Goal: Information Seeking & Learning: Learn about a topic

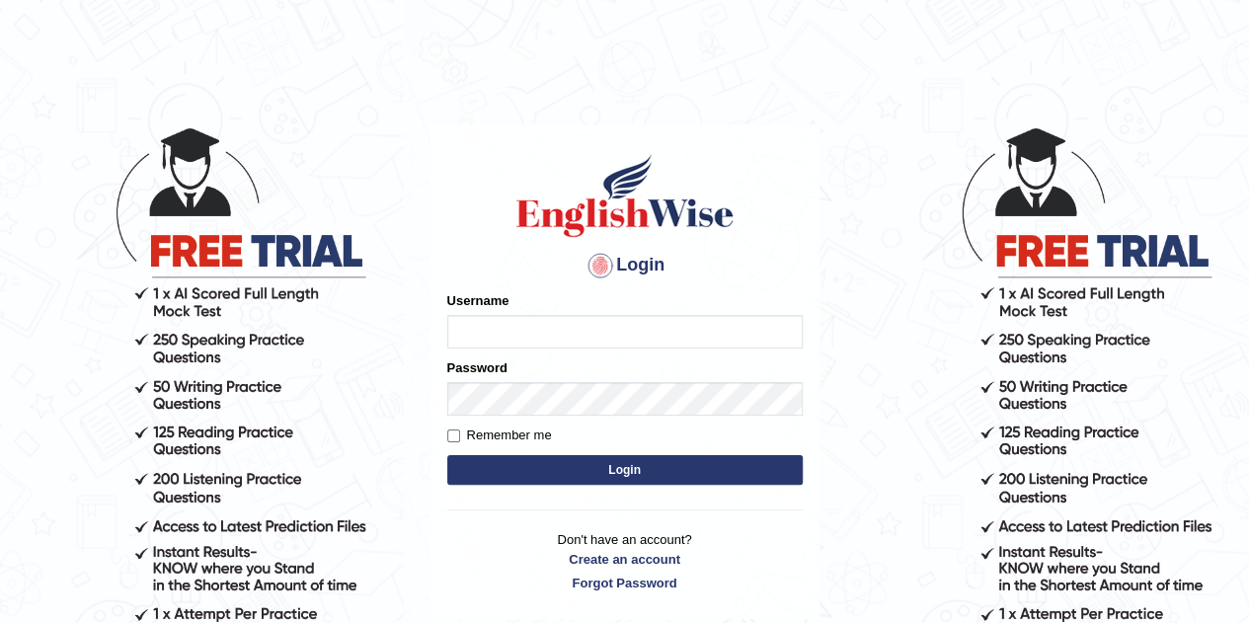
type input "Rajwant123"
click at [569, 474] on button "Login" at bounding box center [624, 470] width 355 height 30
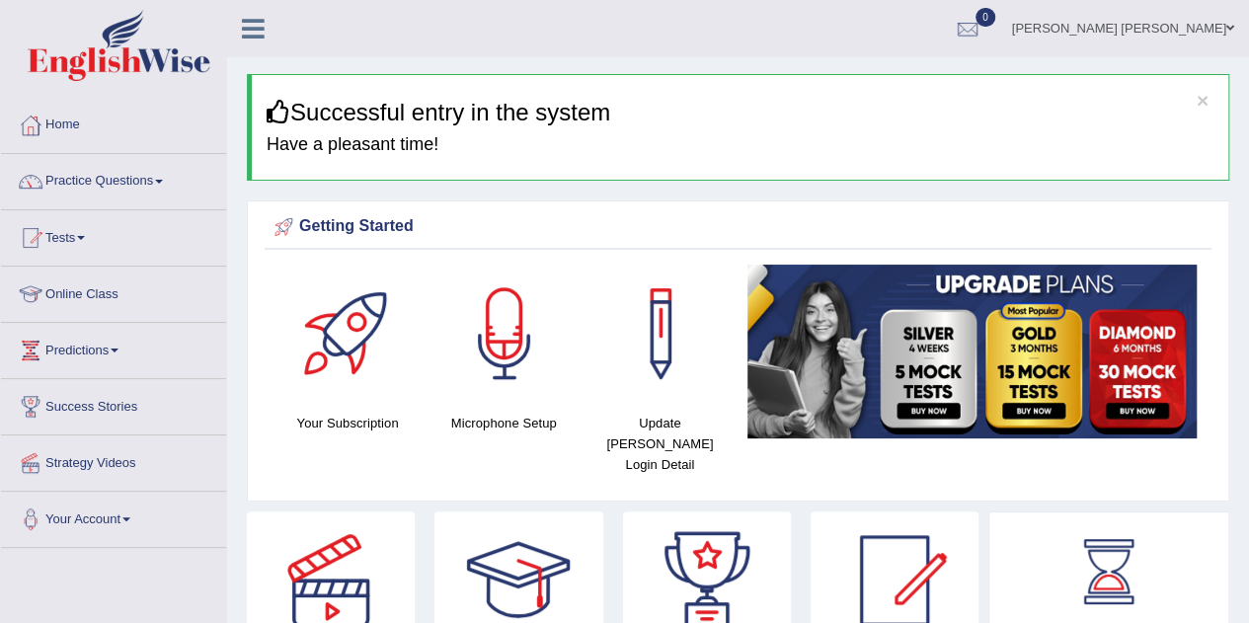
click at [161, 181] on link "Practice Questions" at bounding box center [113, 178] width 225 height 49
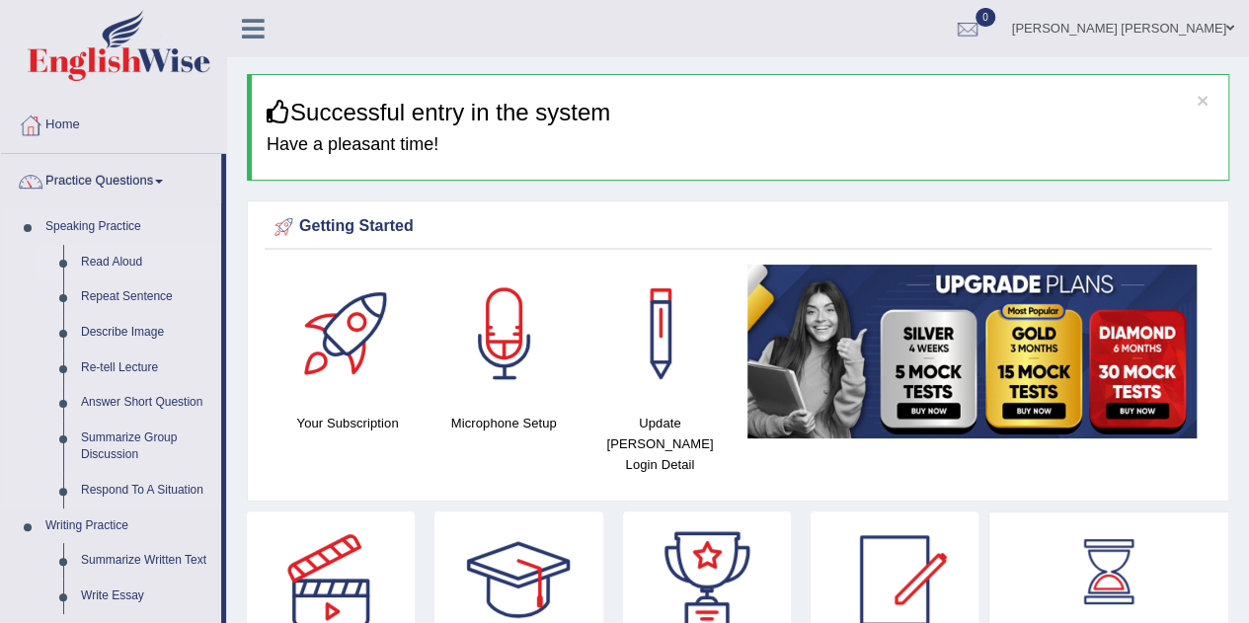
click at [125, 256] on link "Read Aloud" at bounding box center [146, 263] width 149 height 36
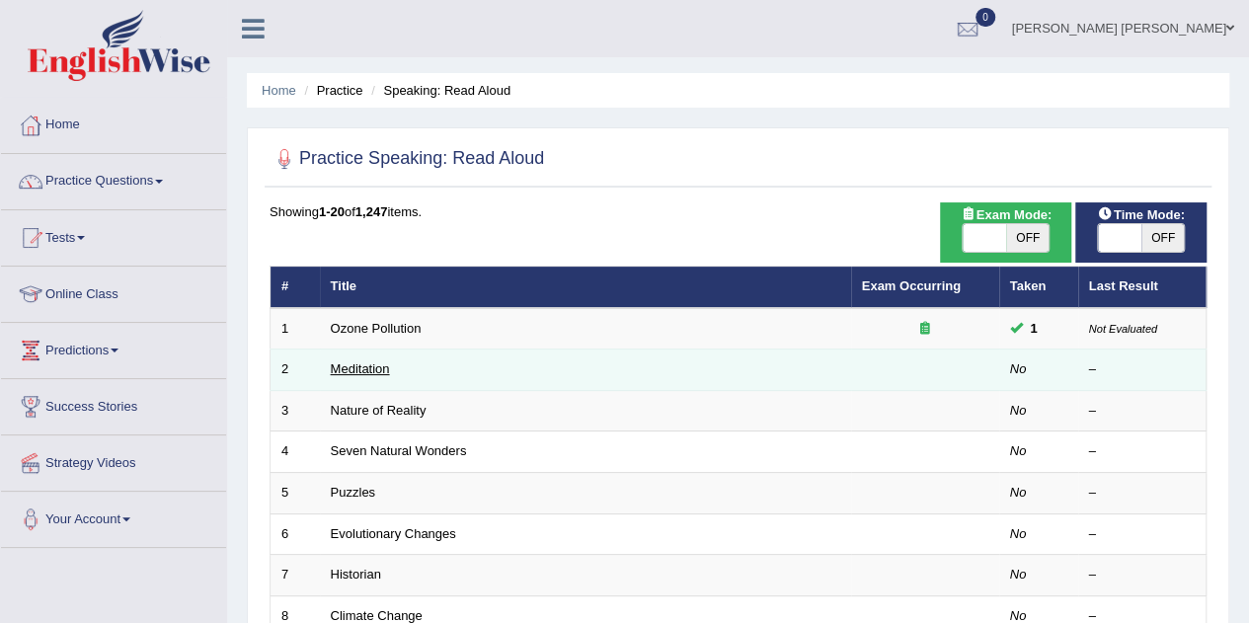
click at [371, 368] on link "Meditation" at bounding box center [360, 368] width 59 height 15
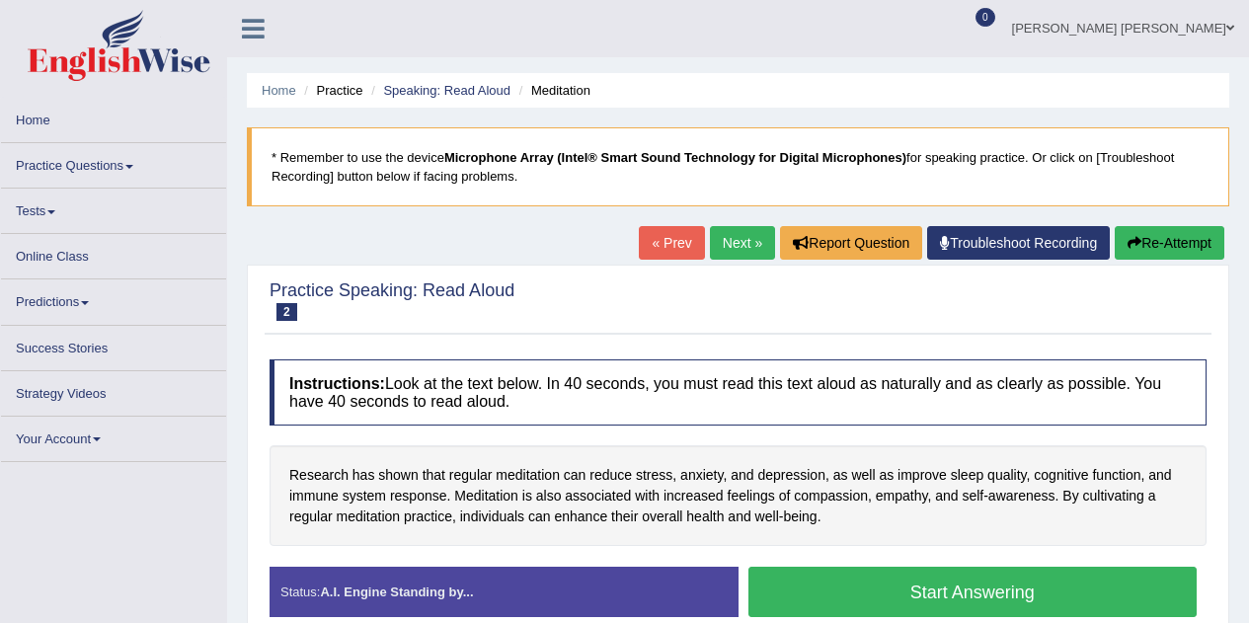
click at [371, 368] on h4 "Instructions: Look at the text below. In 40 seconds, you must read this text al…" at bounding box center [738, 392] width 937 height 66
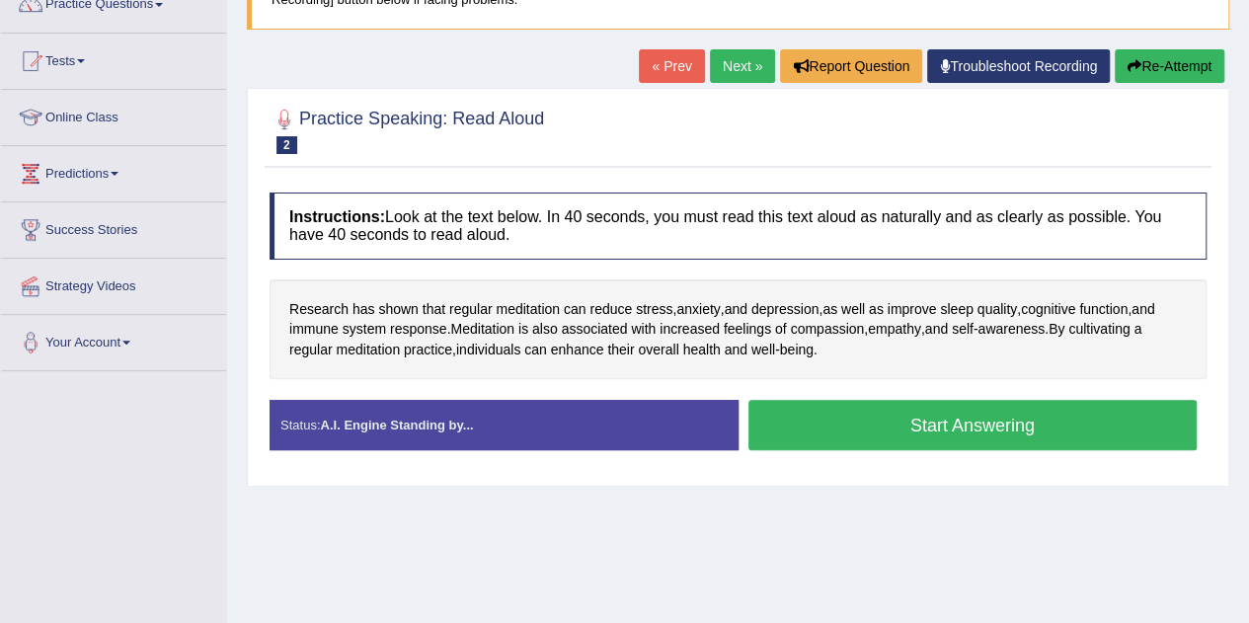
scroll to position [178, 0]
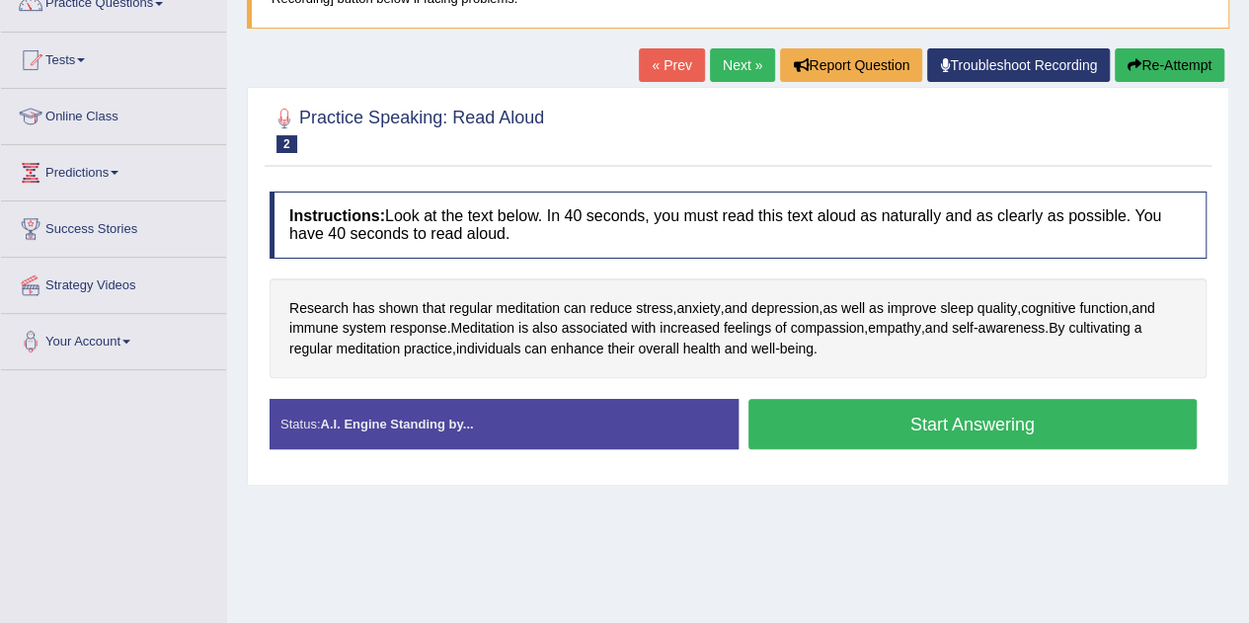
click at [930, 424] on button "Start Answering" at bounding box center [972, 424] width 449 height 50
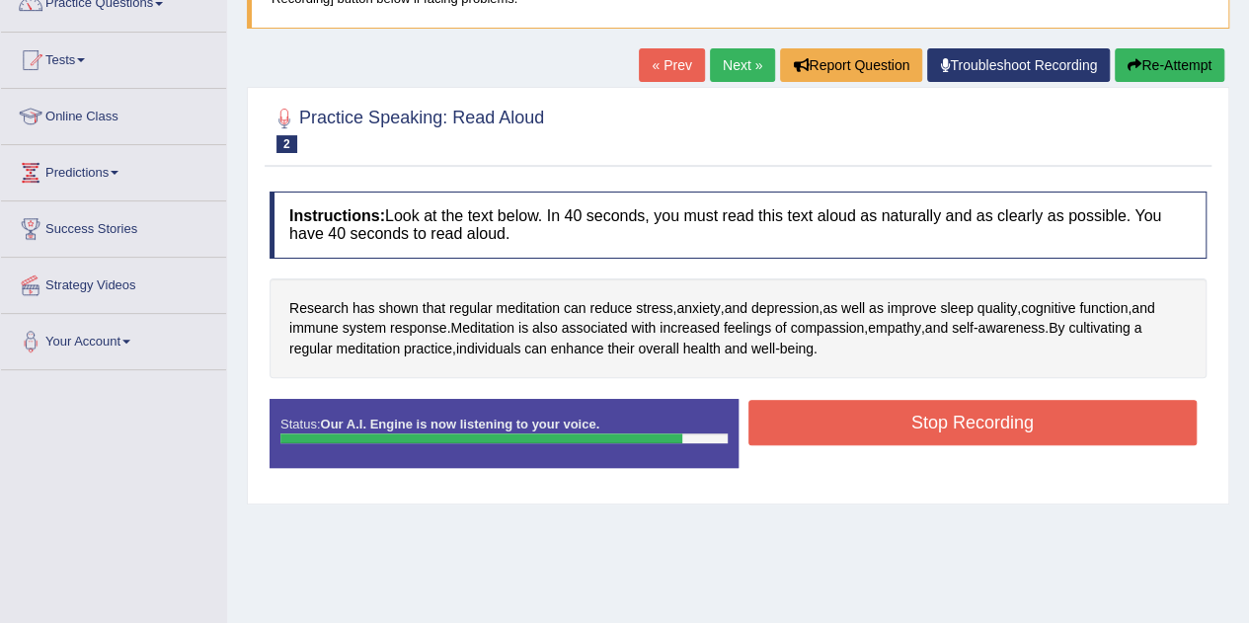
click at [951, 409] on button "Stop Recording" at bounding box center [972, 422] width 449 height 45
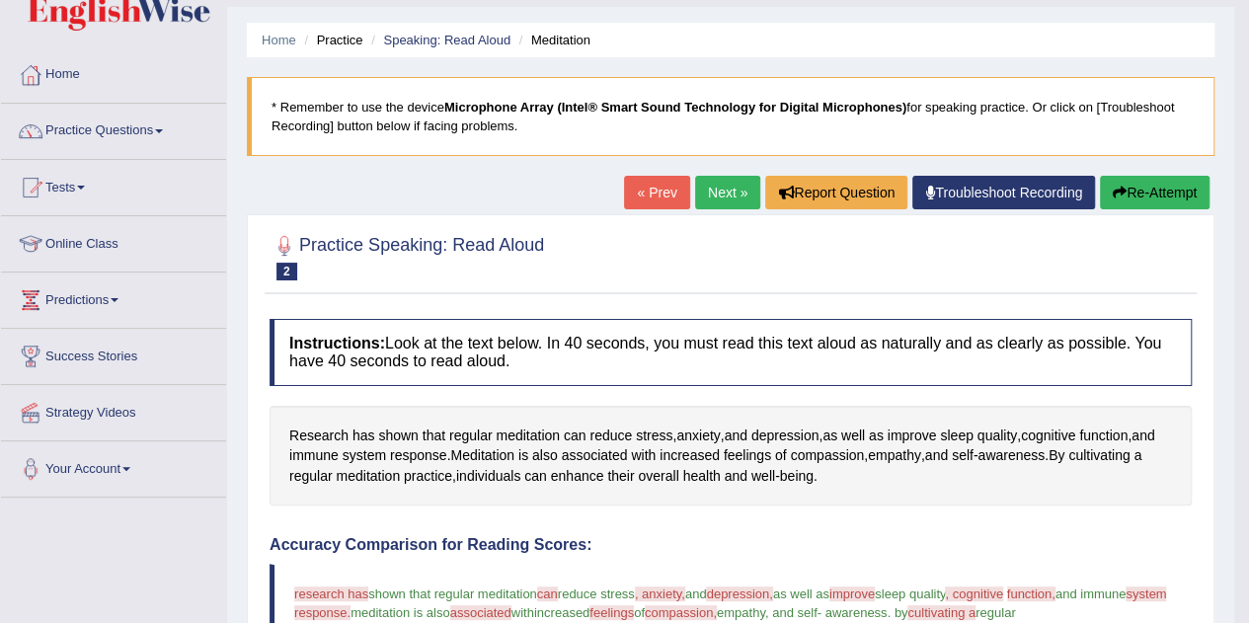
scroll to position [0, 0]
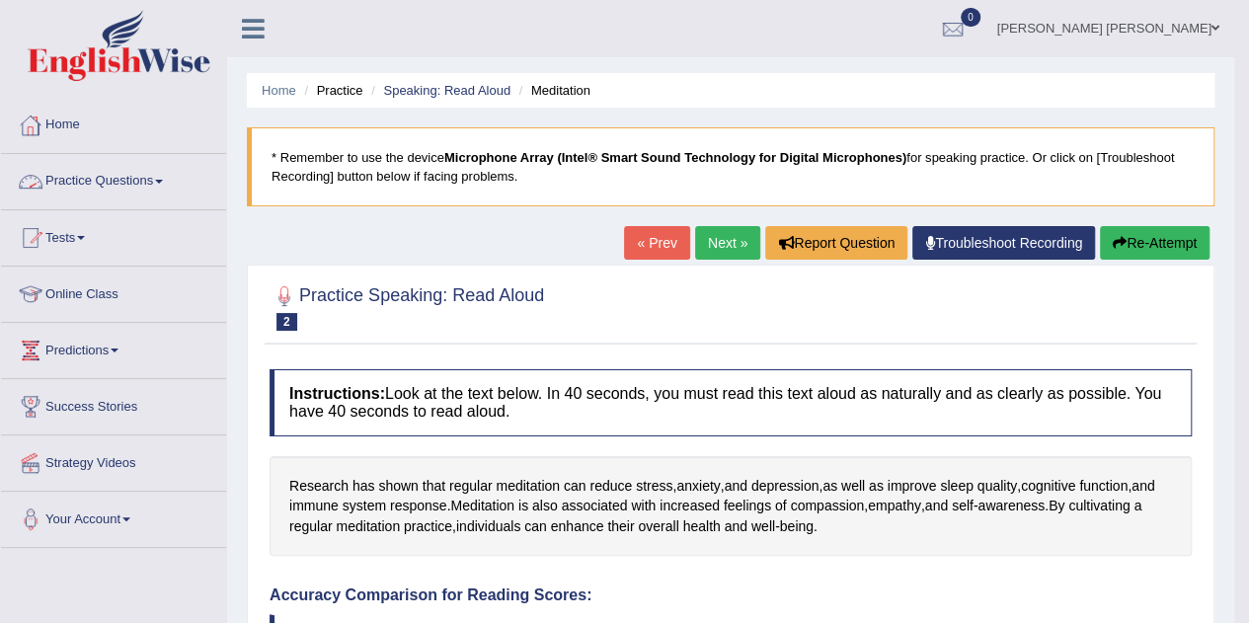
click at [95, 184] on link "Practice Questions" at bounding box center [113, 178] width 225 height 49
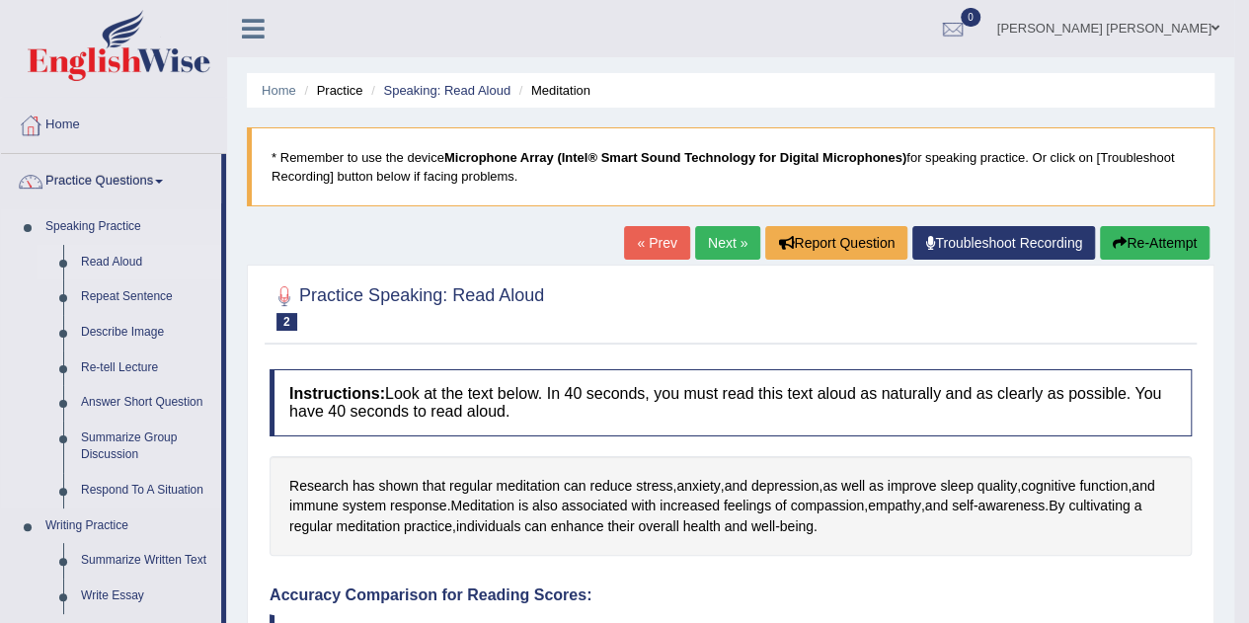
click at [98, 262] on link "Read Aloud" at bounding box center [146, 263] width 149 height 36
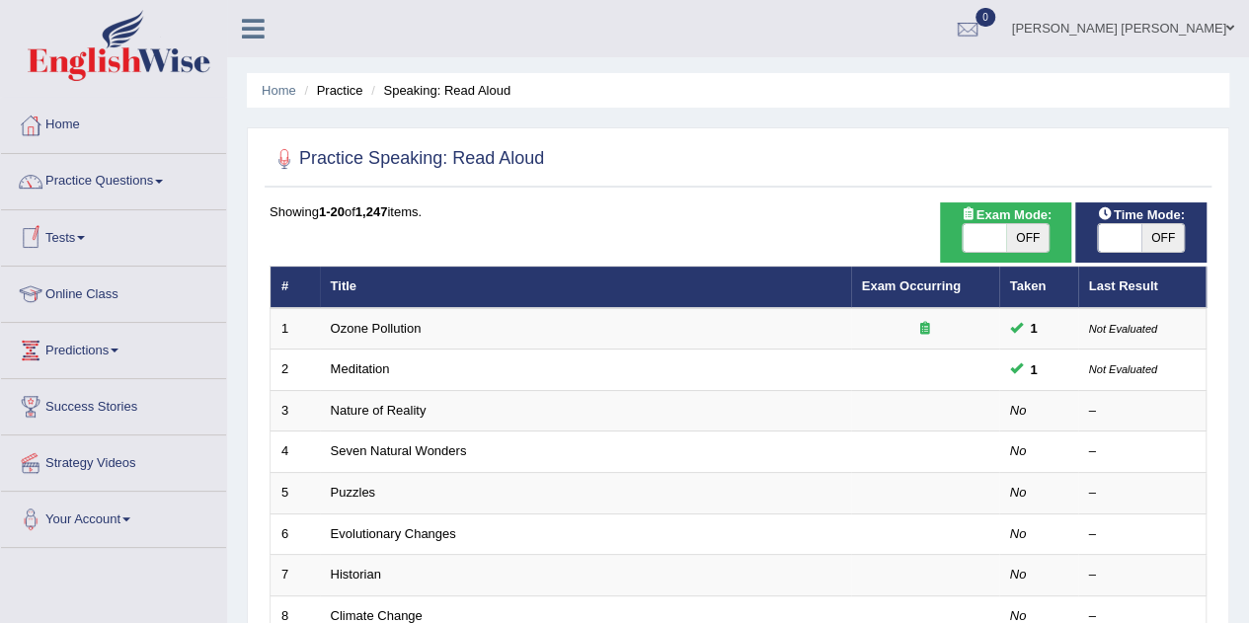
click at [972, 234] on span at bounding box center [984, 238] width 43 height 28
checkbox input "true"
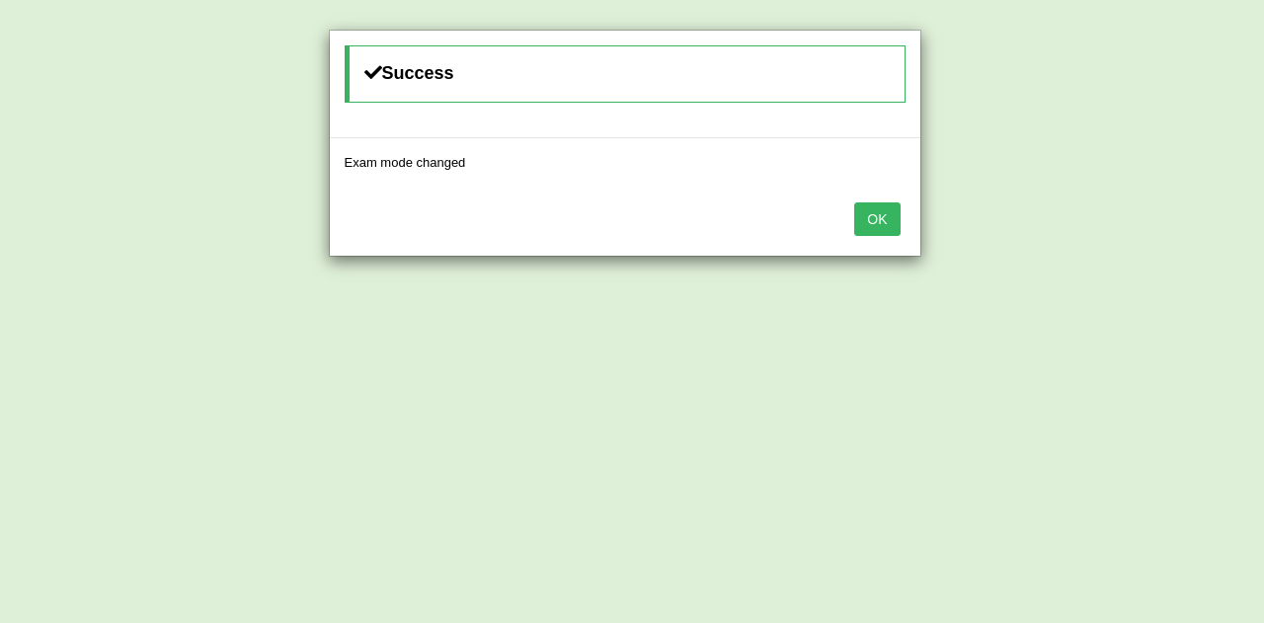
click at [872, 208] on button "OK" at bounding box center [876, 219] width 45 height 34
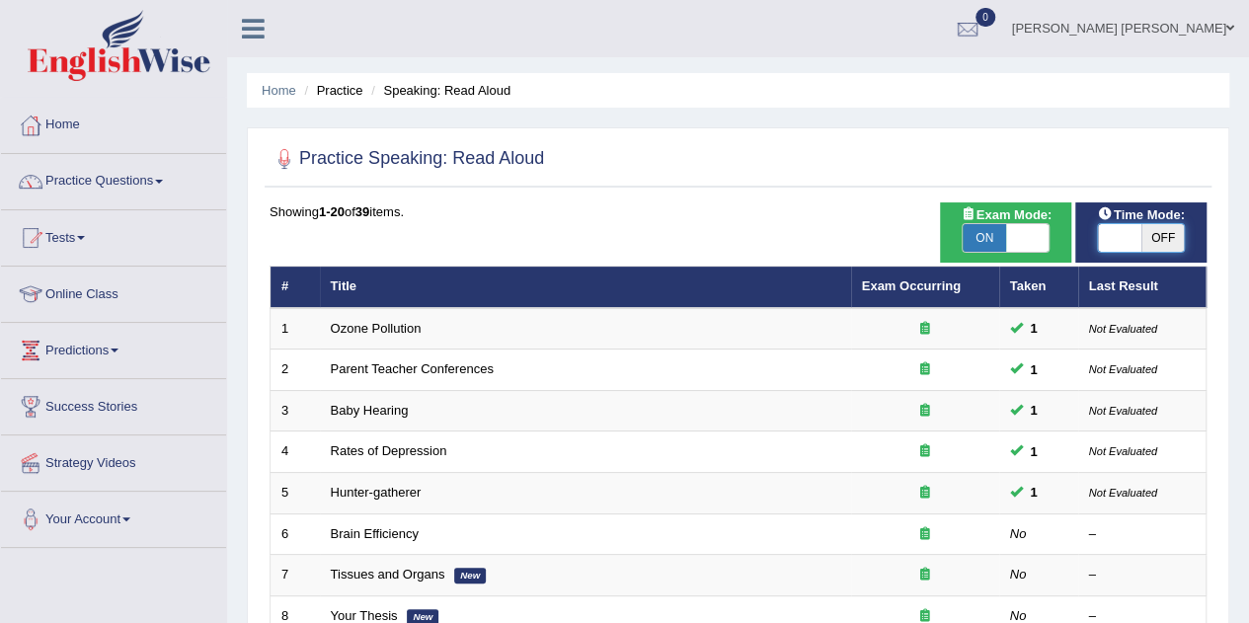
click at [1138, 227] on span at bounding box center [1119, 238] width 43 height 28
checkbox input "true"
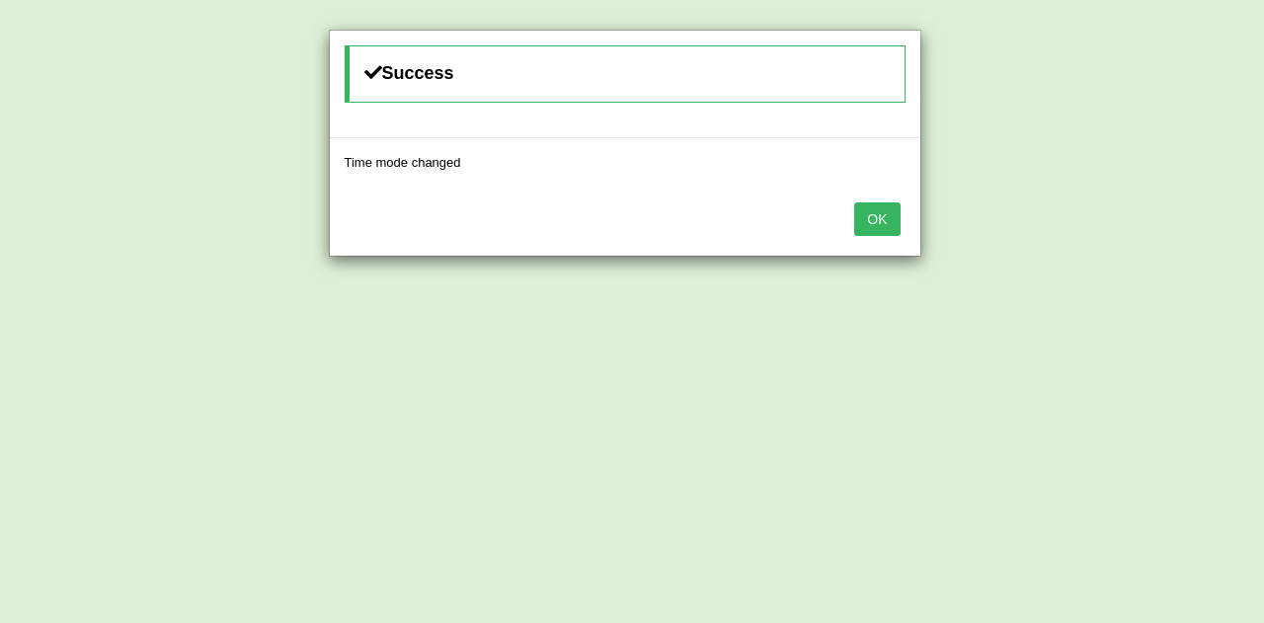
click at [860, 209] on button "OK" at bounding box center [876, 219] width 45 height 34
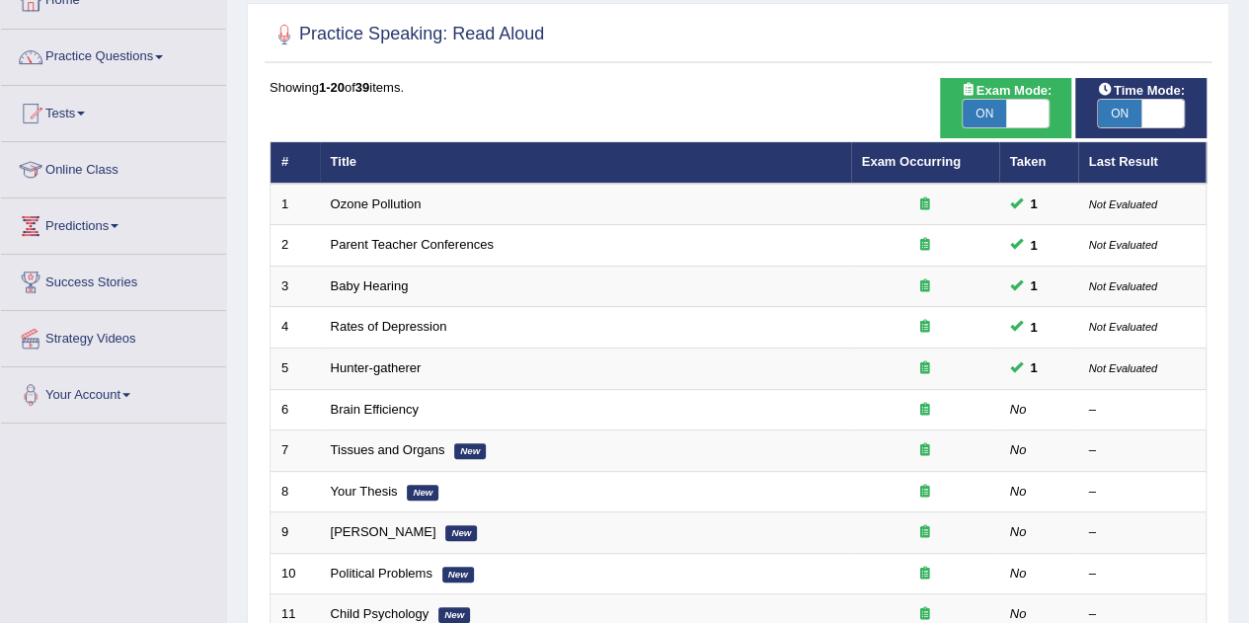
scroll to position [140, 0]
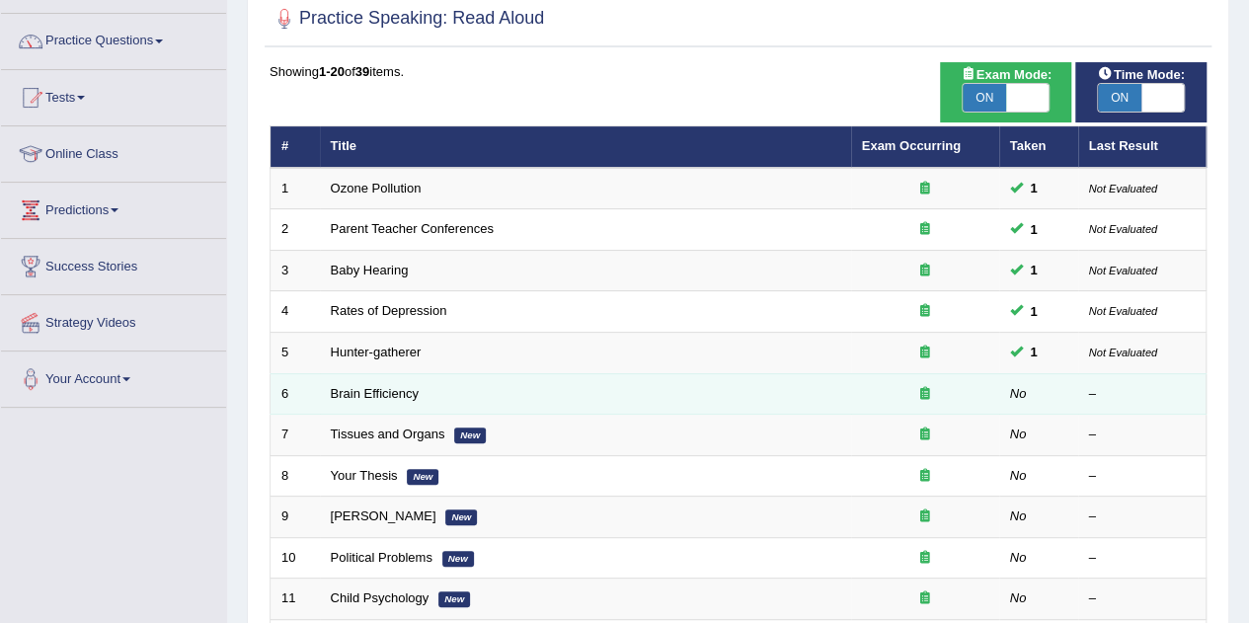
click at [384, 378] on td "Brain Efficiency" at bounding box center [585, 393] width 531 height 41
click at [381, 388] on link "Brain Efficiency" at bounding box center [375, 393] width 88 height 15
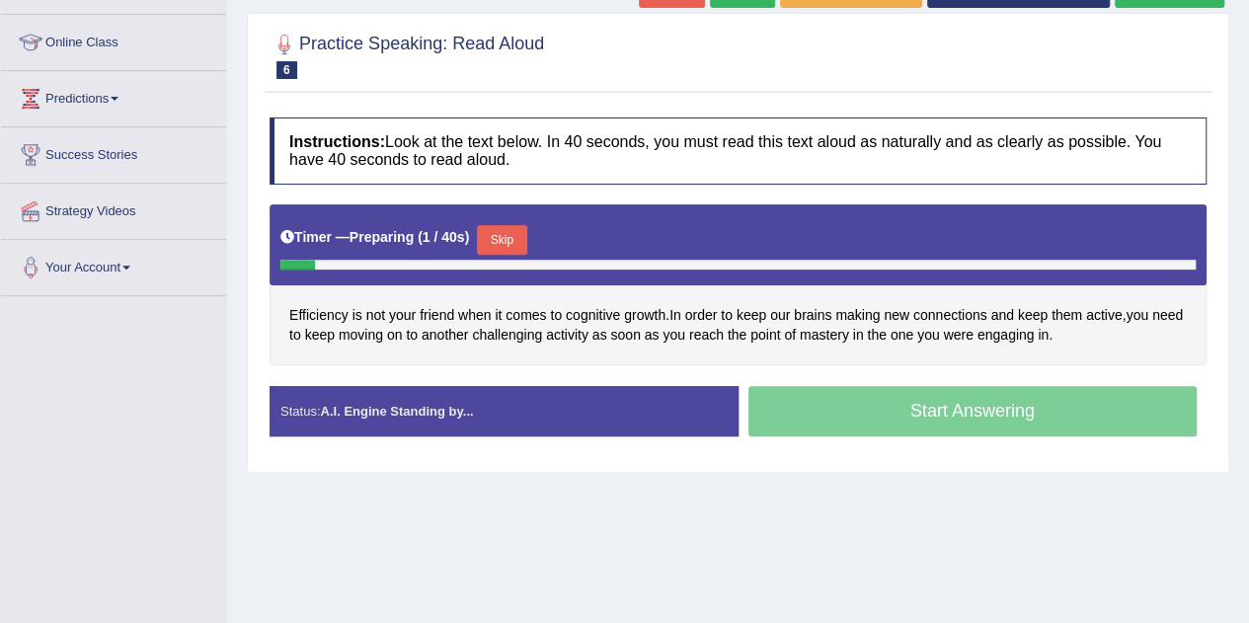
scroll to position [257, 0]
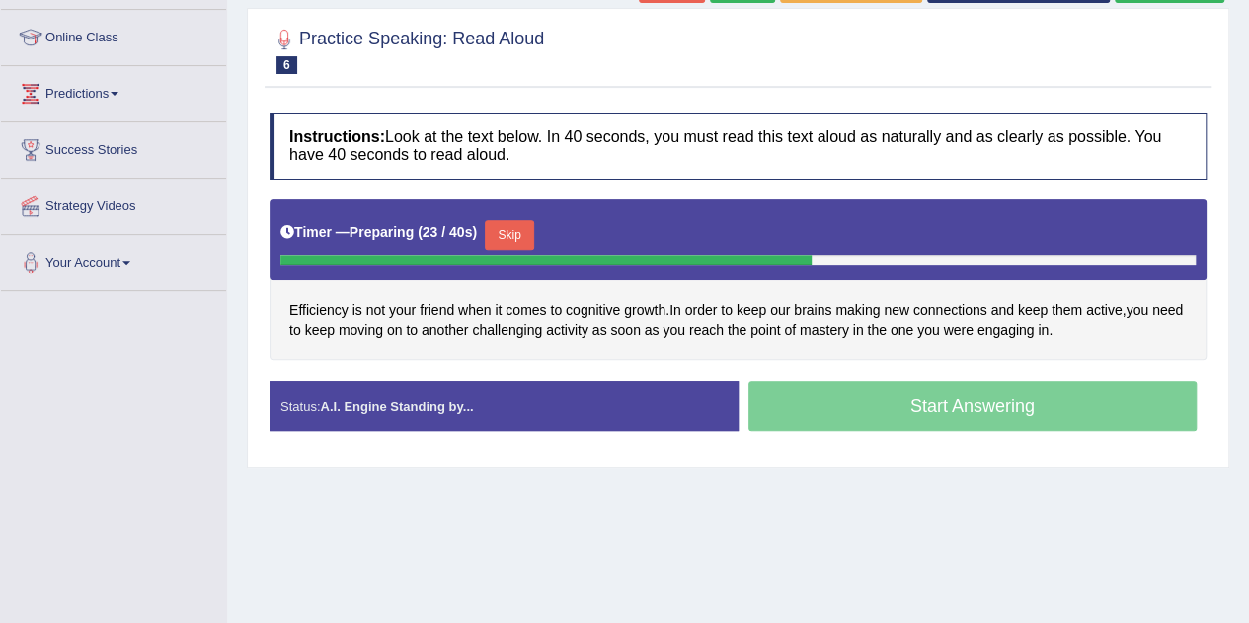
click at [381, 388] on div "Status: A.I. Engine Standing by..." at bounding box center [504, 406] width 469 height 50
click at [877, 417] on div "Start Answering" at bounding box center [973, 408] width 469 height 55
click at [514, 228] on button "Skip" at bounding box center [509, 235] width 49 height 30
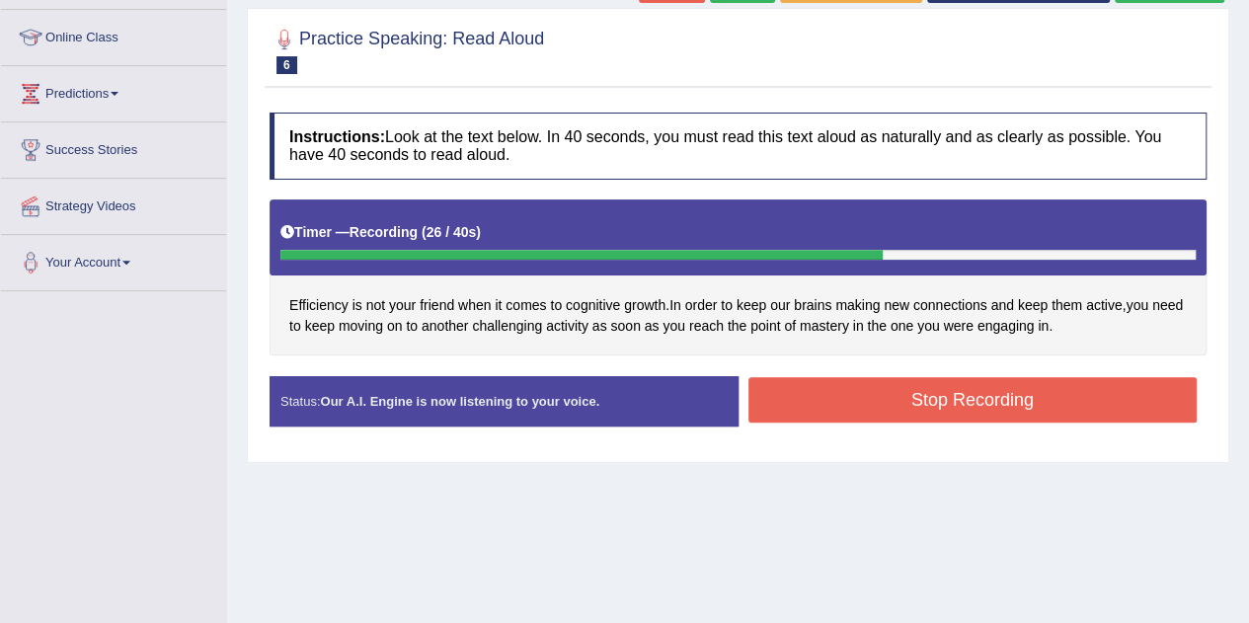
click at [968, 404] on button "Stop Recording" at bounding box center [972, 399] width 449 height 45
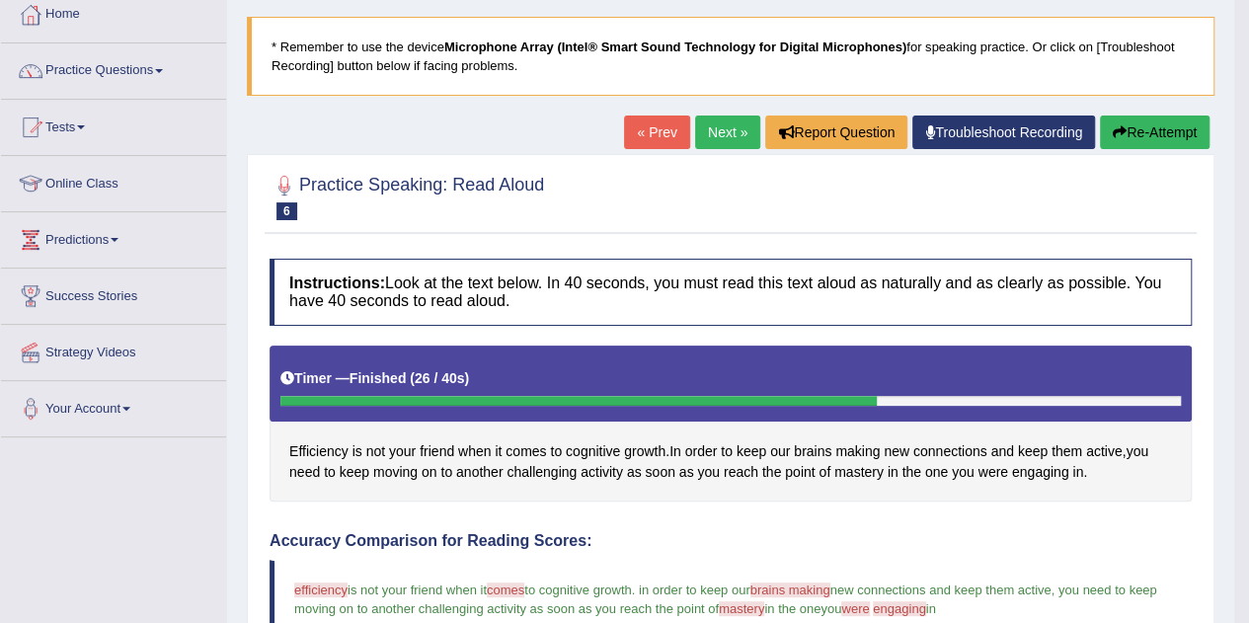
scroll to position [110, 0]
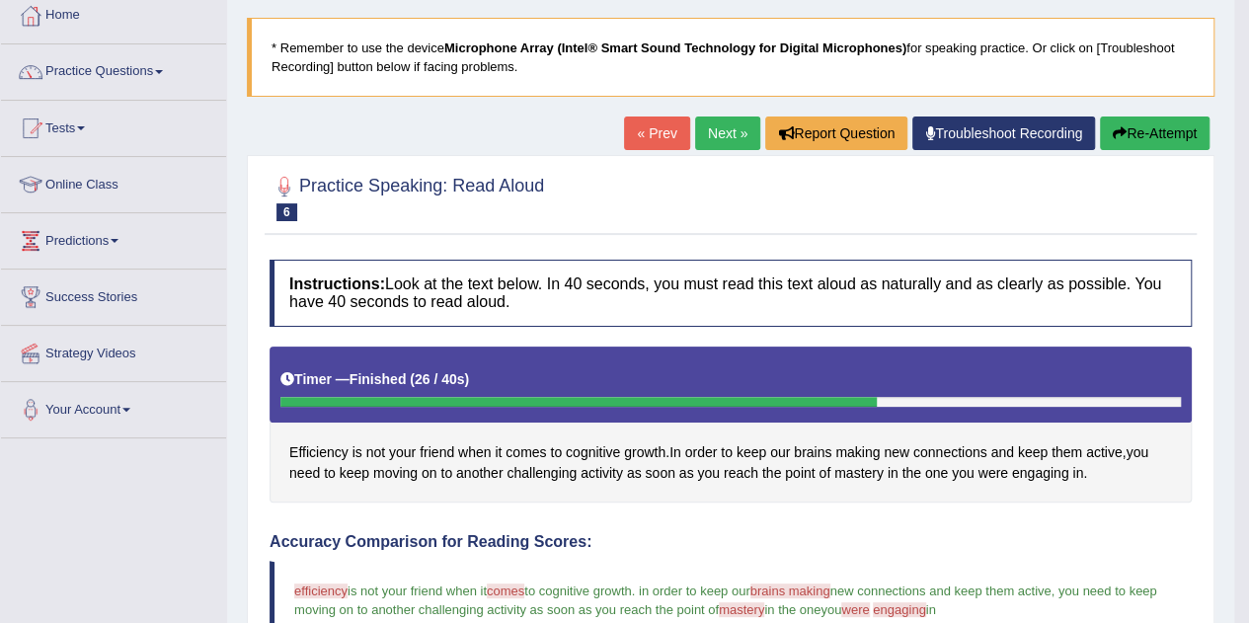
click at [727, 131] on link "Next »" at bounding box center [727, 134] width 65 height 34
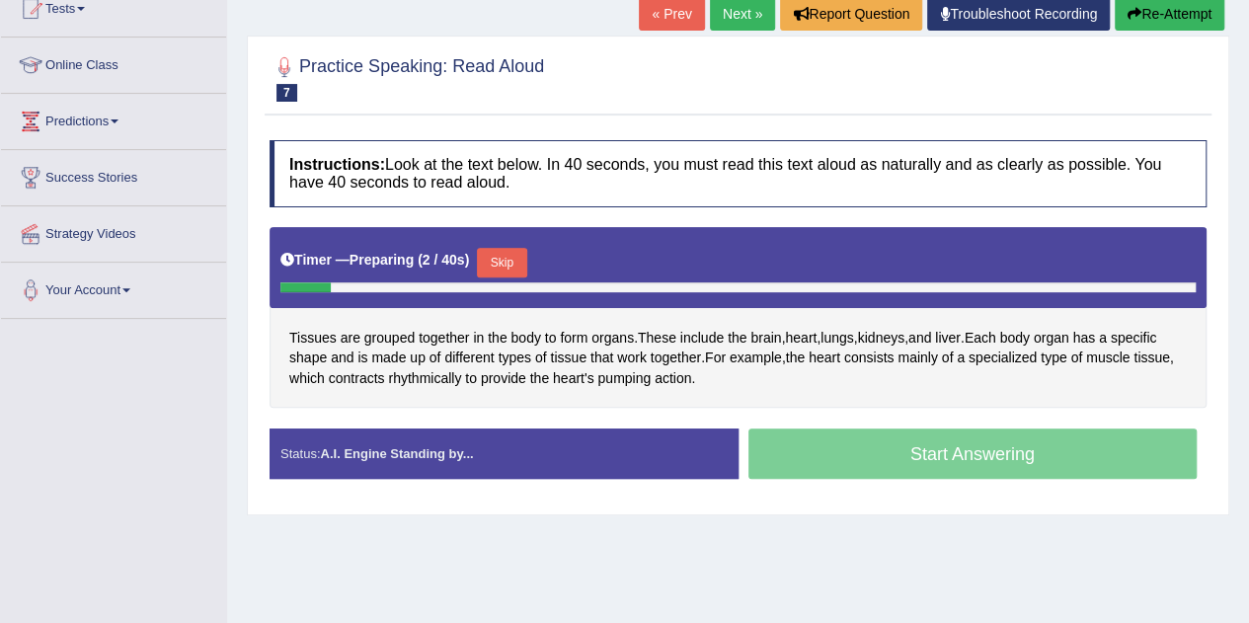
scroll to position [316, 0]
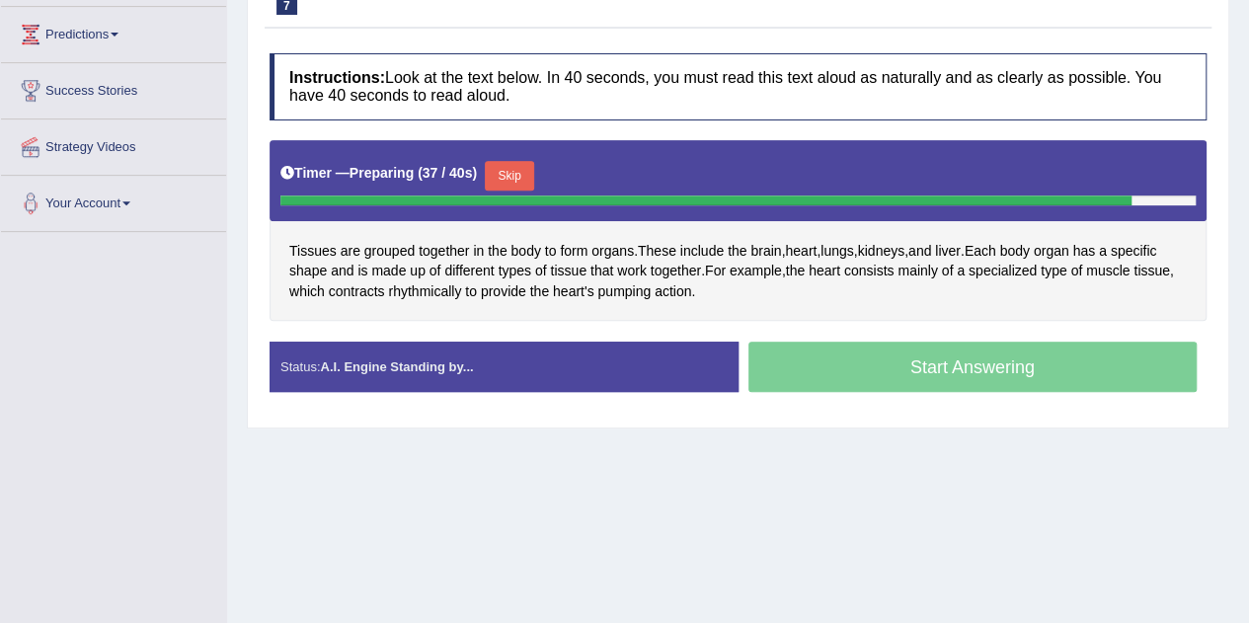
click at [885, 372] on div "Start Answering" at bounding box center [973, 369] width 469 height 55
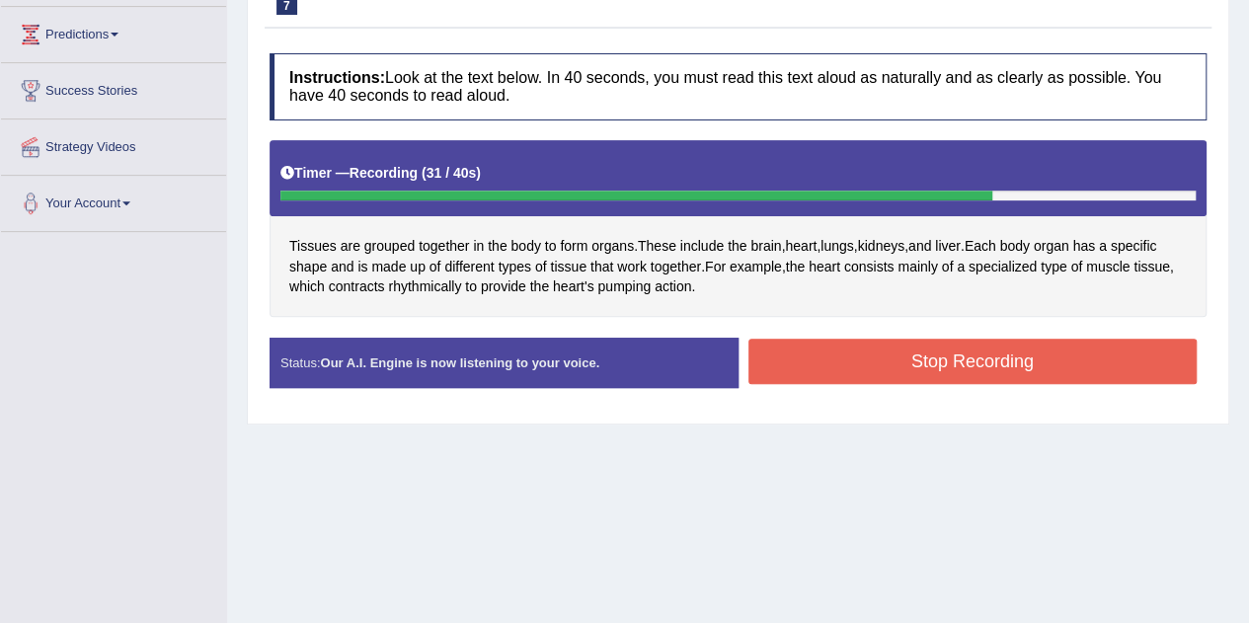
click at [885, 372] on button "Stop Recording" at bounding box center [972, 361] width 449 height 45
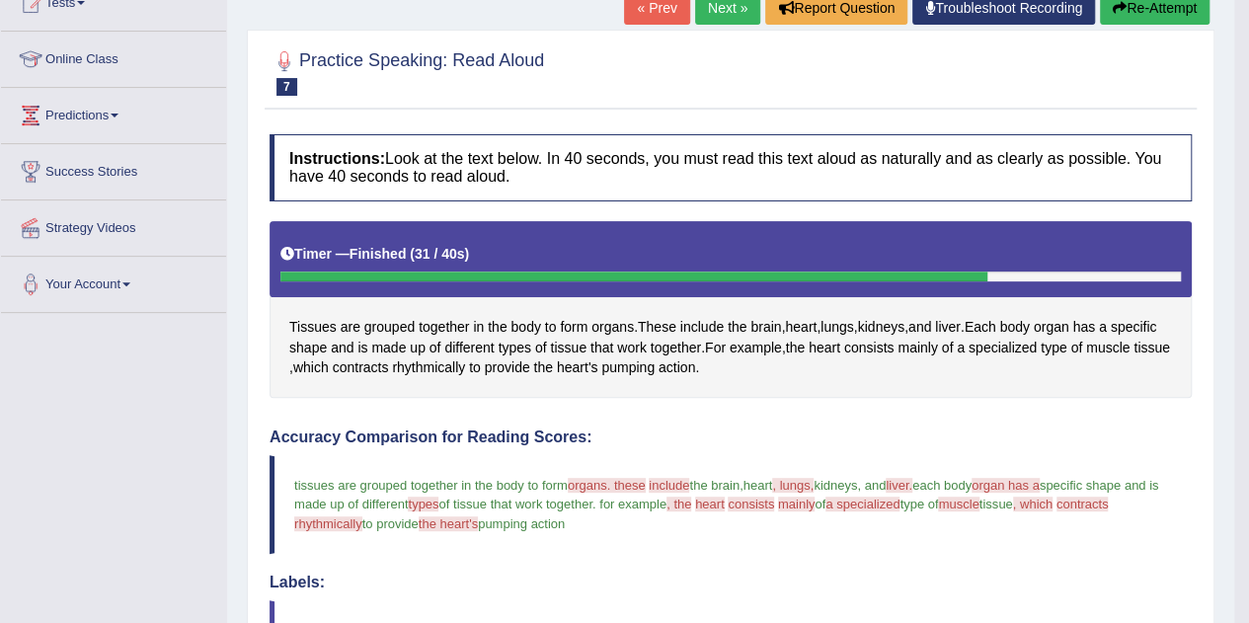
scroll to position [234, 0]
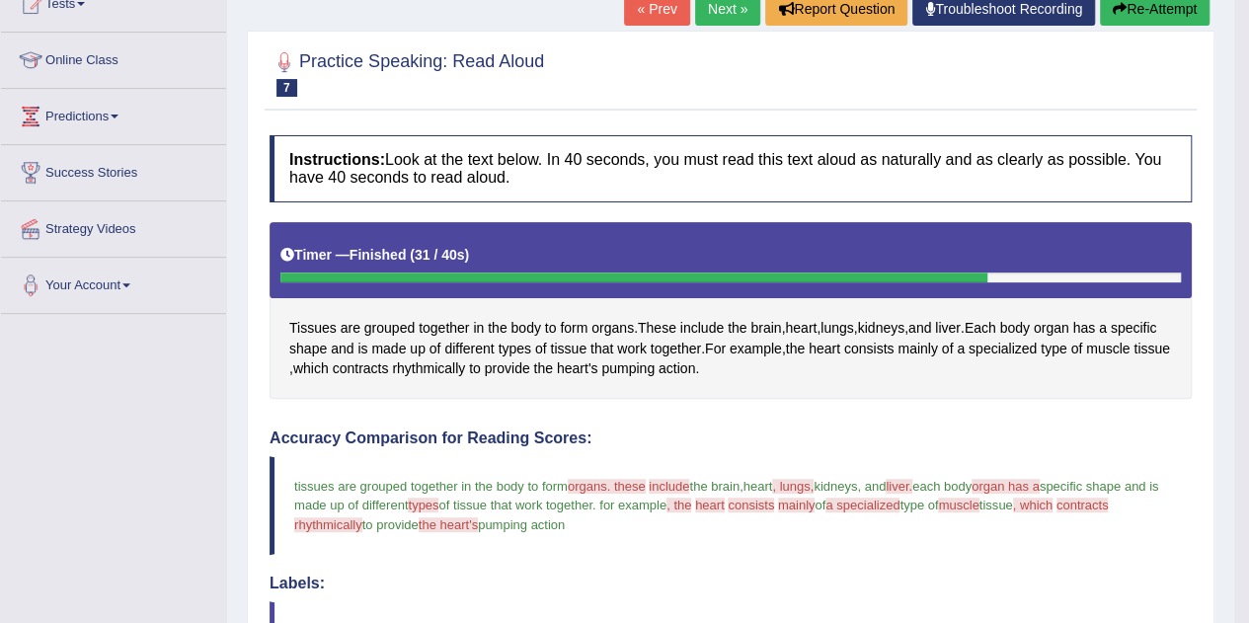
click at [1142, 4] on button "Re-Attempt" at bounding box center [1155, 9] width 110 height 34
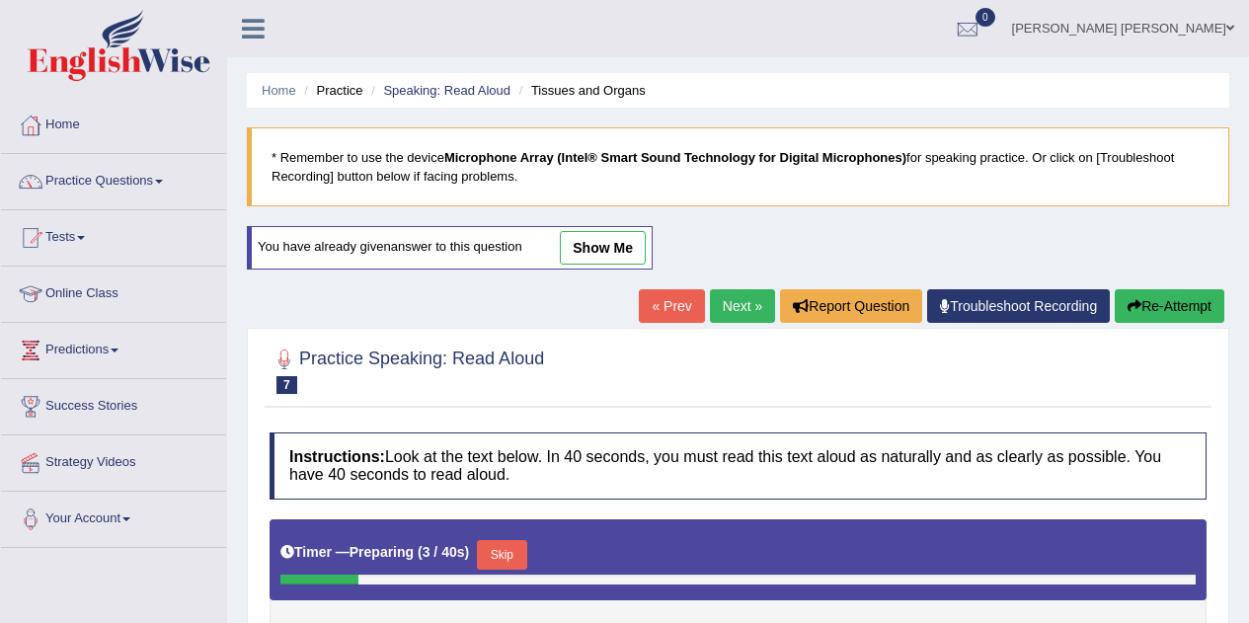
click at [510, 540] on button "Skip" at bounding box center [501, 555] width 49 height 30
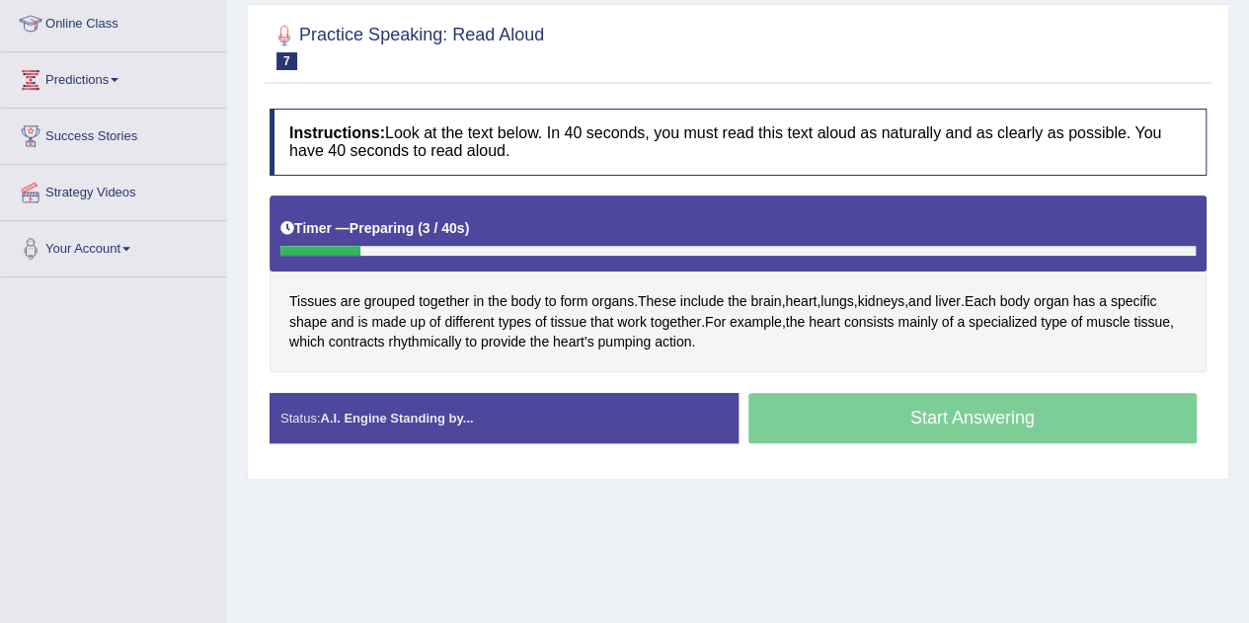
scroll to position [234, 0]
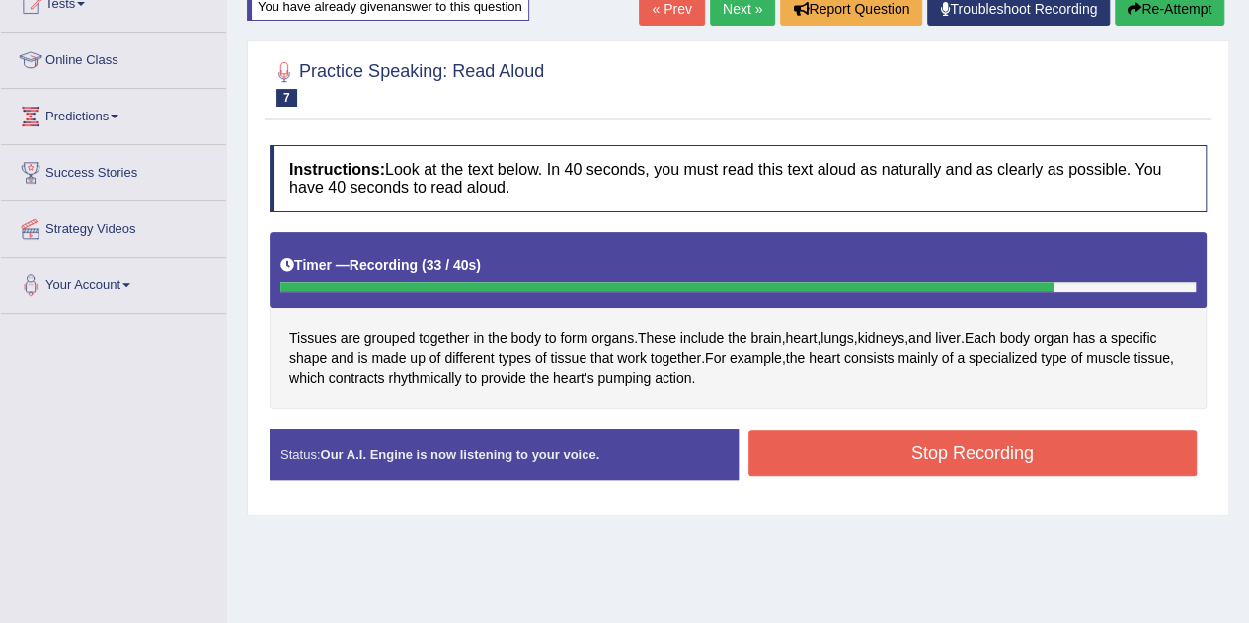
click at [922, 451] on button "Stop Recording" at bounding box center [972, 453] width 449 height 45
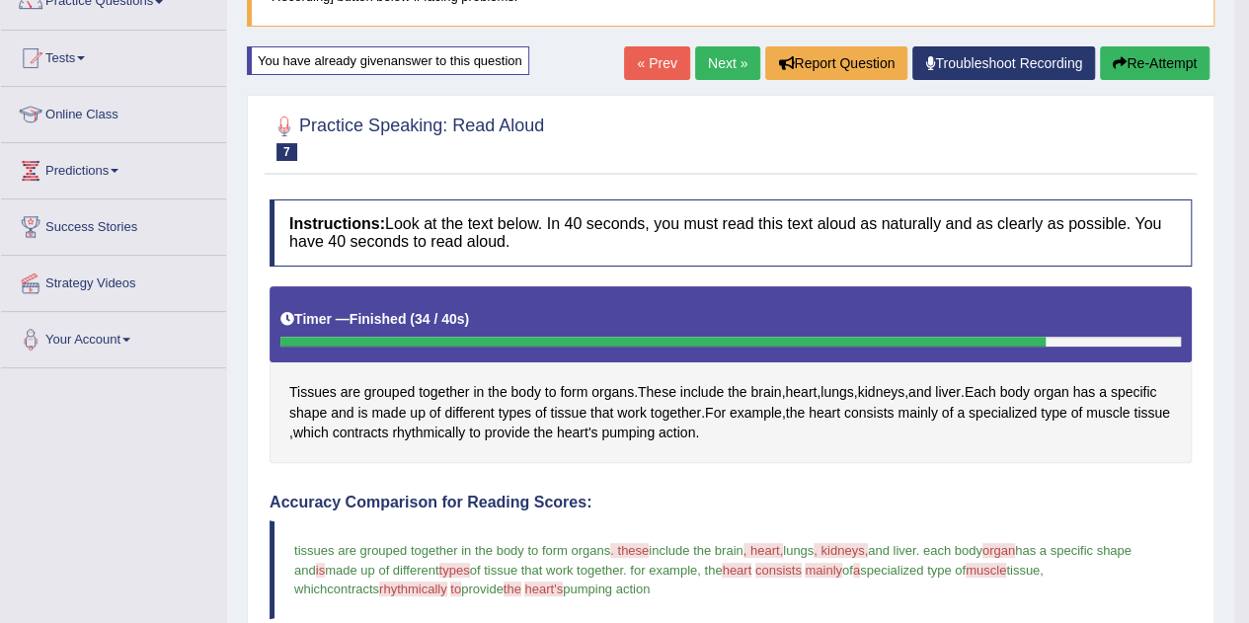
scroll to position [167, 0]
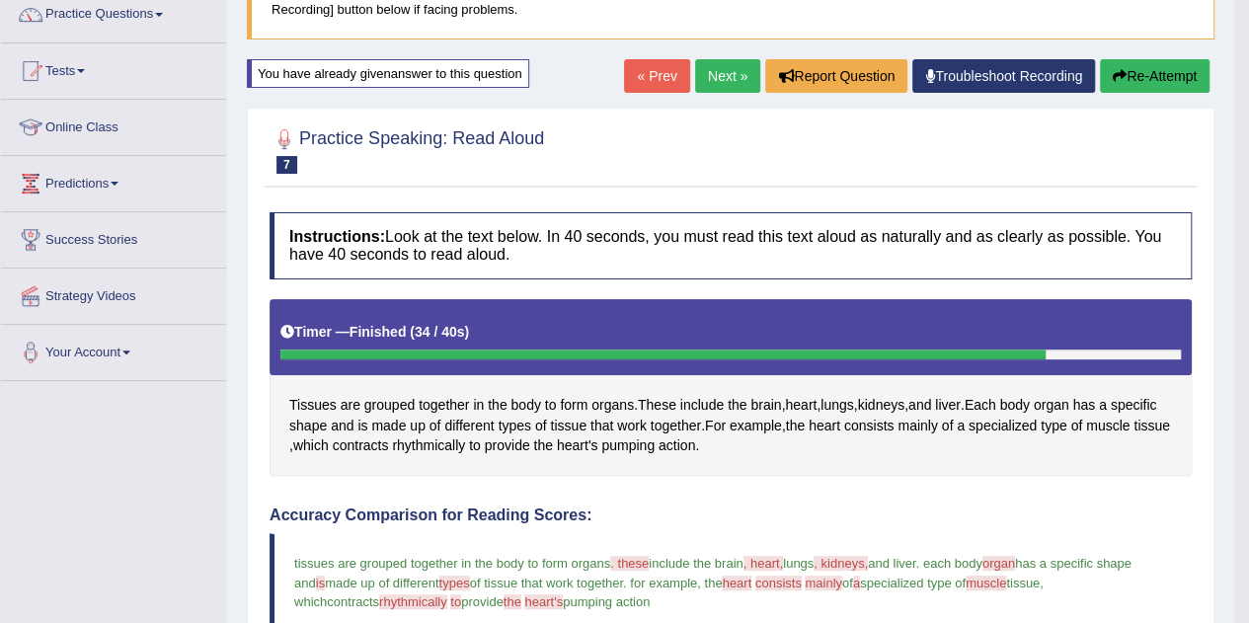
click at [1156, 64] on button "Re-Attempt" at bounding box center [1155, 76] width 110 height 34
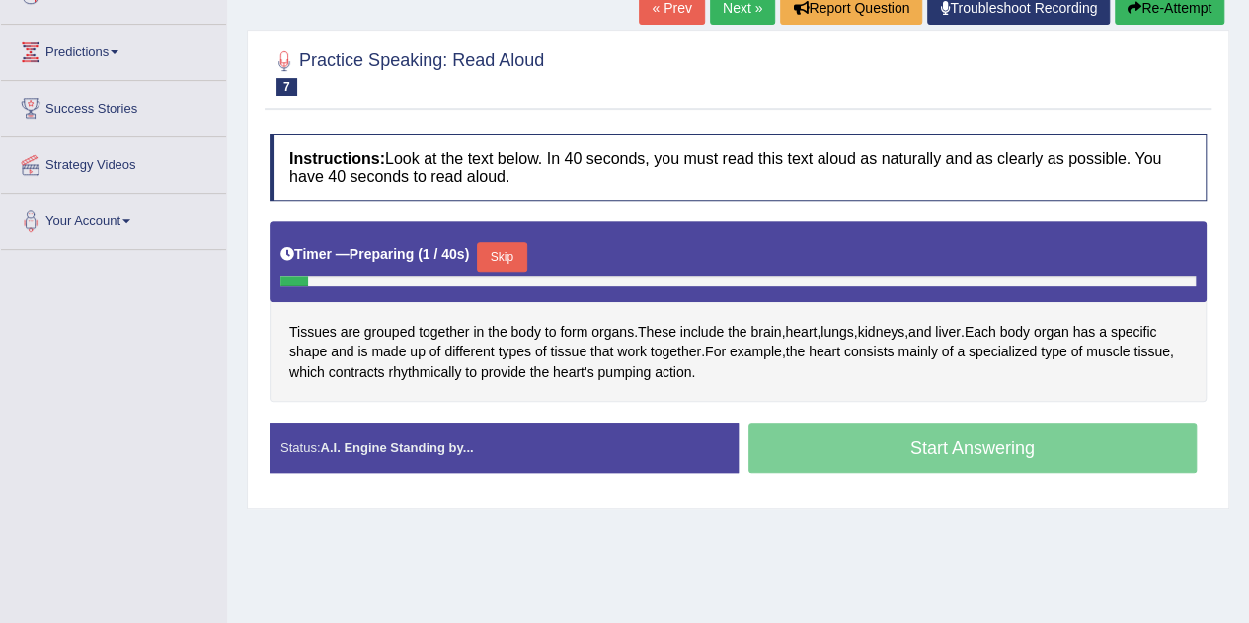
scroll to position [347, 0]
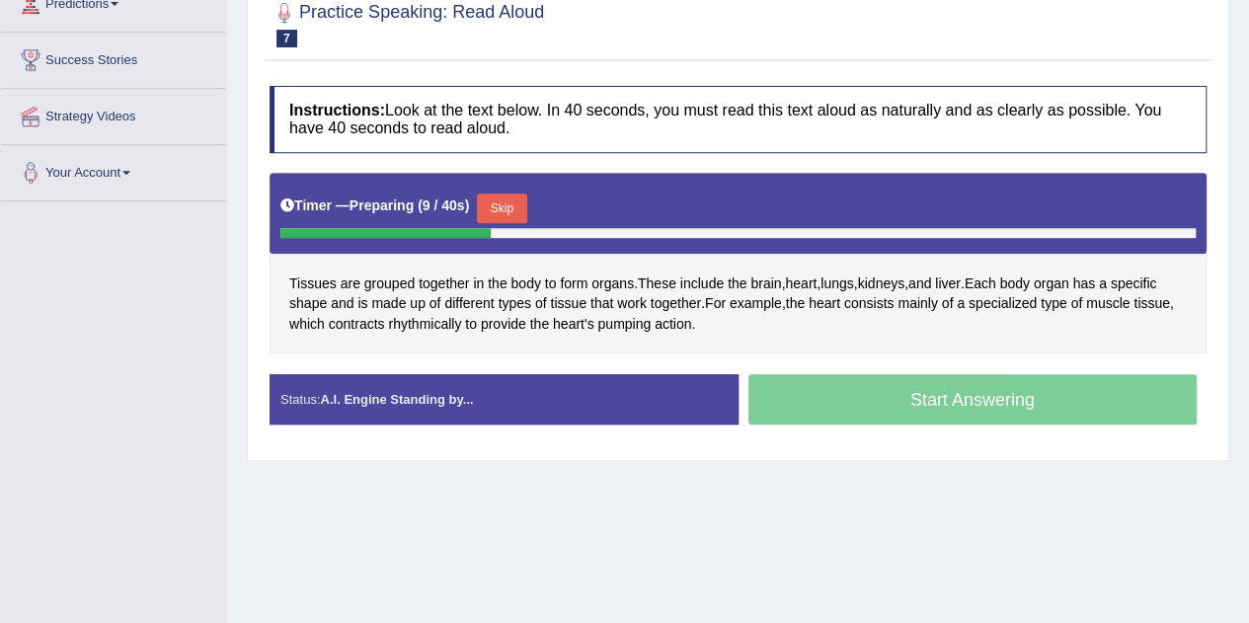
click at [512, 194] on button "Skip" at bounding box center [501, 209] width 49 height 30
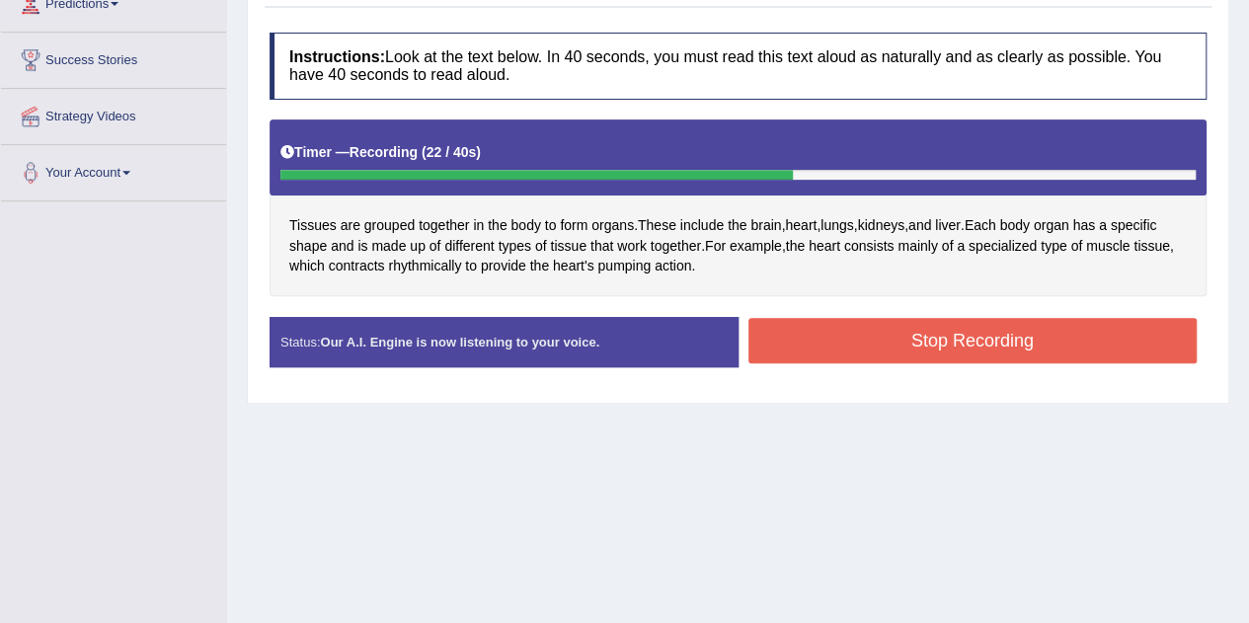
click at [970, 340] on button "Stop Recording" at bounding box center [972, 340] width 449 height 45
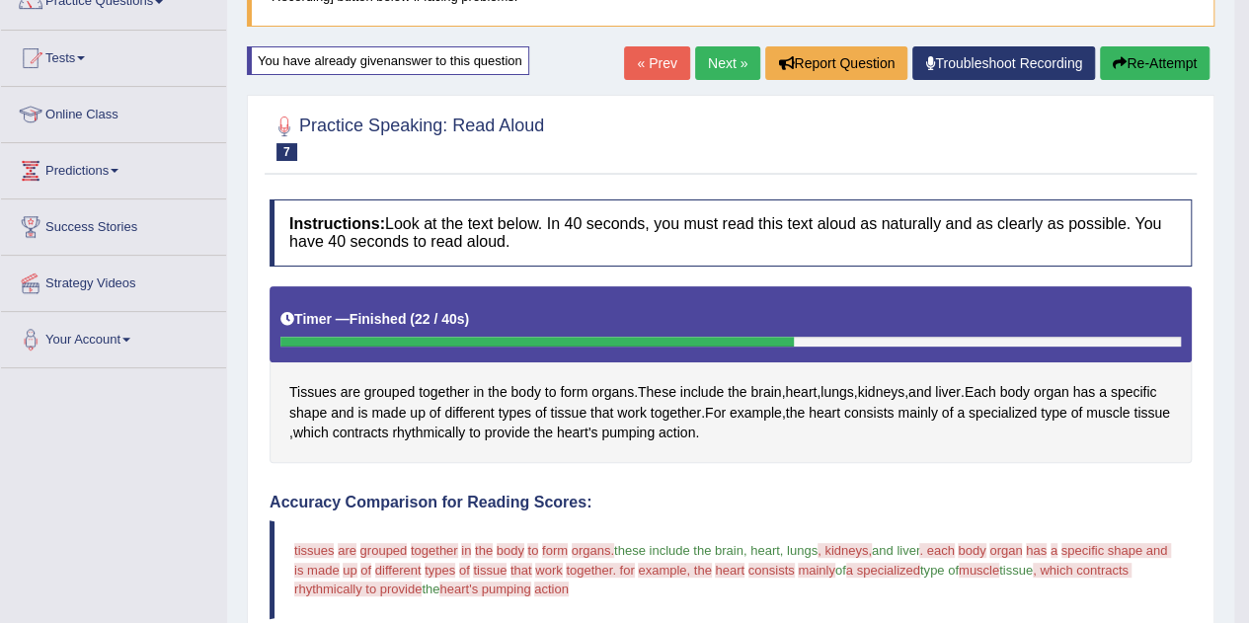
scroll to position [199, 0]
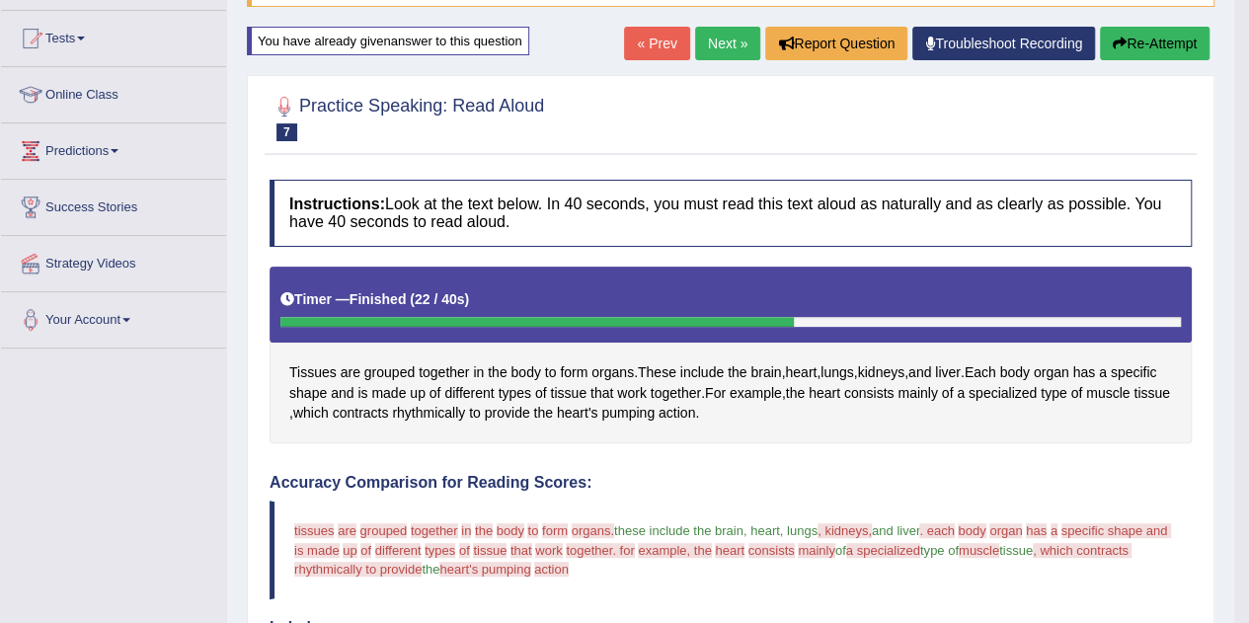
click at [707, 35] on link "Next »" at bounding box center [727, 44] width 65 height 34
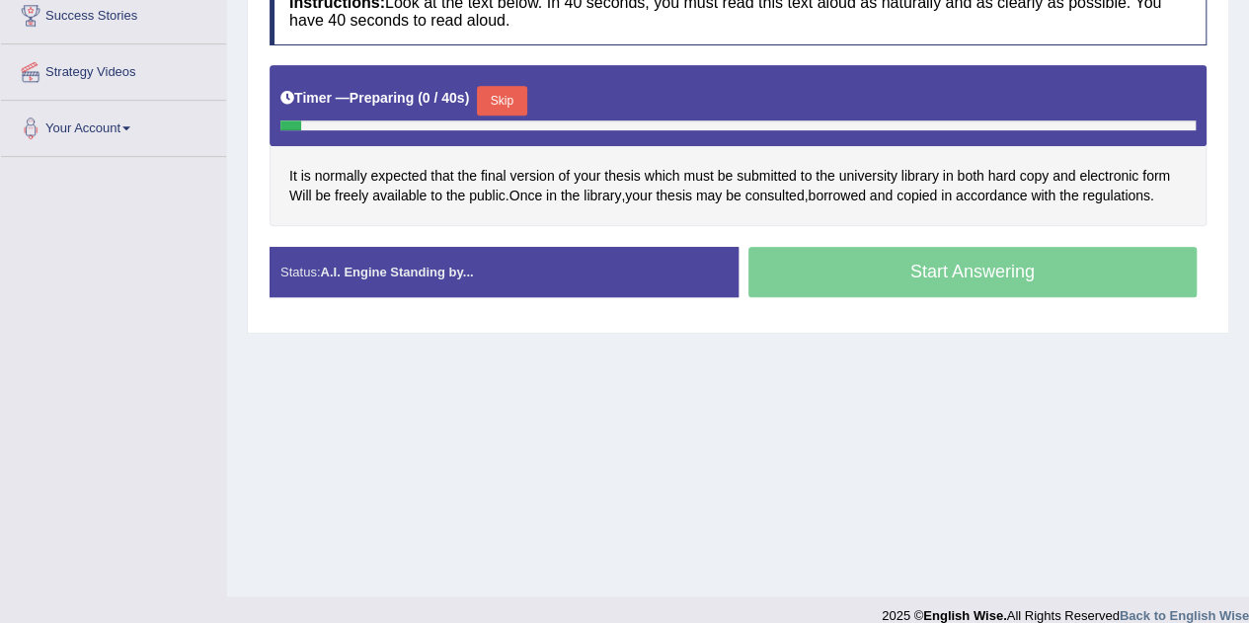
scroll to position [393, 0]
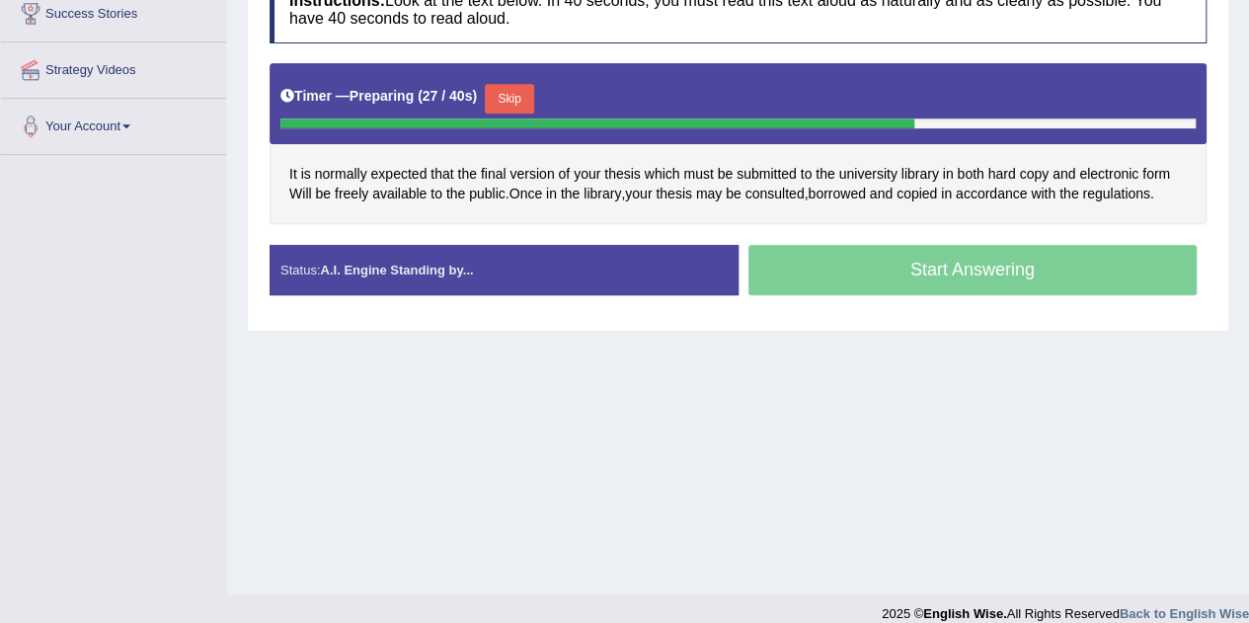
click at [901, 266] on div "Start Answering" at bounding box center [973, 272] width 469 height 55
click at [517, 87] on button "Skip" at bounding box center [509, 99] width 49 height 30
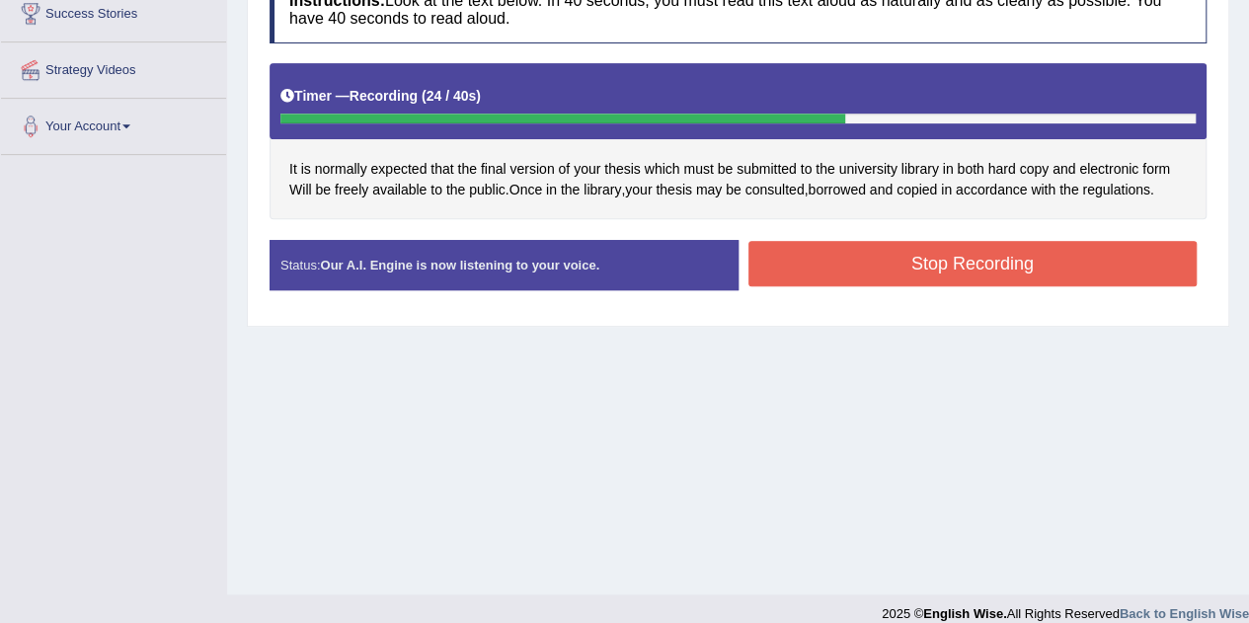
click at [910, 270] on button "Stop Recording" at bounding box center [972, 263] width 449 height 45
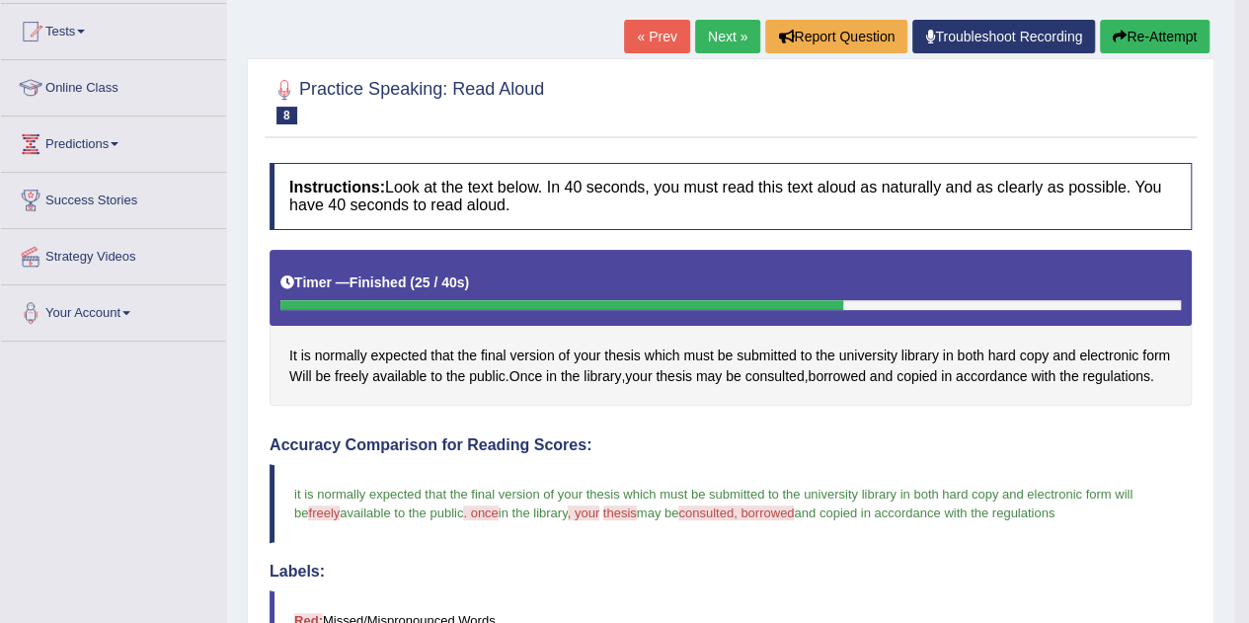
scroll to position [0, 0]
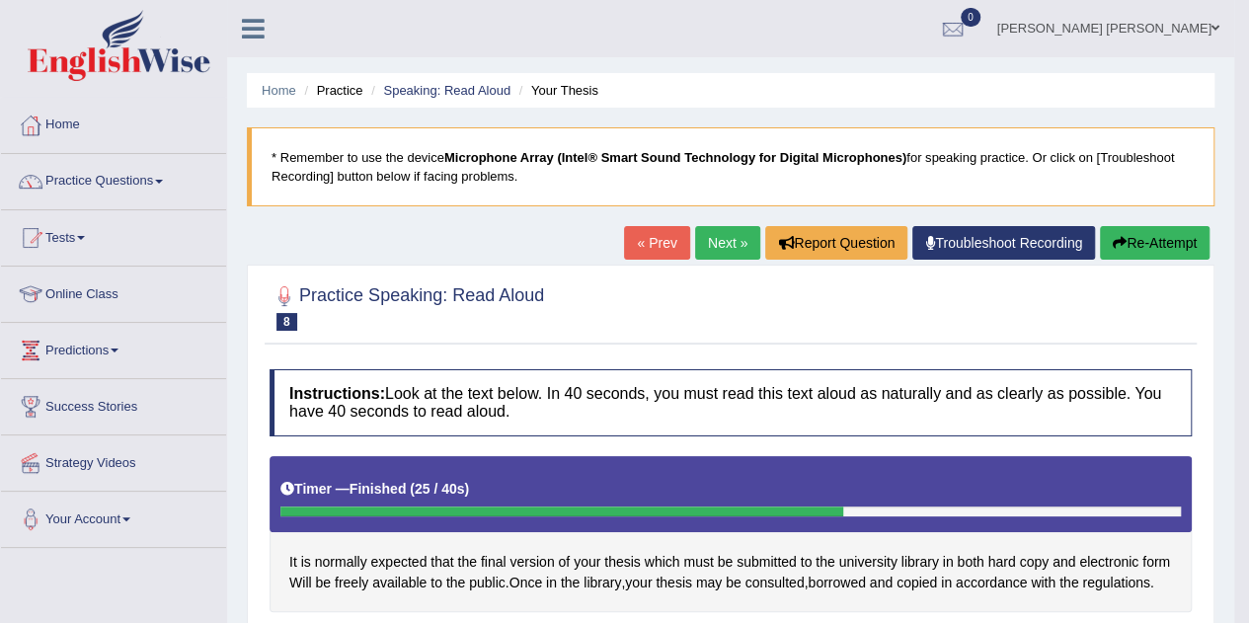
click at [710, 238] on link "Next »" at bounding box center [727, 243] width 65 height 34
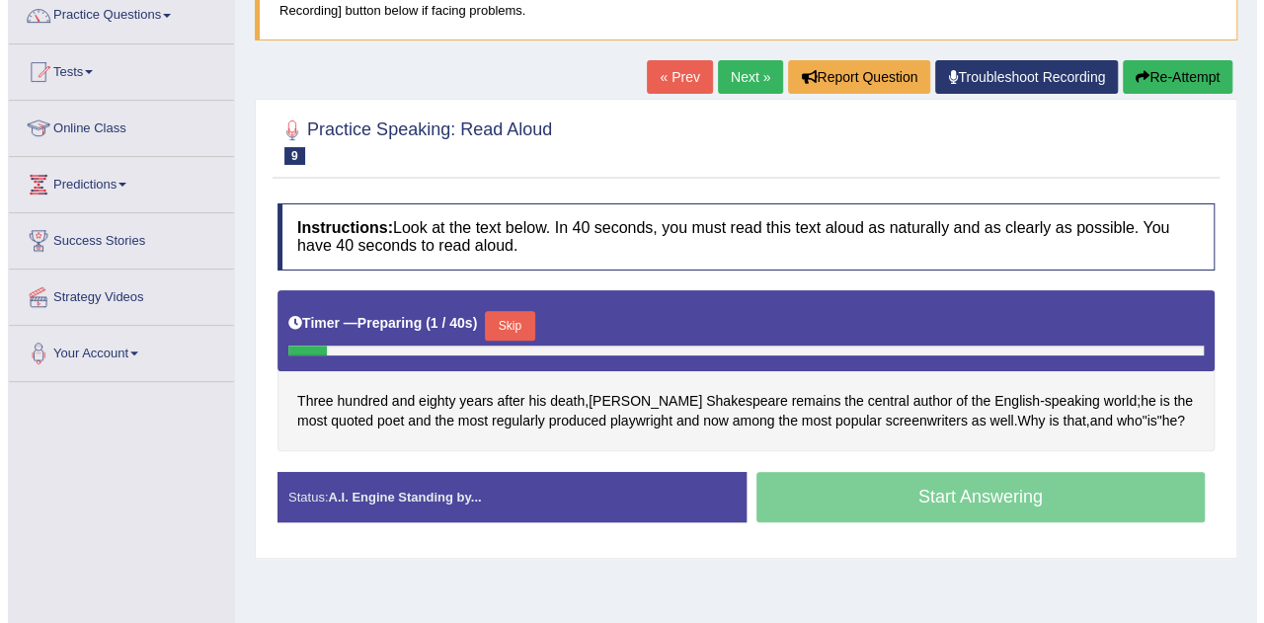
scroll to position [197, 0]
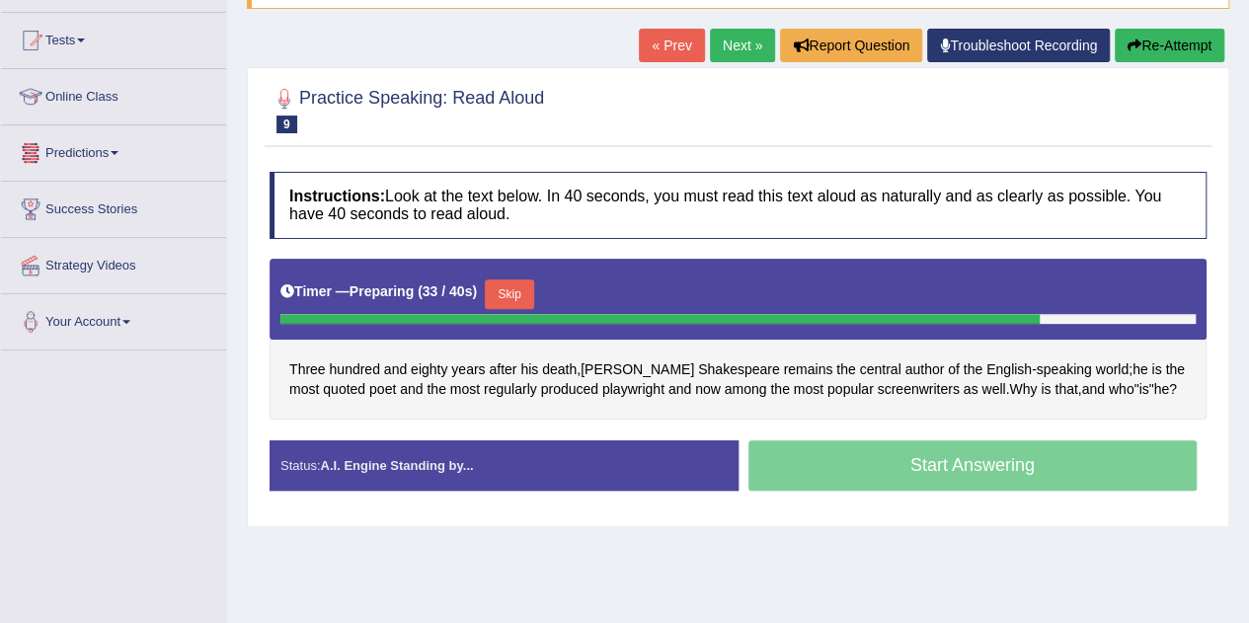
click at [512, 283] on button "Skip" at bounding box center [509, 294] width 49 height 30
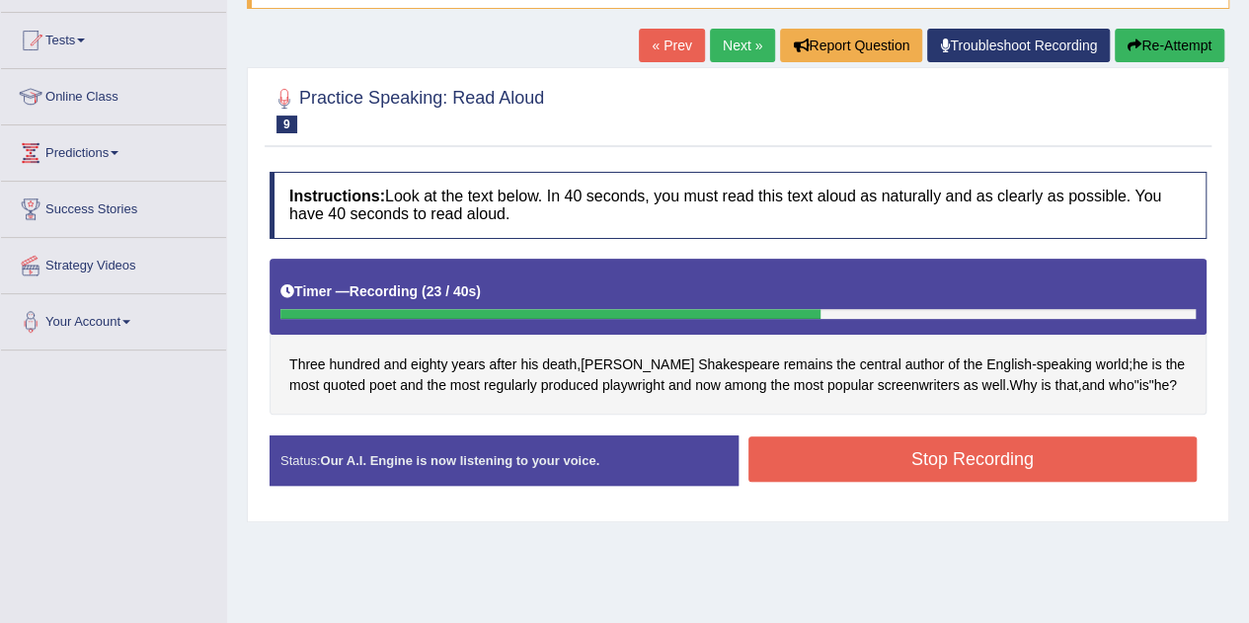
click at [980, 466] on button "Stop Recording" at bounding box center [972, 458] width 449 height 45
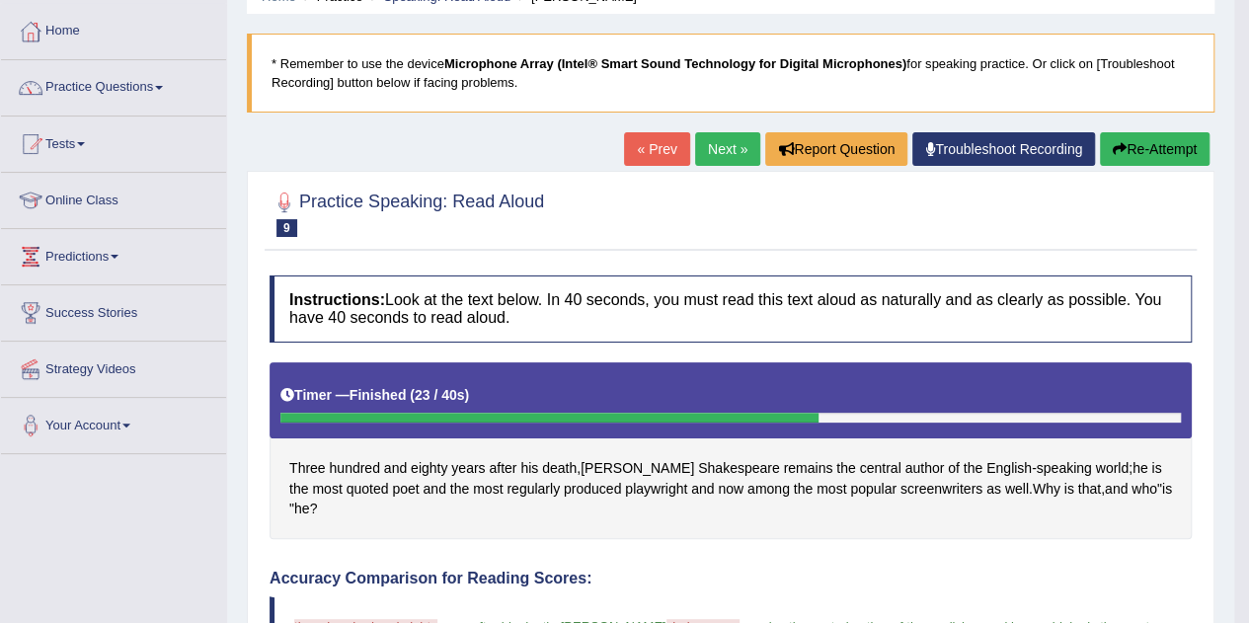
scroll to position [0, 0]
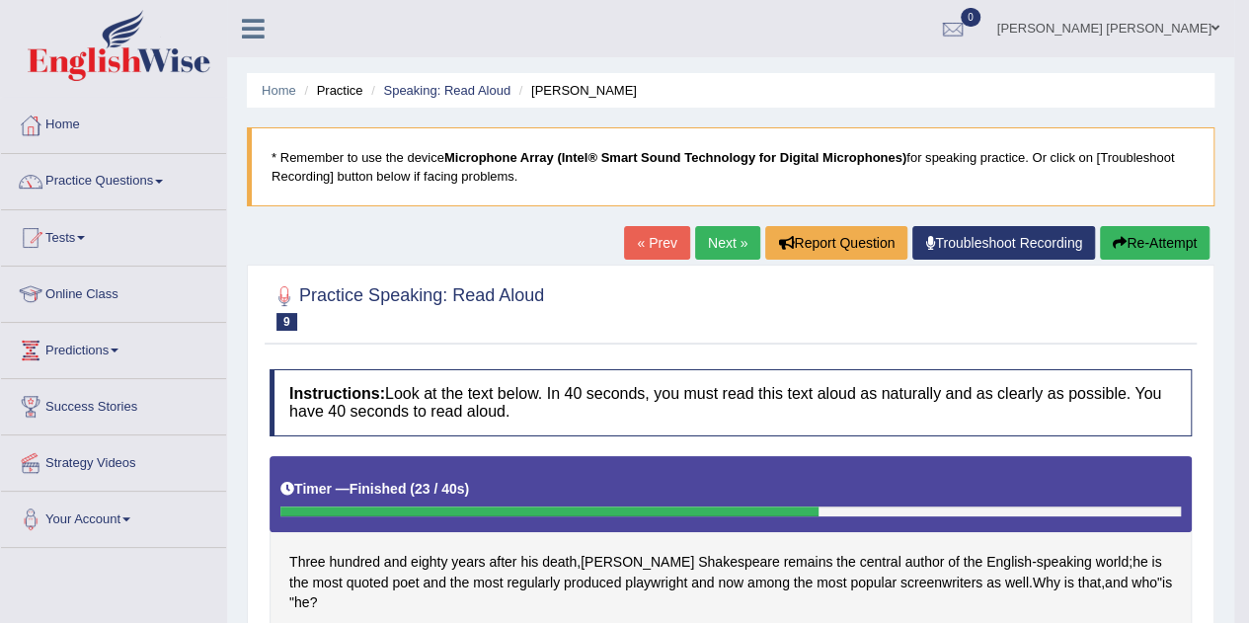
click at [727, 235] on link "Next »" at bounding box center [727, 243] width 65 height 34
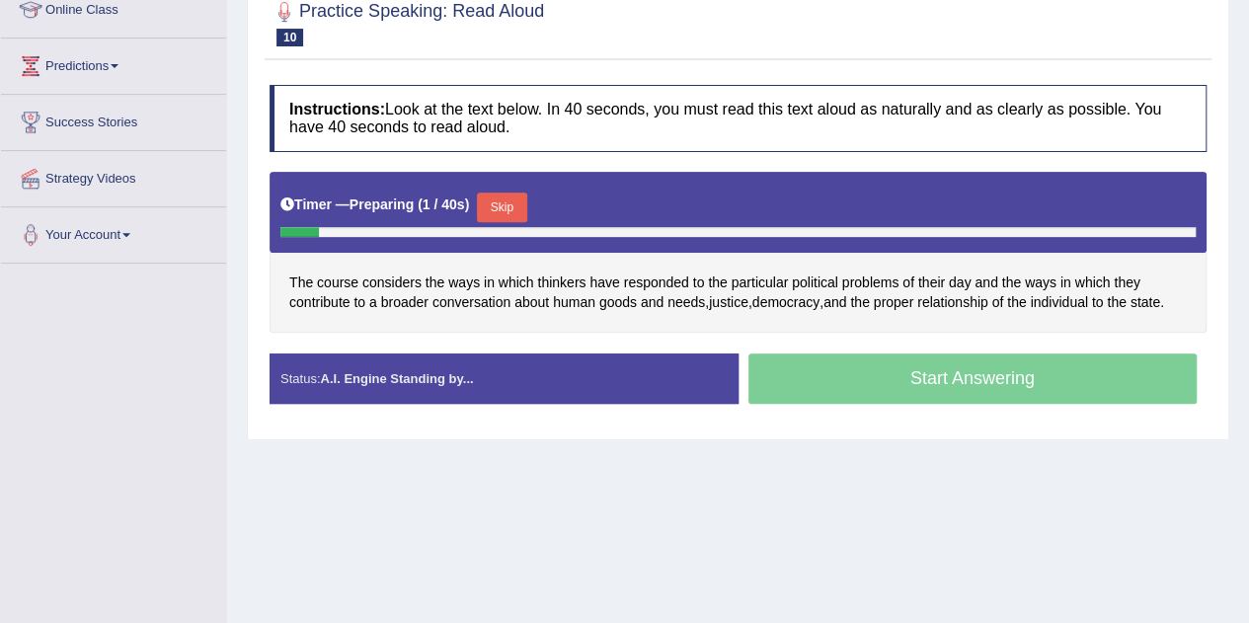
scroll to position [299, 0]
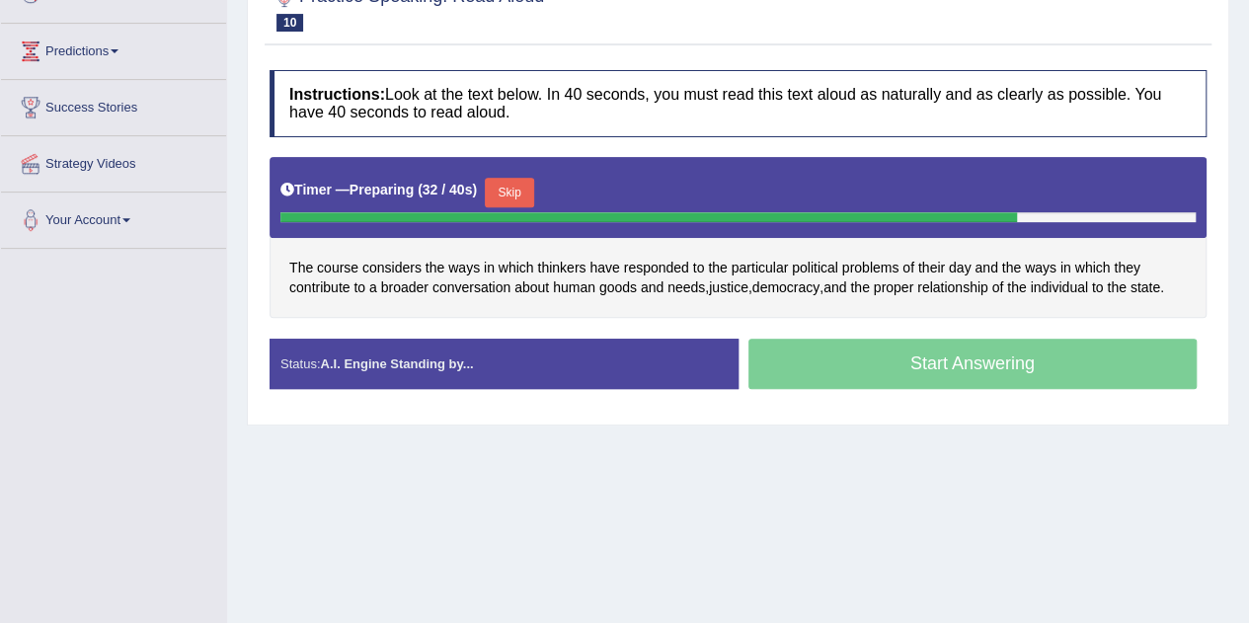
click at [525, 196] on button "Skip" at bounding box center [509, 193] width 49 height 30
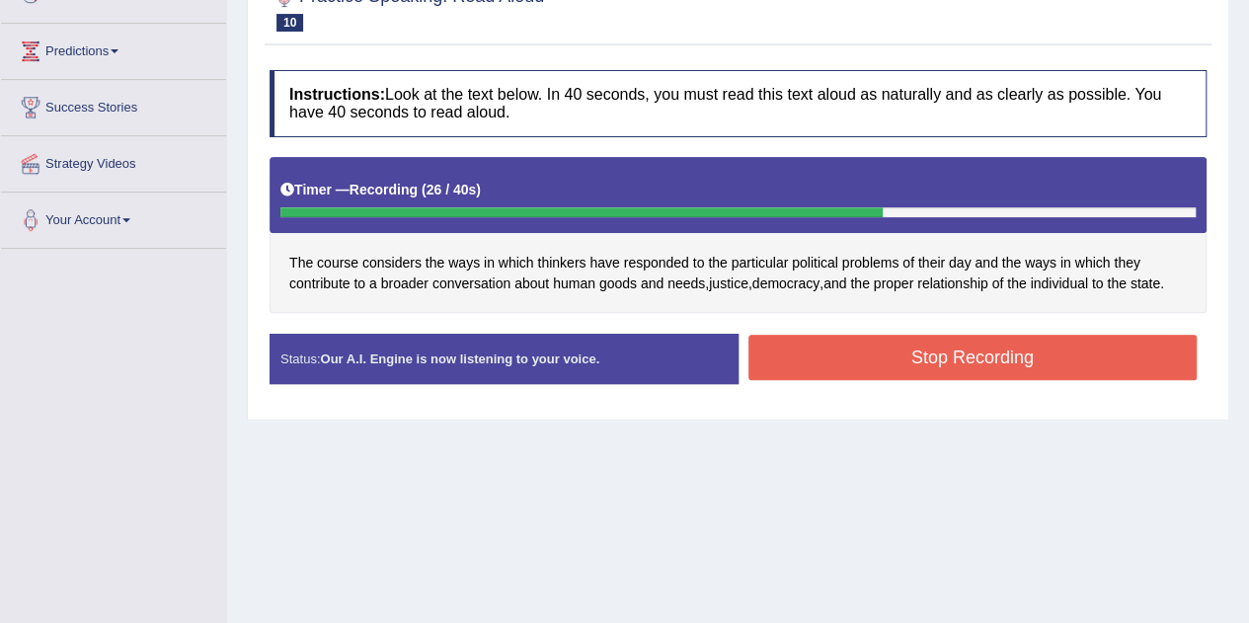
click at [881, 368] on button "Stop Recording" at bounding box center [972, 357] width 449 height 45
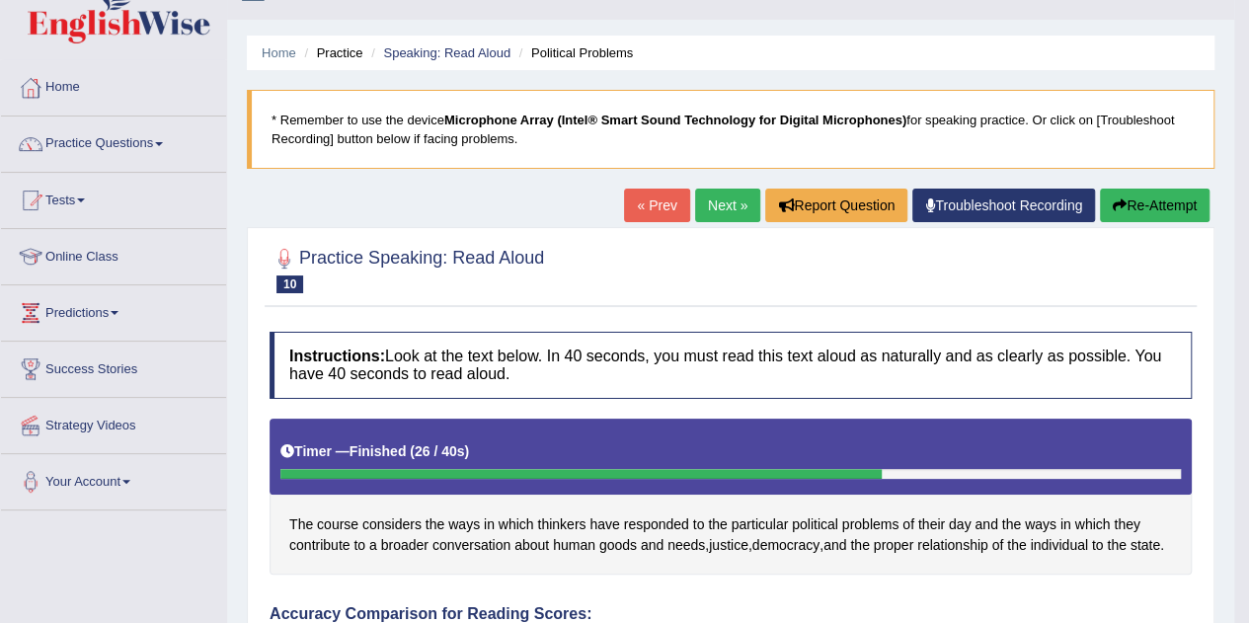
scroll to position [32, 0]
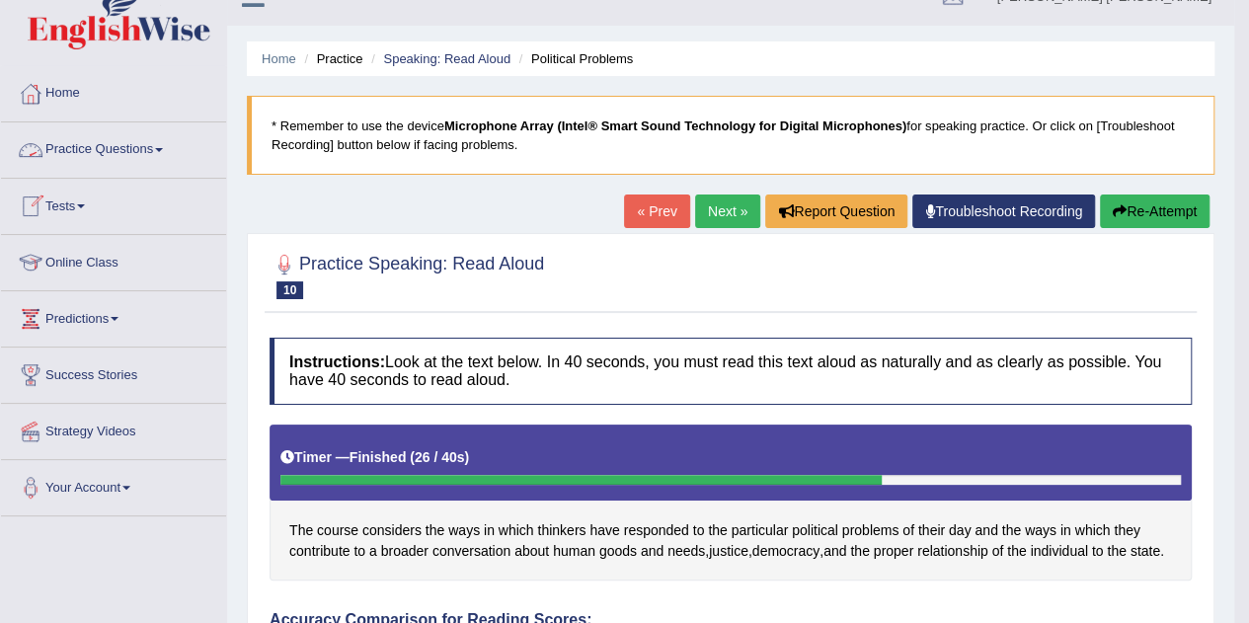
click at [163, 148] on span at bounding box center [159, 150] width 8 height 4
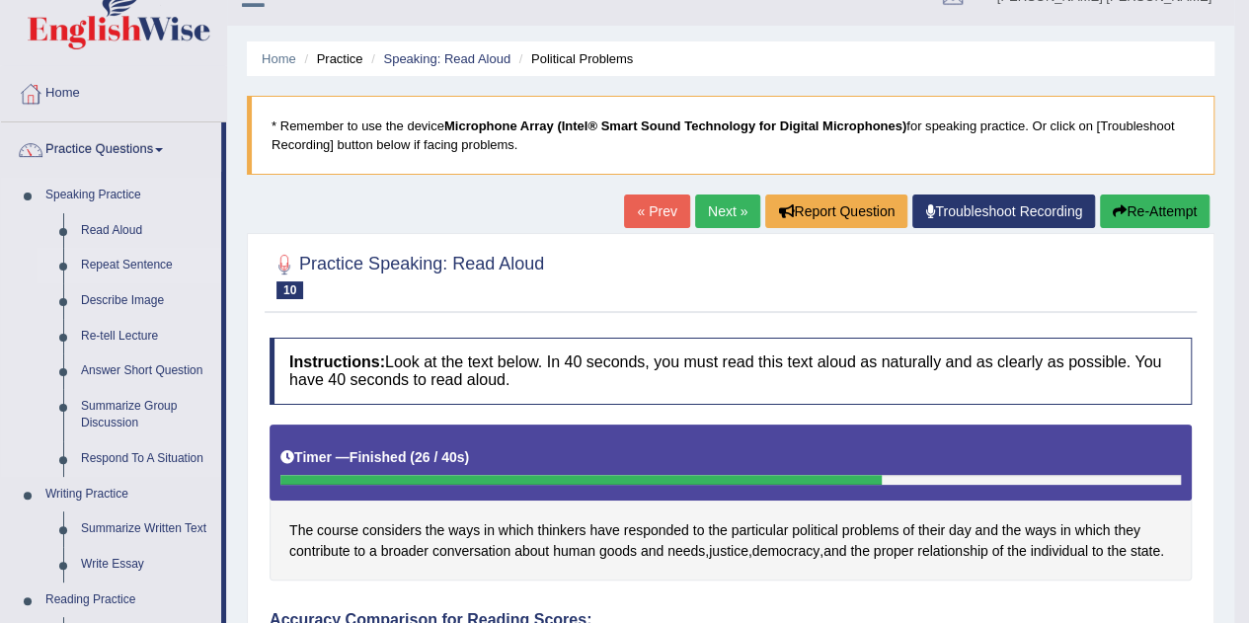
click at [132, 262] on link "Repeat Sentence" at bounding box center [146, 266] width 149 height 36
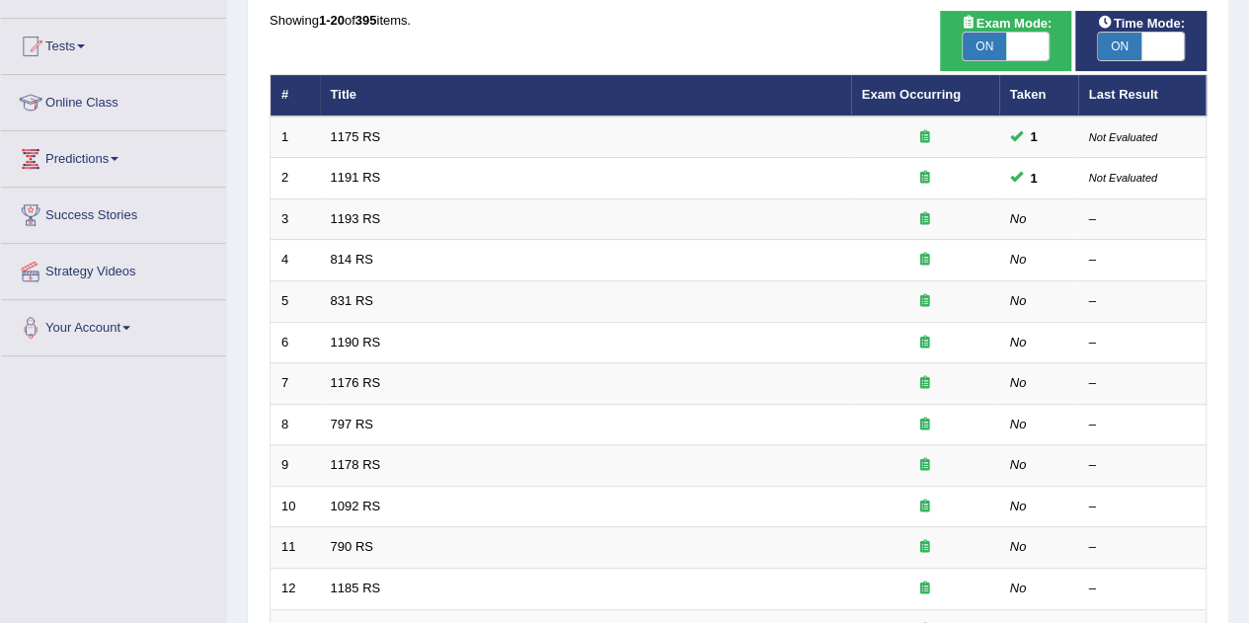
scroll to position [196, 0]
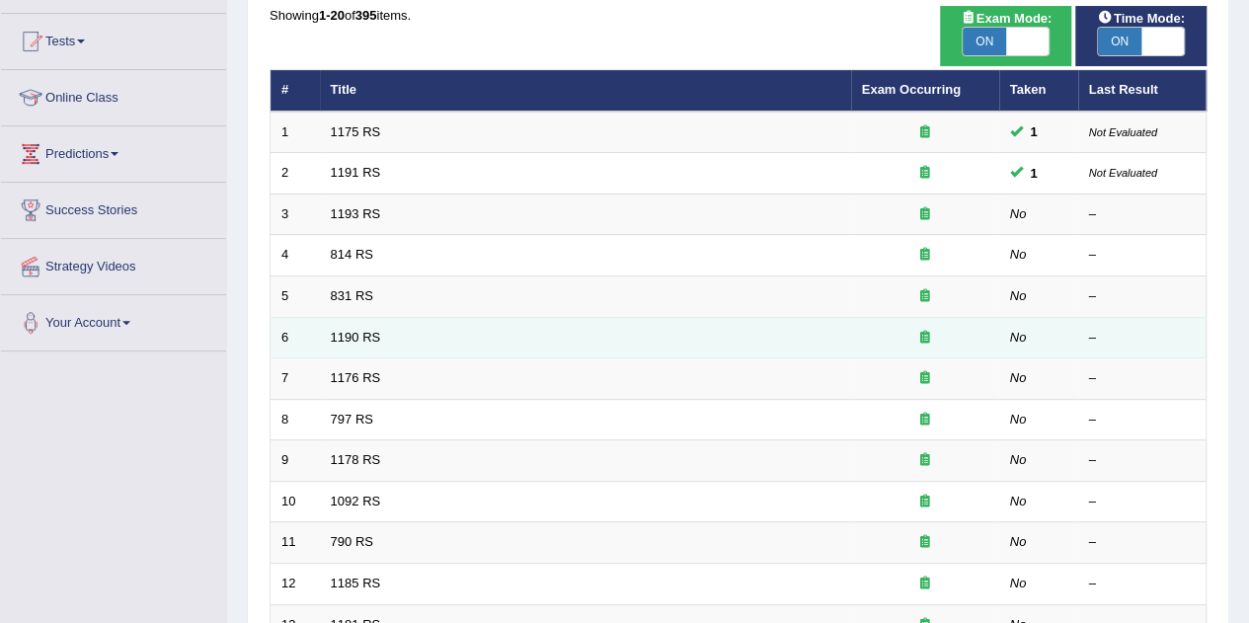
click at [806, 337] on td "1190 RS" at bounding box center [585, 337] width 531 height 41
click at [357, 336] on link "1190 RS" at bounding box center [356, 337] width 50 height 15
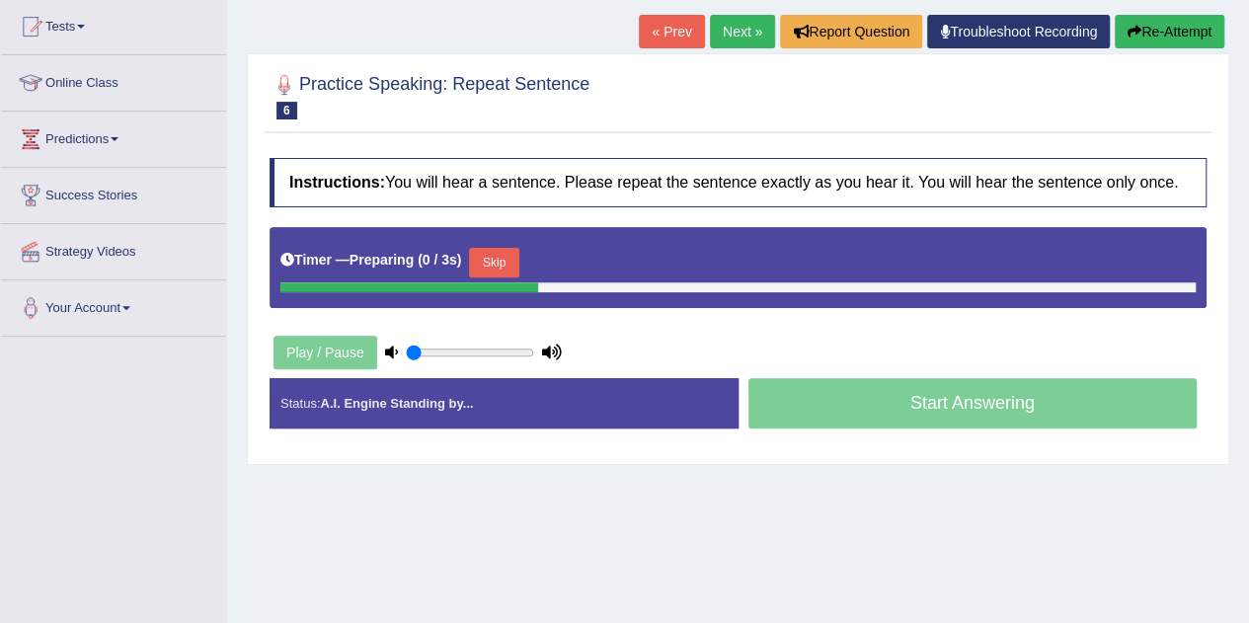
scroll to position [217, 0]
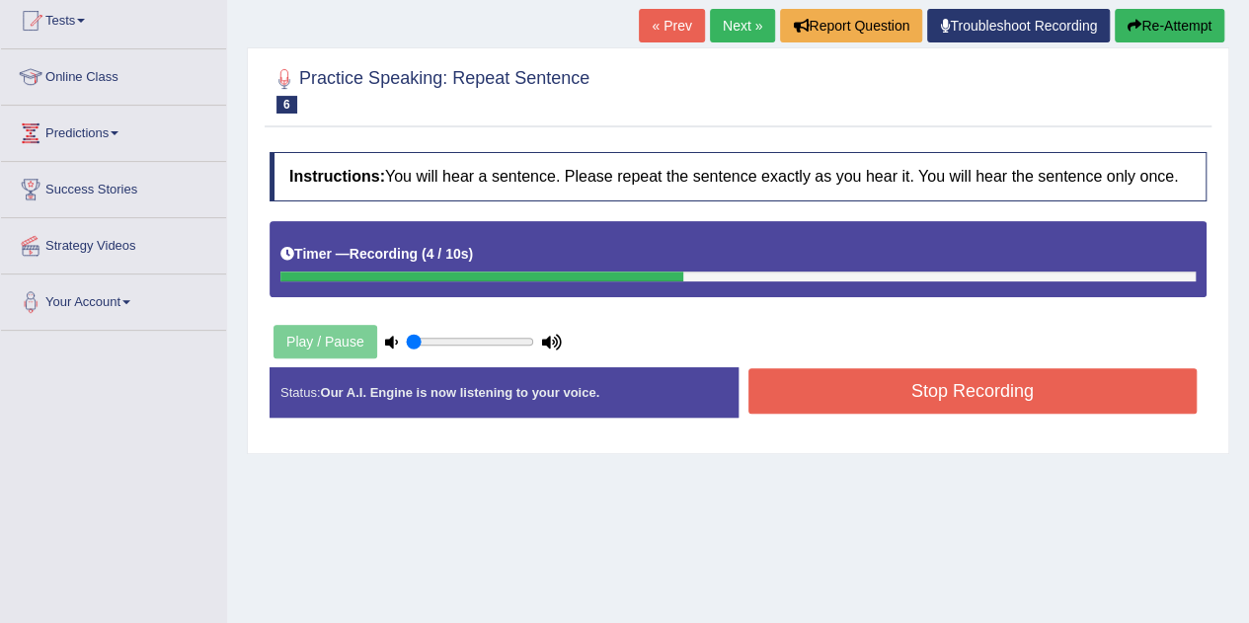
click at [675, 20] on link "« Prev" at bounding box center [671, 26] width 65 height 34
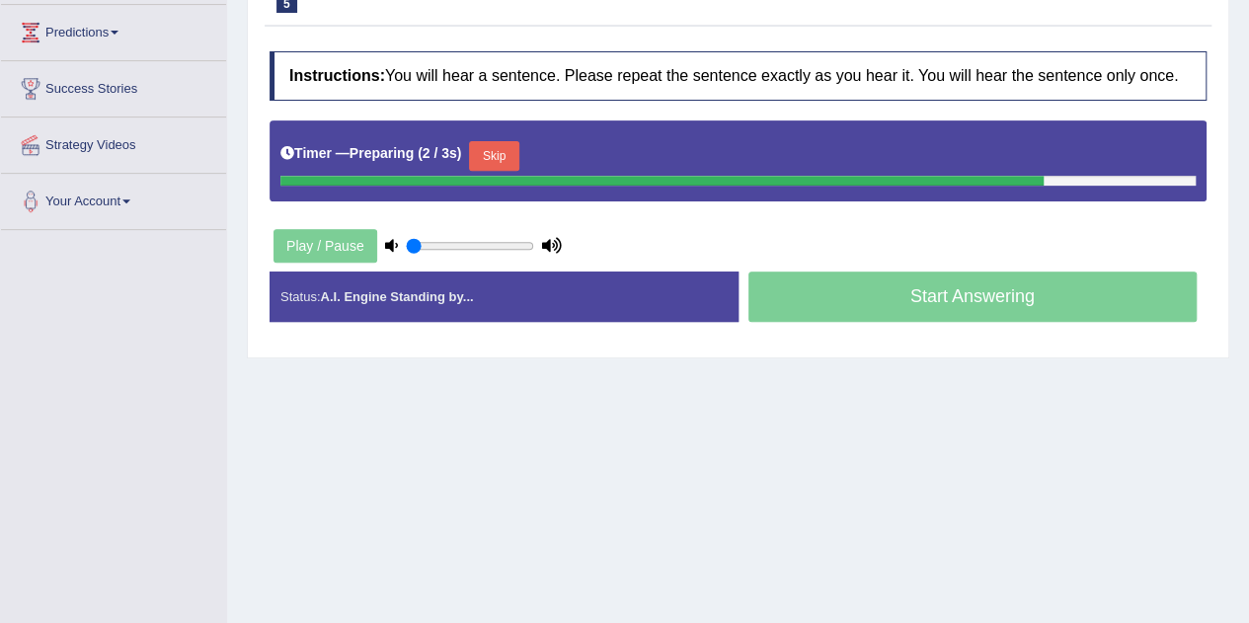
scroll to position [361, 0]
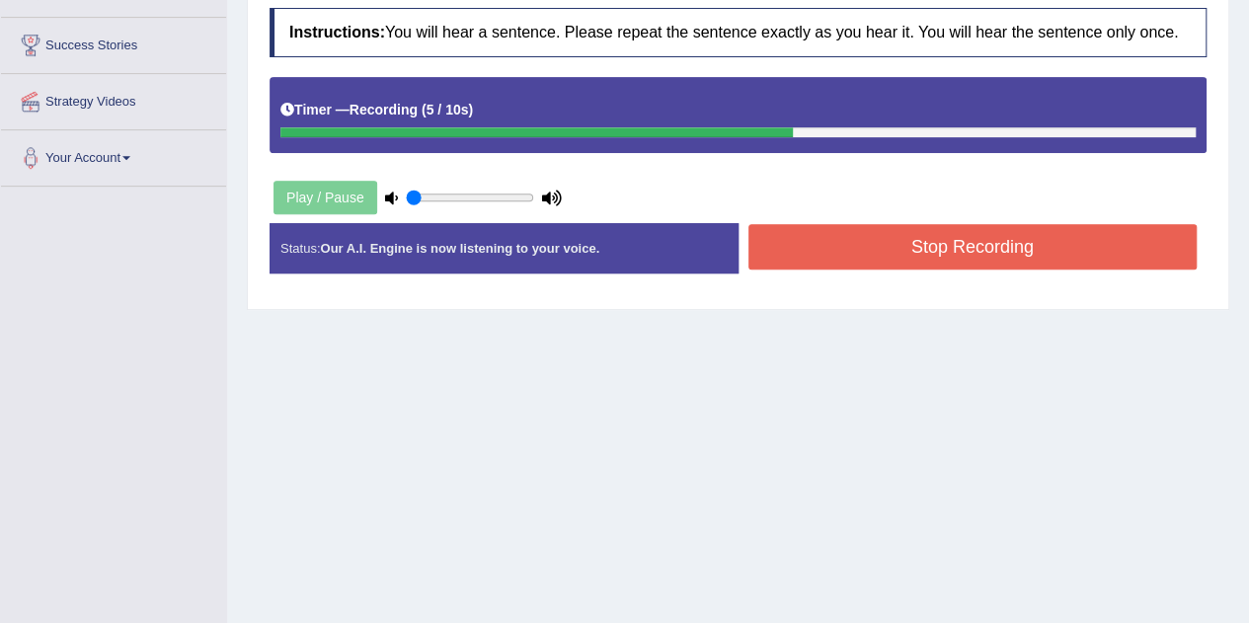
click at [936, 259] on button "Stop Recording" at bounding box center [972, 246] width 449 height 45
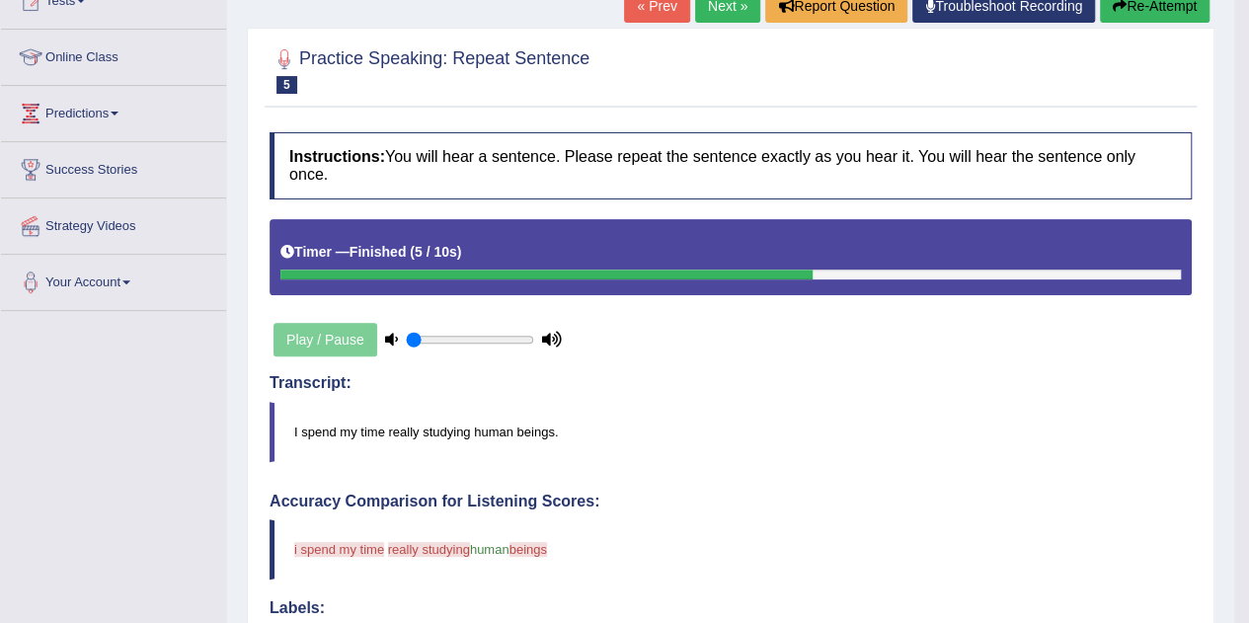
scroll to position [236, 0]
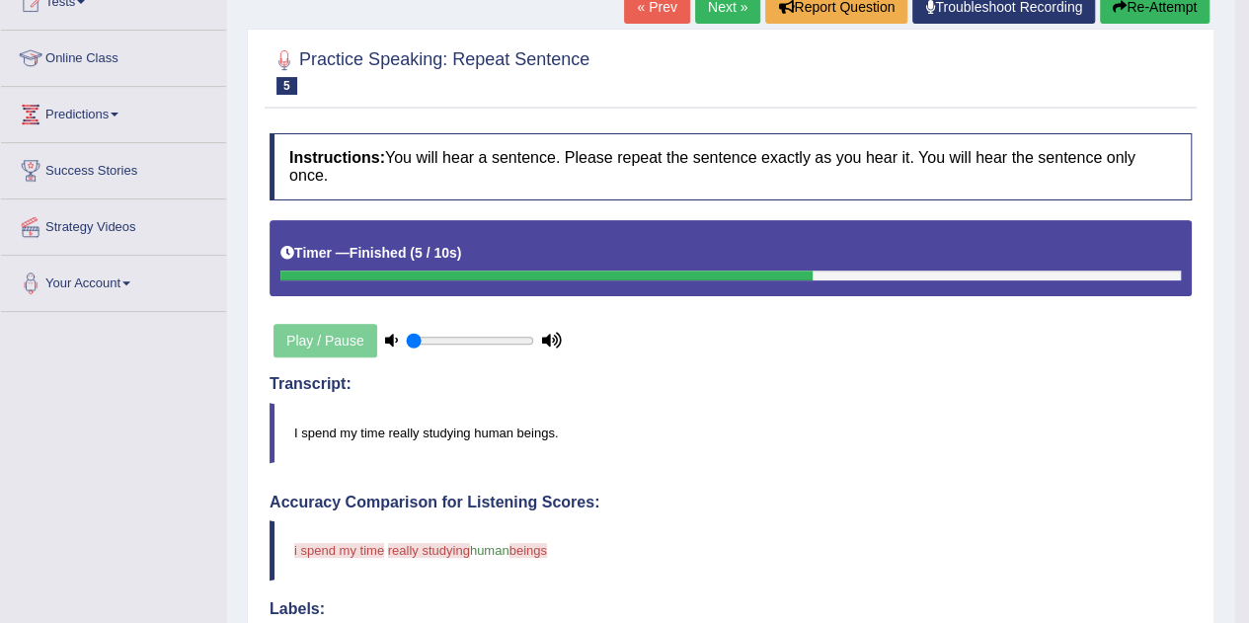
click at [737, 5] on link "Next »" at bounding box center [727, 7] width 65 height 34
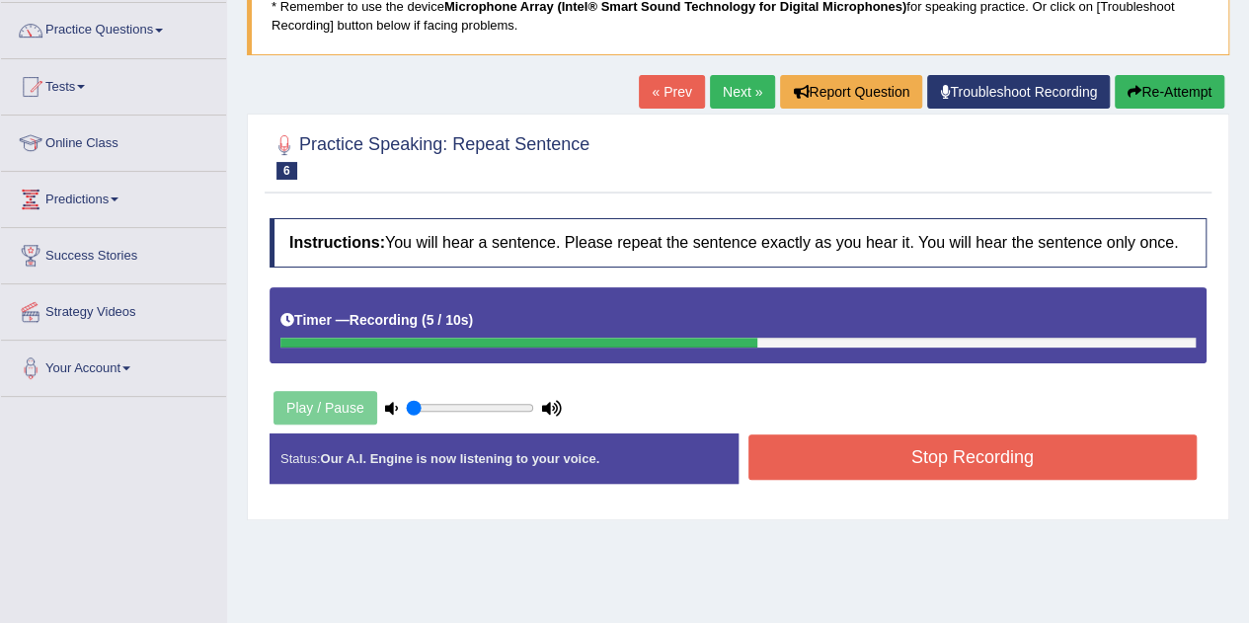
scroll to position [144, 0]
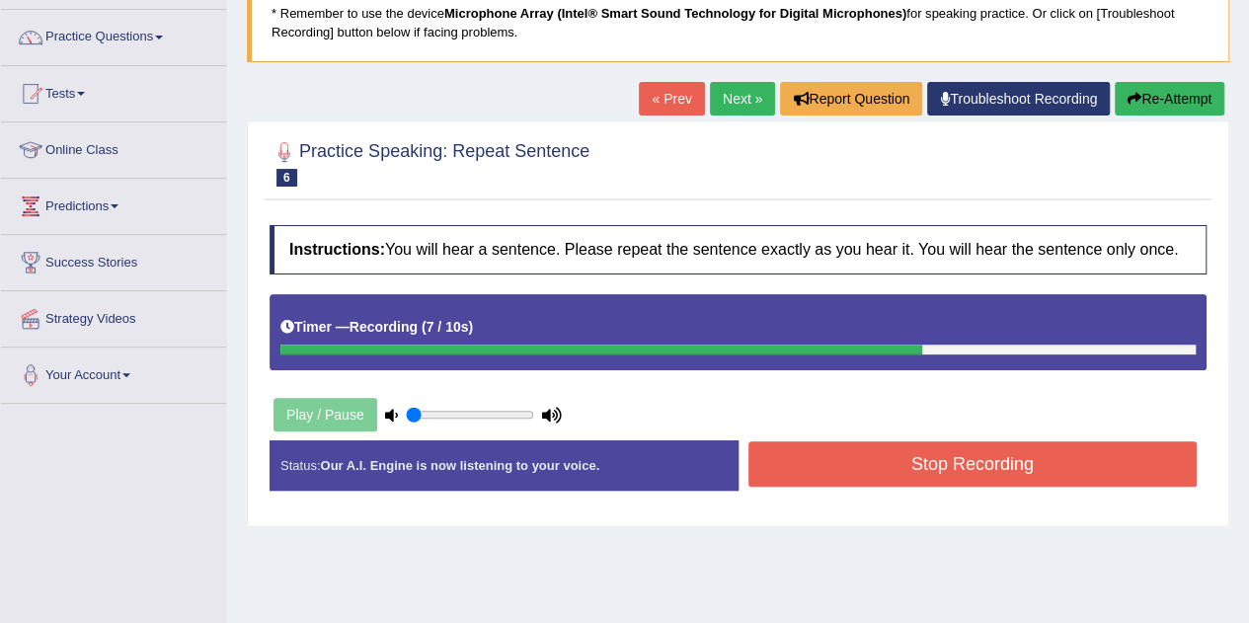
click at [748, 92] on link "Next »" at bounding box center [742, 99] width 65 height 34
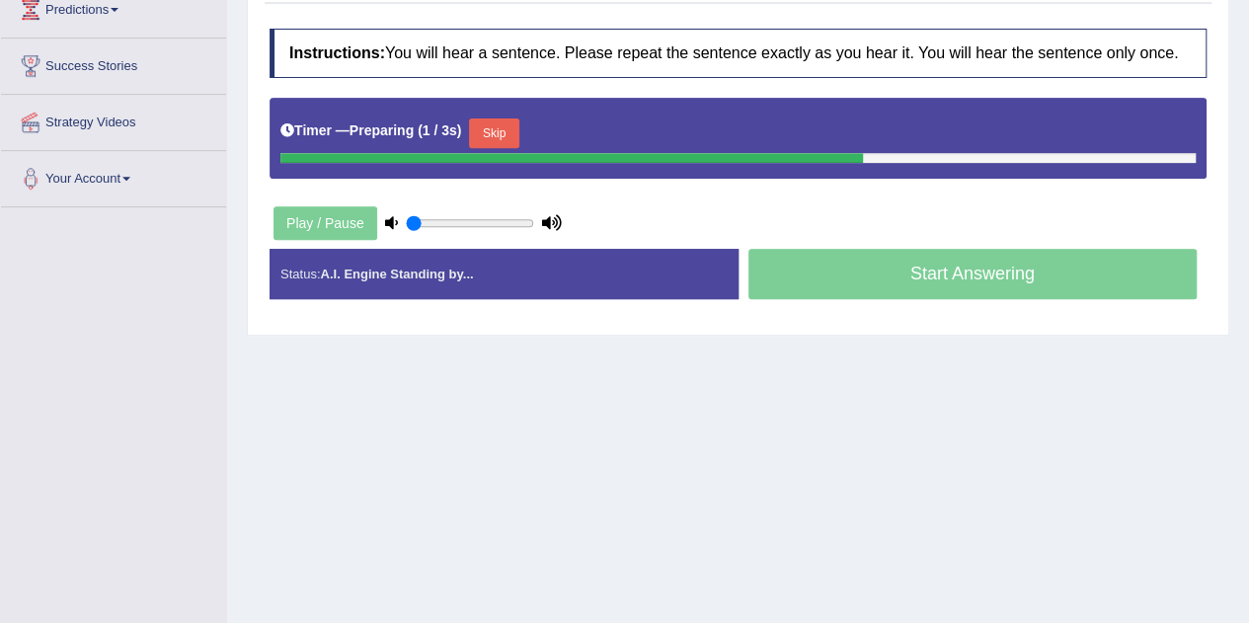
scroll to position [344, 0]
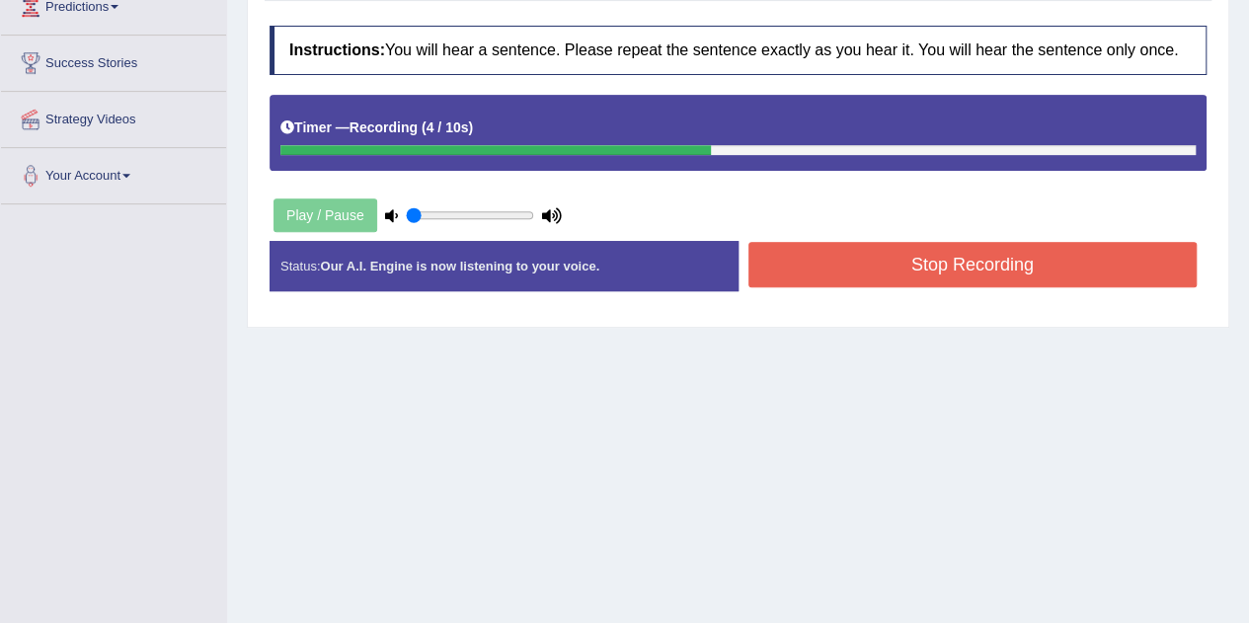
click at [885, 260] on button "Stop Recording" at bounding box center [972, 264] width 449 height 45
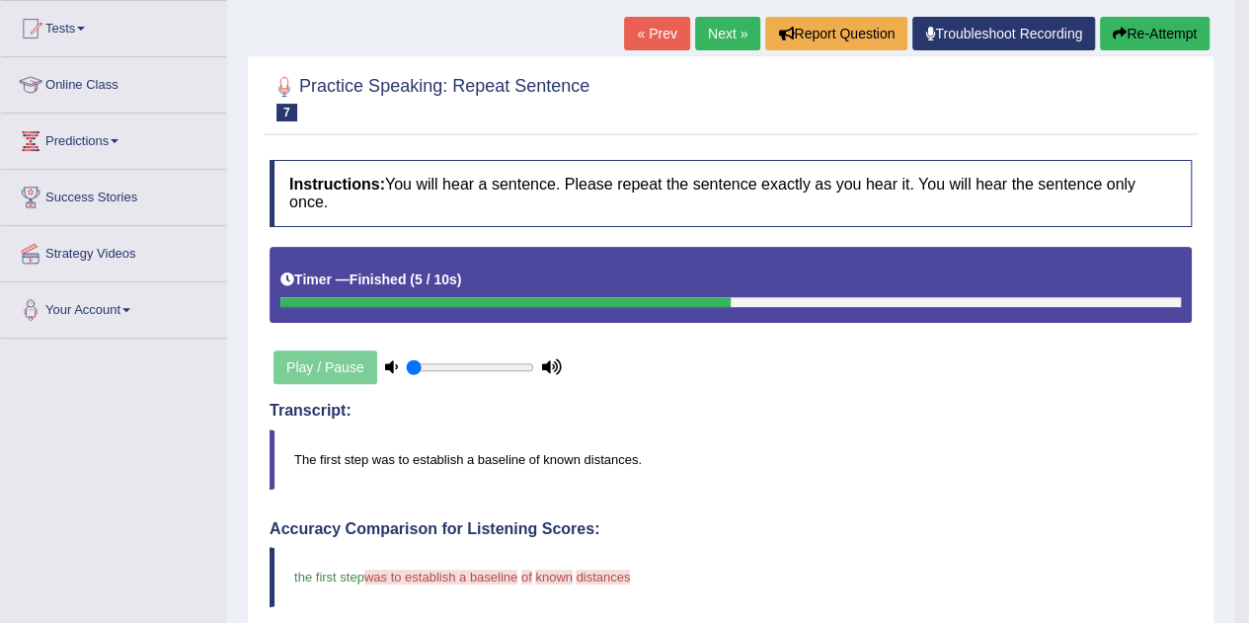
scroll to position [199, 0]
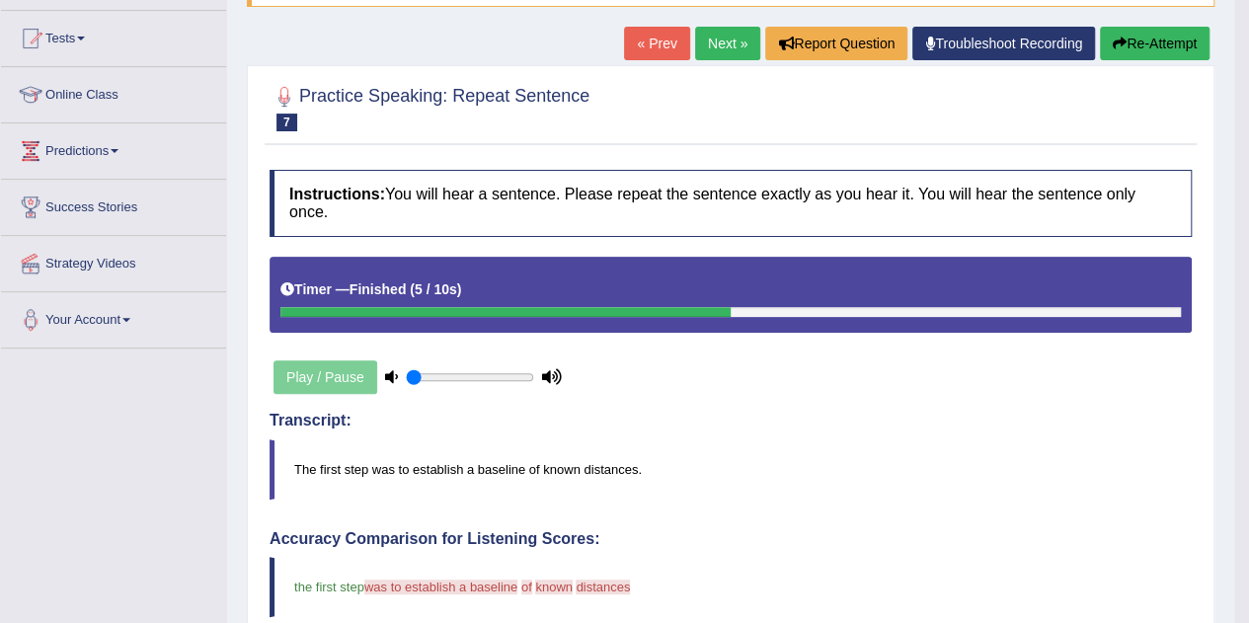
click at [696, 45] on link "Next »" at bounding box center [727, 44] width 65 height 34
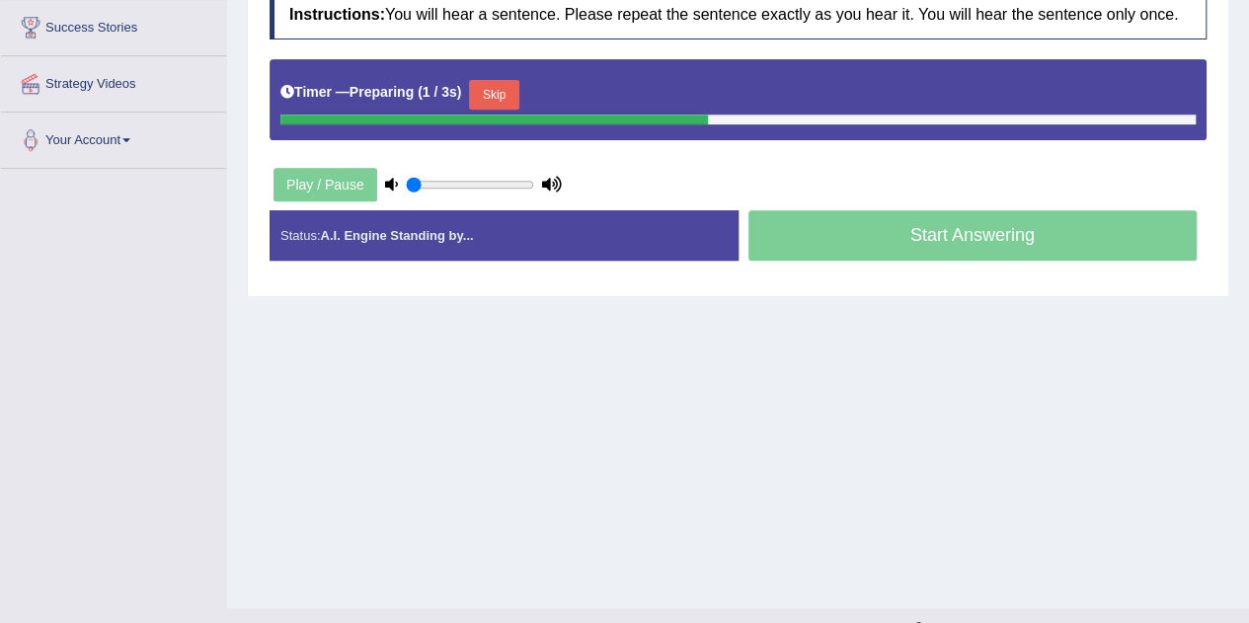
scroll to position [381, 0]
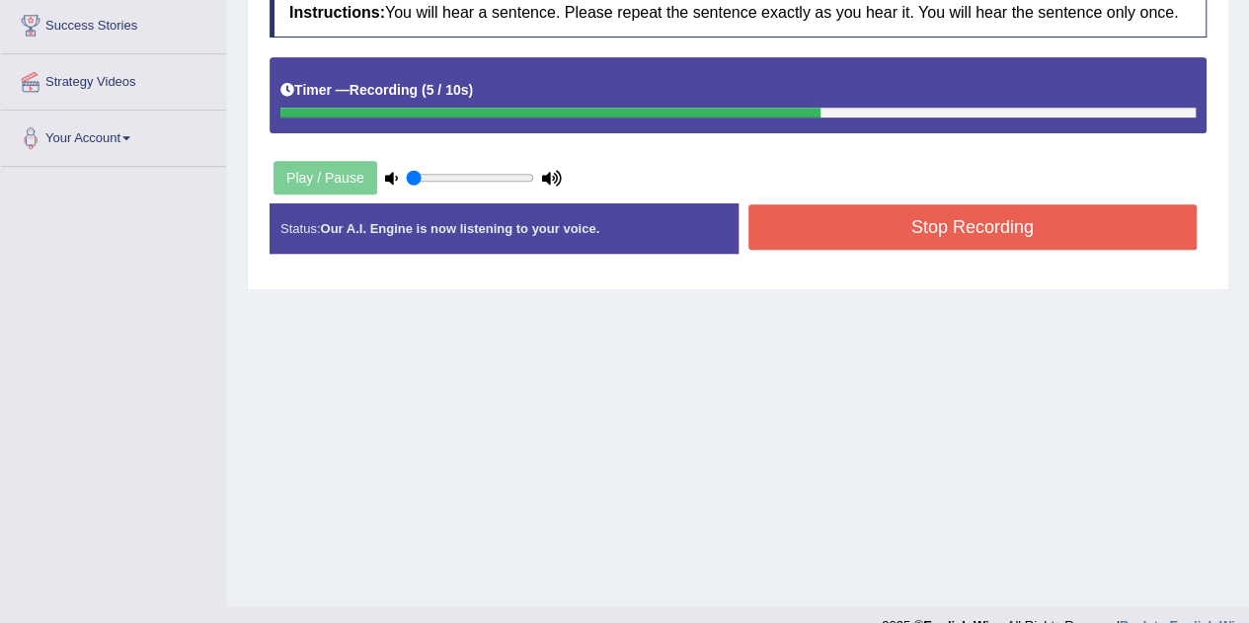
click at [837, 230] on button "Stop Recording" at bounding box center [972, 226] width 449 height 45
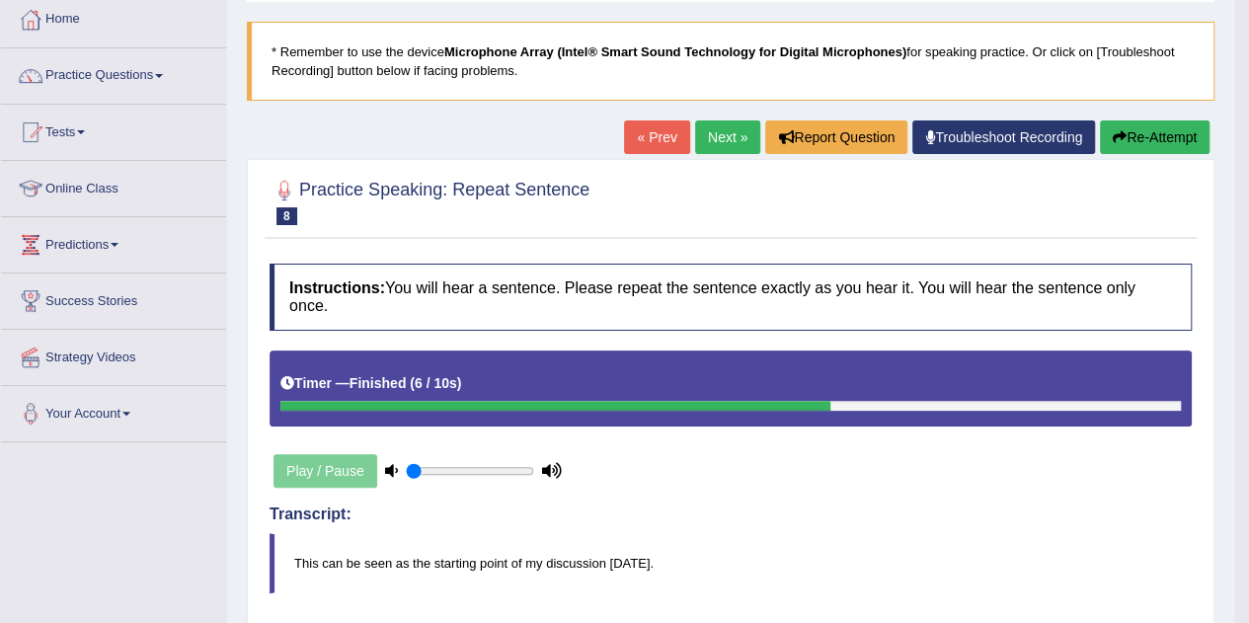
scroll to position [93, 0]
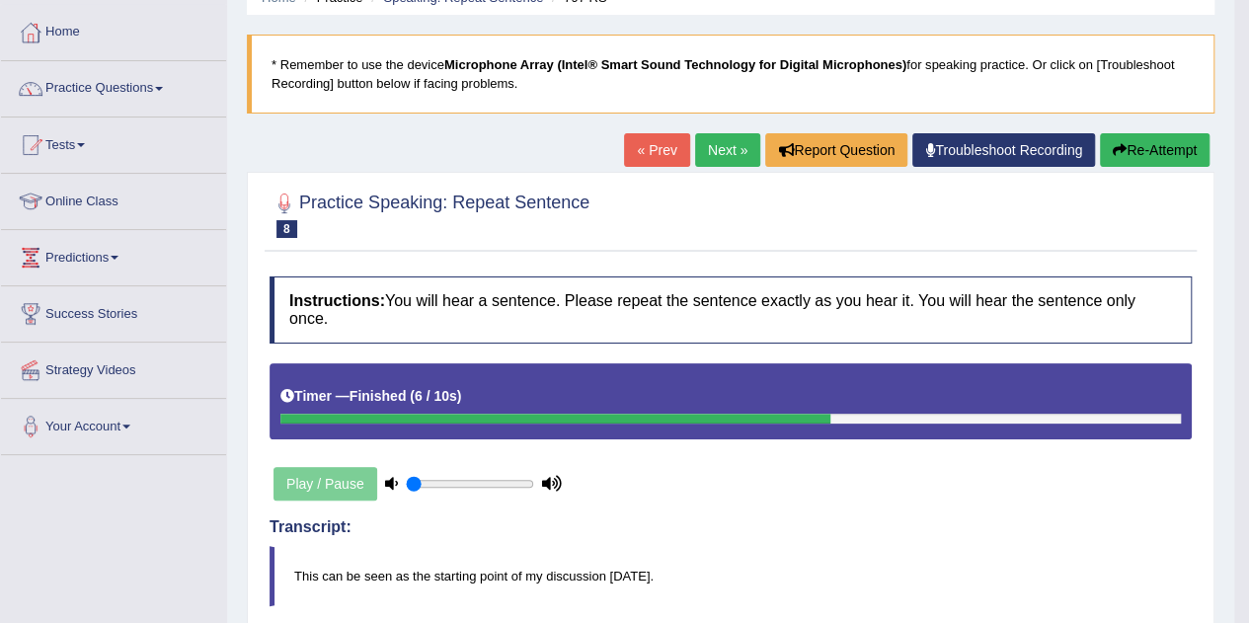
click at [713, 145] on link "Next »" at bounding box center [727, 150] width 65 height 34
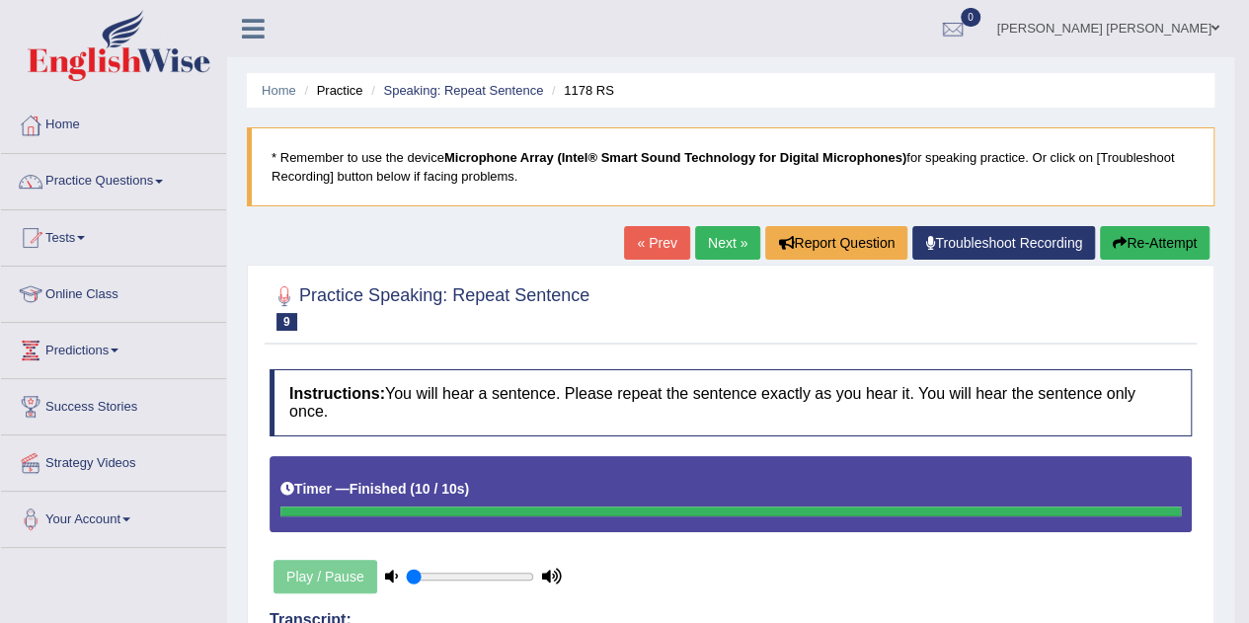
click at [730, 247] on link "Next »" at bounding box center [727, 243] width 65 height 34
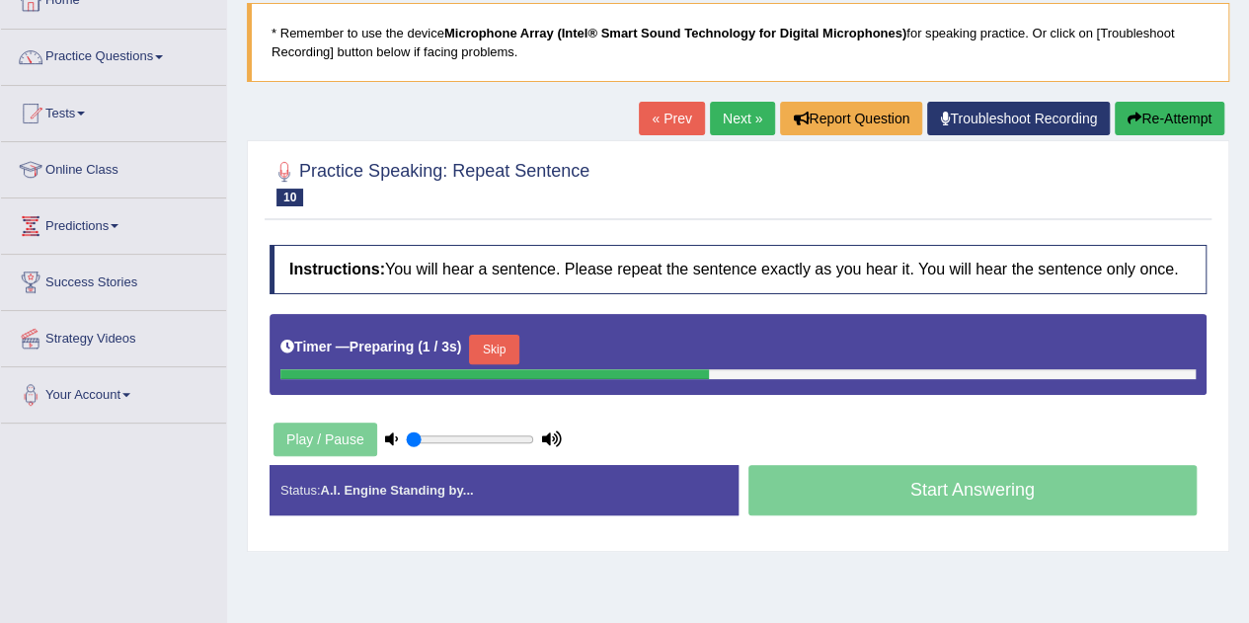
scroll to position [238, 0]
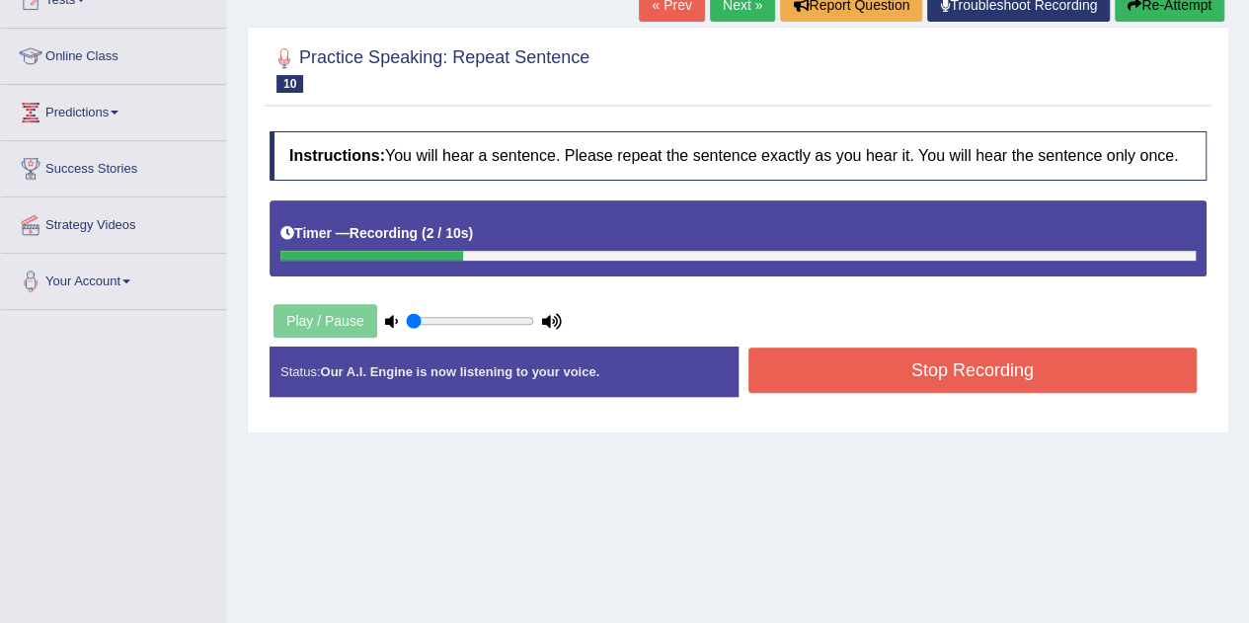
click at [710, 6] on link "Next »" at bounding box center [742, 5] width 65 height 34
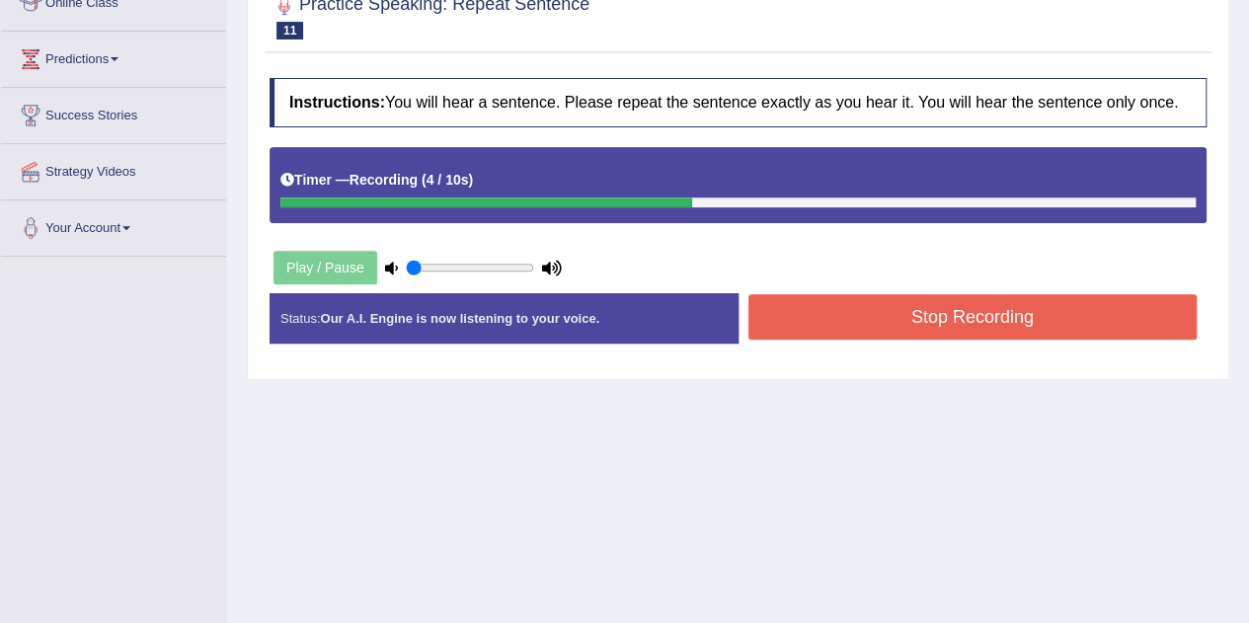
scroll to position [292, 0]
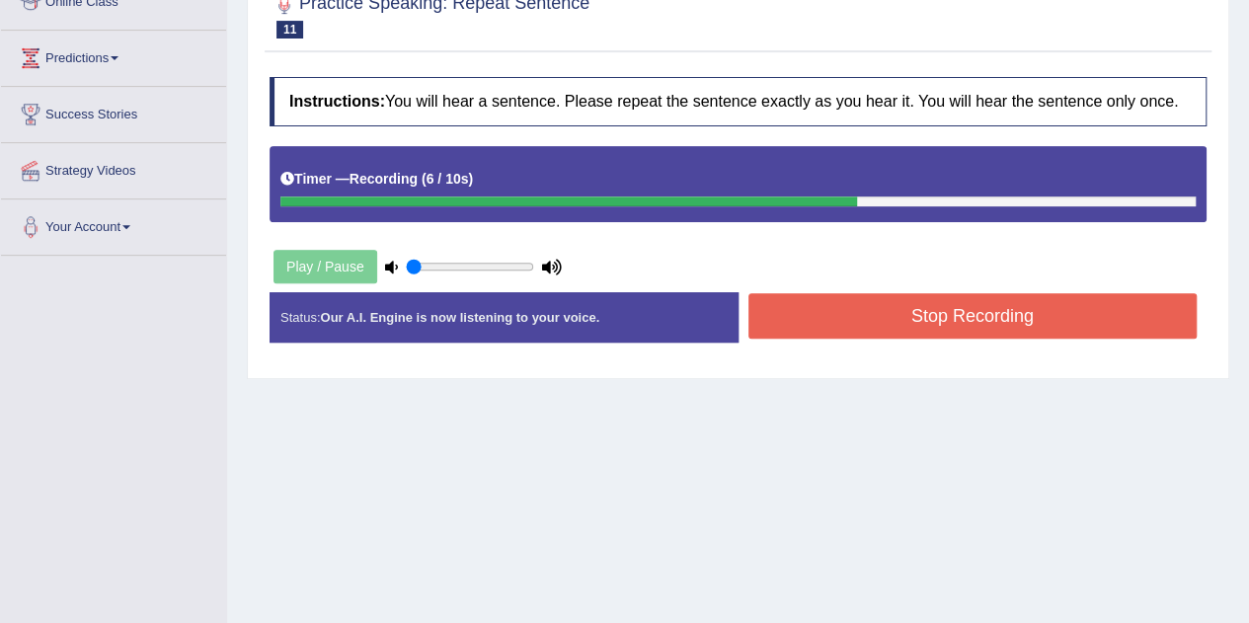
click at [950, 320] on button "Stop Recording" at bounding box center [972, 315] width 449 height 45
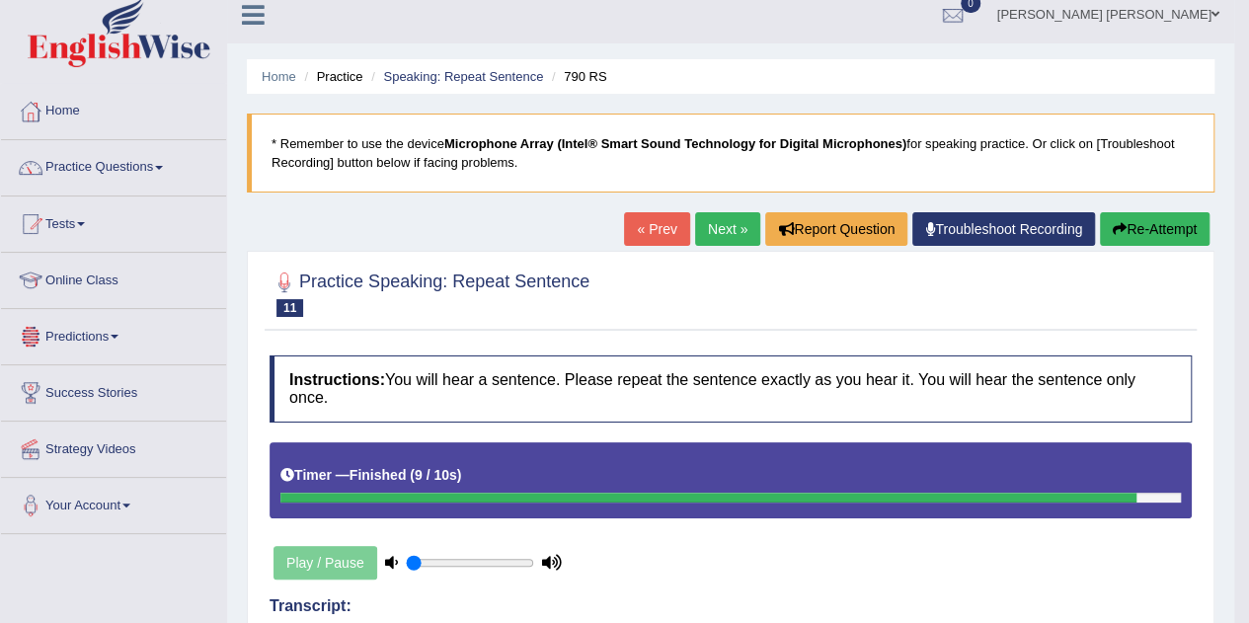
scroll to position [11, 0]
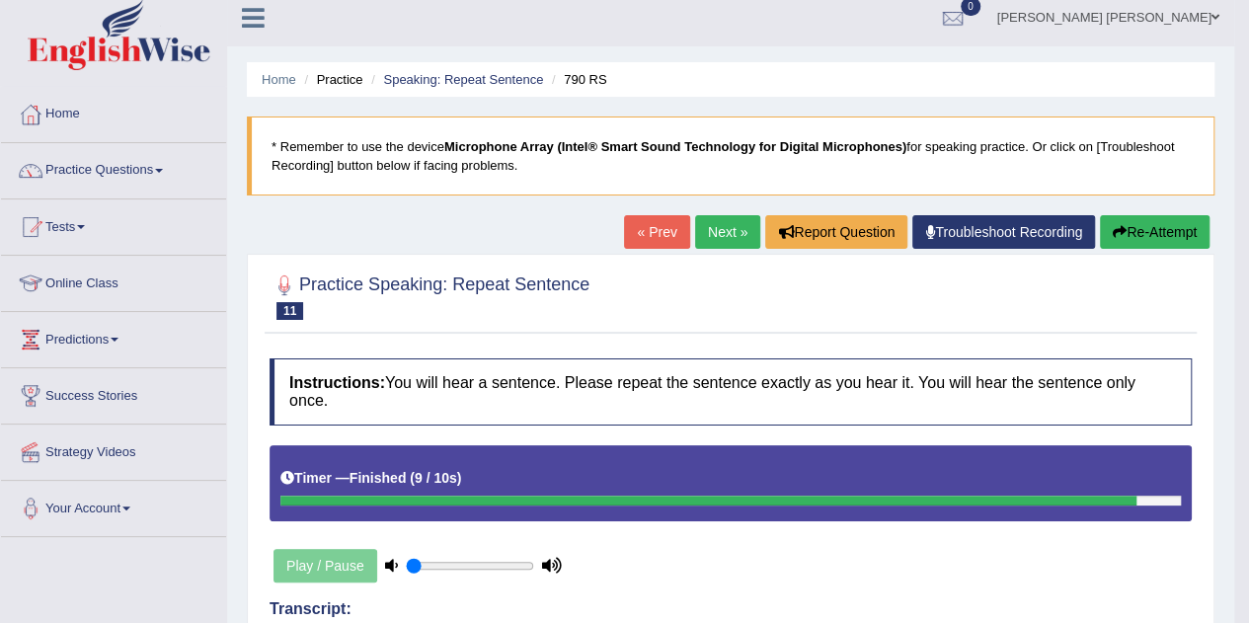
click at [721, 227] on link "Next »" at bounding box center [727, 232] width 65 height 34
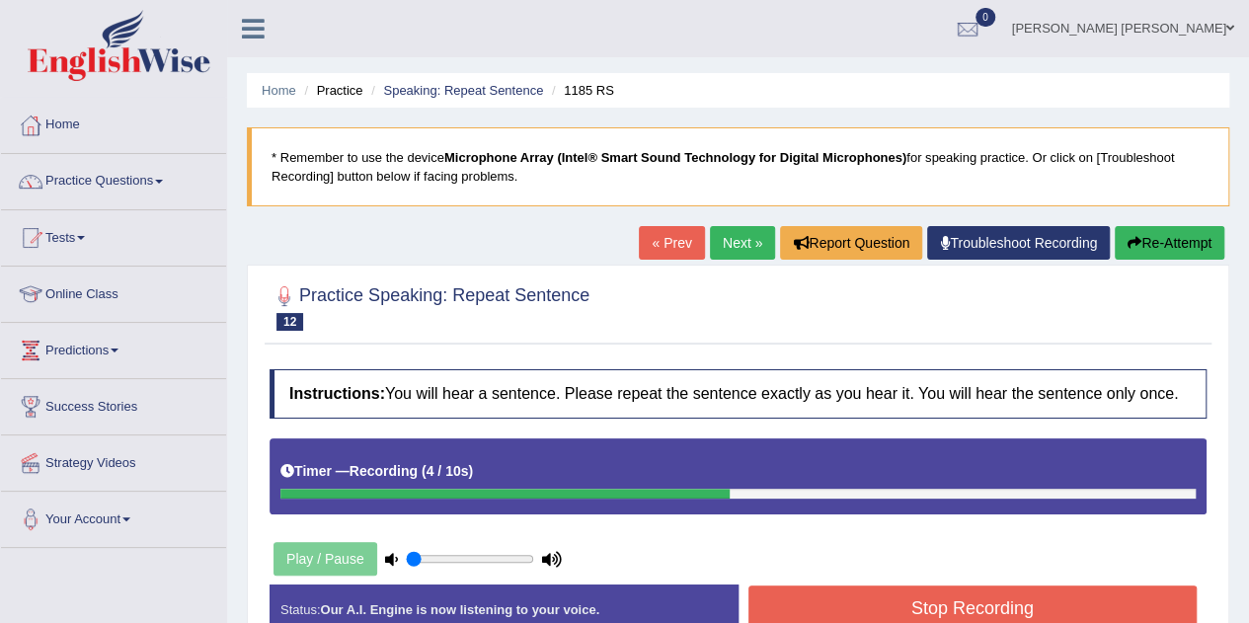
click at [671, 239] on link "« Prev" at bounding box center [671, 243] width 65 height 34
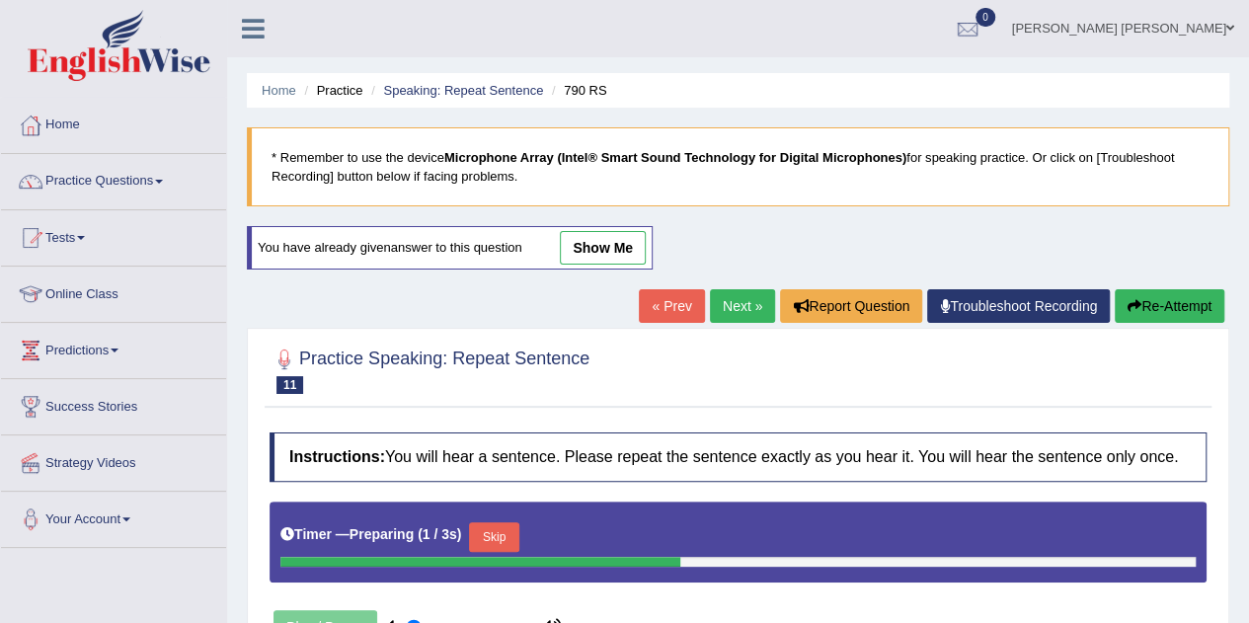
click at [732, 293] on link "Next »" at bounding box center [742, 306] width 65 height 34
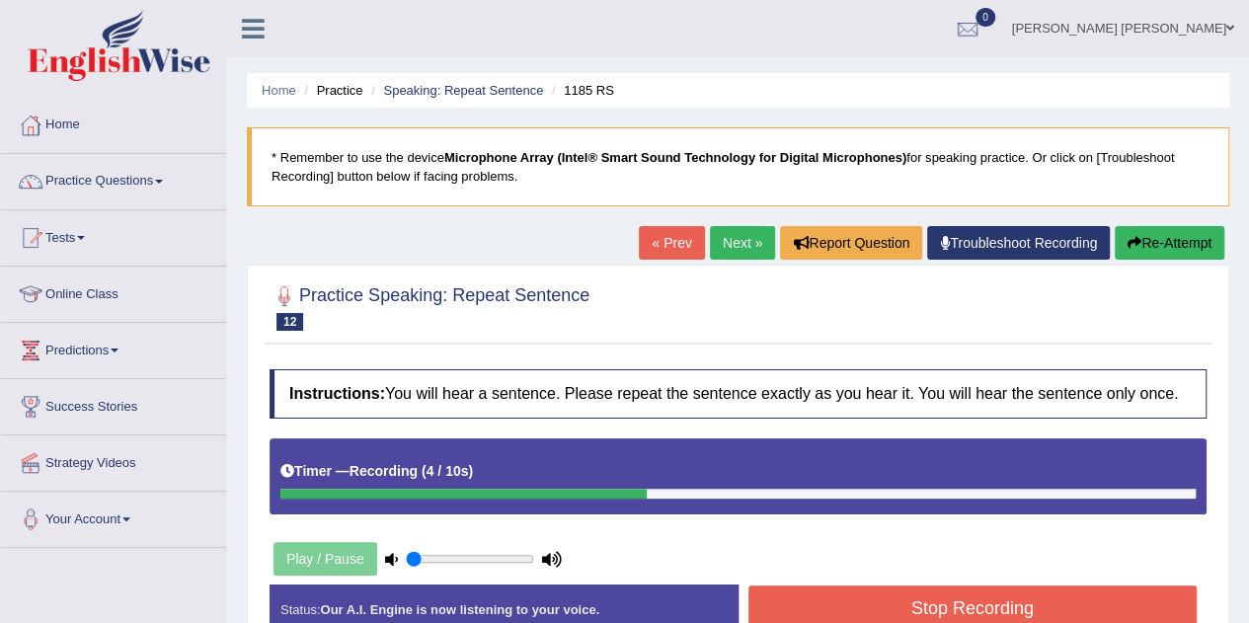
click at [920, 607] on button "Stop Recording" at bounding box center [972, 608] width 449 height 45
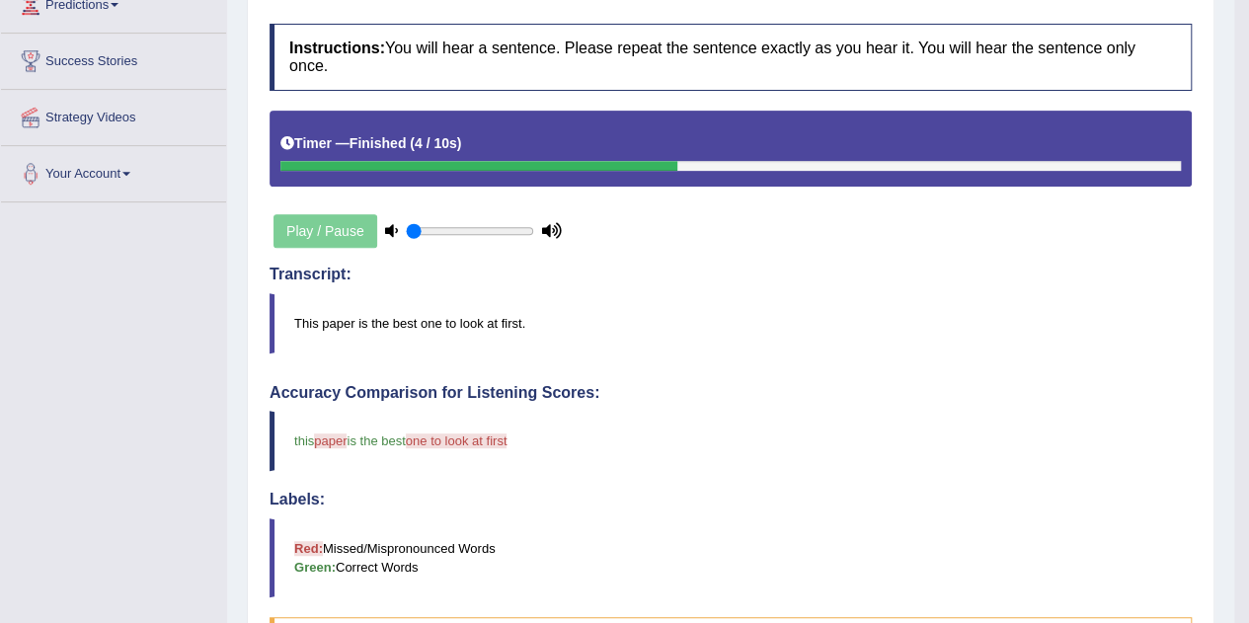
scroll to position [349, 0]
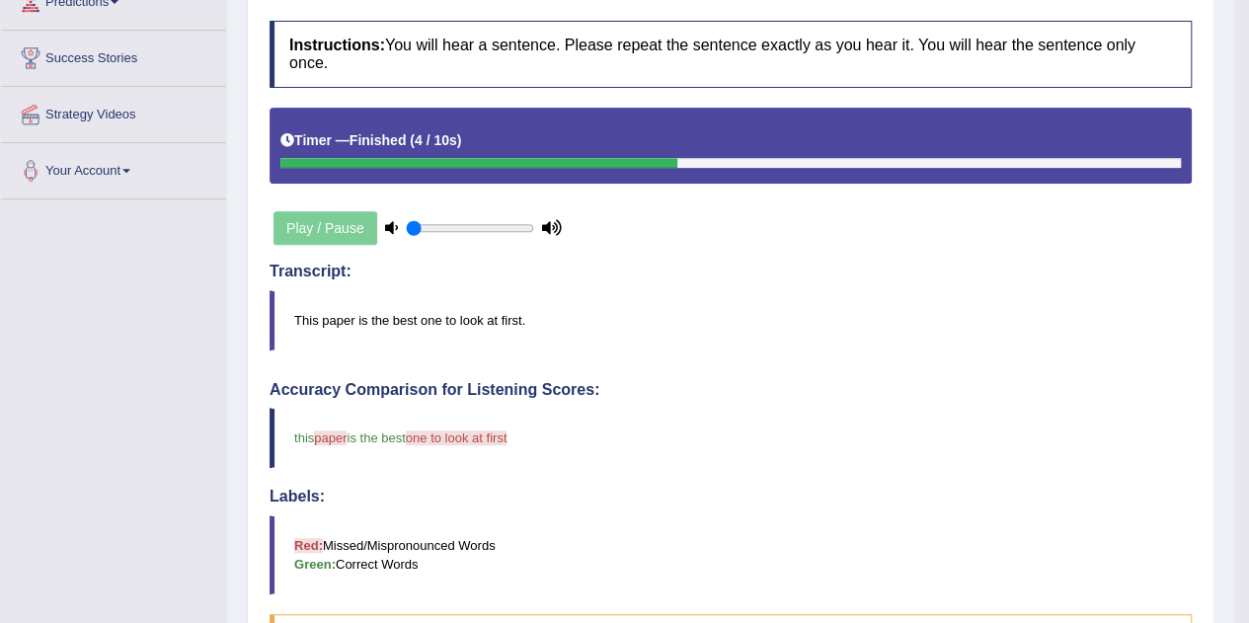
click at [618, 235] on div "Instructions: You will hear a sentence. Please repeat the sentence exactly as y…" at bounding box center [731, 520] width 932 height 1018
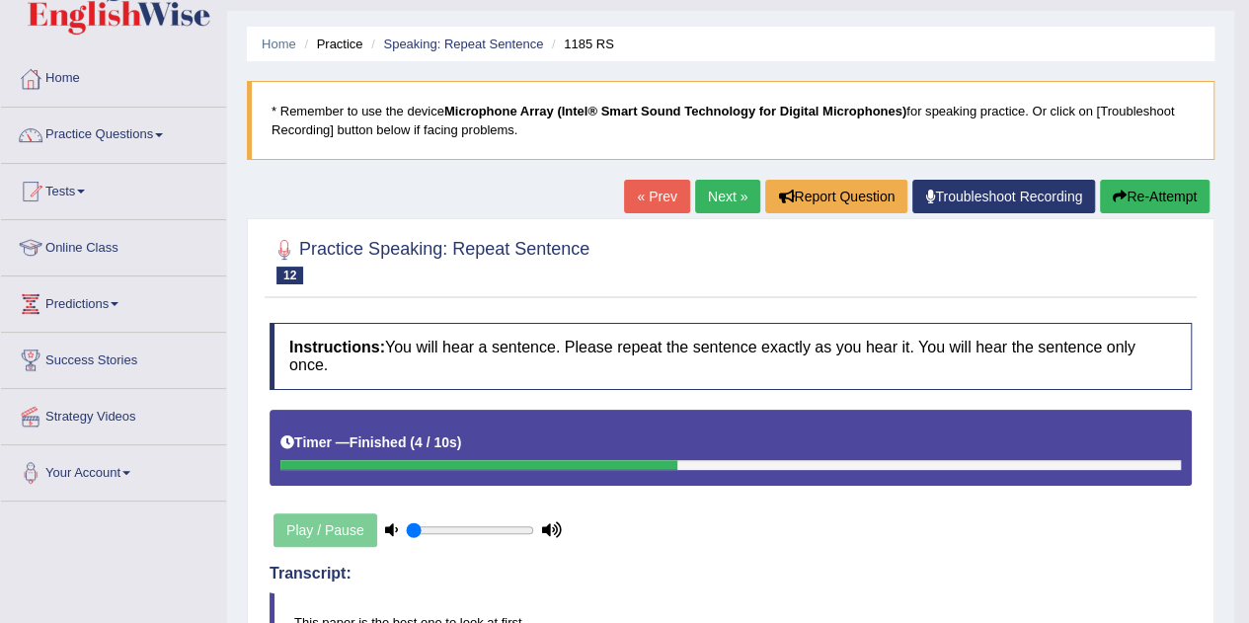
scroll to position [0, 0]
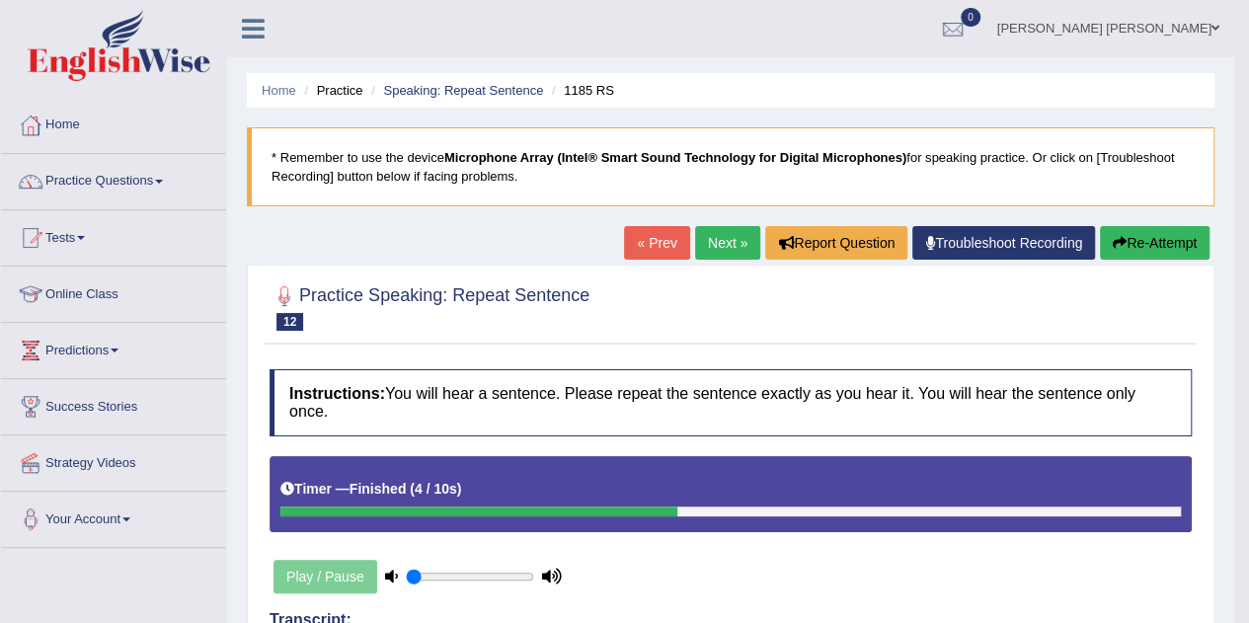
click at [725, 236] on link "Next »" at bounding box center [727, 243] width 65 height 34
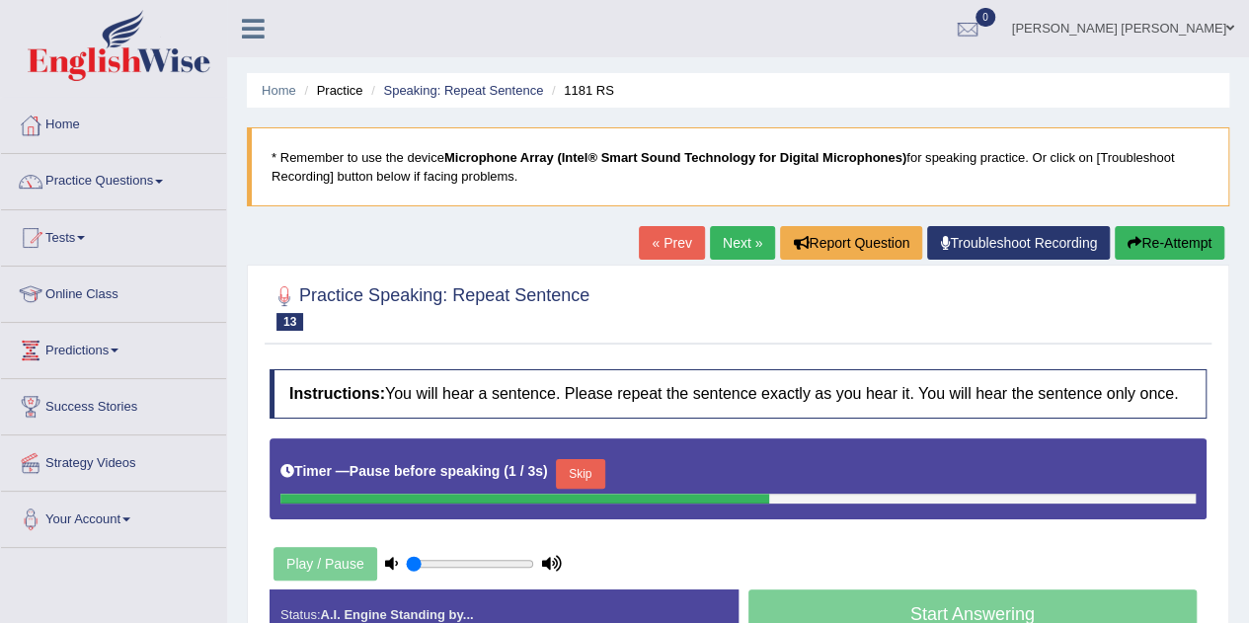
click at [724, 236] on link "Next »" at bounding box center [742, 243] width 65 height 34
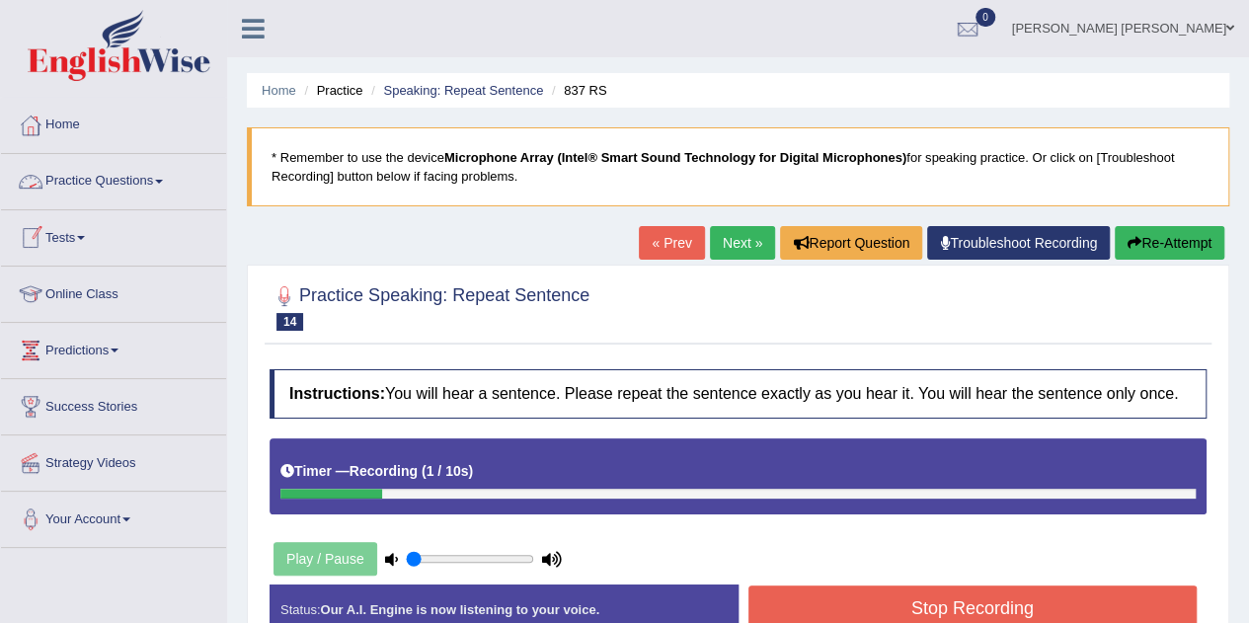
click at [166, 187] on link "Practice Questions" at bounding box center [113, 178] width 225 height 49
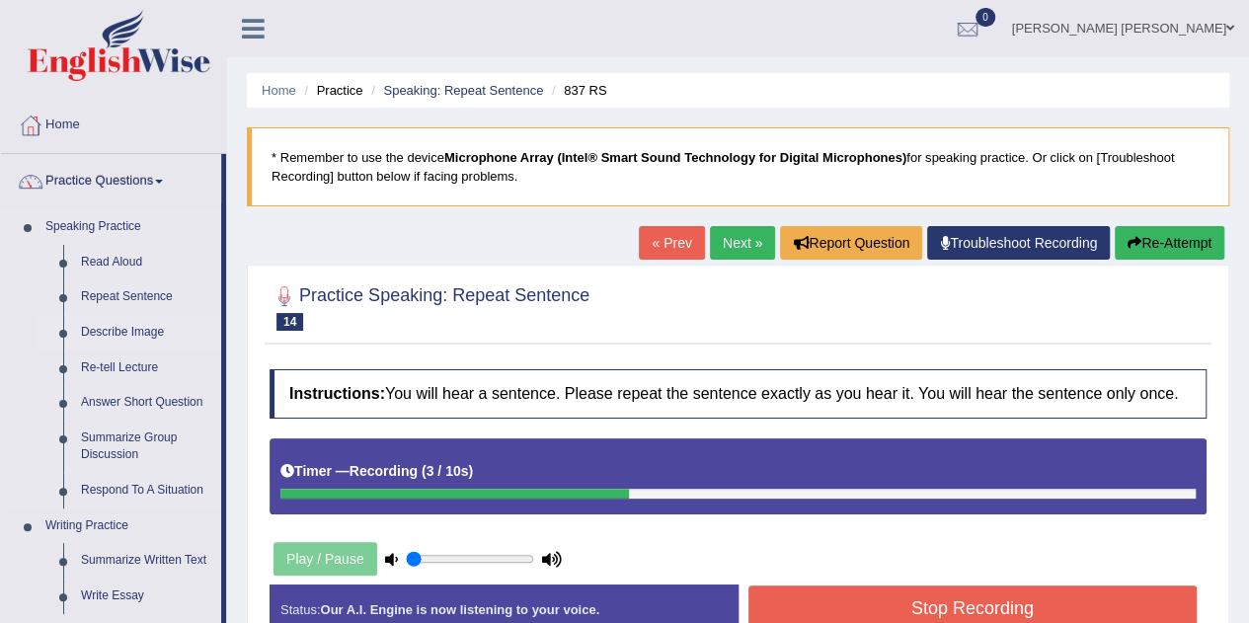
click at [146, 330] on link "Describe Image" at bounding box center [146, 333] width 149 height 36
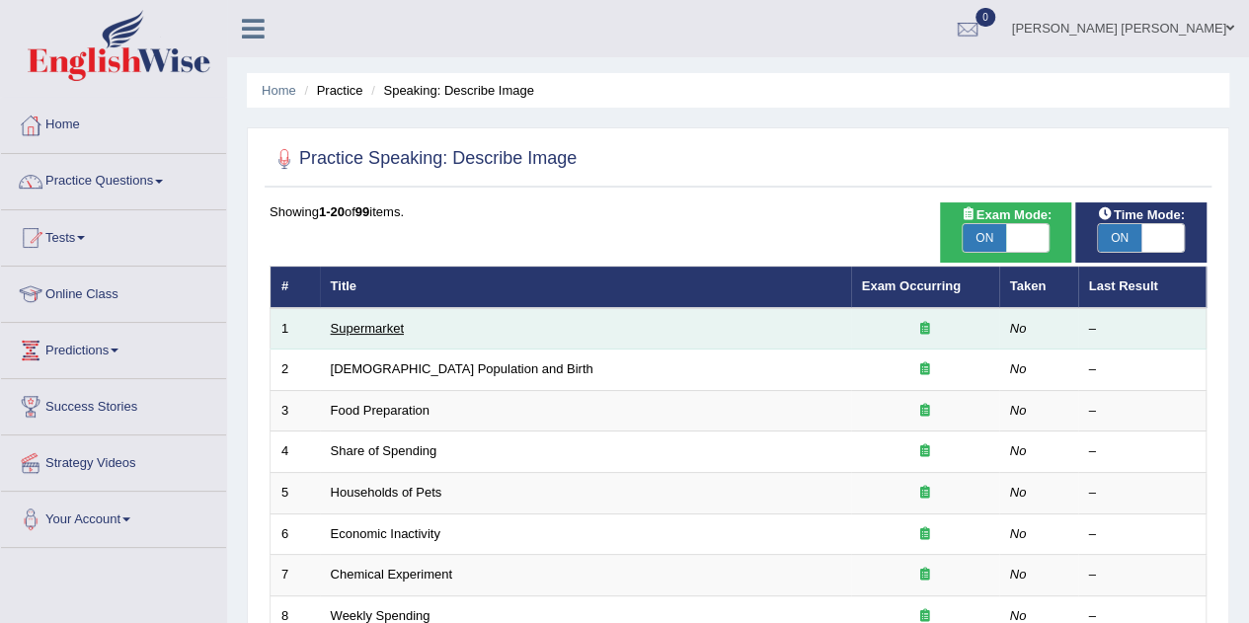
click at [352, 330] on link "Supermarket" at bounding box center [367, 328] width 73 height 15
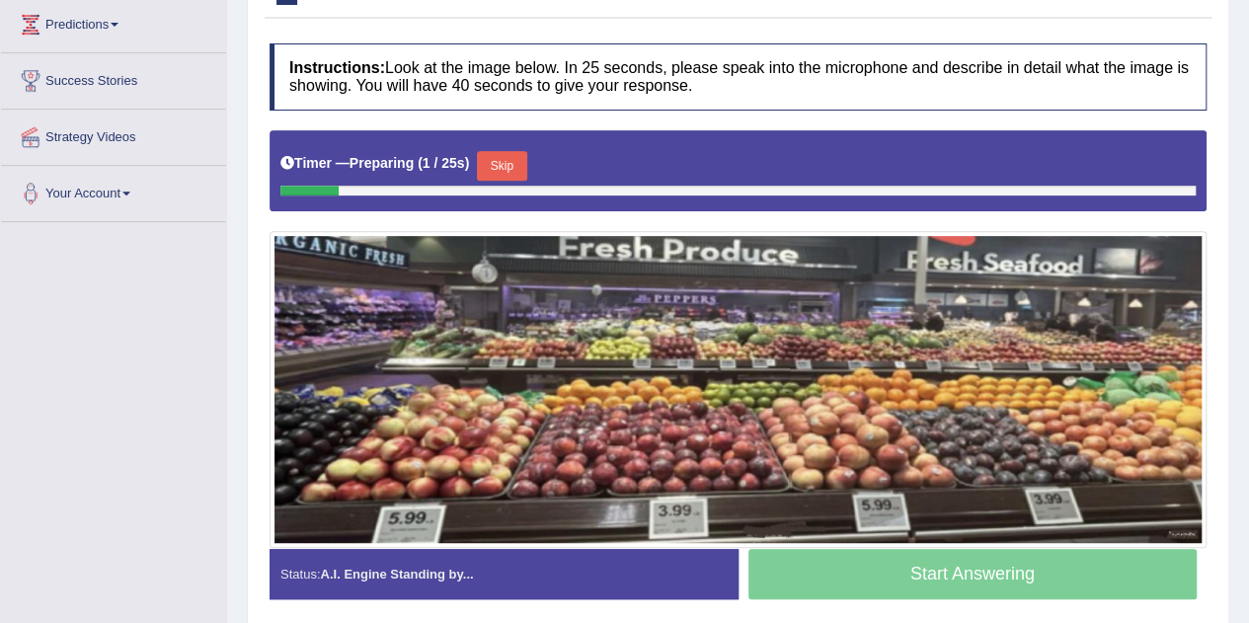
scroll to position [329, 0]
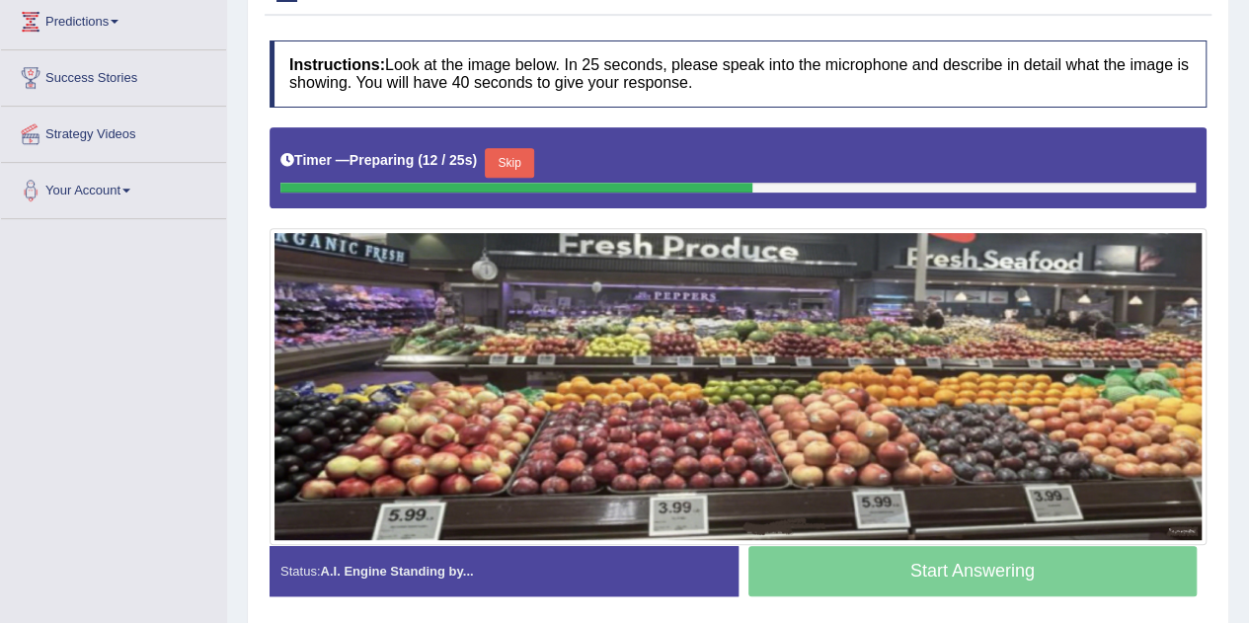
click at [109, 131] on link "Strategy Videos" at bounding box center [113, 131] width 225 height 49
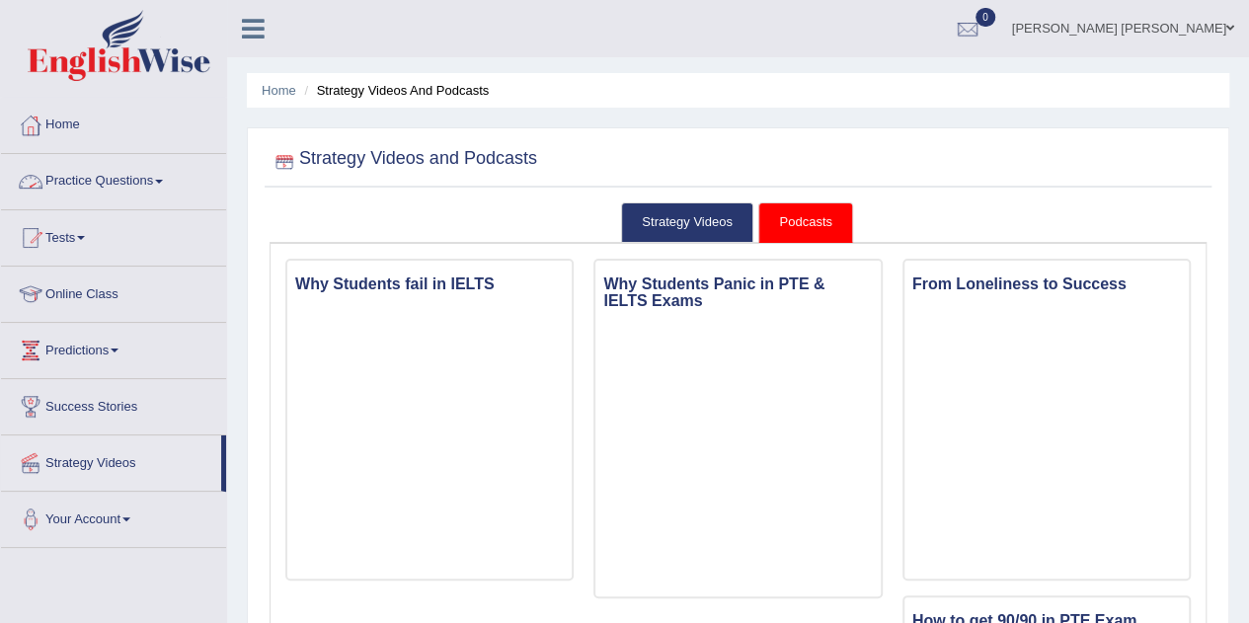
click at [160, 183] on link "Practice Questions" at bounding box center [113, 178] width 225 height 49
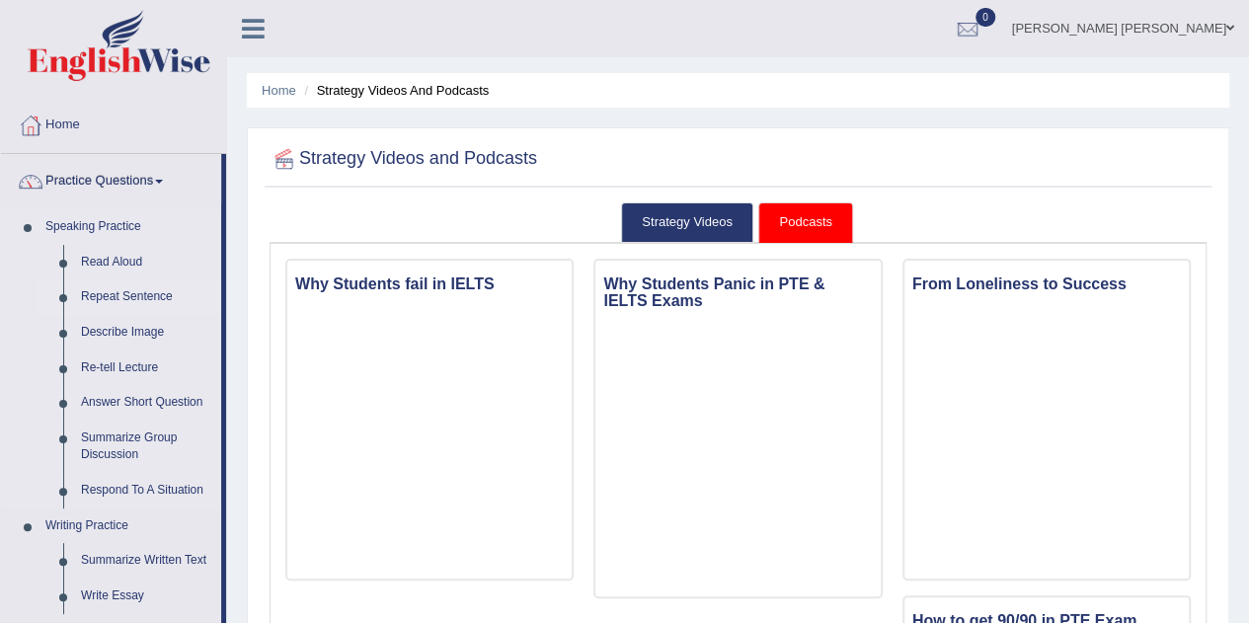
click at [121, 287] on link "Repeat Sentence" at bounding box center [146, 297] width 149 height 36
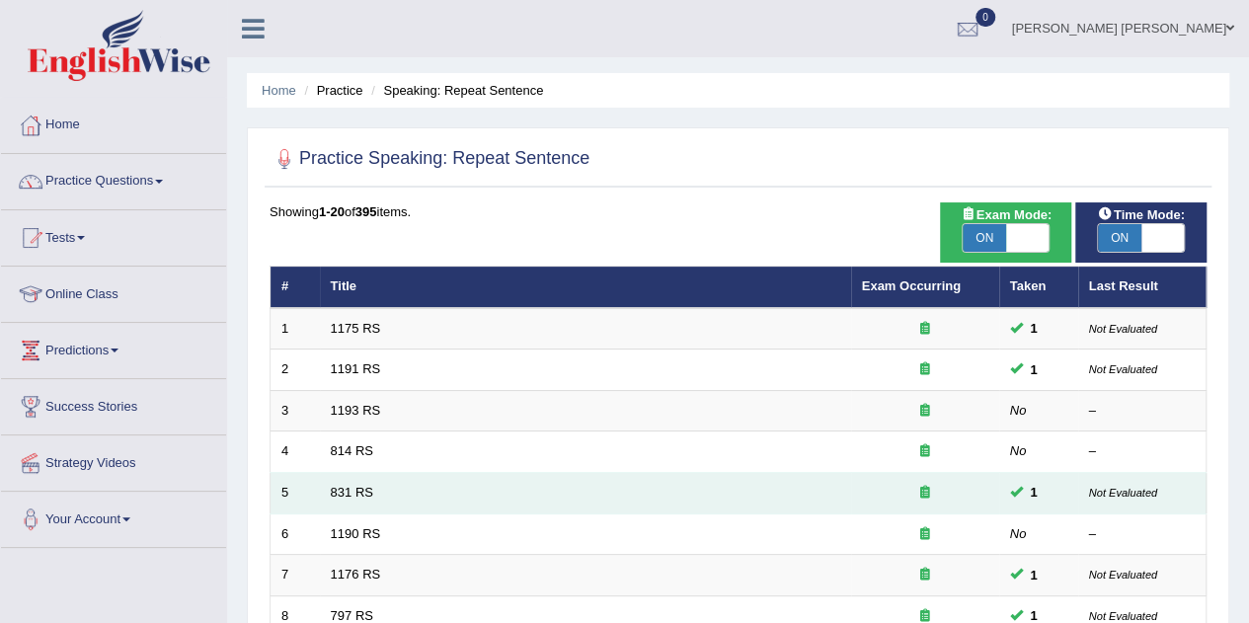
click at [399, 495] on td "831 RS" at bounding box center [585, 493] width 531 height 41
click at [340, 485] on link "831 RS" at bounding box center [352, 492] width 42 height 15
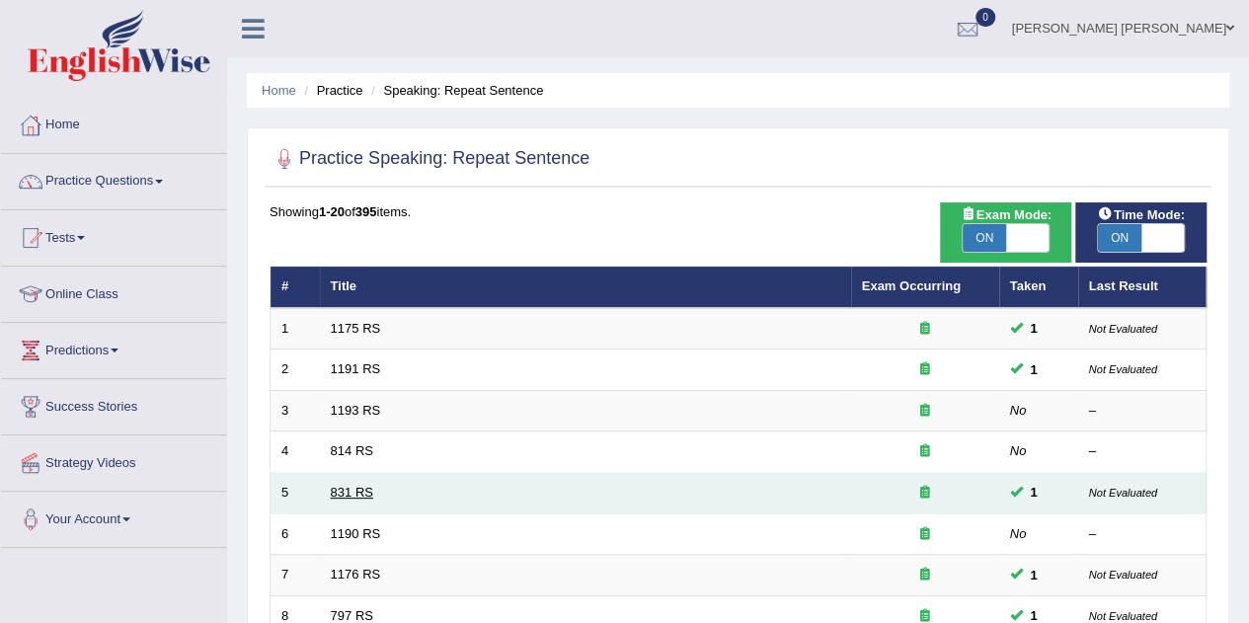
click at [340, 485] on link "831 RS" at bounding box center [352, 492] width 42 height 15
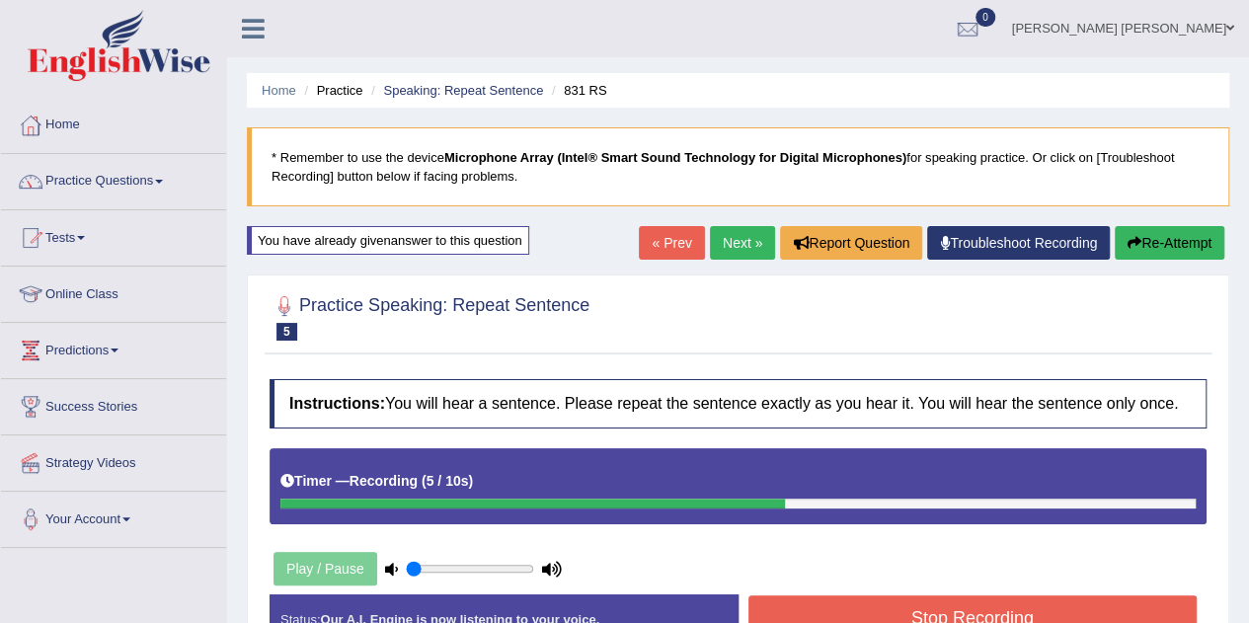
click at [932, 615] on button "Stop Recording" at bounding box center [972, 617] width 449 height 45
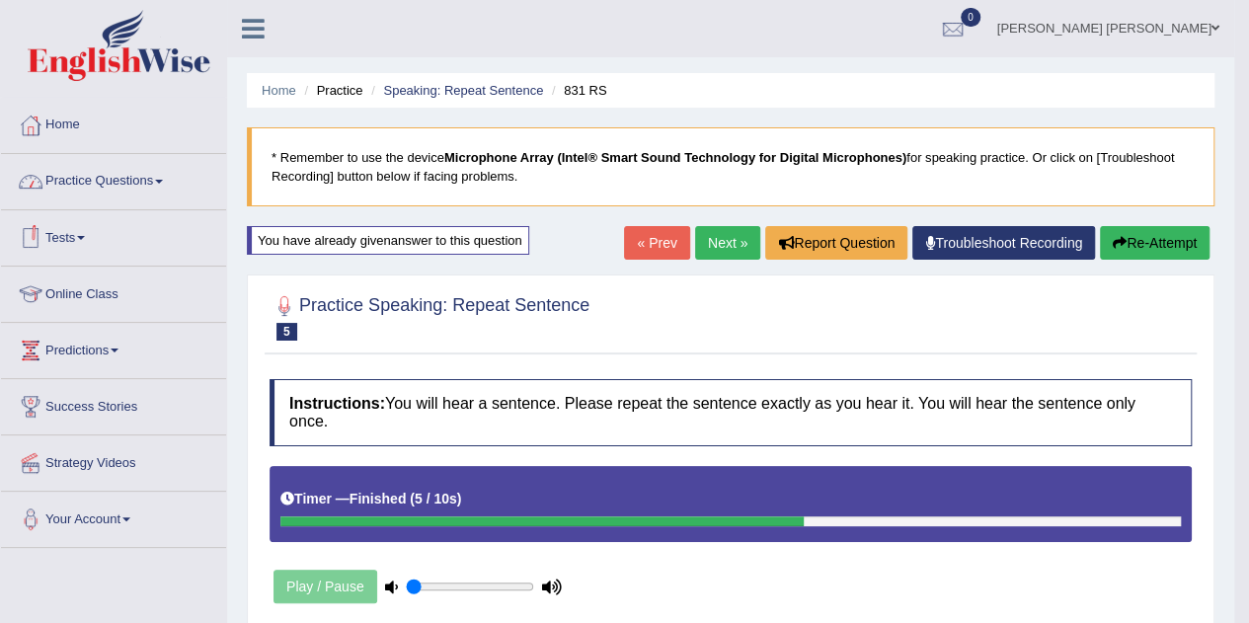
click at [163, 187] on link "Practice Questions" at bounding box center [113, 178] width 225 height 49
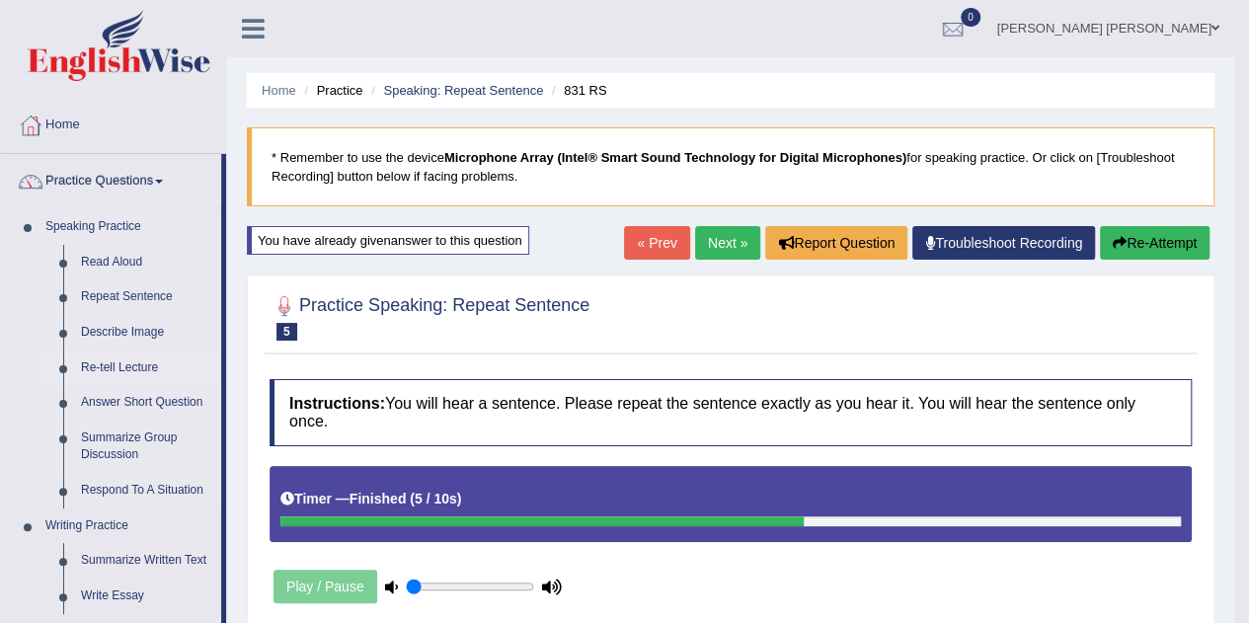
click at [137, 372] on link "Re-tell Lecture" at bounding box center [146, 369] width 149 height 36
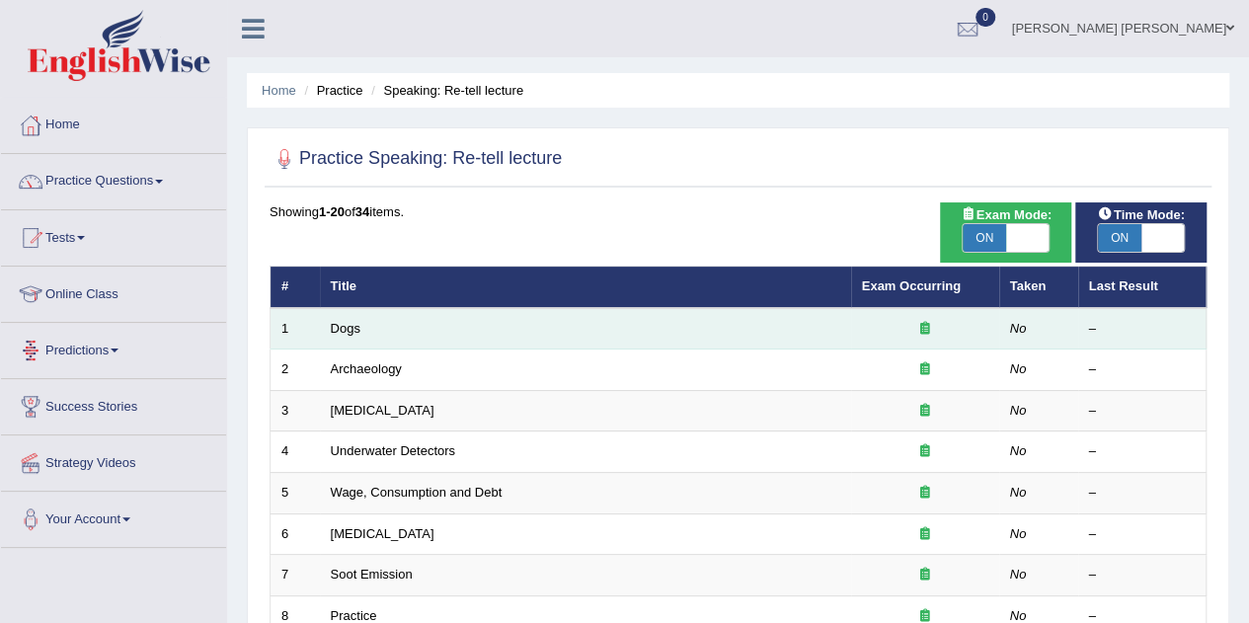
click at [390, 328] on td "Dogs" at bounding box center [585, 328] width 531 height 41
click at [350, 318] on td "Dogs" at bounding box center [585, 328] width 531 height 41
click at [346, 328] on link "Dogs" at bounding box center [346, 328] width 30 height 15
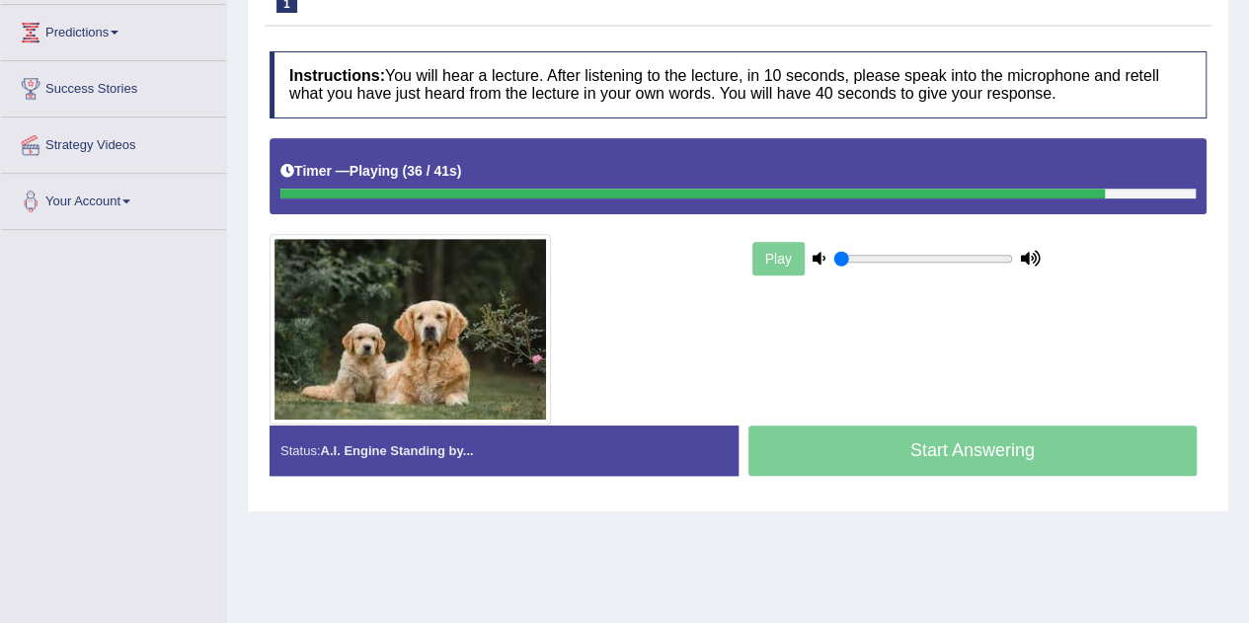
scroll to position [413, 0]
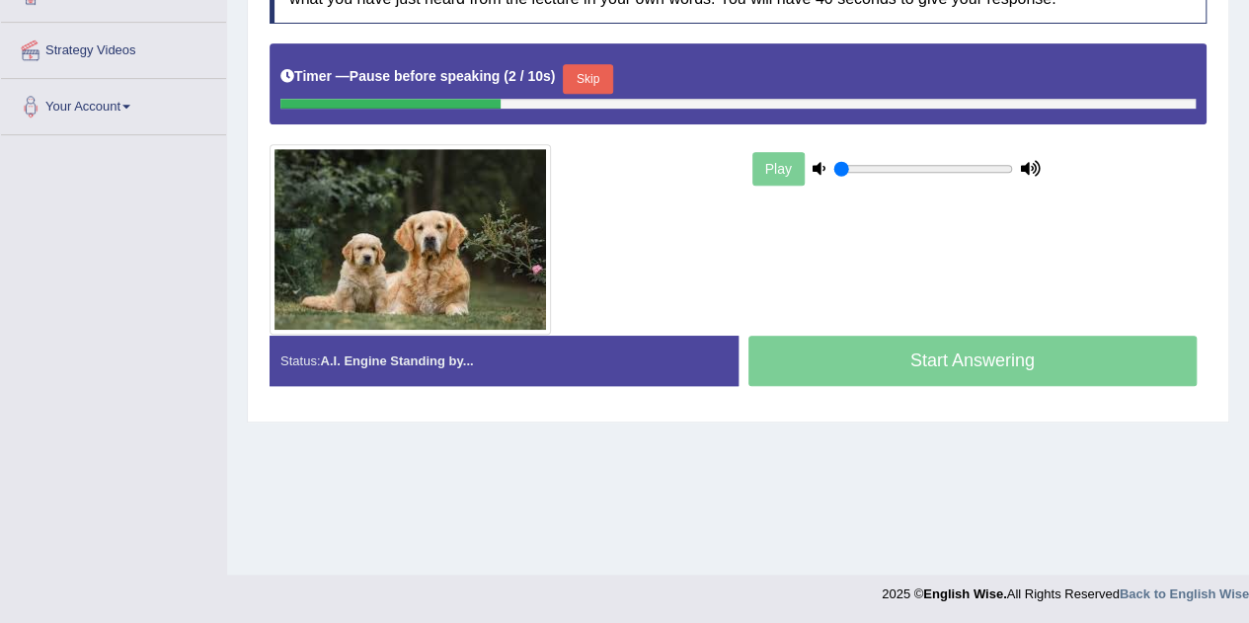
click at [597, 75] on button "Skip" at bounding box center [587, 79] width 49 height 30
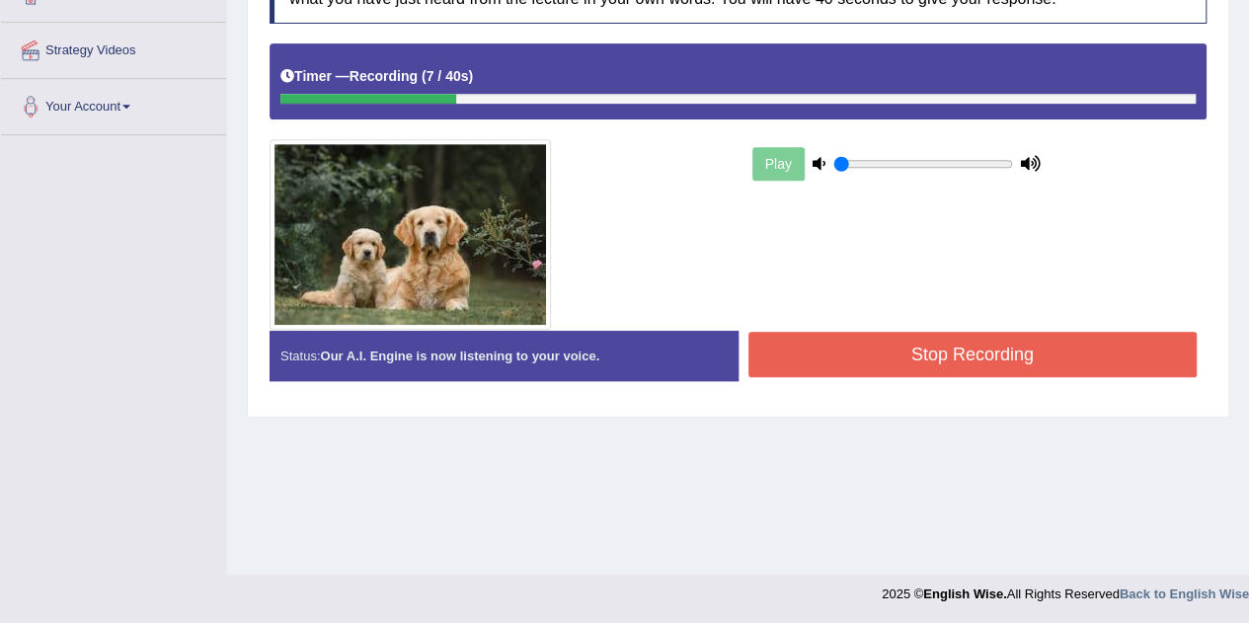
click at [823, 341] on button "Stop Recording" at bounding box center [972, 354] width 449 height 45
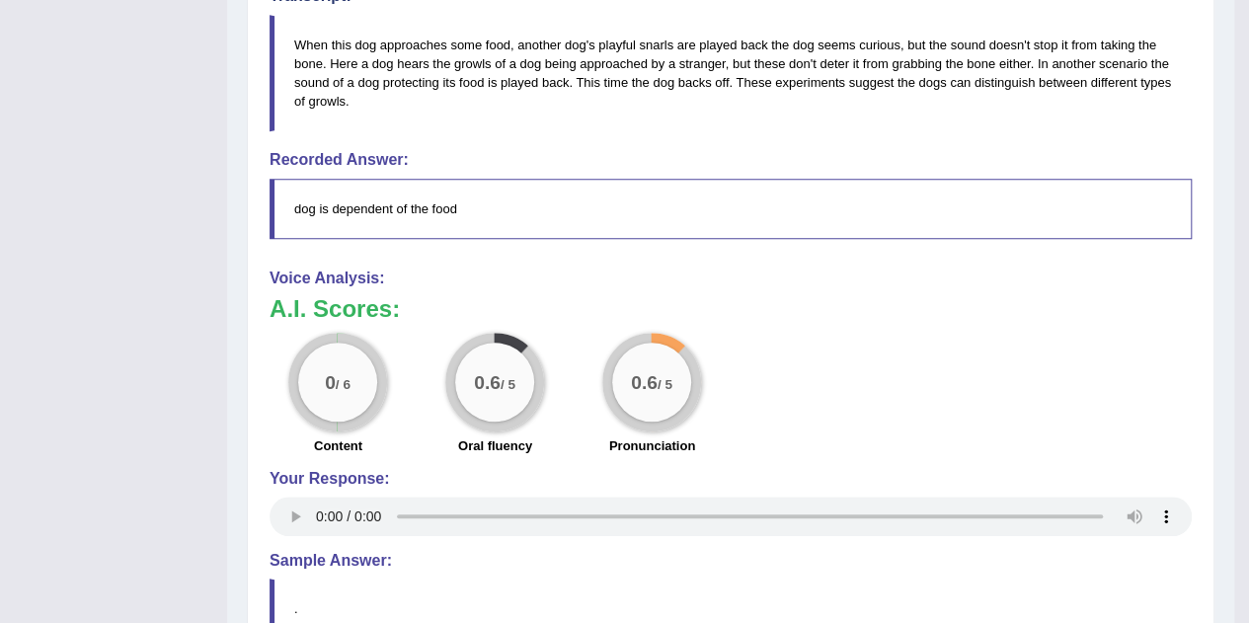
scroll to position [771, 0]
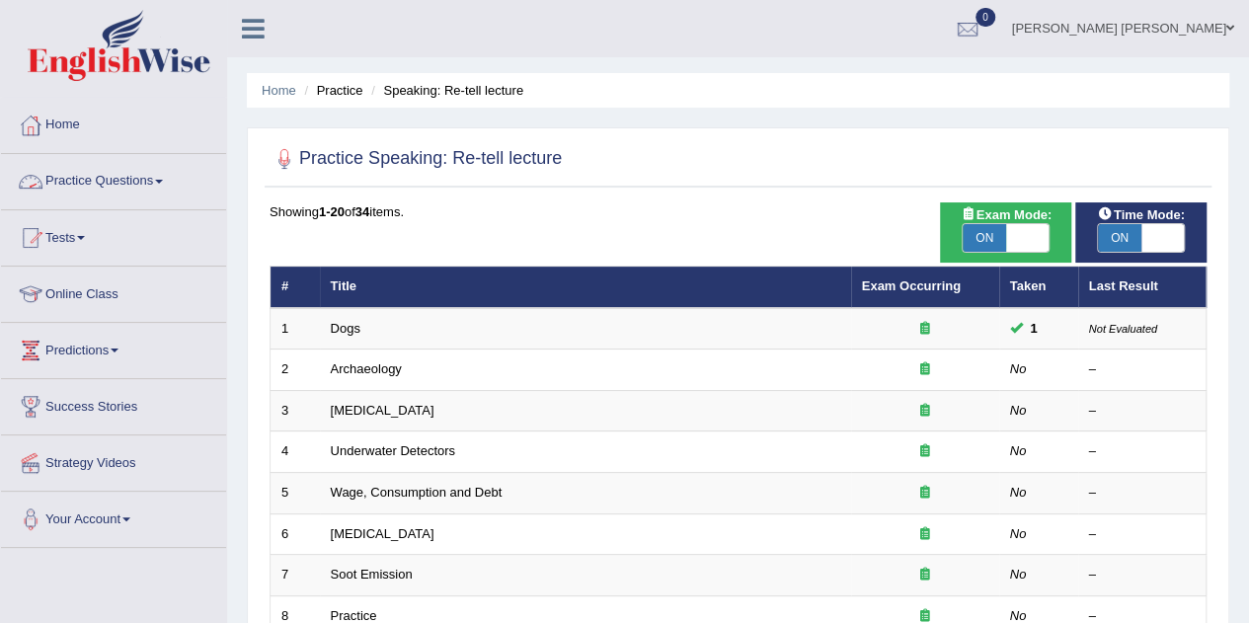
click at [162, 180] on span at bounding box center [159, 182] width 8 height 4
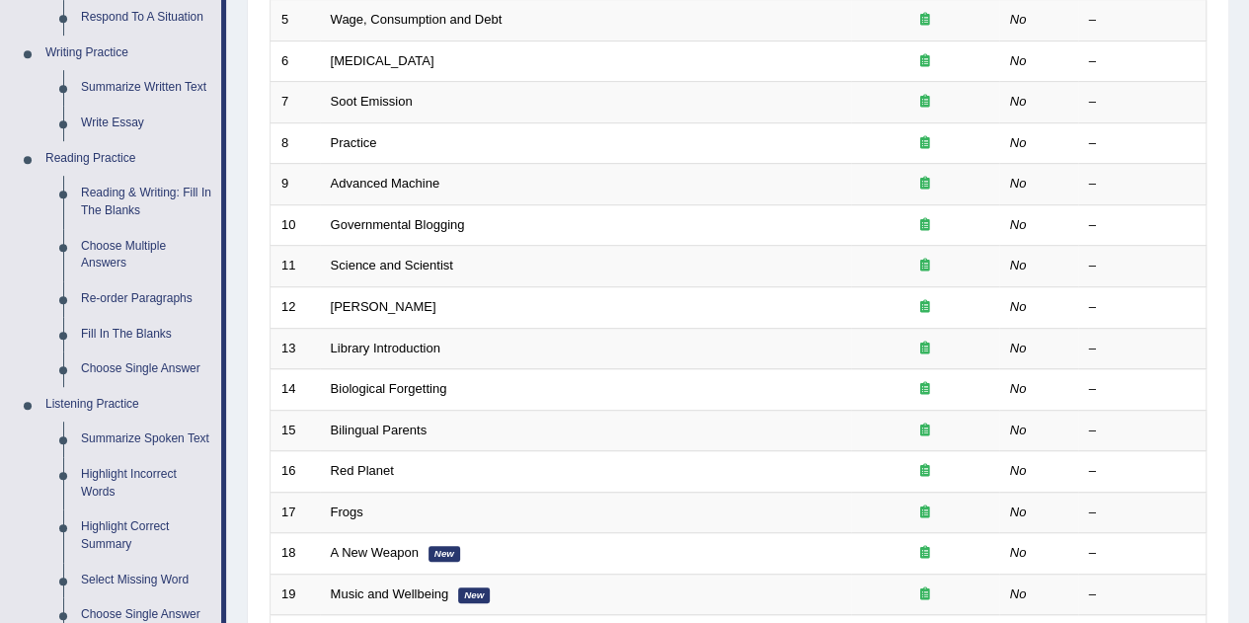
scroll to position [474, 0]
click at [110, 196] on link "Reading & Writing: Fill In The Blanks" at bounding box center [146, 201] width 149 height 52
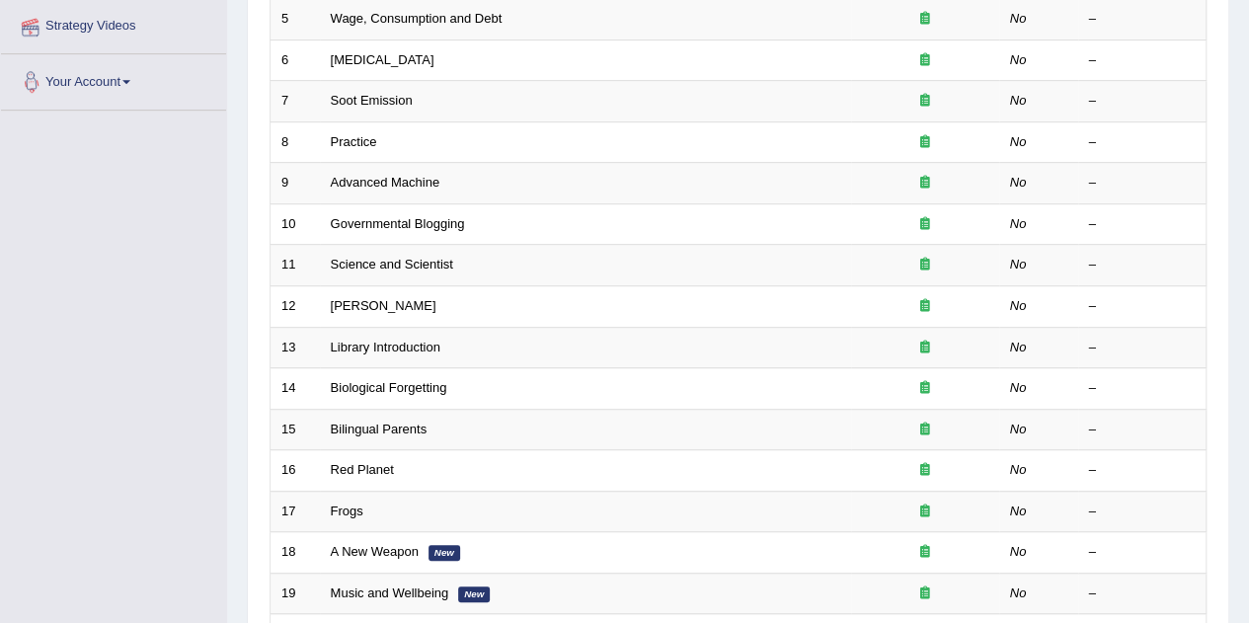
scroll to position [674, 0]
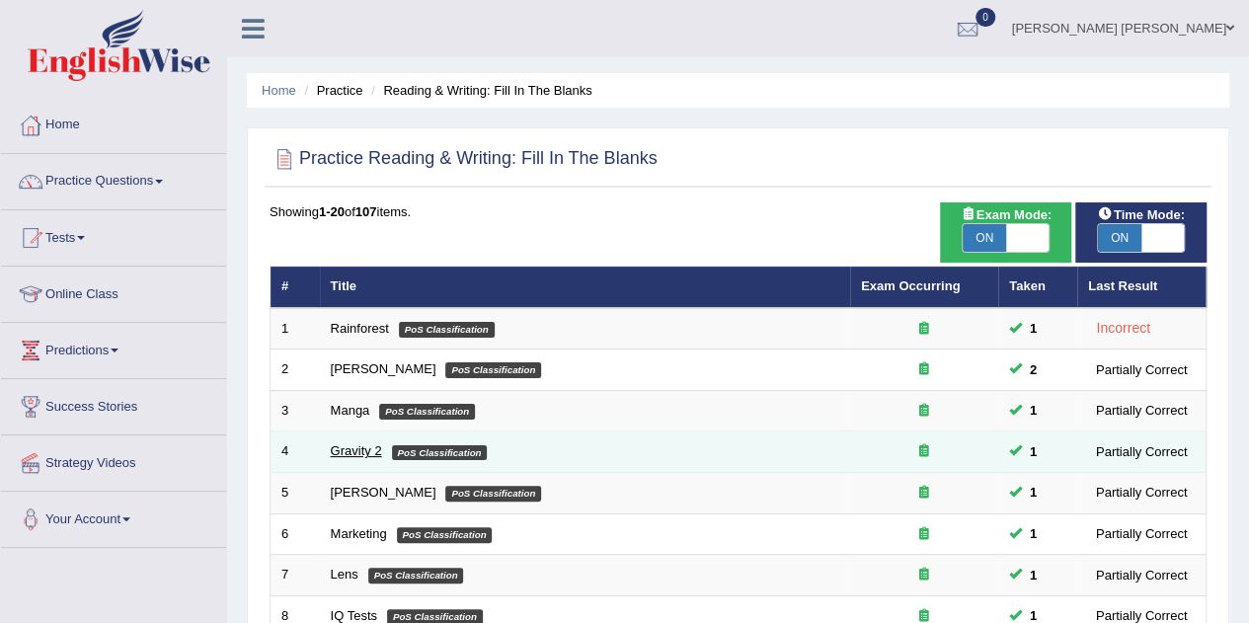
click at [357, 446] on link "Gravity 2" at bounding box center [356, 450] width 51 height 15
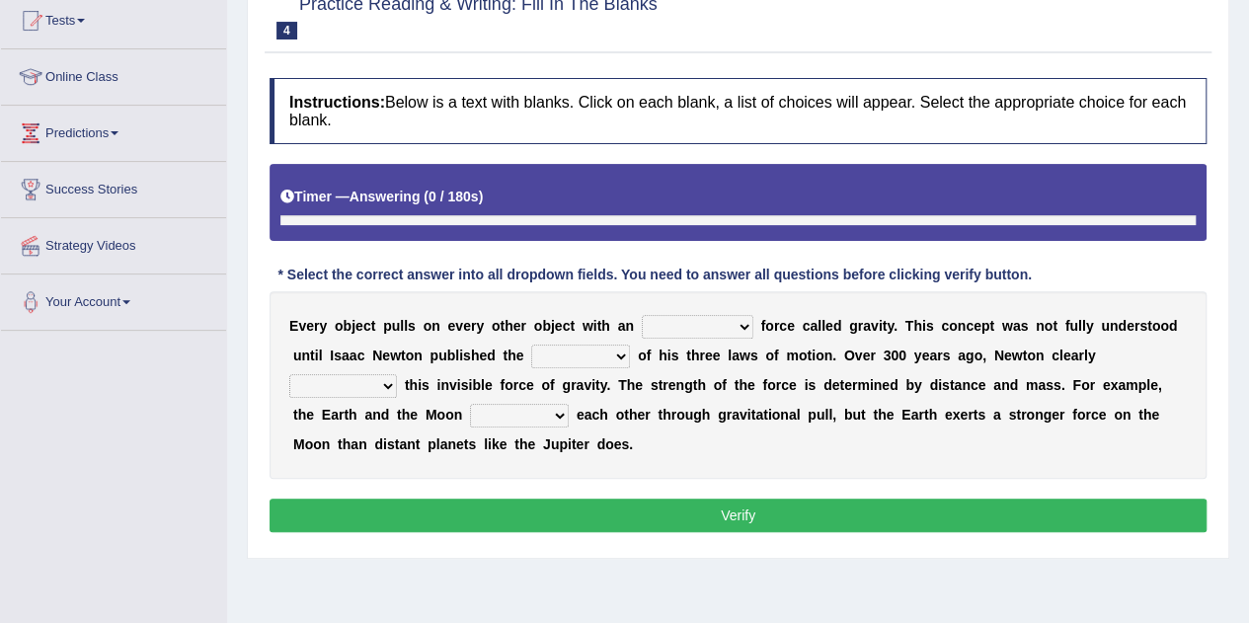
scroll to position [239, 0]
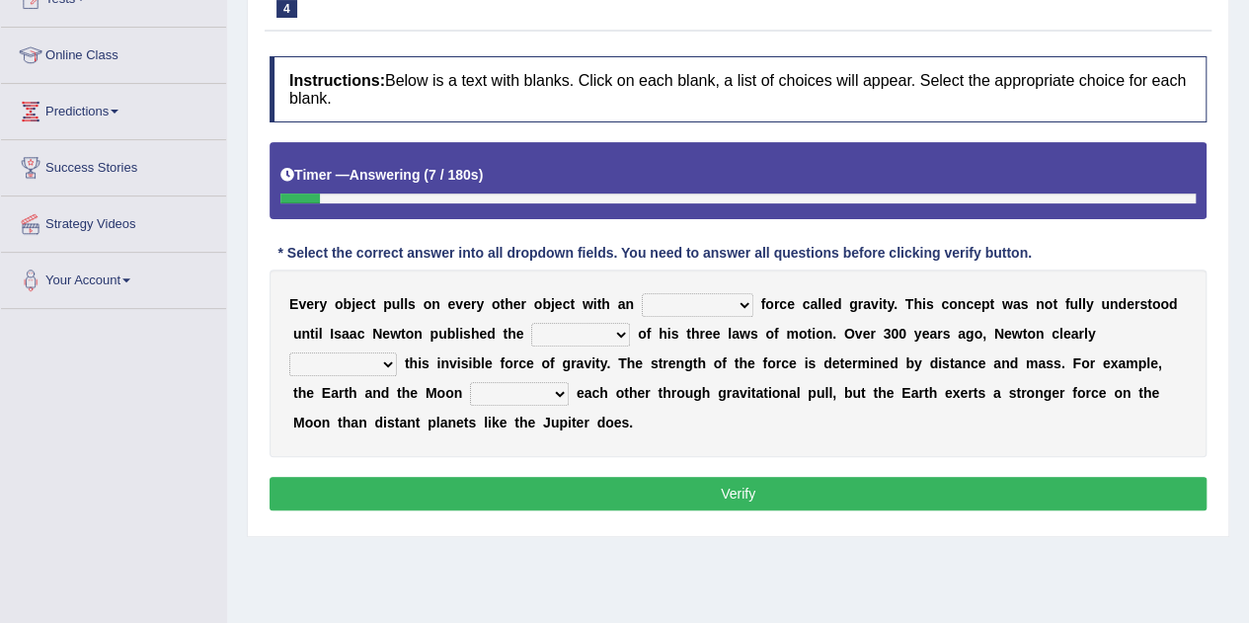
click at [743, 300] on select "invisible unknown unbelievable inconsistent" at bounding box center [698, 305] width 112 height 24
select select "invisible"
click at [642, 293] on select "invisible unknown unbelievable inconsistent" at bounding box center [698, 305] width 112 height 24
click at [612, 328] on select "concept theory method argument" at bounding box center [580, 335] width 99 height 24
select select "method"
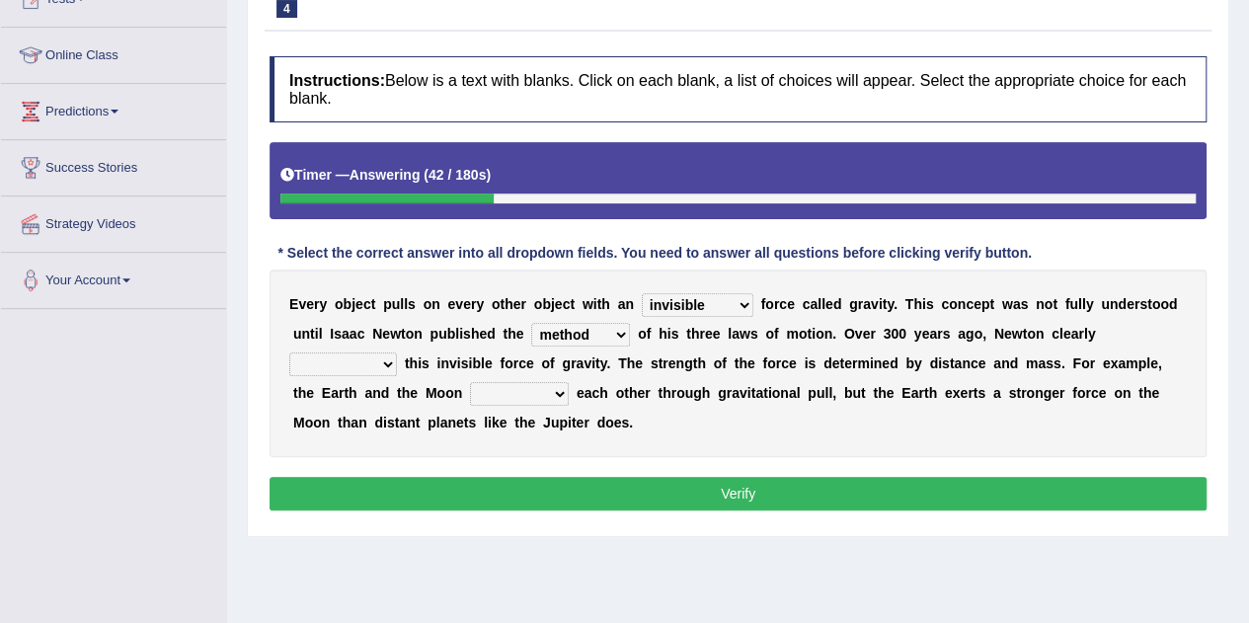
click at [531, 323] on select "concept theory method argument" at bounding box center [580, 335] width 99 height 24
click at [386, 358] on select "explained undermined overturned realized" at bounding box center [343, 365] width 108 height 24
select select "explained"
click at [289, 353] on select "explained undermined overturned realized" at bounding box center [343, 365] width 108 height 24
click at [565, 388] on select "affect spin evade span" at bounding box center [519, 394] width 99 height 24
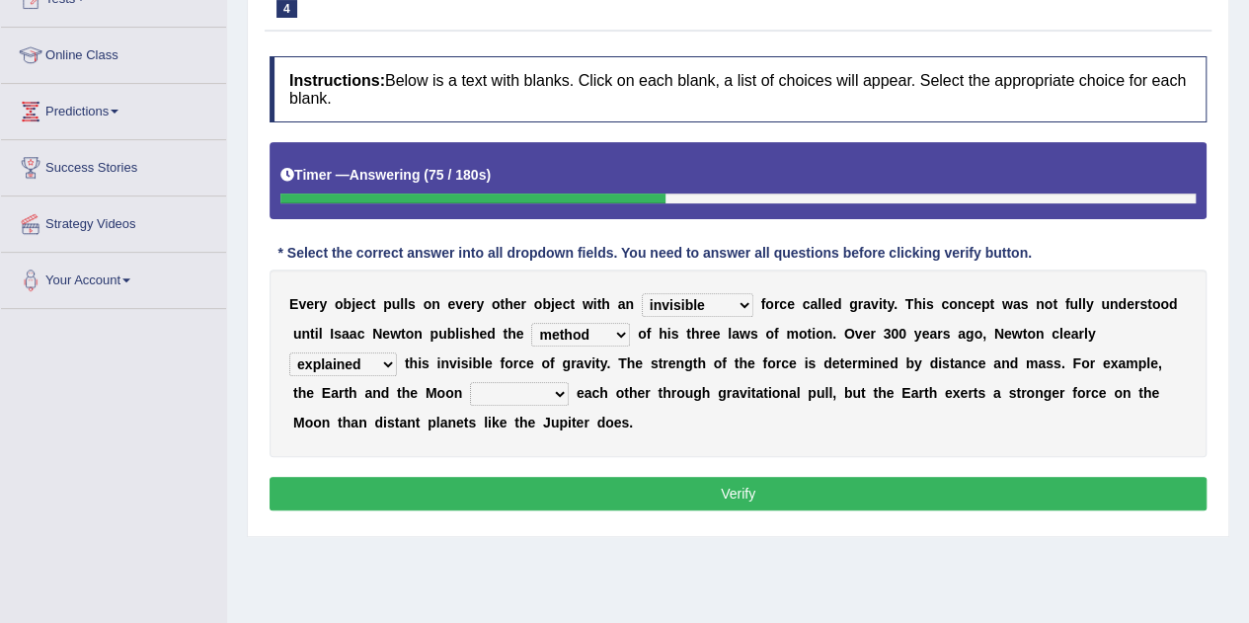
select select "affect"
click at [470, 382] on select "affect spin evade span" at bounding box center [519, 394] width 99 height 24
click at [707, 495] on button "Verify" at bounding box center [738, 494] width 937 height 34
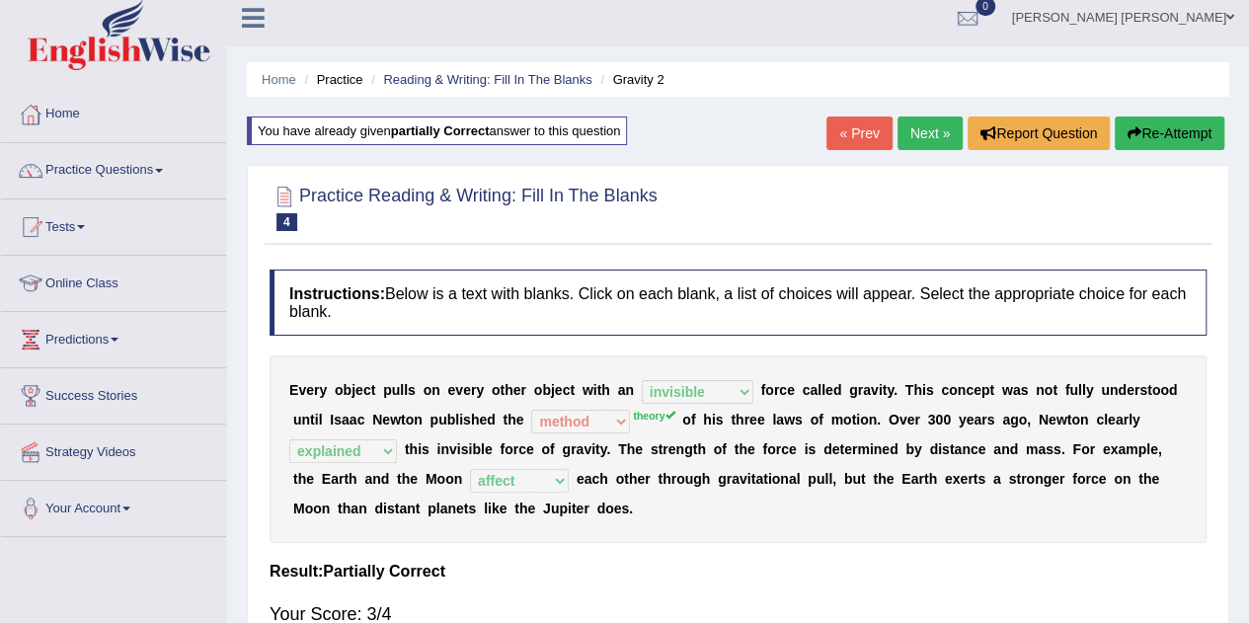
scroll to position [0, 0]
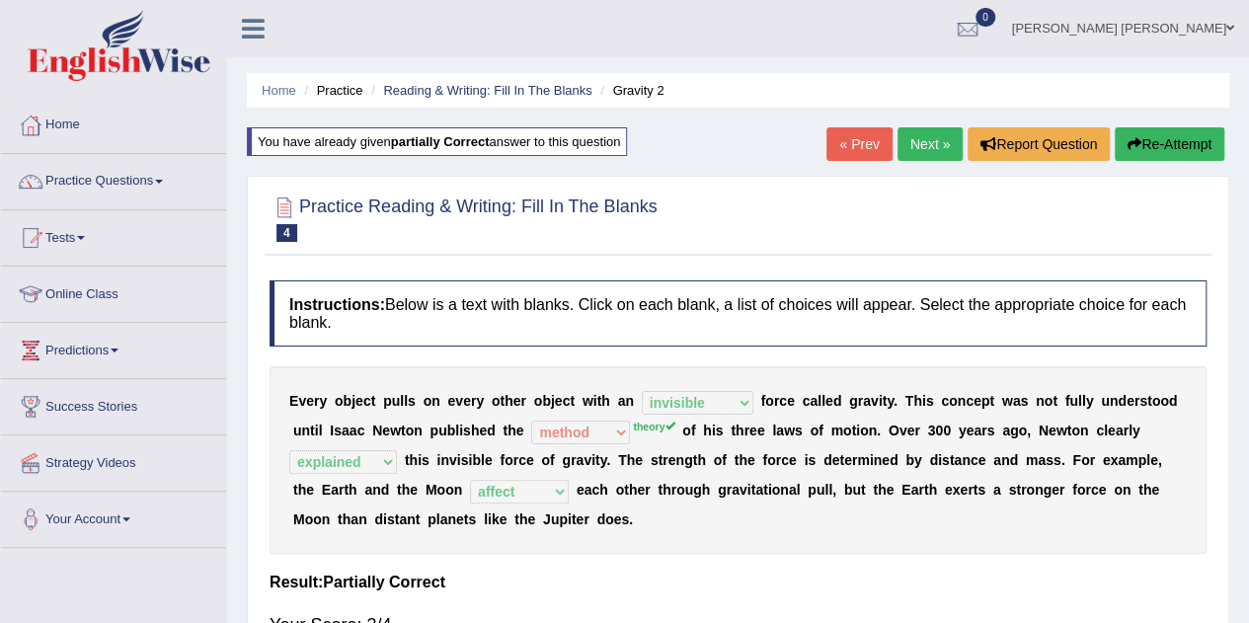
click at [926, 144] on link "Next »" at bounding box center [930, 144] width 65 height 34
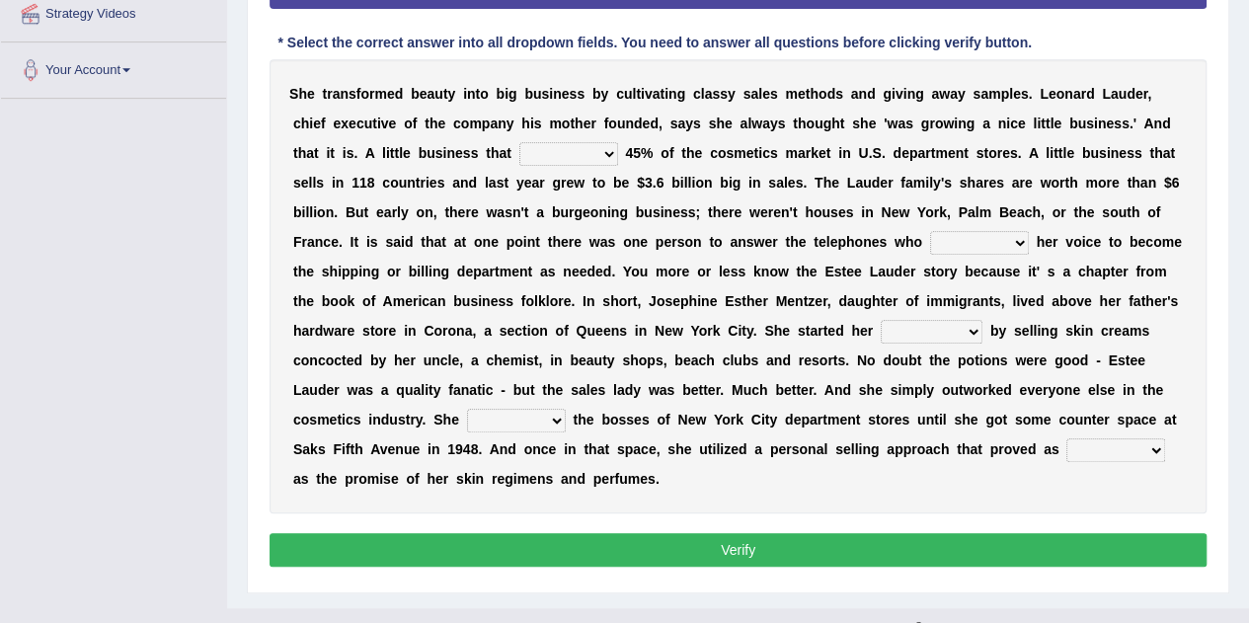
scroll to position [479, 0]
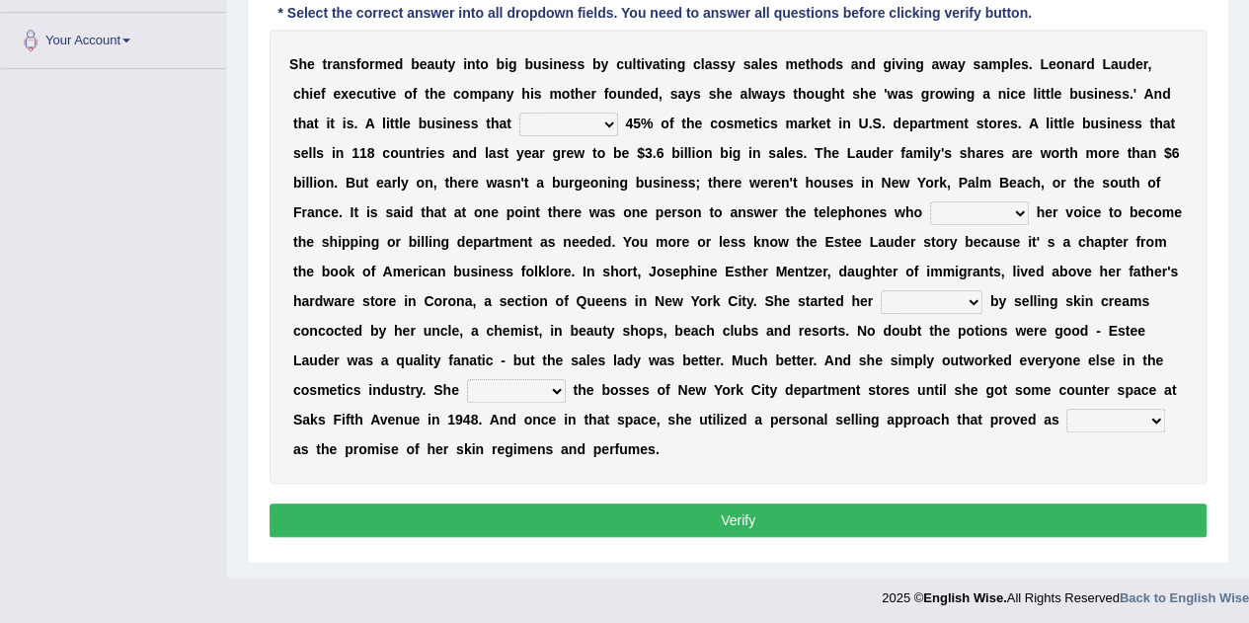
click at [607, 121] on select "has controls makes maintains" at bounding box center [568, 125] width 99 height 24
select select "controls"
click at [519, 113] on select "has controls makes maintains" at bounding box center [568, 125] width 99 height 24
click at [1013, 209] on select "switched changed raised used" at bounding box center [979, 213] width 99 height 24
select select "changed"
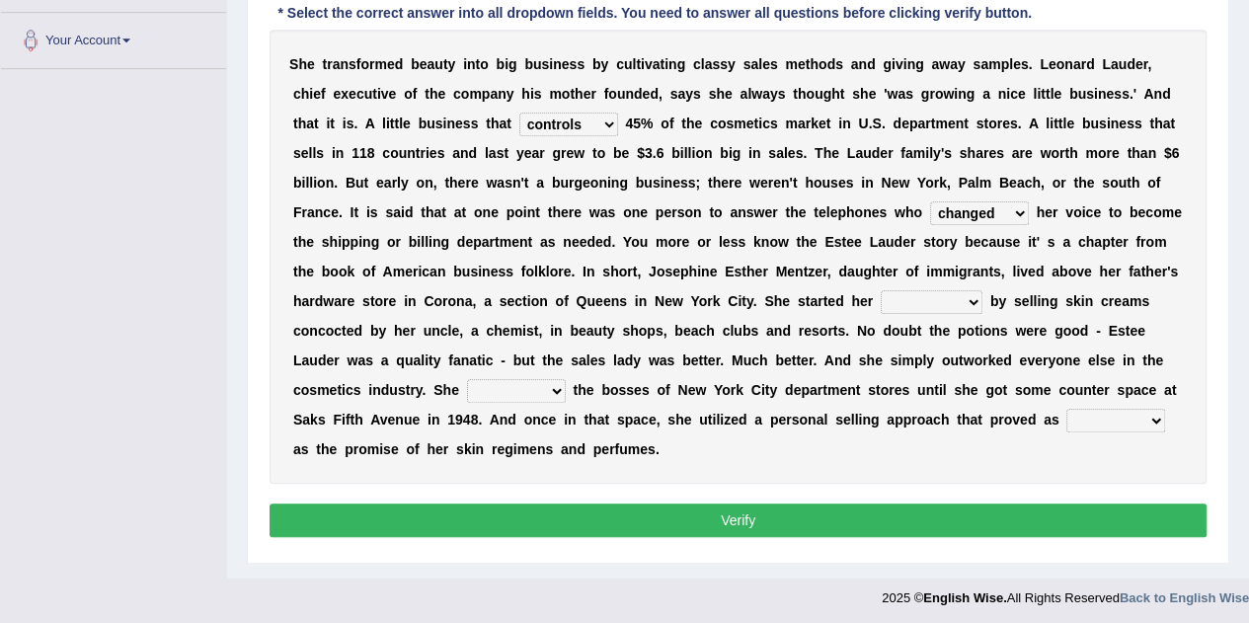
click at [930, 201] on select "switched changed raised used" at bounding box center [979, 213] width 99 height 24
click at [688, 287] on div "S h e t r a n s f o r m e d b e a u t y i n t o b i g b u s i n e s s b y c u l…" at bounding box center [738, 257] width 937 height 454
click at [963, 299] on select "job institute companion enterprise" at bounding box center [932, 302] width 102 height 24
select select "job"
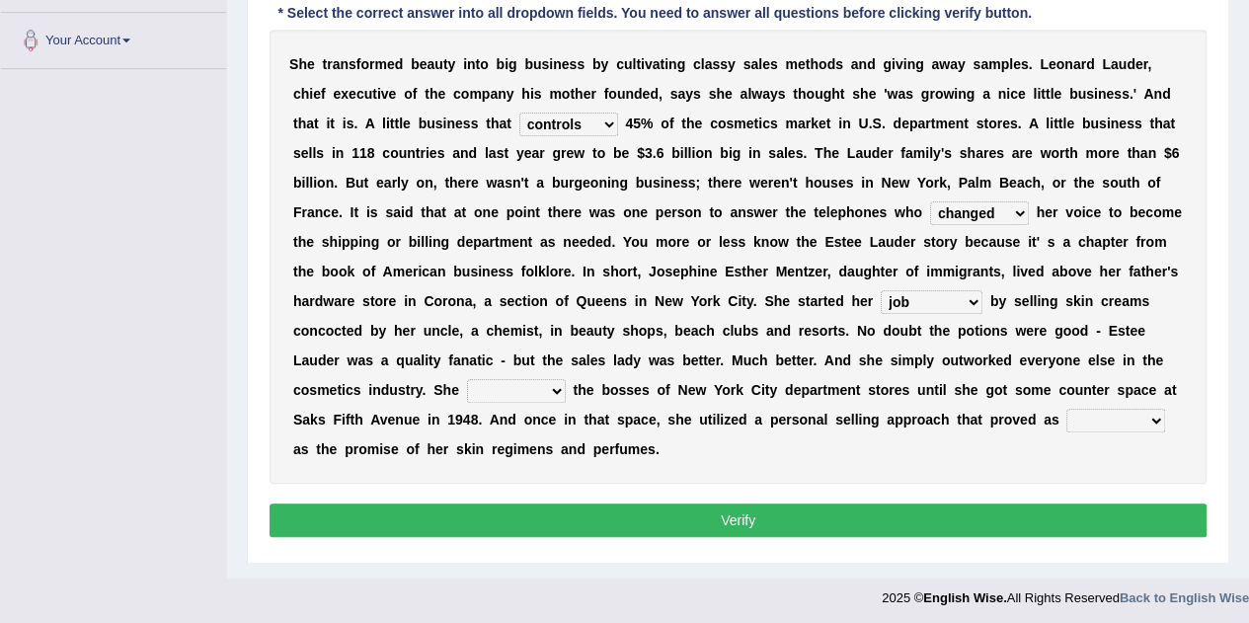
click at [881, 290] on select "job institute companion enterprise" at bounding box center [932, 302] width 102 height 24
click at [562, 392] on select "stated bridged stalked heaved" at bounding box center [516, 391] width 99 height 24
select select "bridged"
click at [467, 379] on select "stated bridged stalked heaved" at bounding box center [516, 391] width 99 height 24
click at [1166, 414] on div "S h e t r a n s f o r m e d b e a u t y i n t o b i g b u s i n e s s b y c u l…" at bounding box center [738, 257] width 937 height 454
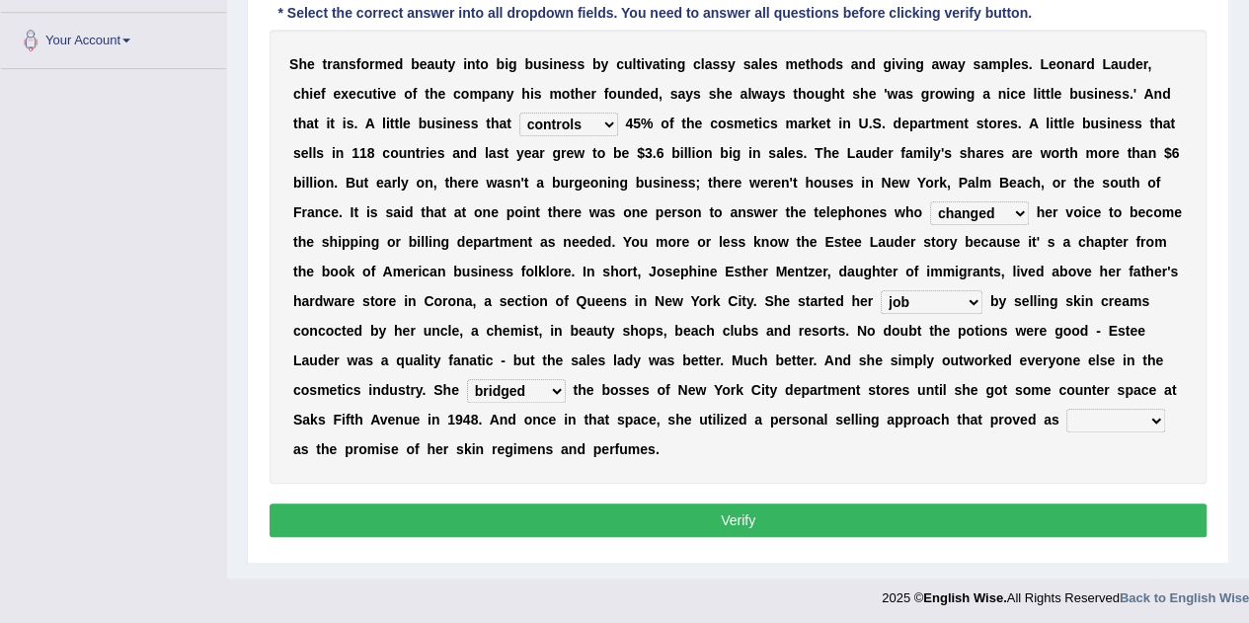
click at [1155, 416] on select "potent ruthless potential expensive" at bounding box center [1115, 421] width 99 height 24
select select "expensive"
click at [1066, 409] on select "potent ruthless potential expensive" at bounding box center [1115, 421] width 99 height 24
click at [750, 520] on button "Verify" at bounding box center [738, 521] width 937 height 34
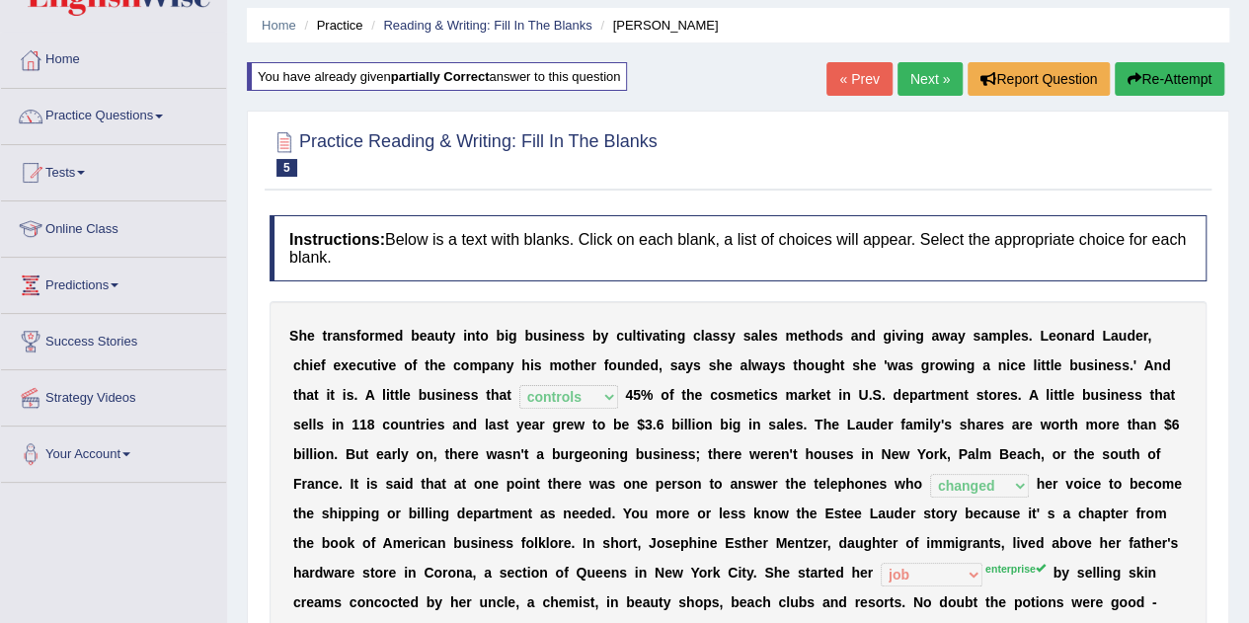
scroll to position [64, 0]
click at [924, 78] on link "Next »" at bounding box center [930, 80] width 65 height 34
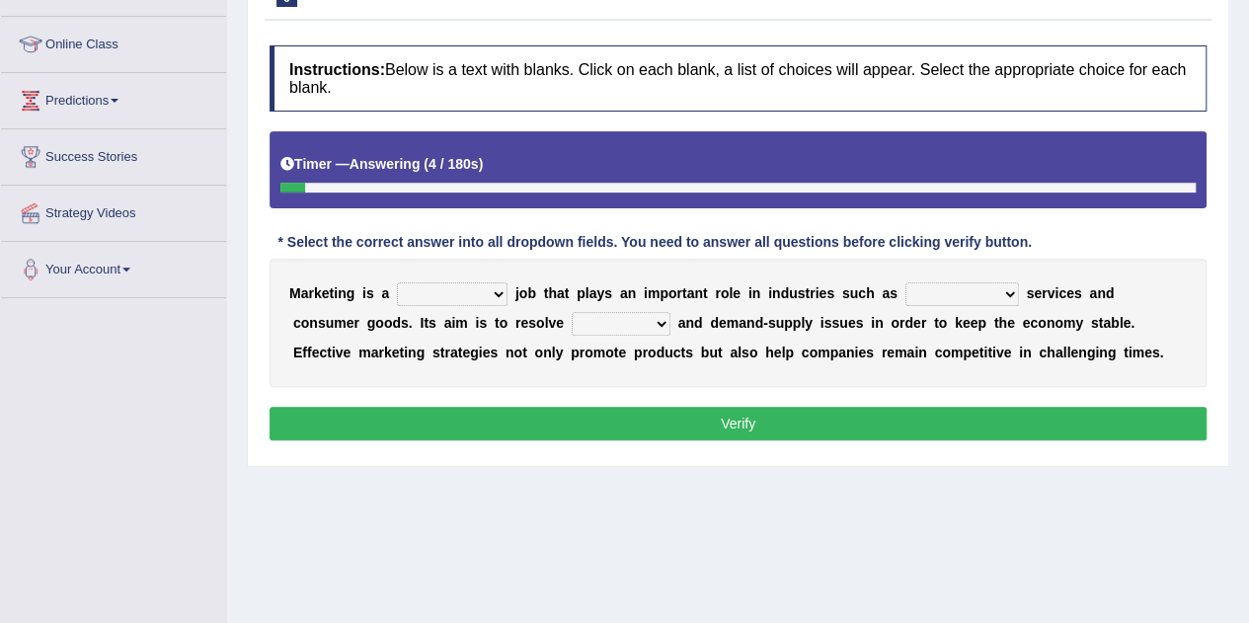
click at [494, 289] on select "professional flexible parochial descriptive" at bounding box center [452, 294] width 111 height 24
select select "professional"
click at [397, 282] on select "professional flexible parochial descriptive" at bounding box center [452, 294] width 111 height 24
click at [1007, 285] on select "civil financial conventional foremost" at bounding box center [962, 294] width 114 height 24
select select "financial"
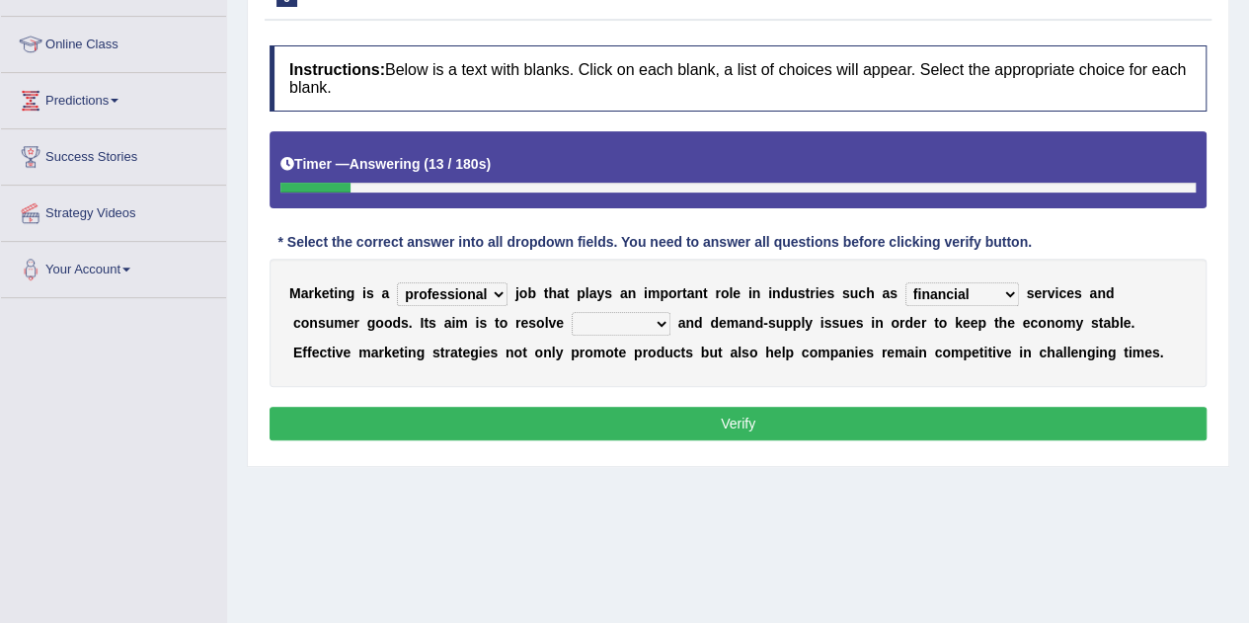
click at [905, 282] on select "civil financial conventional foremost" at bounding box center [962, 294] width 114 height 24
click at [594, 320] on select "imbalance excess symmetry budget" at bounding box center [621, 324] width 99 height 24
select select "budget"
click at [572, 312] on select "imbalance excess symmetry budget" at bounding box center [621, 324] width 99 height 24
click at [690, 428] on button "Verify" at bounding box center [738, 424] width 937 height 34
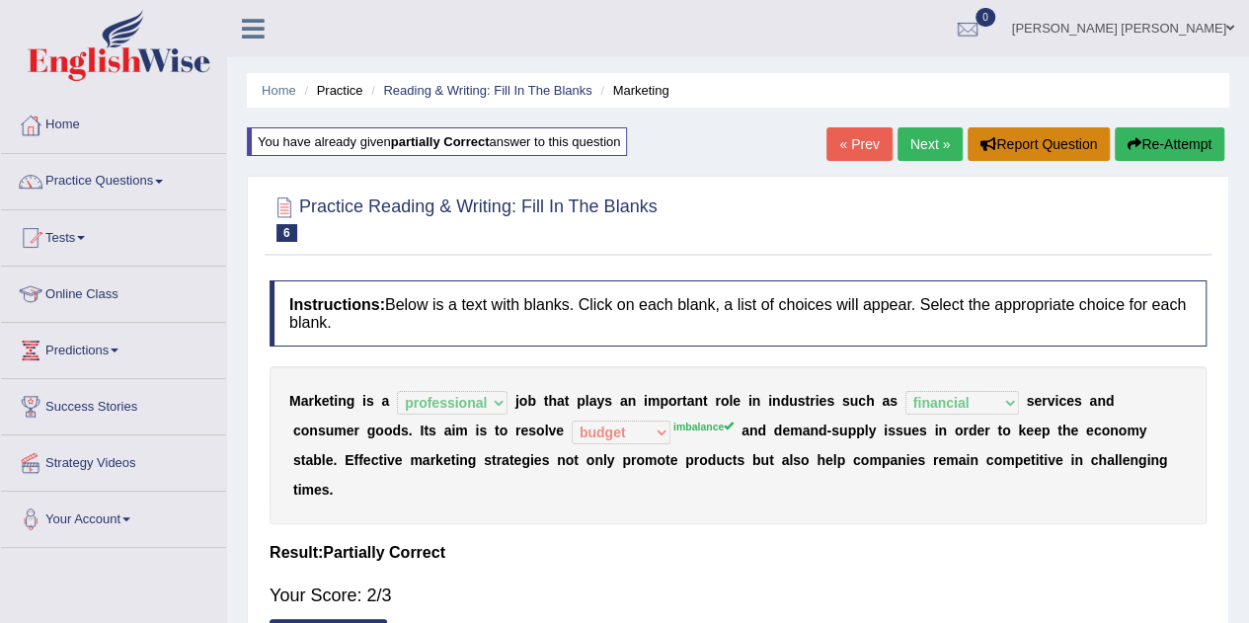
click at [1043, 139] on button "Report Question" at bounding box center [1039, 144] width 142 height 34
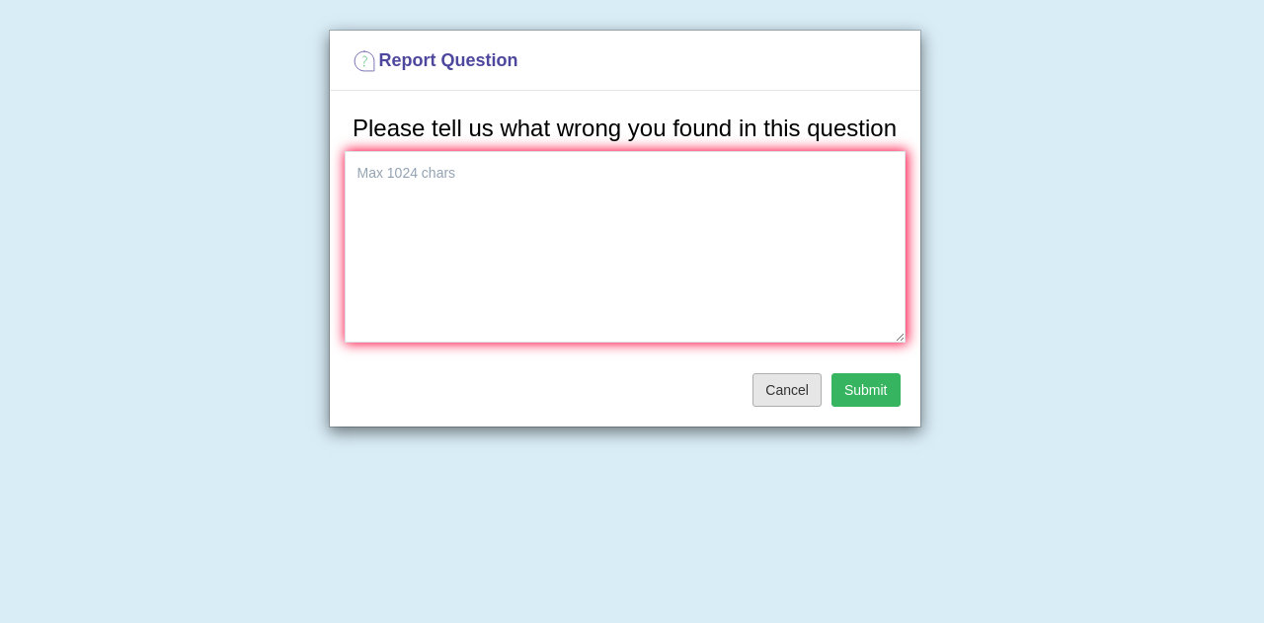
click at [795, 380] on button "Cancel" at bounding box center [786, 390] width 69 height 34
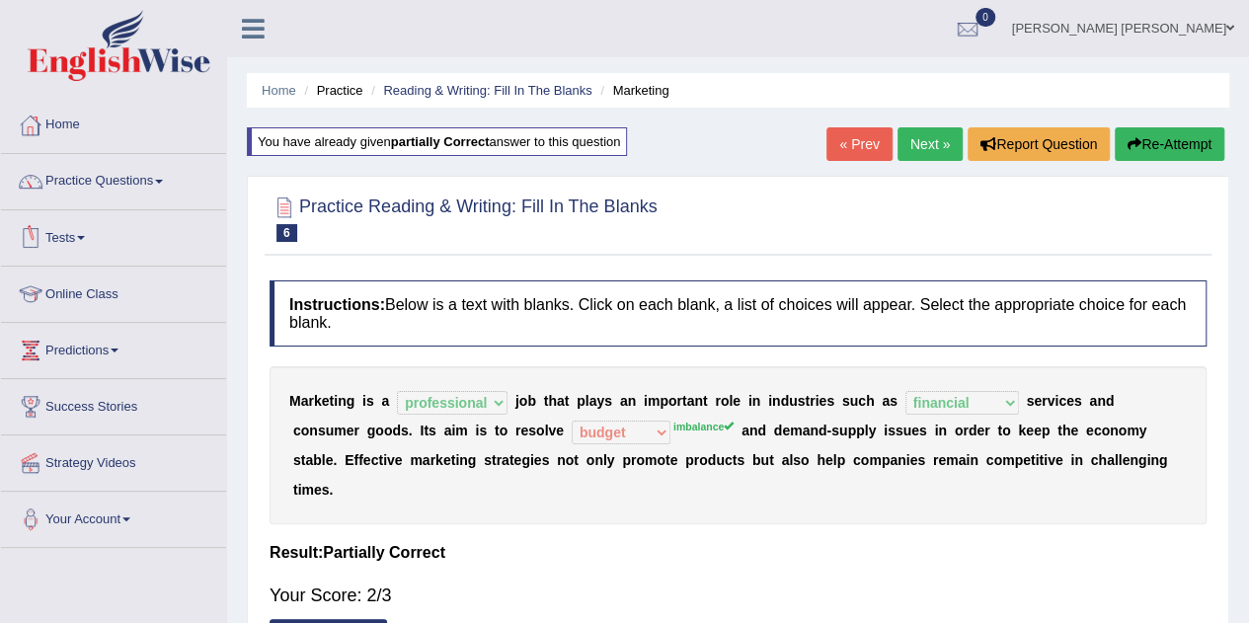
click at [162, 185] on link "Practice Questions" at bounding box center [113, 178] width 225 height 49
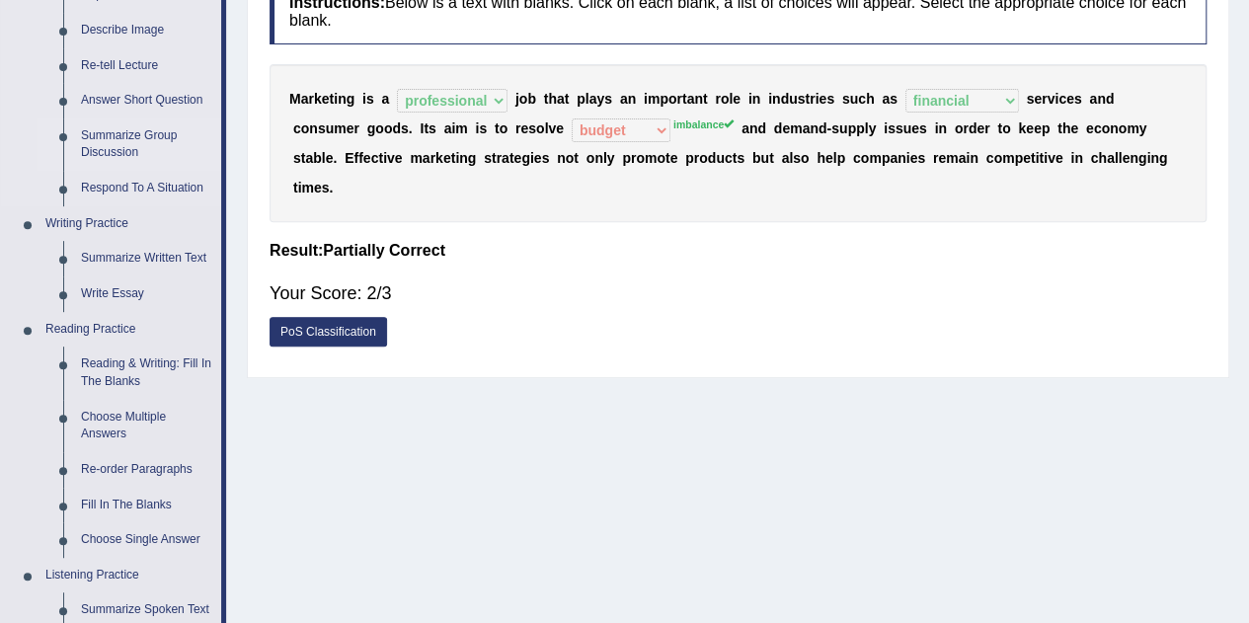
scroll to position [367, 0]
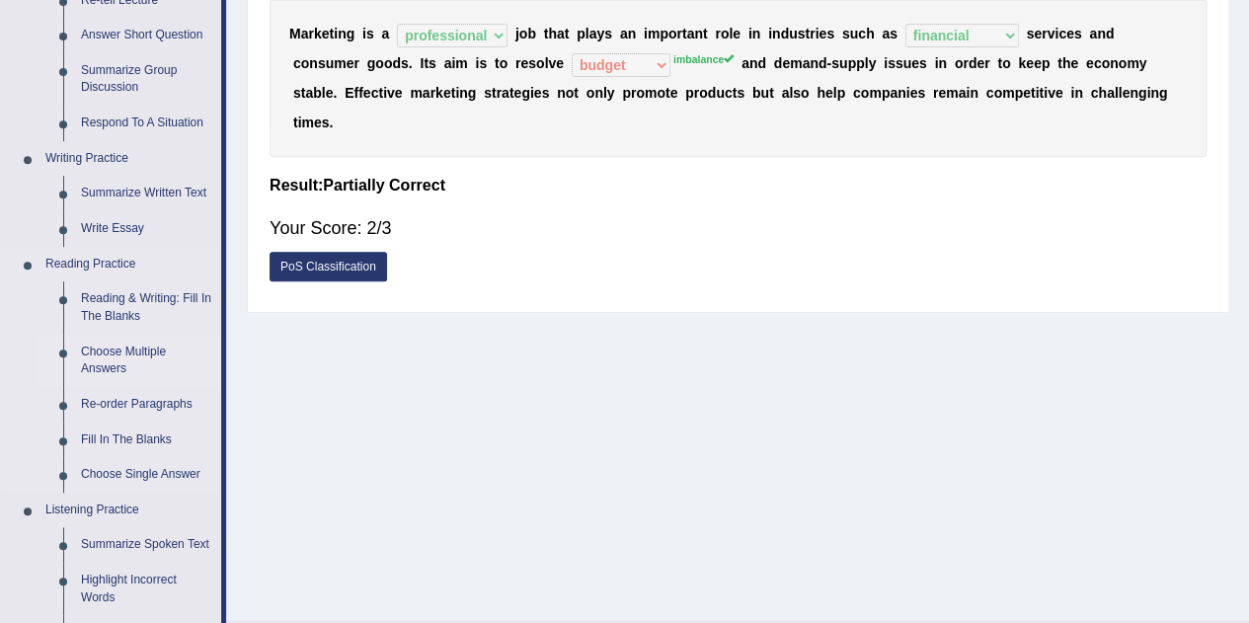
click at [132, 356] on link "Choose Multiple Answers" at bounding box center [146, 361] width 149 height 52
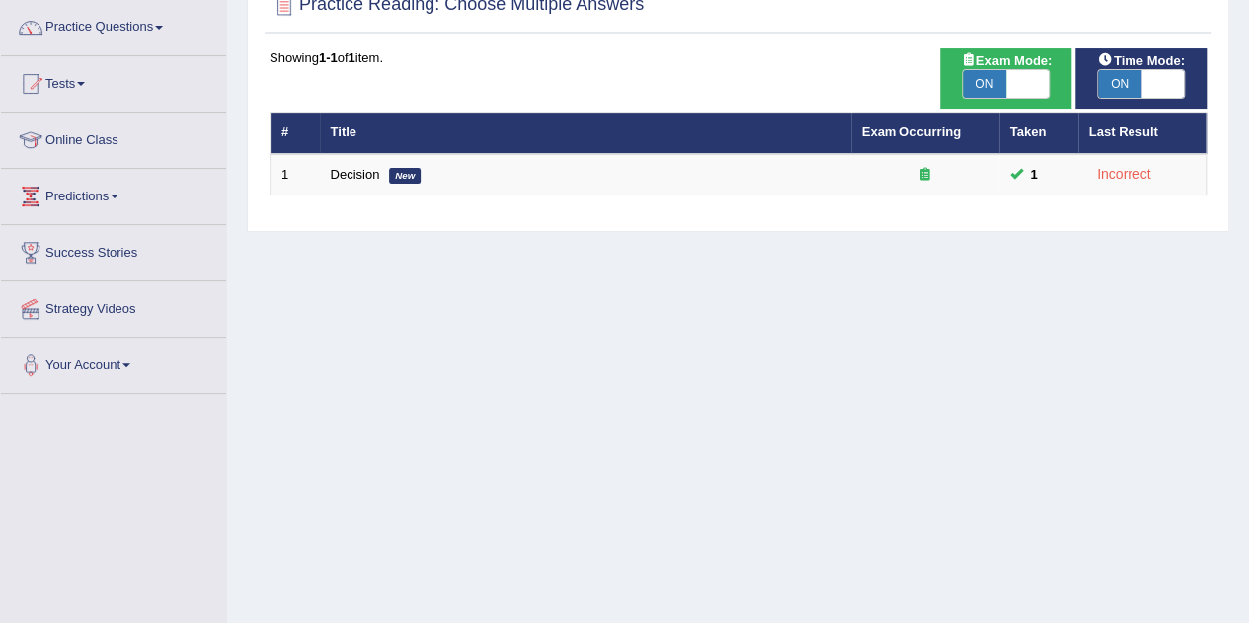
scroll to position [161, 0]
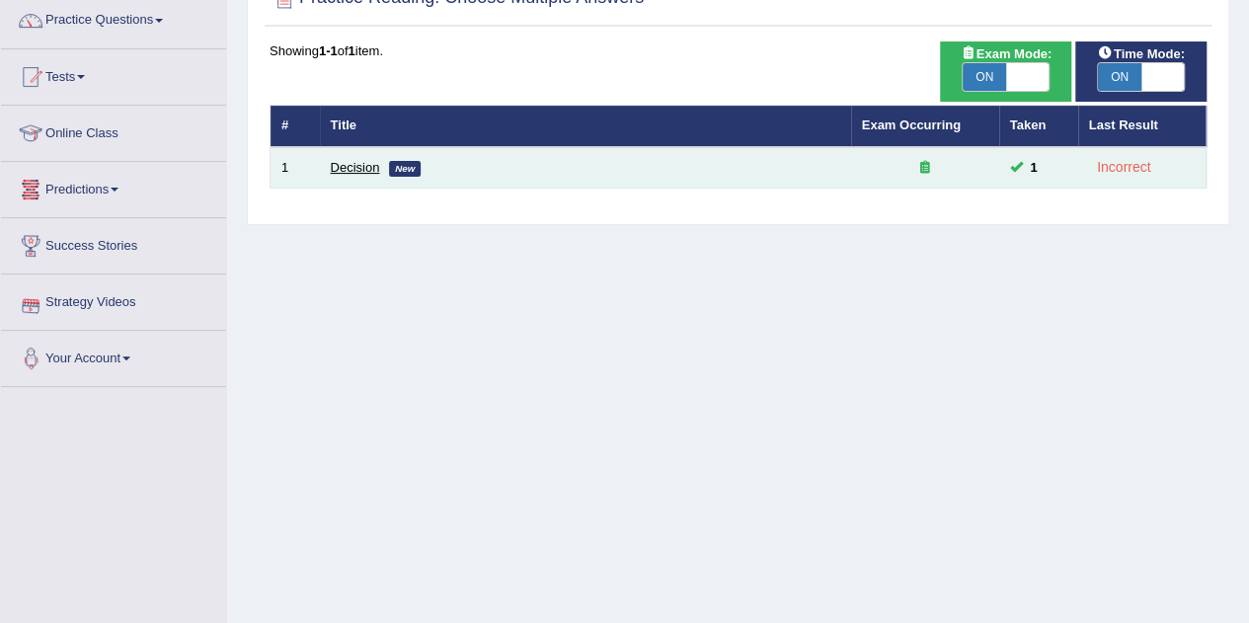
click at [355, 163] on link "Decision" at bounding box center [355, 167] width 49 height 15
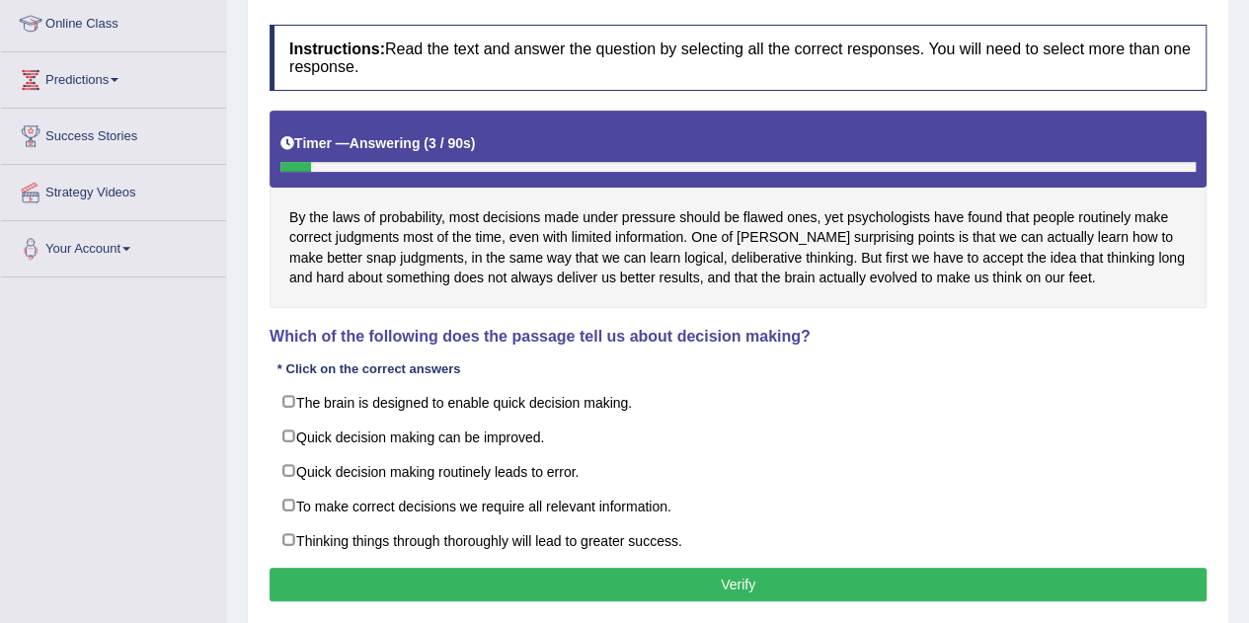
scroll to position [346, 0]
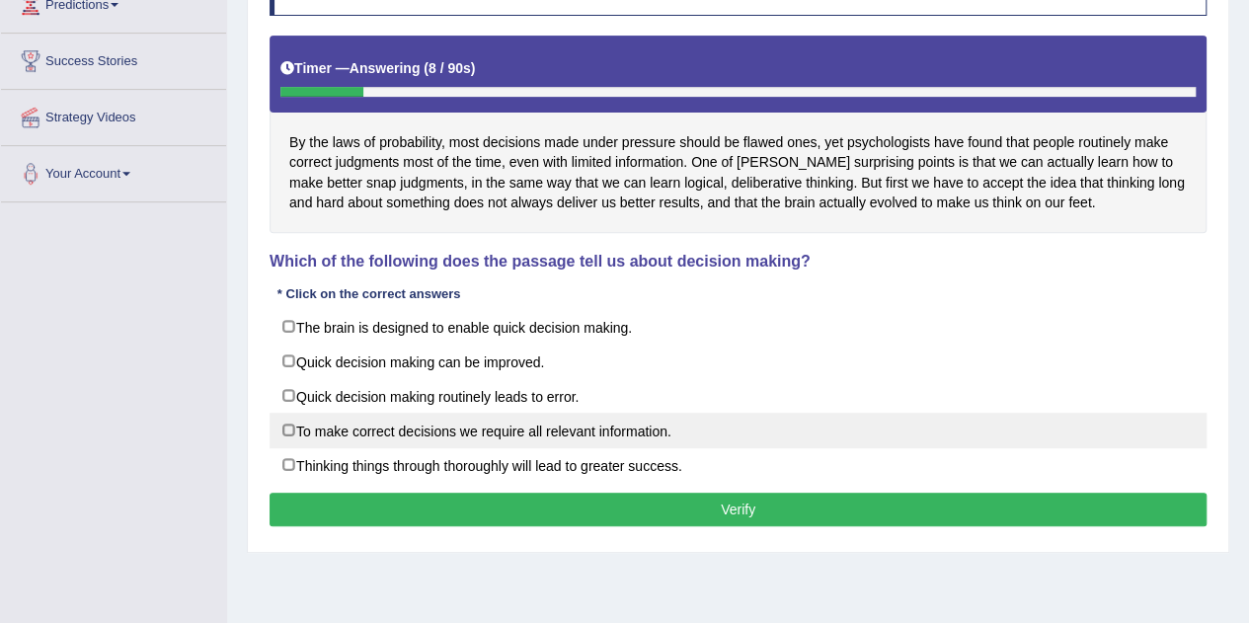
click at [290, 424] on label "To make correct decisions we require all relevant information." at bounding box center [738, 431] width 937 height 36
checkbox input "true"
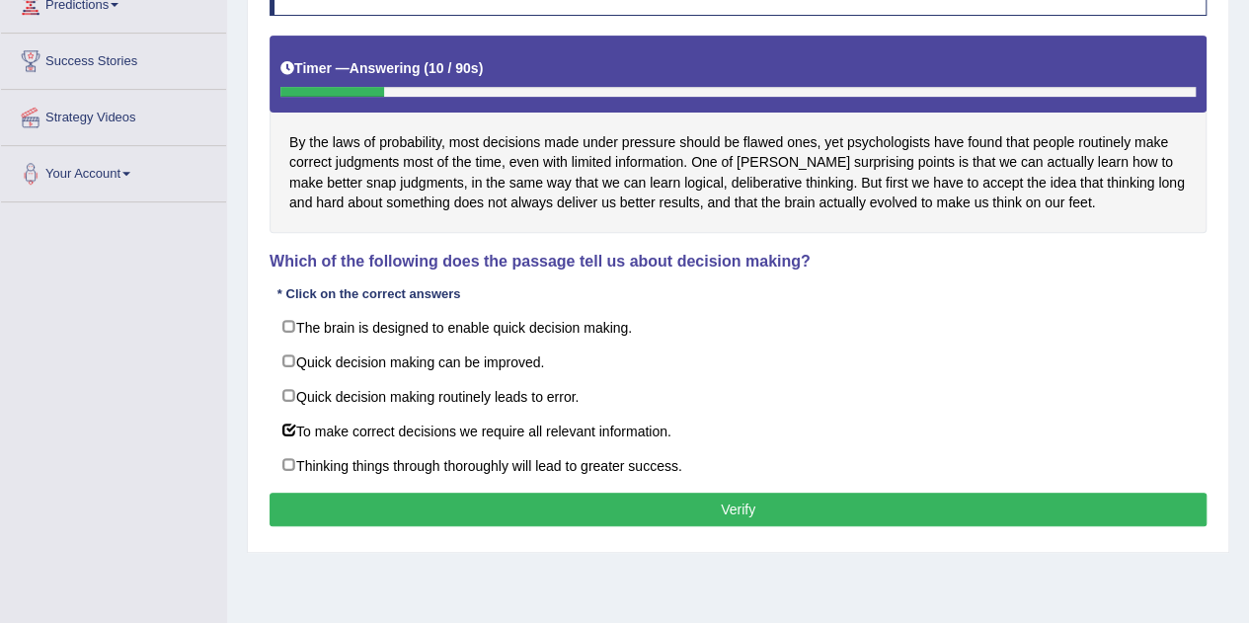
click at [600, 497] on button "Verify" at bounding box center [738, 510] width 937 height 34
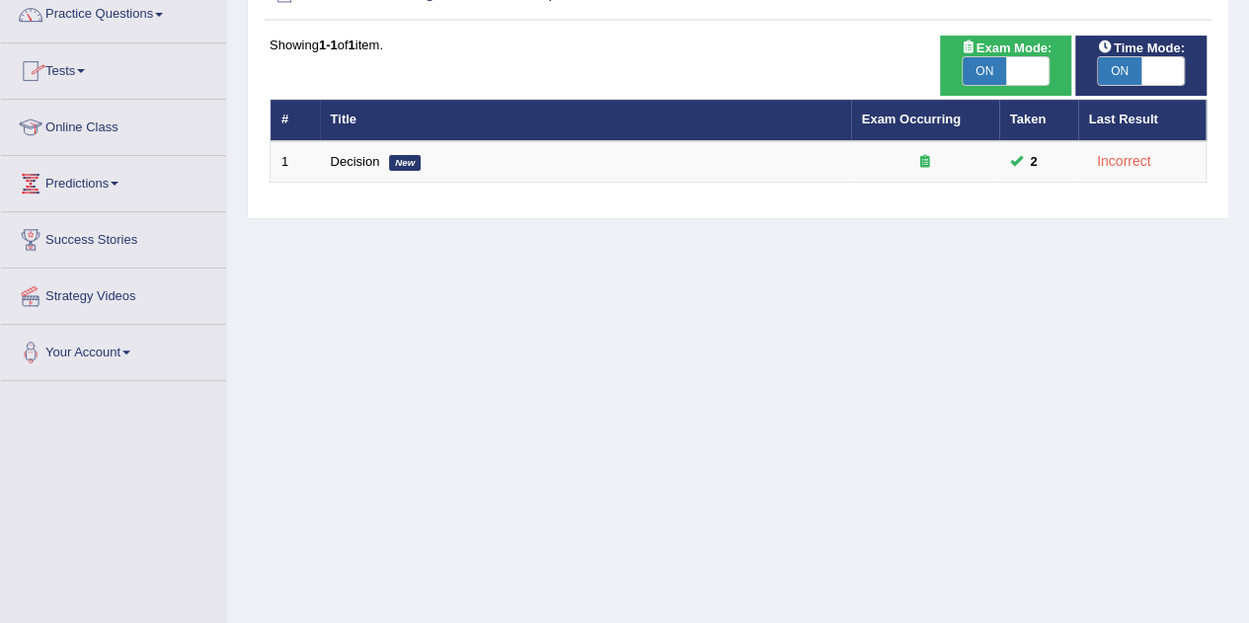
click at [160, 9] on link "Practice Questions" at bounding box center [113, 11] width 225 height 49
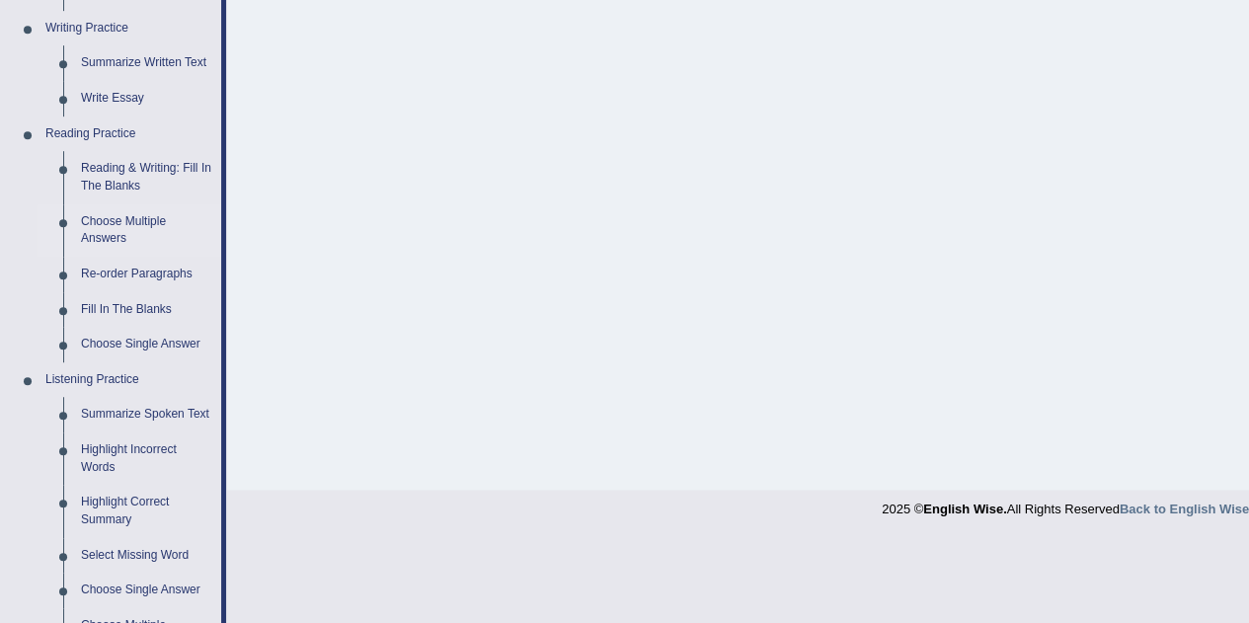
scroll to position [504, 0]
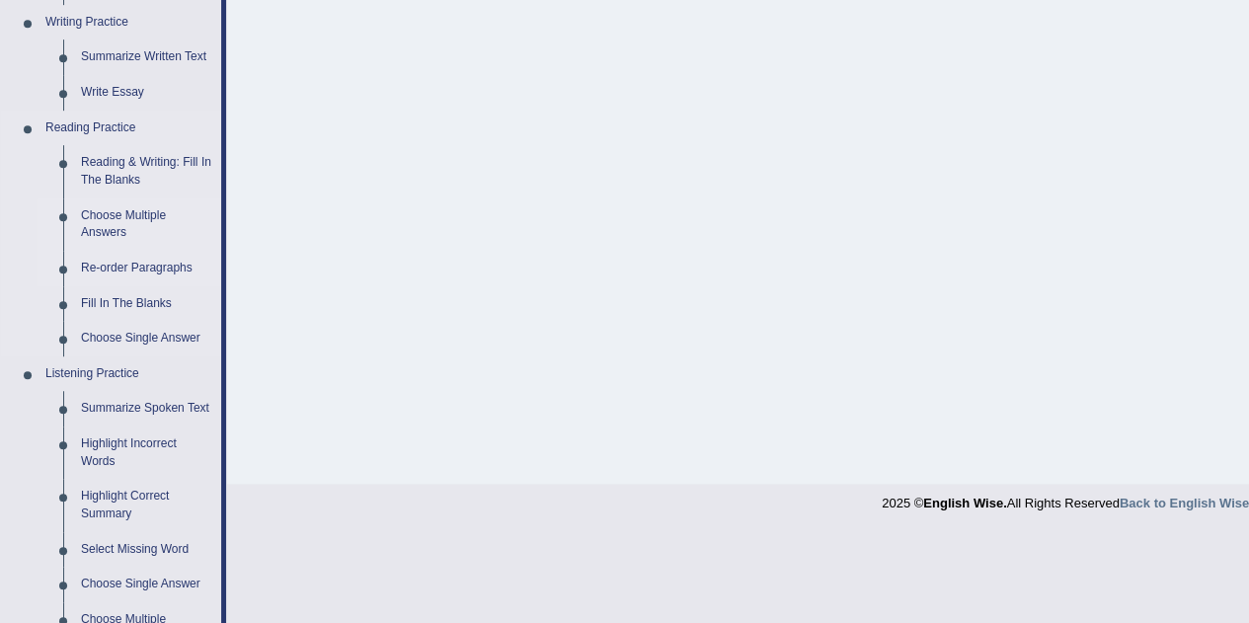
click at [125, 261] on link "Re-order Paragraphs" at bounding box center [146, 269] width 149 height 36
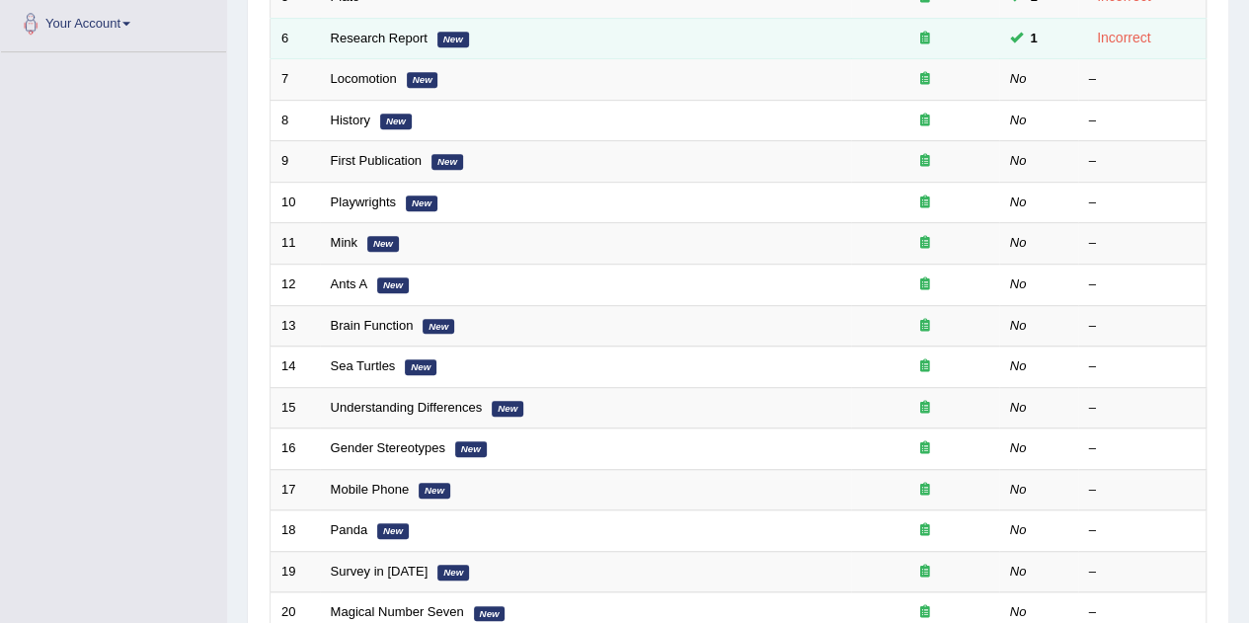
scroll to position [515, 0]
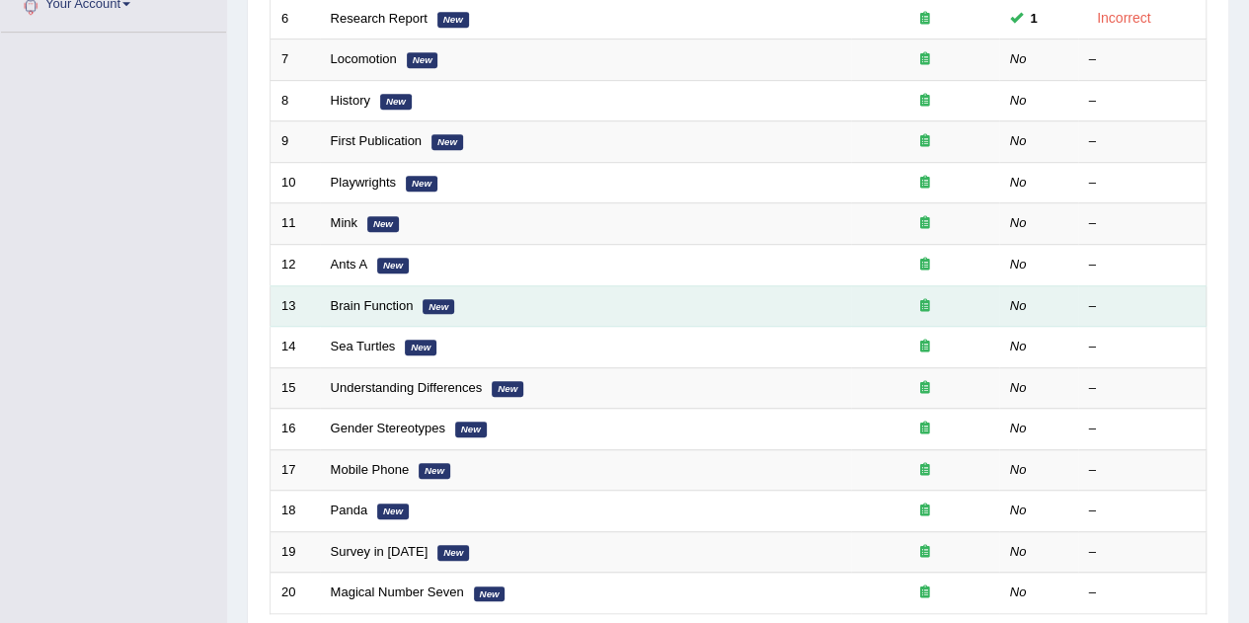
click at [413, 299] on td "Brain Function New" at bounding box center [585, 305] width 531 height 41
click at [363, 298] on link "Brain Function" at bounding box center [372, 305] width 83 height 15
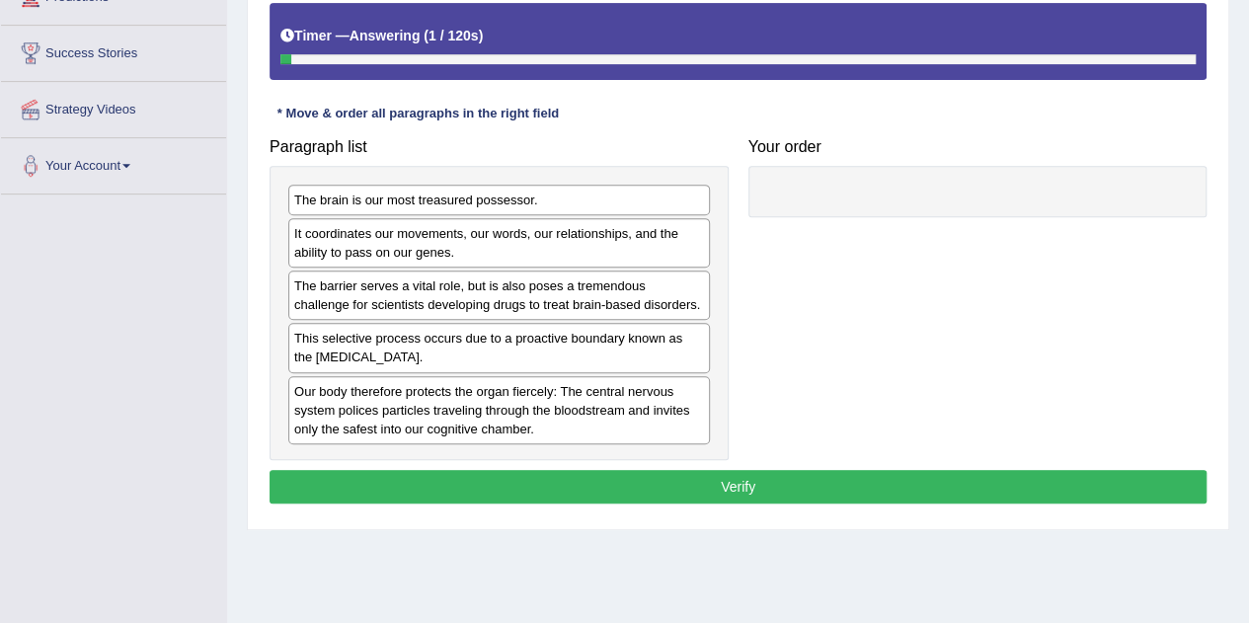
scroll to position [354, 0]
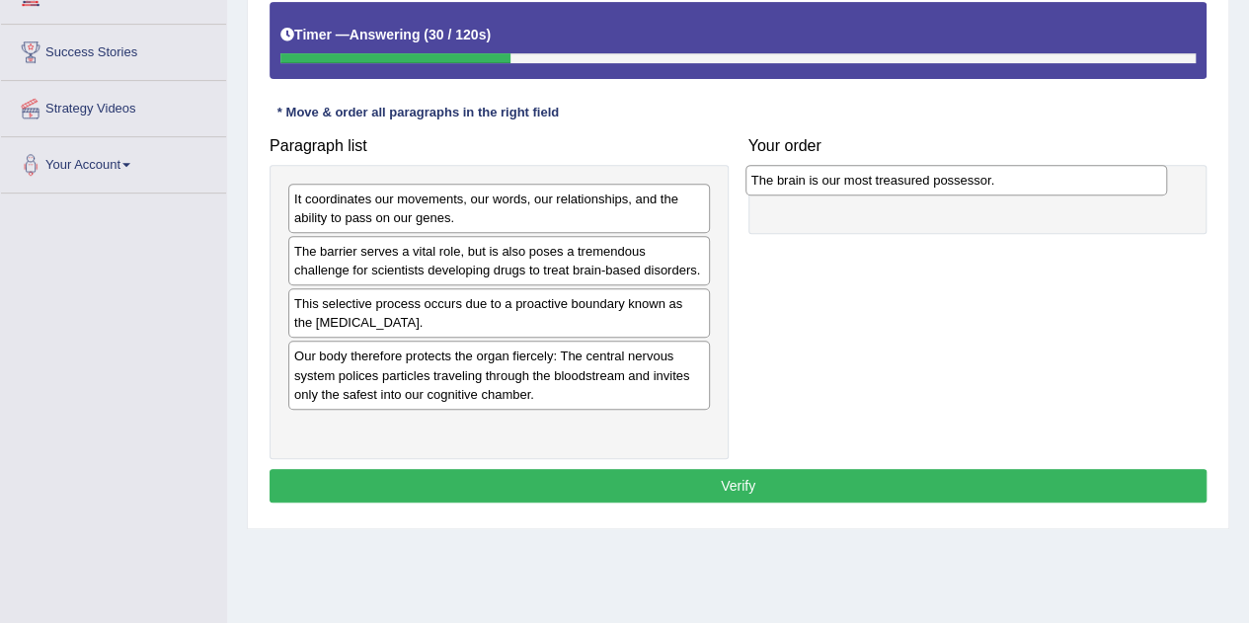
drag, startPoint x: 445, startPoint y: 191, endPoint x: 902, endPoint y: 173, distance: 457.5
click at [902, 173] on div "The brain is our most treasured possessor." at bounding box center [956, 180] width 422 height 30
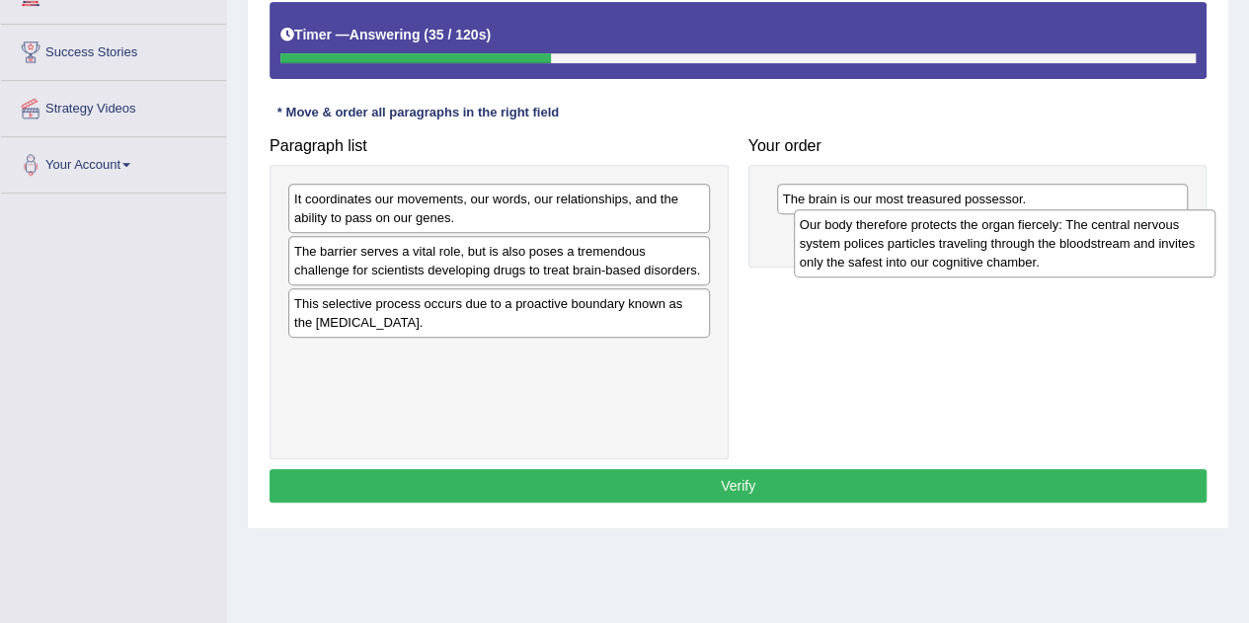
drag, startPoint x: 476, startPoint y: 381, endPoint x: 981, endPoint y: 252, distance: 521.8
click at [981, 252] on div "Our body therefore protects the organ fiercely: The central nervous system poli…" at bounding box center [1005, 243] width 422 height 68
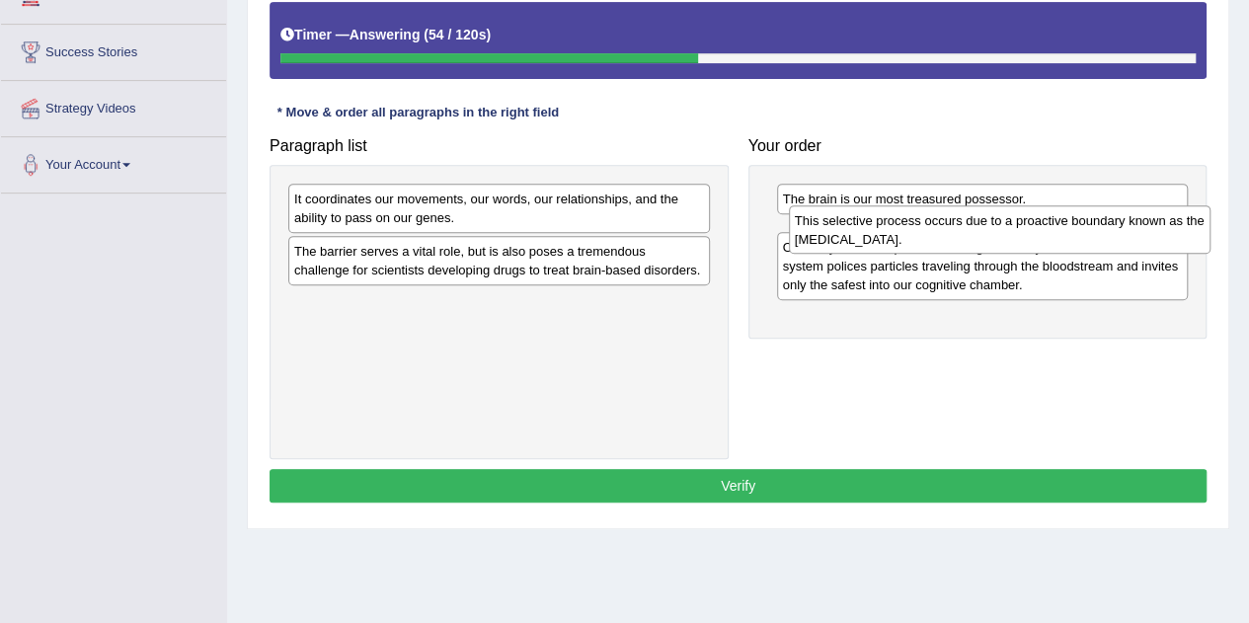
drag, startPoint x: 610, startPoint y: 315, endPoint x: 1111, endPoint y: 234, distance: 507.1
click at [1111, 234] on div "This selective process occurs due to a proactive boundary known as the [MEDICAL…" at bounding box center [1000, 229] width 422 height 49
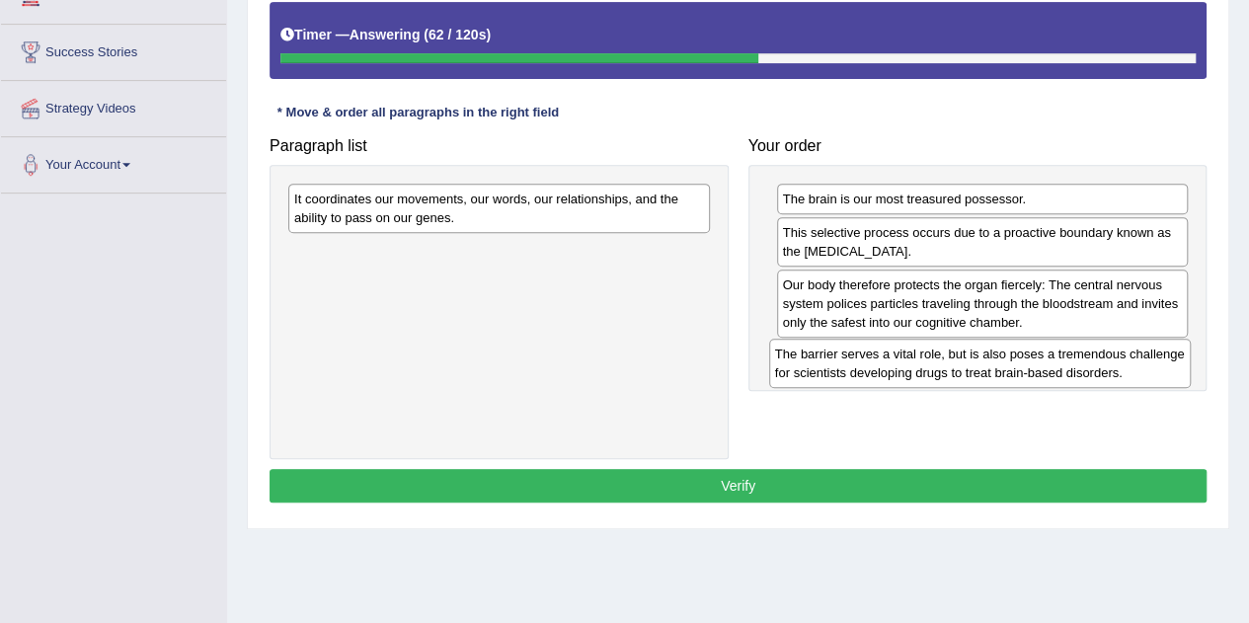
drag, startPoint x: 502, startPoint y: 259, endPoint x: 982, endPoint y: 362, distance: 491.9
click at [982, 362] on div "The barrier serves a vital role, but is also poses a tremendous challenge for s…" at bounding box center [980, 363] width 422 height 49
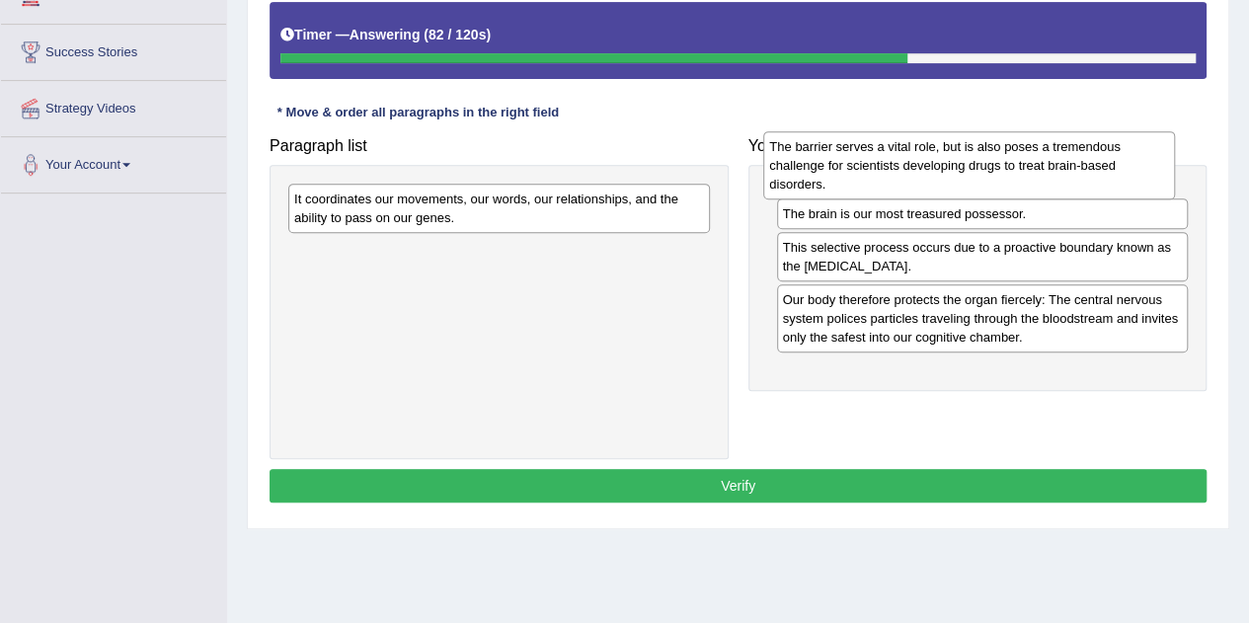
drag, startPoint x: 861, startPoint y: 371, endPoint x: 848, endPoint y: 164, distance: 207.8
click at [848, 164] on div "The barrier serves a vital role, but is also poses a tremendous challenge for s…" at bounding box center [969, 165] width 412 height 68
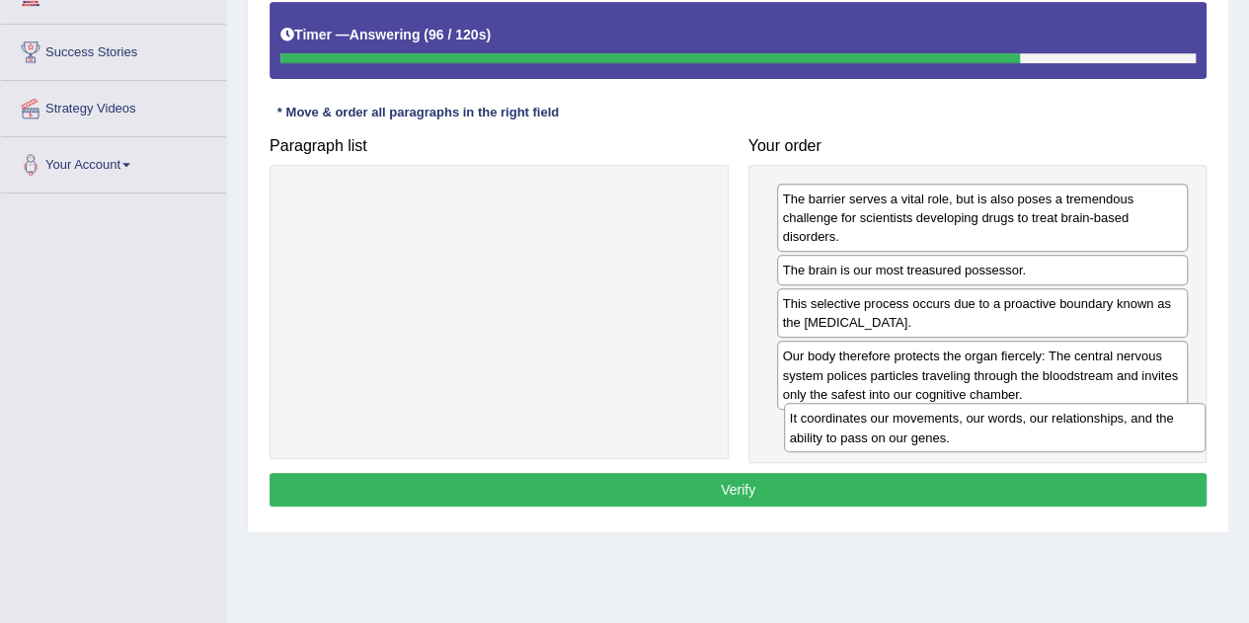
drag, startPoint x: 460, startPoint y: 211, endPoint x: 953, endPoint y: 432, distance: 539.7
click at [953, 432] on div "It coordinates our movements, our words, our relationships, and the ability to …" at bounding box center [995, 427] width 422 height 49
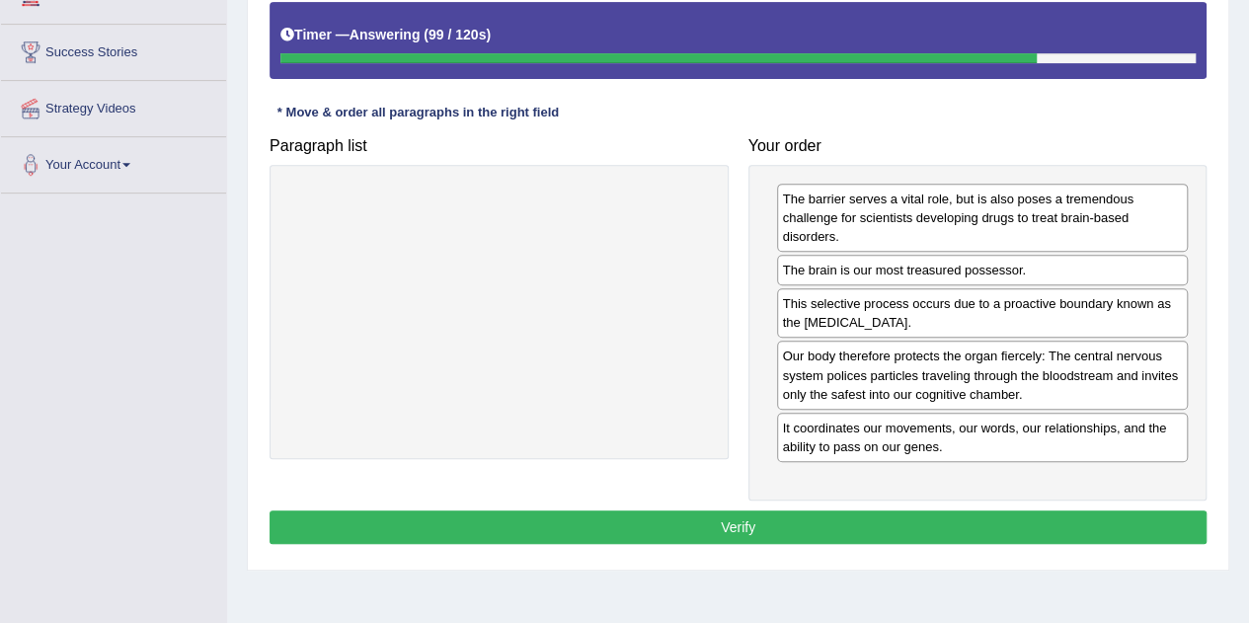
click at [784, 510] on button "Verify" at bounding box center [738, 527] width 937 height 34
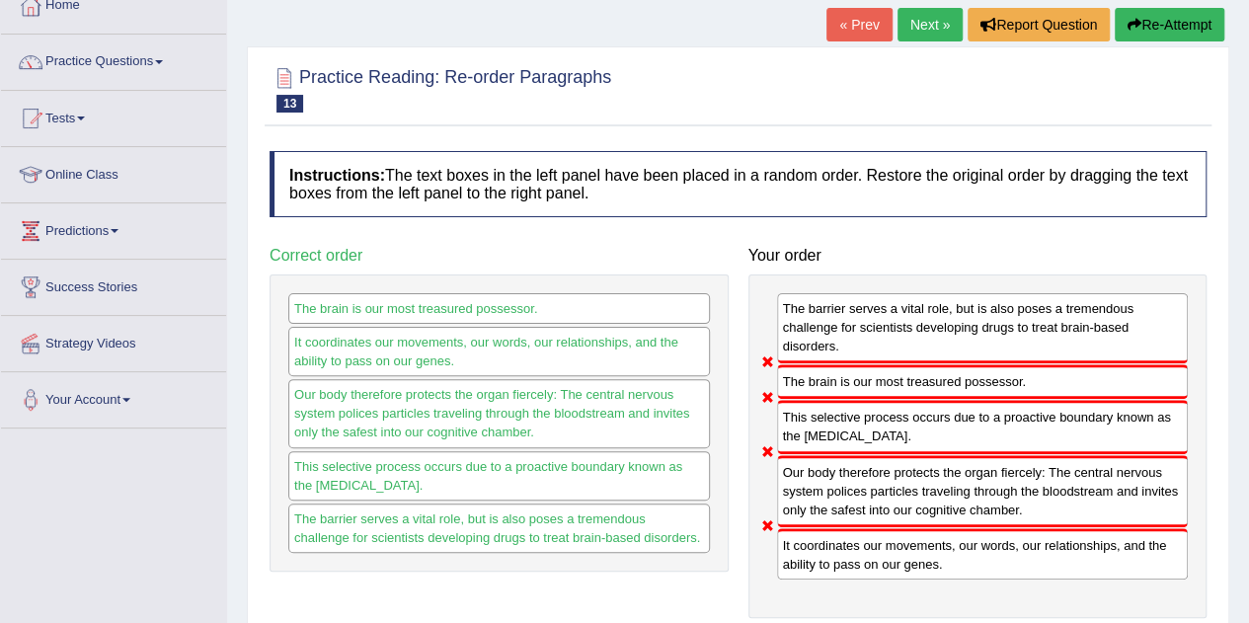
scroll to position [80, 0]
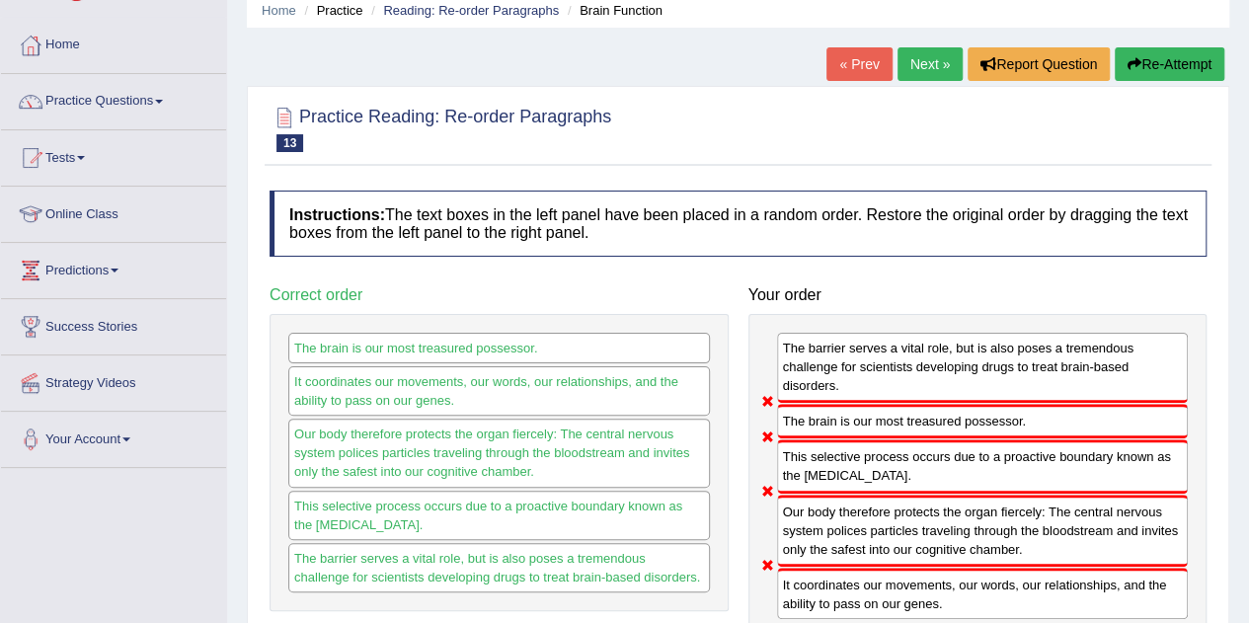
click at [924, 58] on link "Next »" at bounding box center [930, 64] width 65 height 34
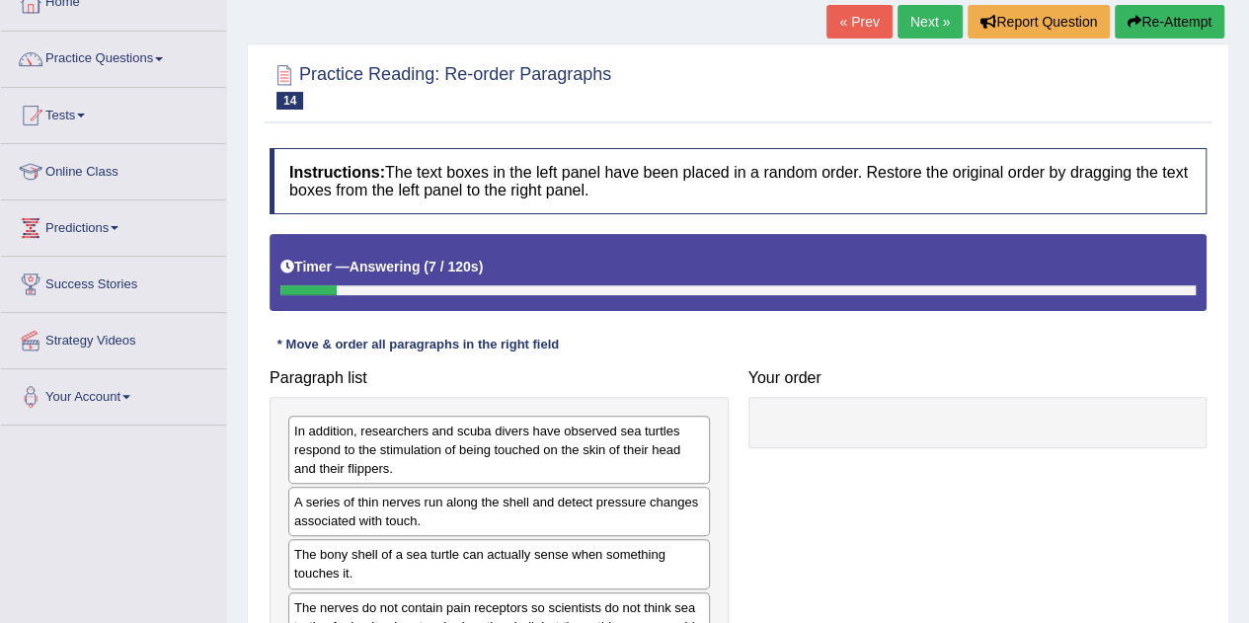
scroll to position [118, 0]
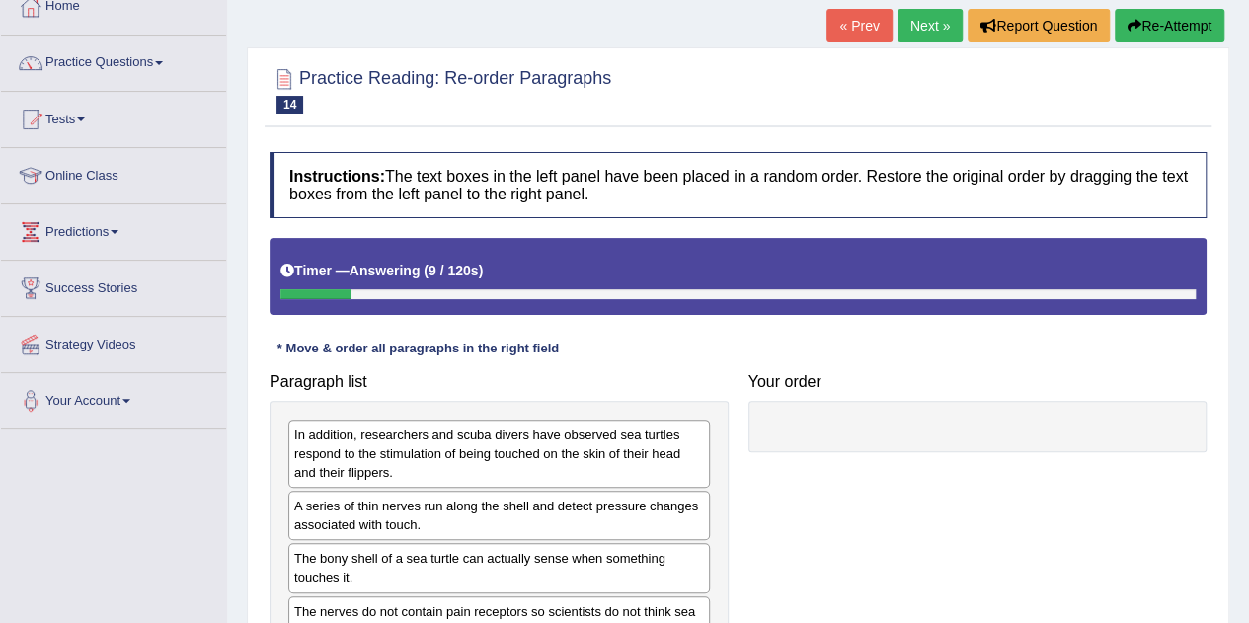
click at [845, 32] on link "« Prev" at bounding box center [858, 26] width 65 height 34
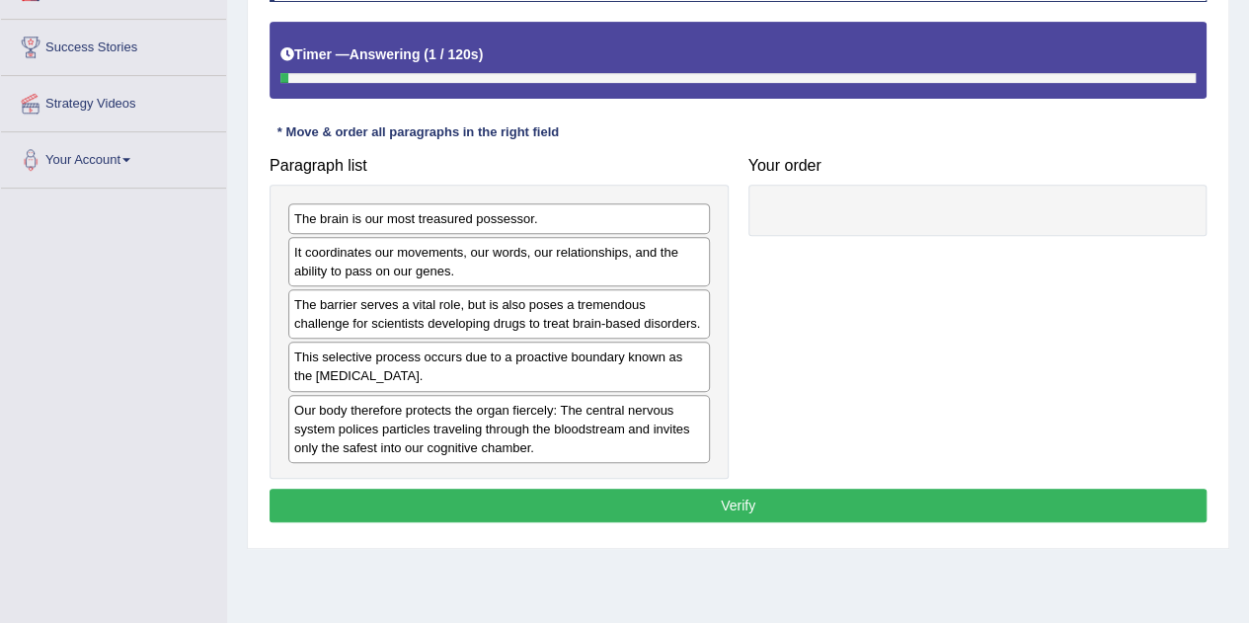
scroll to position [392, 0]
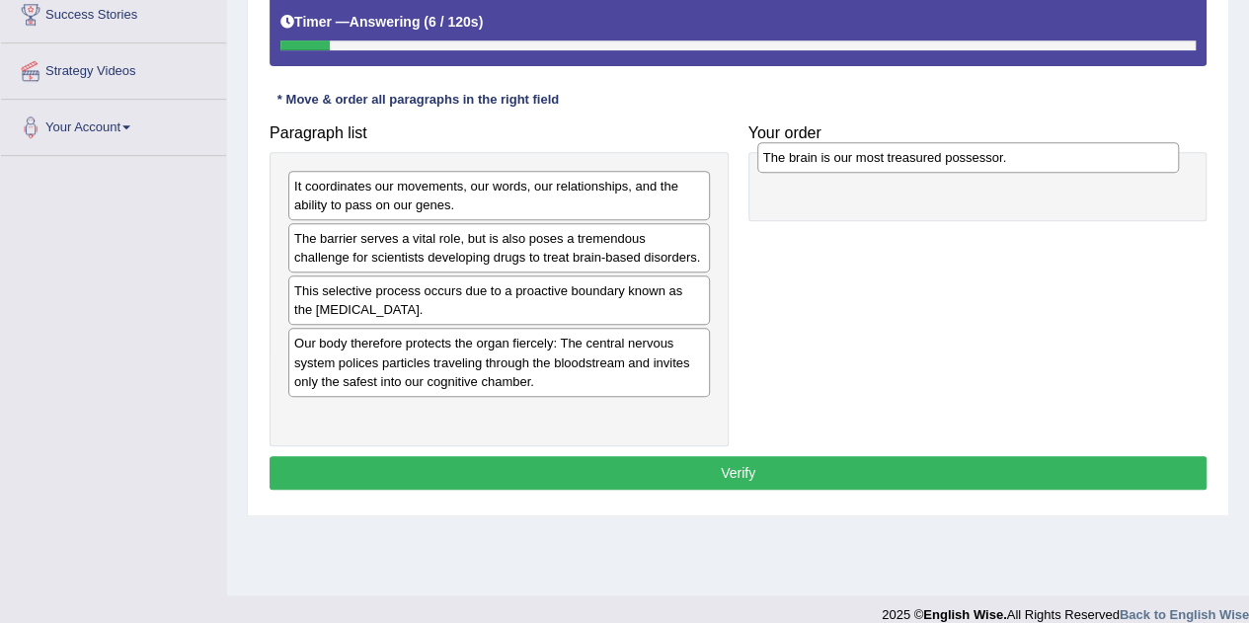
drag, startPoint x: 476, startPoint y: 181, endPoint x: 945, endPoint y: 153, distance: 469.8
click at [945, 153] on div "The brain is our most treasured possessor." at bounding box center [968, 157] width 422 height 30
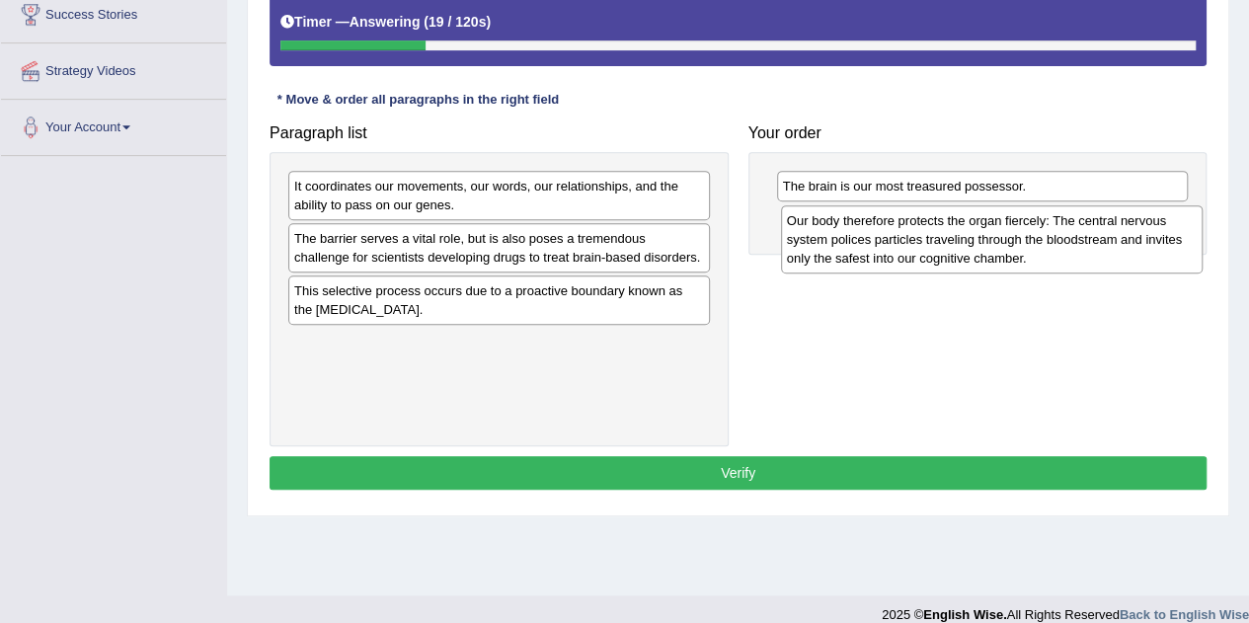
drag, startPoint x: 504, startPoint y: 363, endPoint x: 996, endPoint y: 242, distance: 507.5
click at [996, 242] on div "Our body therefore protects the organ fiercely: The central nervous system poli…" at bounding box center [992, 239] width 422 height 68
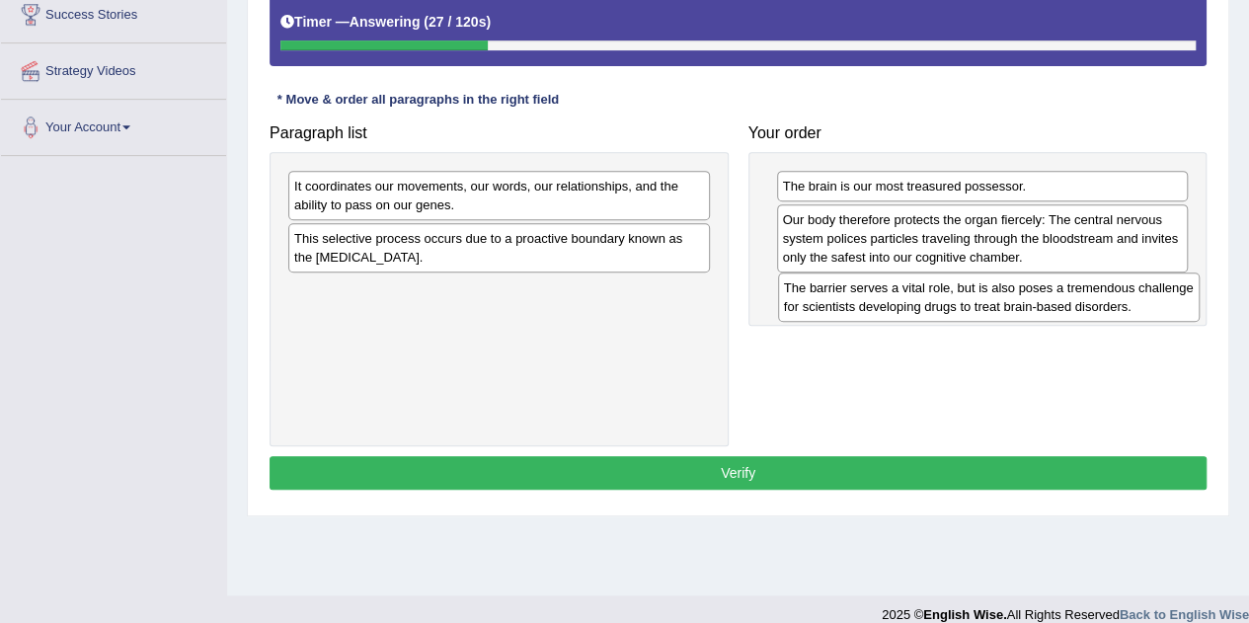
drag, startPoint x: 552, startPoint y: 249, endPoint x: 1042, endPoint y: 299, distance: 492.3
click at [1042, 299] on div "The barrier serves a vital role, but is also poses a tremendous challenge for s…" at bounding box center [989, 297] width 422 height 49
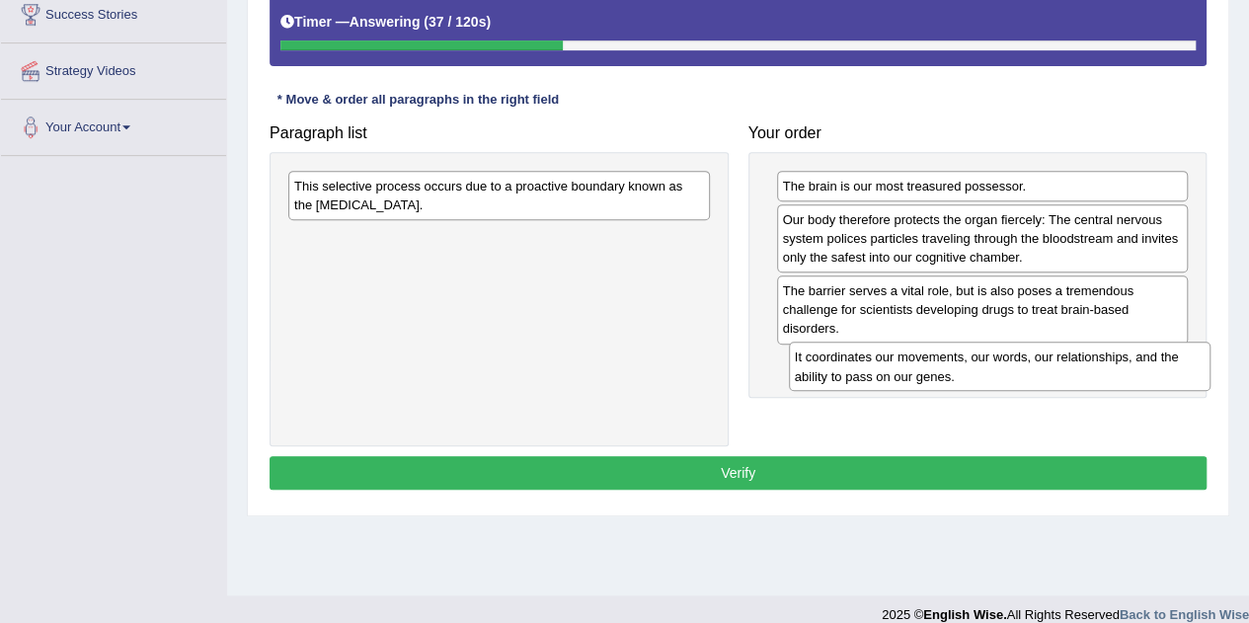
drag, startPoint x: 550, startPoint y: 200, endPoint x: 1051, endPoint y: 373, distance: 529.6
click at [1051, 373] on div "It coordinates our movements, our words, our relationships, and the ability to …" at bounding box center [1000, 366] width 422 height 49
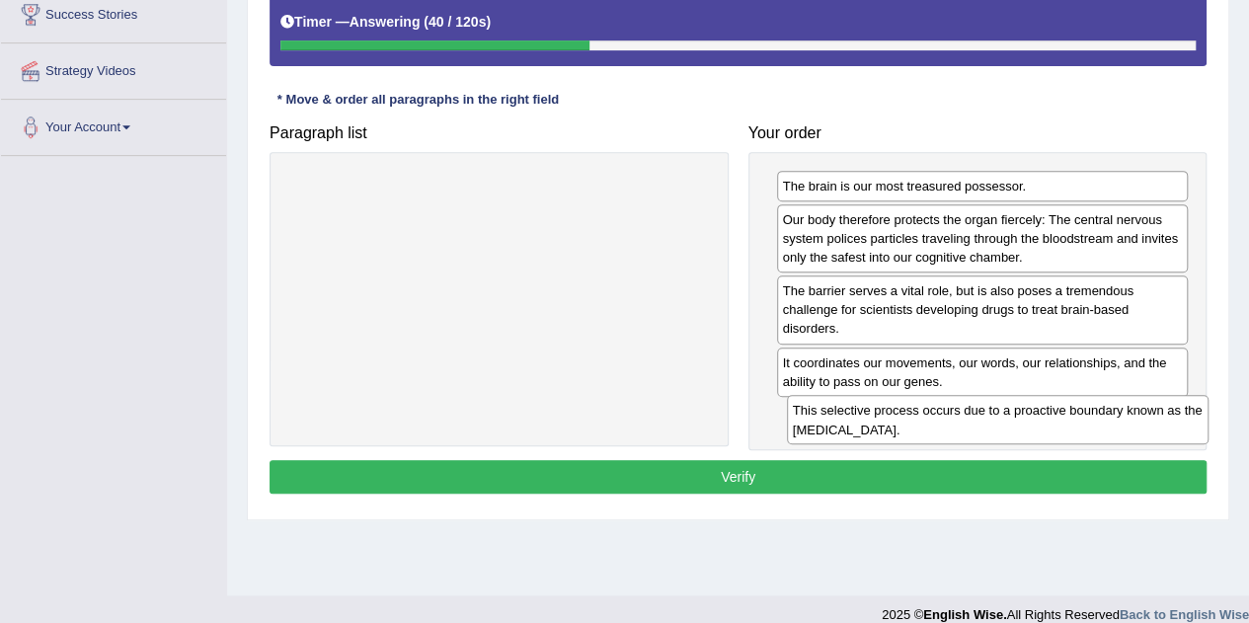
drag, startPoint x: 613, startPoint y: 188, endPoint x: 1112, endPoint y: 413, distance: 547.1
click at [1112, 413] on div "This selective process occurs due to a proactive boundary known as the blood-br…" at bounding box center [998, 419] width 422 height 49
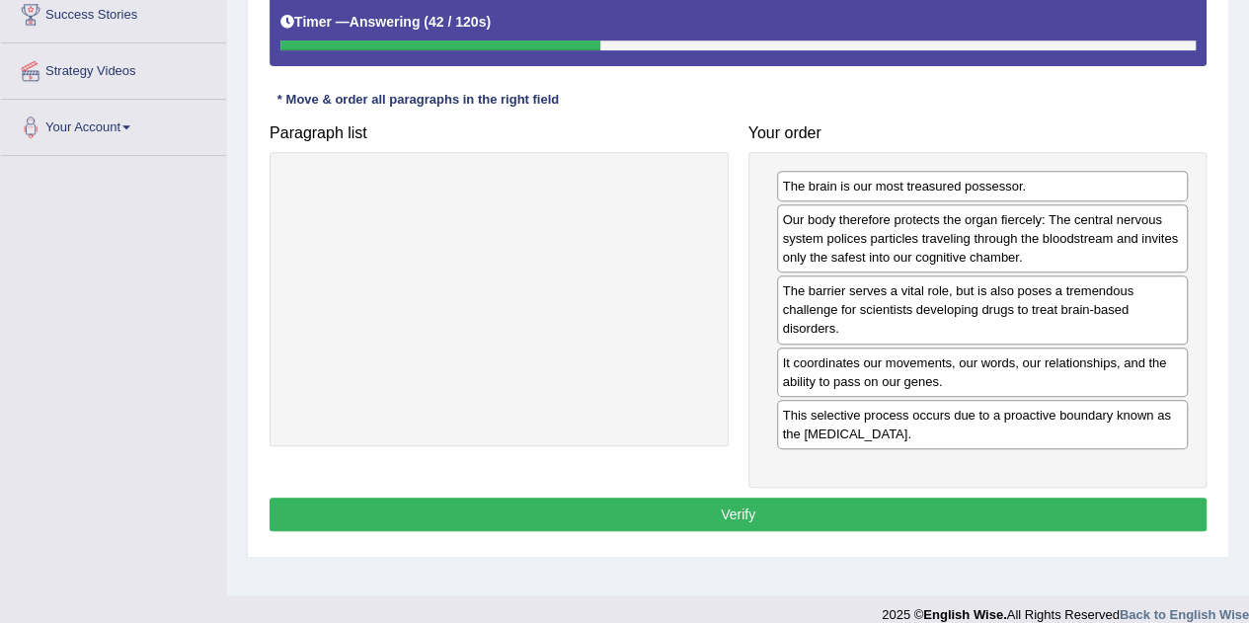
click at [813, 504] on button "Verify" at bounding box center [738, 515] width 937 height 34
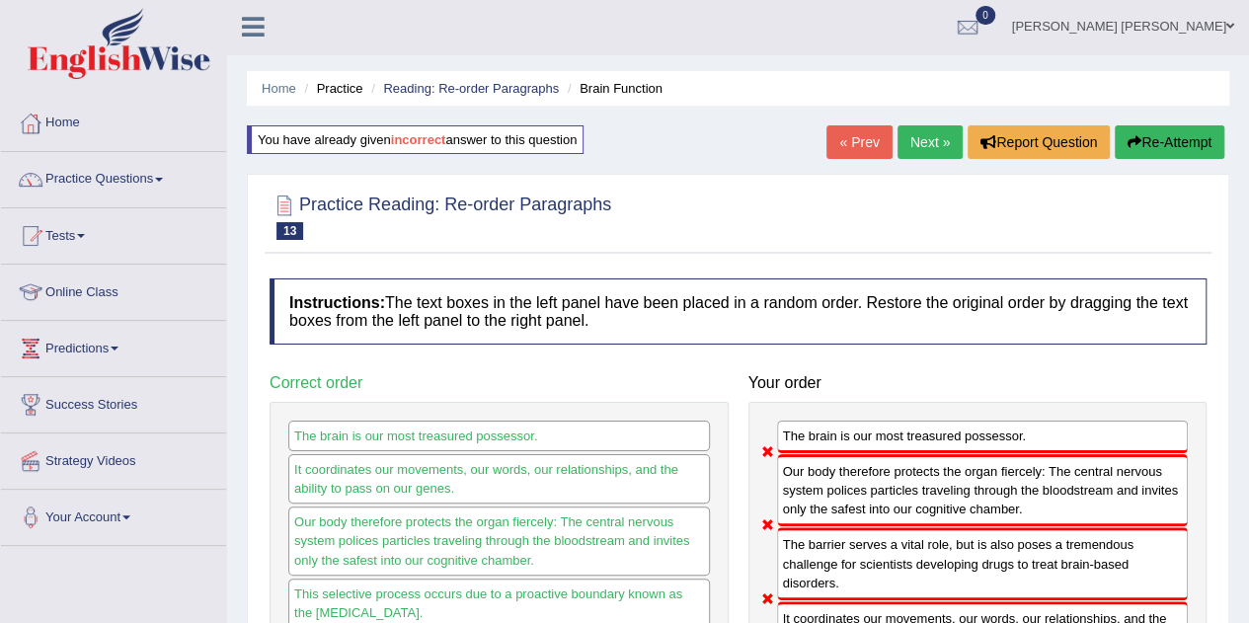
scroll to position [0, 0]
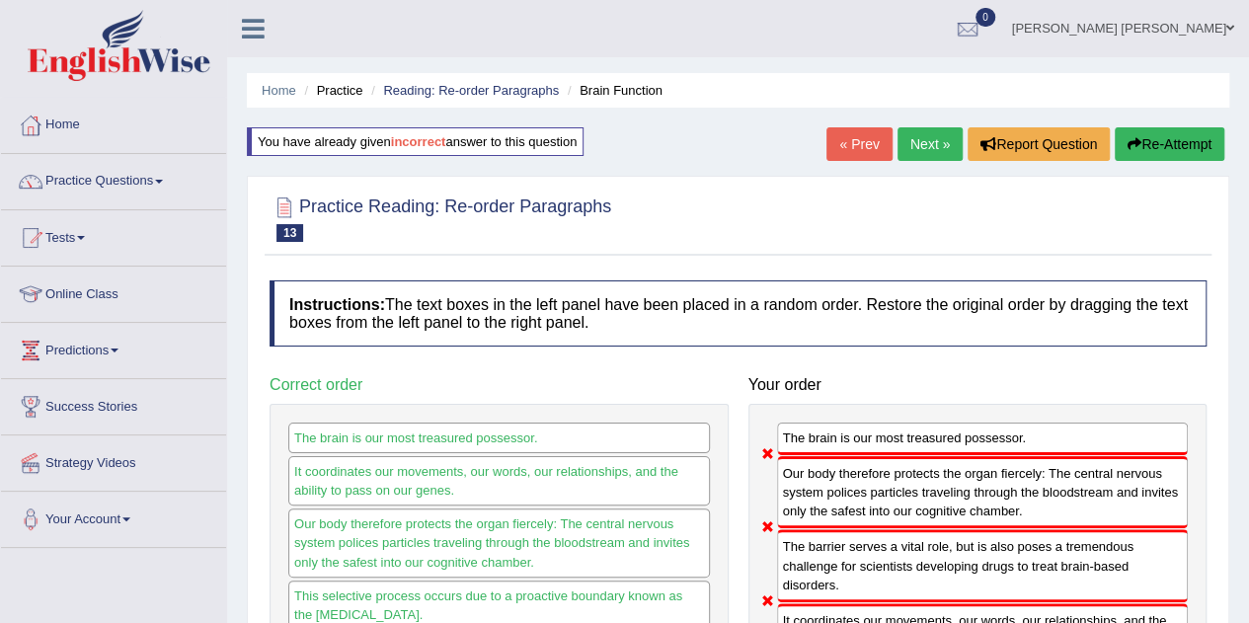
click at [1141, 145] on button "Re-Attempt" at bounding box center [1170, 144] width 110 height 34
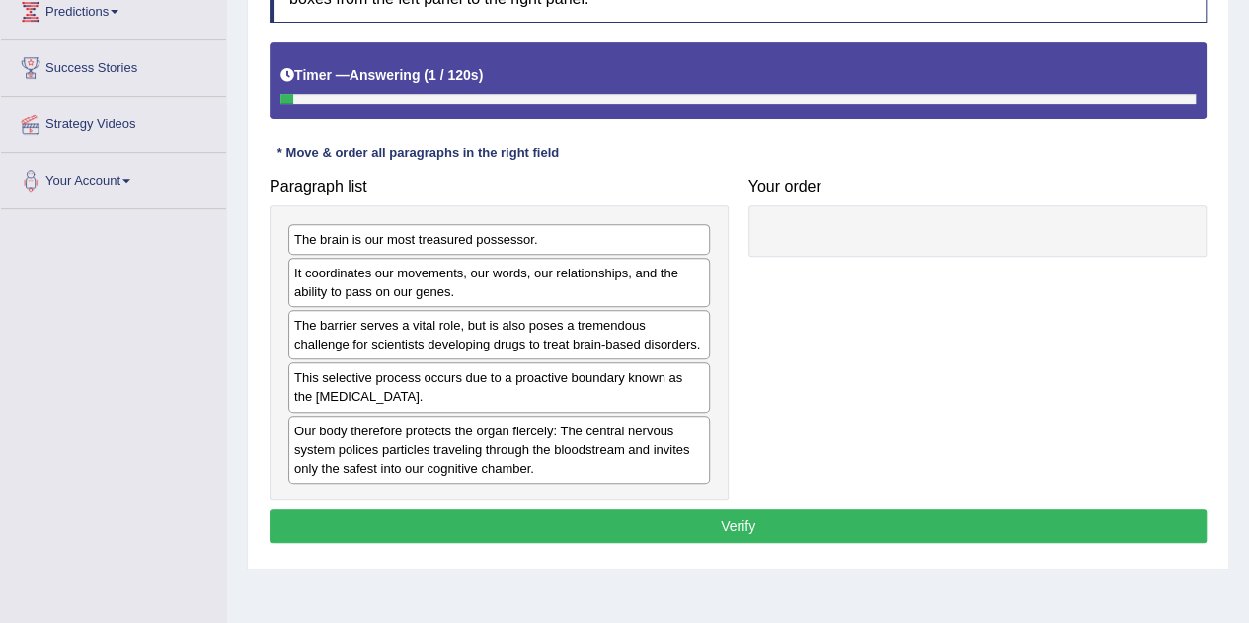
scroll to position [354, 0]
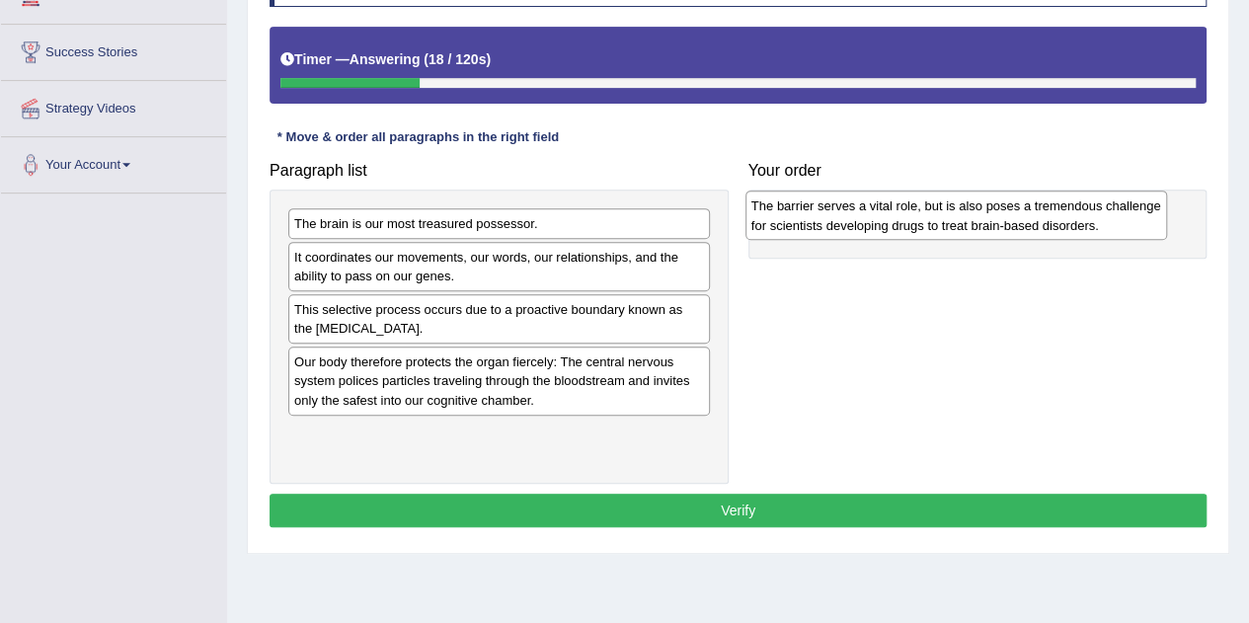
drag, startPoint x: 652, startPoint y: 315, endPoint x: 1110, endPoint y: 213, distance: 469.3
click at [1110, 213] on div "The barrier serves a vital role, but is also poses a tremendous challenge for s…" at bounding box center [956, 215] width 422 height 49
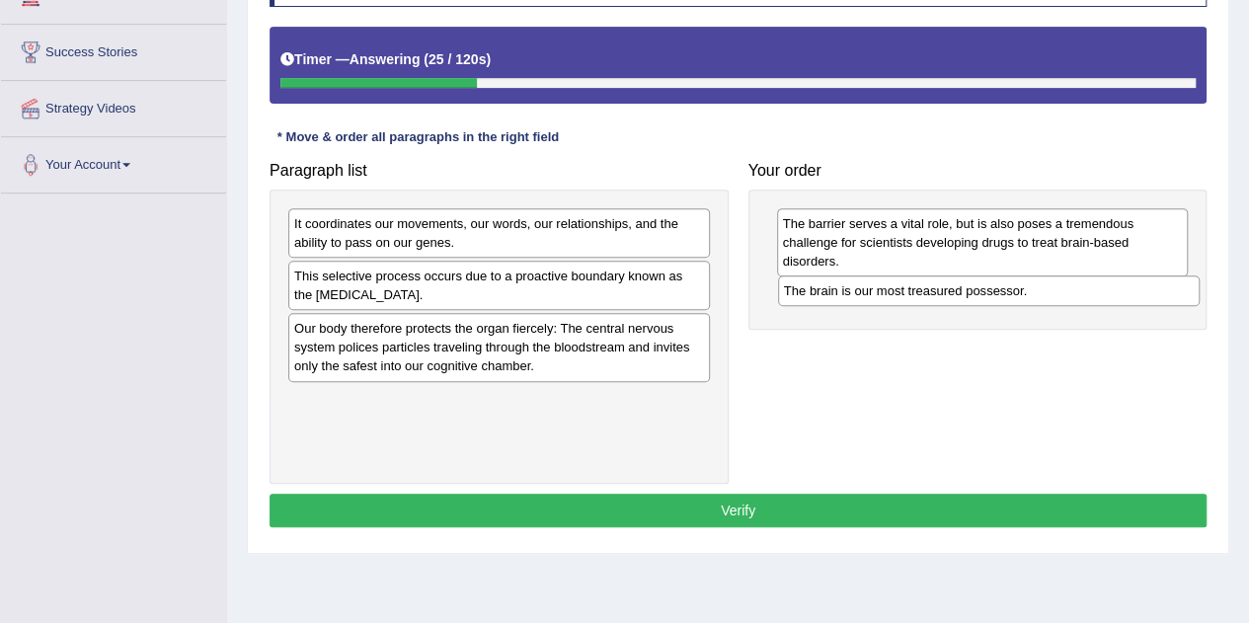
drag, startPoint x: 517, startPoint y: 223, endPoint x: 1007, endPoint y: 291, distance: 494.5
click at [1007, 291] on div "The brain is our most treasured possessor." at bounding box center [989, 290] width 422 height 30
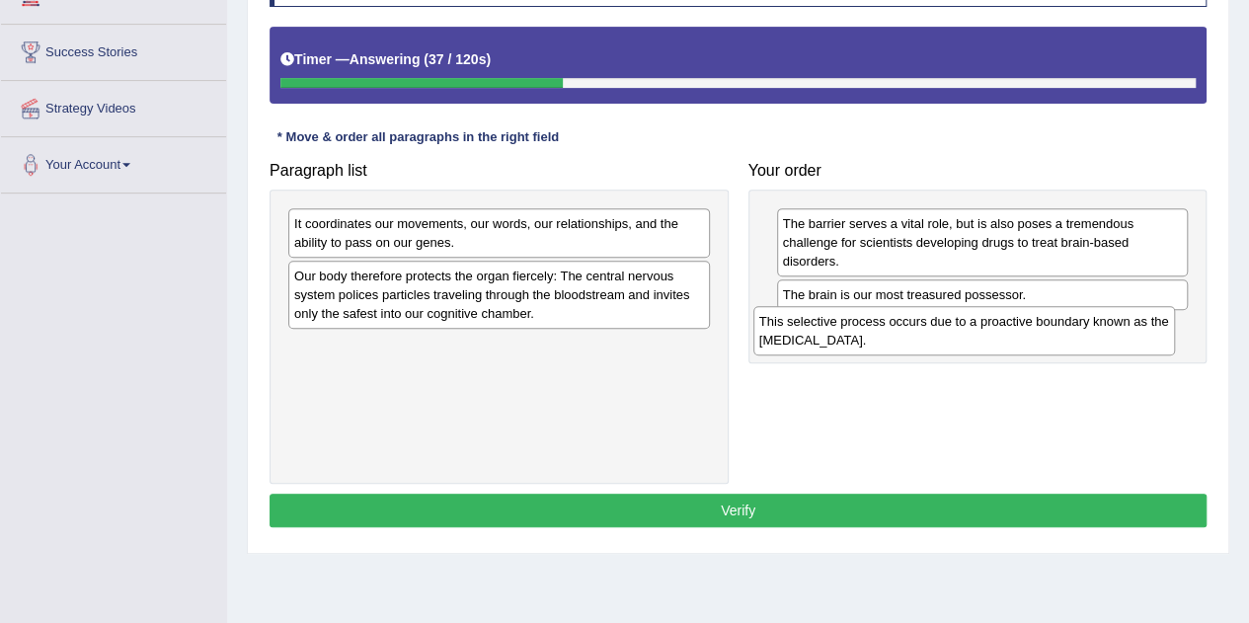
drag, startPoint x: 484, startPoint y: 283, endPoint x: 949, endPoint y: 330, distance: 467.4
click at [949, 330] on div "This selective process occurs due to a proactive boundary known as the blood-br…" at bounding box center [964, 330] width 422 height 49
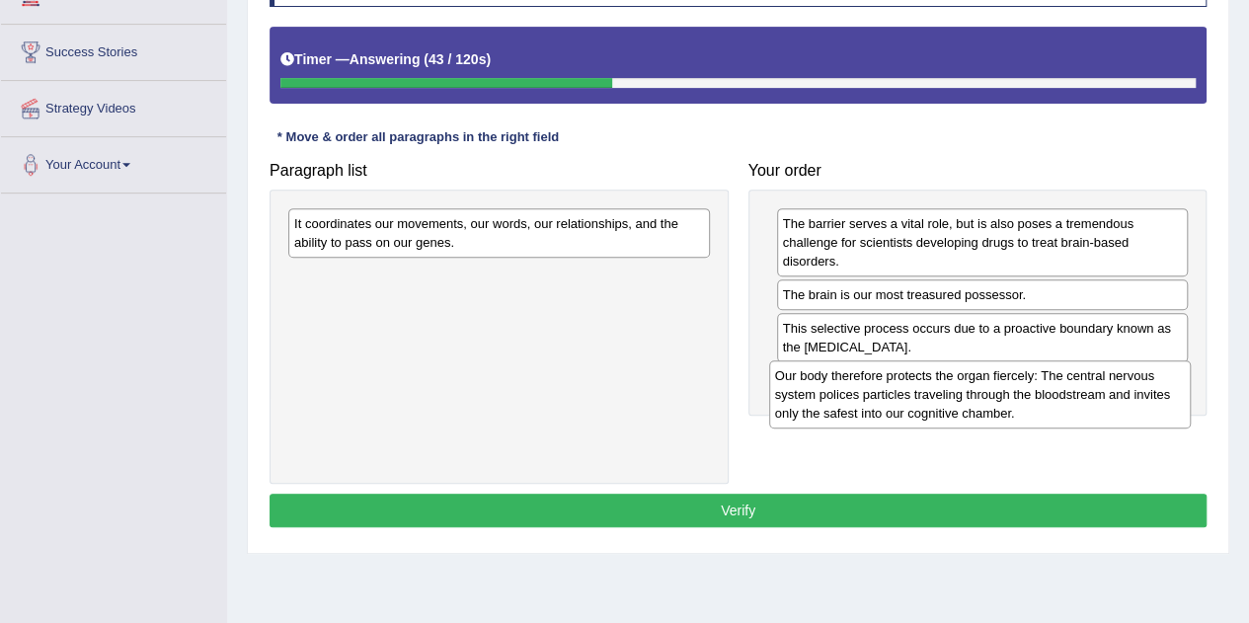
drag, startPoint x: 457, startPoint y: 295, endPoint x: 940, endPoint y: 396, distance: 493.2
click at [940, 396] on div "Our body therefore protects the organ fiercely: The central nervous system poli…" at bounding box center [980, 394] width 422 height 68
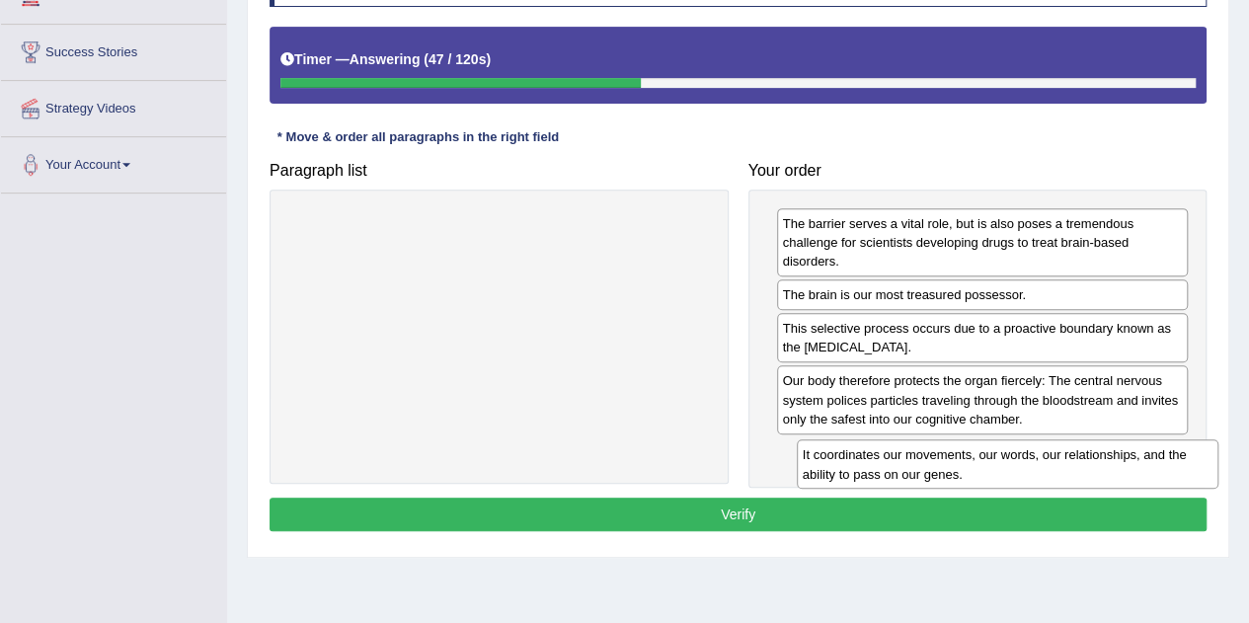
drag, startPoint x: 462, startPoint y: 218, endPoint x: 971, endPoint y: 451, distance: 559.4
click at [971, 451] on div "It coordinates our movements, our words, our relationships, and the ability to …" at bounding box center [1008, 463] width 422 height 49
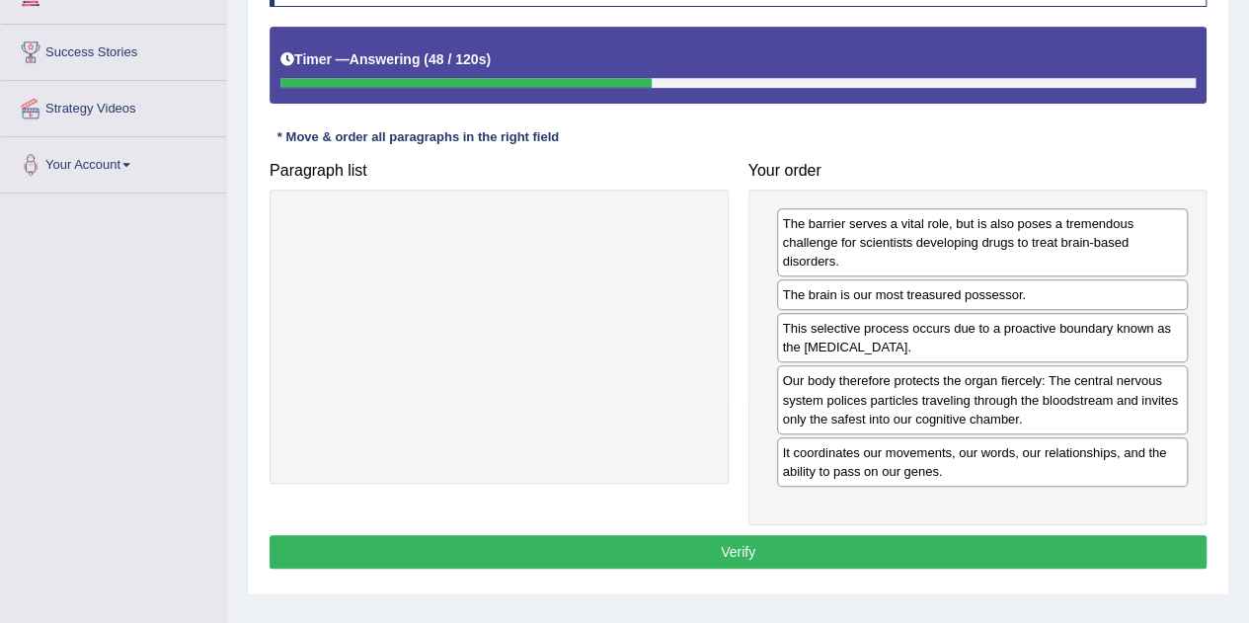
click at [753, 540] on button "Verify" at bounding box center [738, 552] width 937 height 34
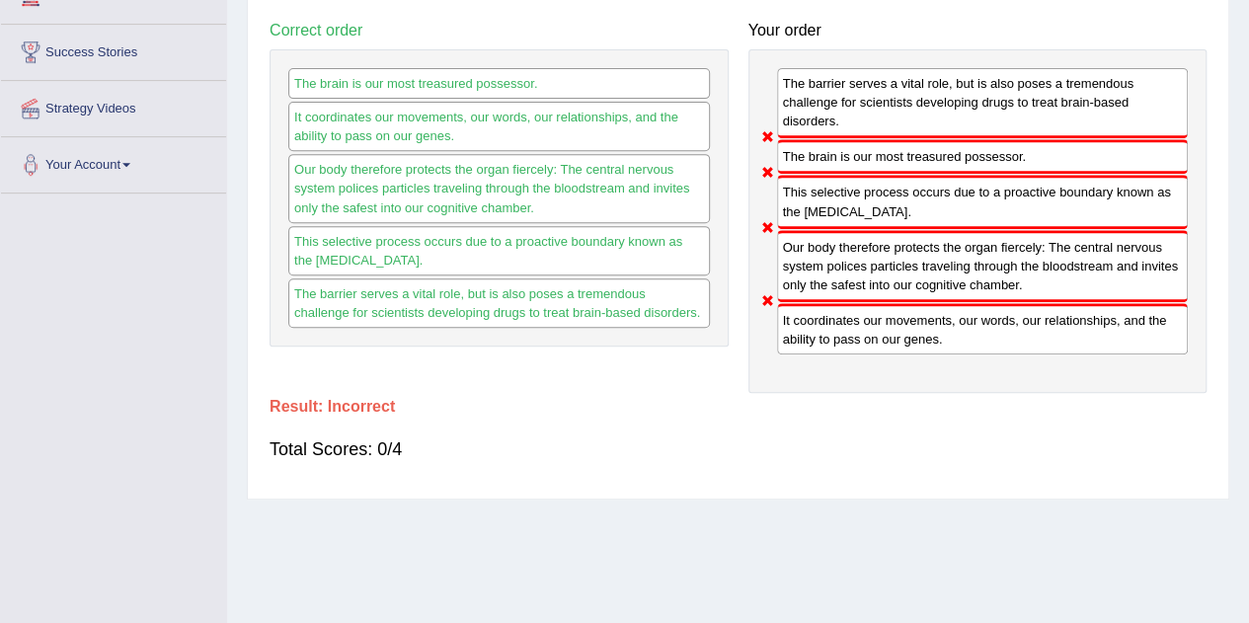
click at [544, 87] on div "The brain is our most treasured possessor." at bounding box center [499, 83] width 422 height 31
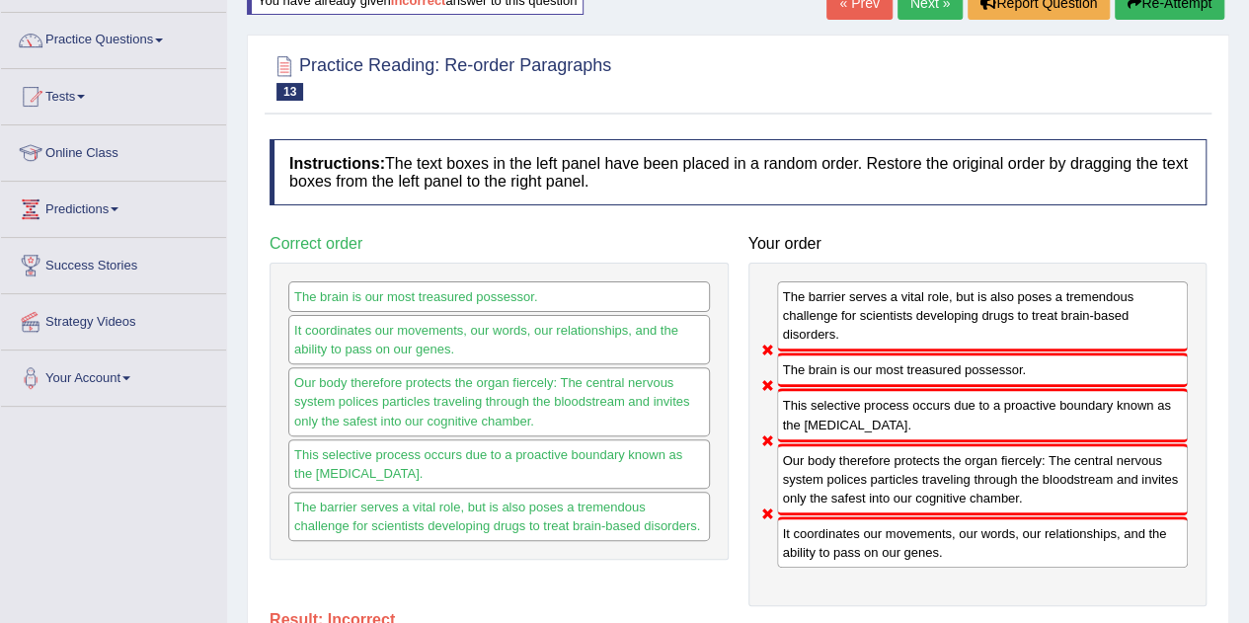
scroll to position [0, 0]
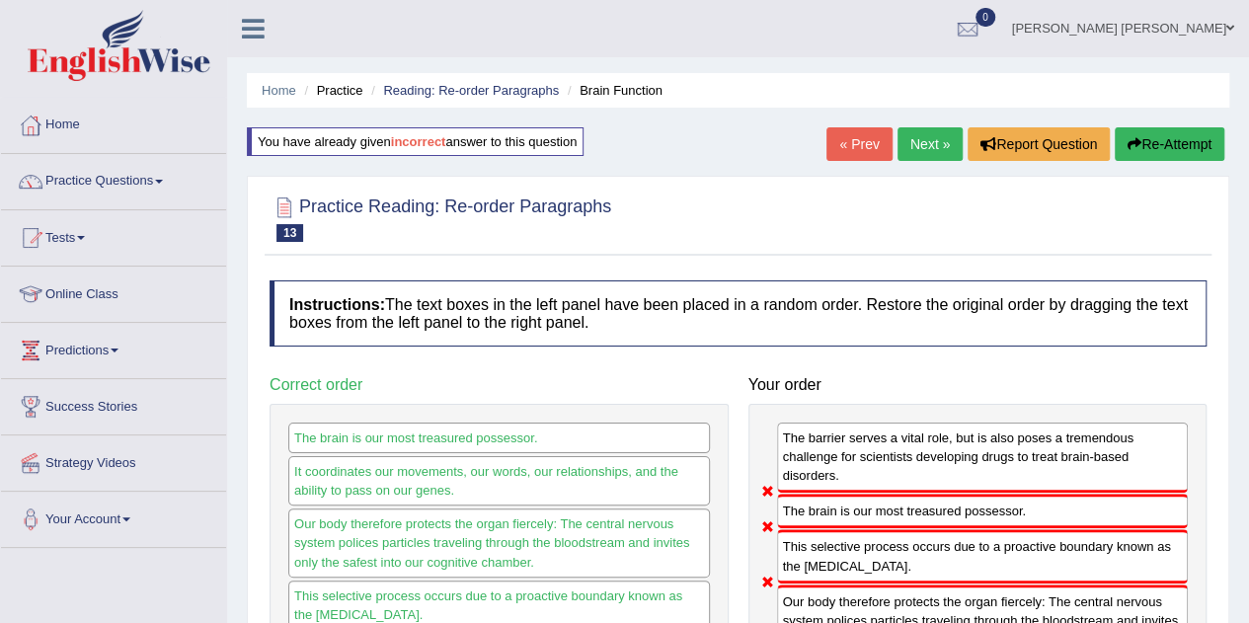
click at [930, 143] on link "Next »" at bounding box center [930, 144] width 65 height 34
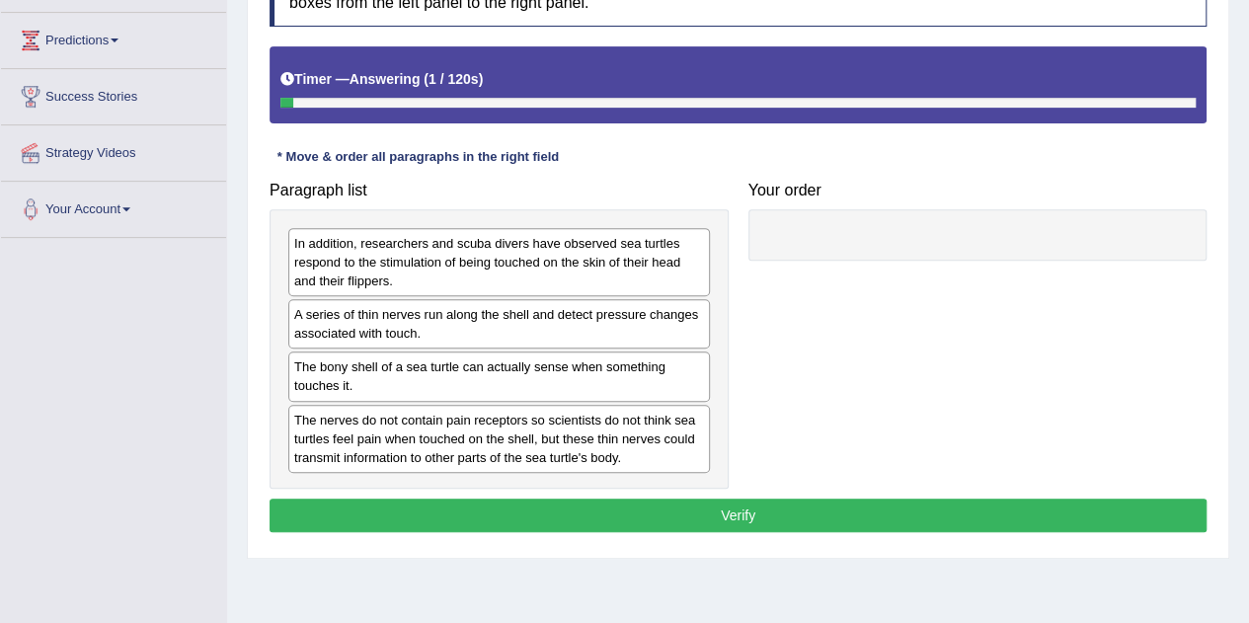
scroll to position [322, 0]
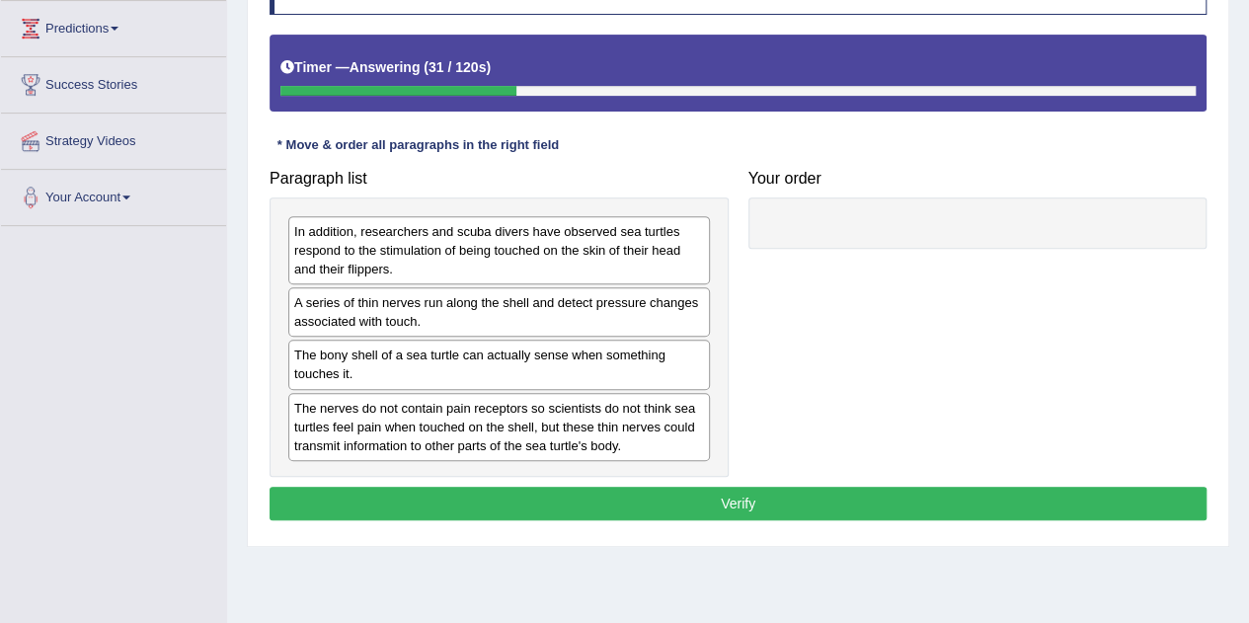
click at [539, 314] on div "A series of thin nerves run along the shell and detect pressure changes associa…" at bounding box center [499, 311] width 422 height 49
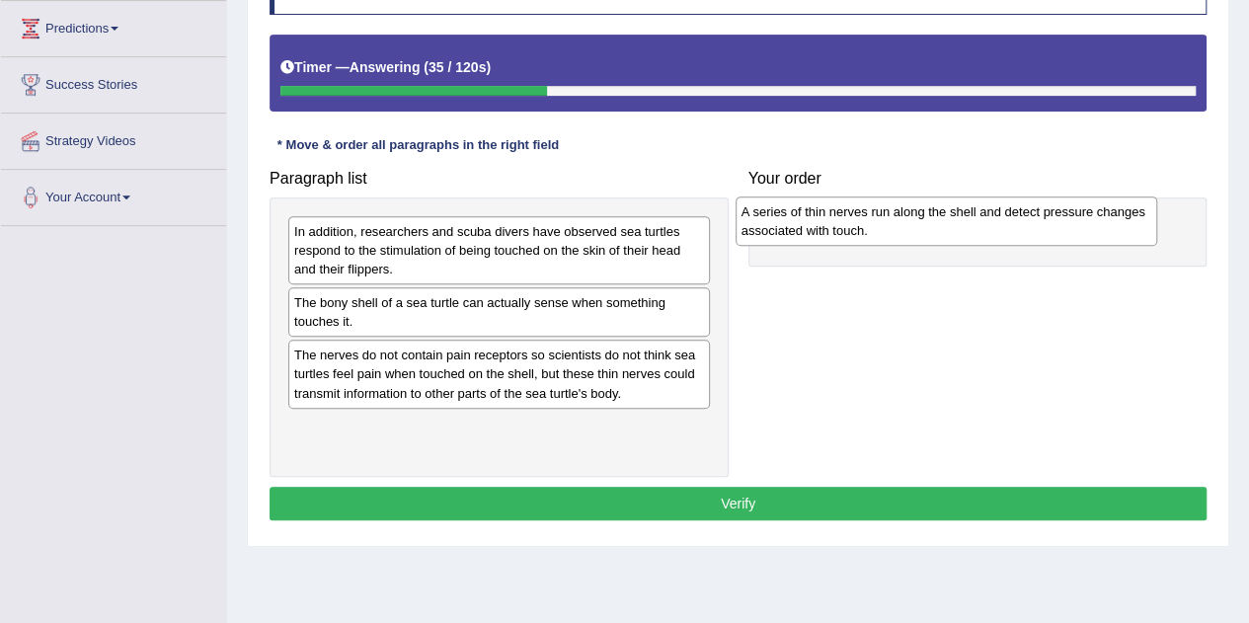
drag, startPoint x: 569, startPoint y: 314, endPoint x: 1016, endPoint y: 224, distance: 456.2
click at [1016, 224] on div "A series of thin nerves run along the shell and detect pressure changes associa…" at bounding box center [947, 220] width 422 height 49
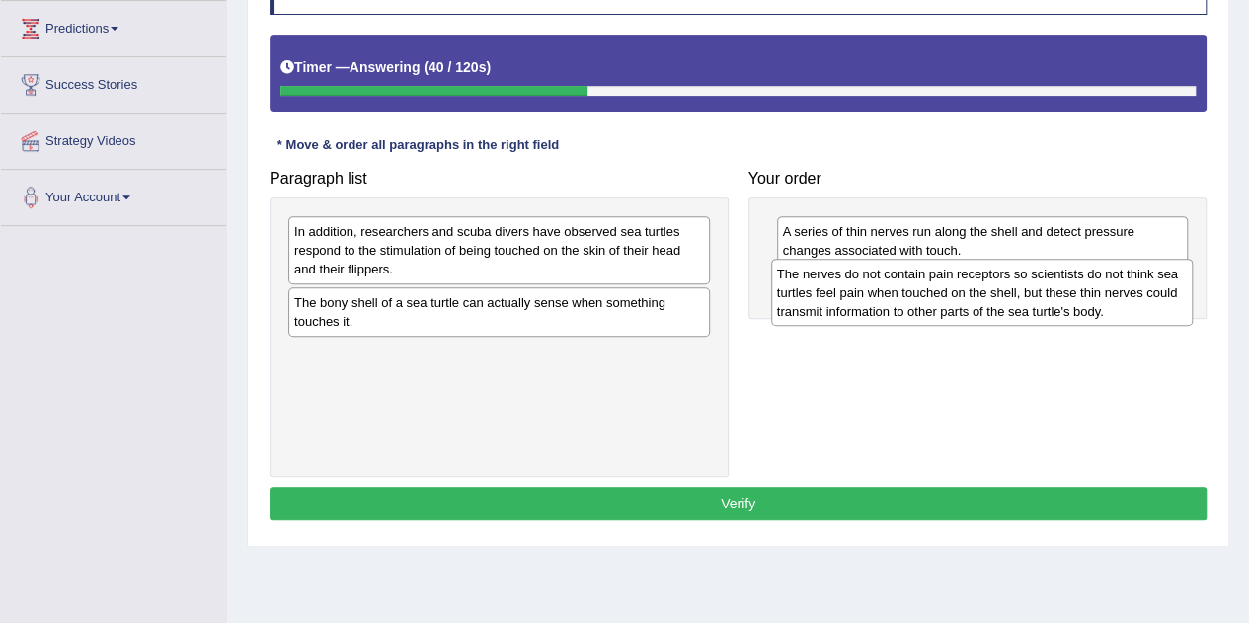
drag, startPoint x: 491, startPoint y: 372, endPoint x: 974, endPoint y: 293, distance: 489.3
click at [974, 293] on div "The nerves do not contain pain receptors so scientists do not think sea turtles…" at bounding box center [982, 293] width 422 height 68
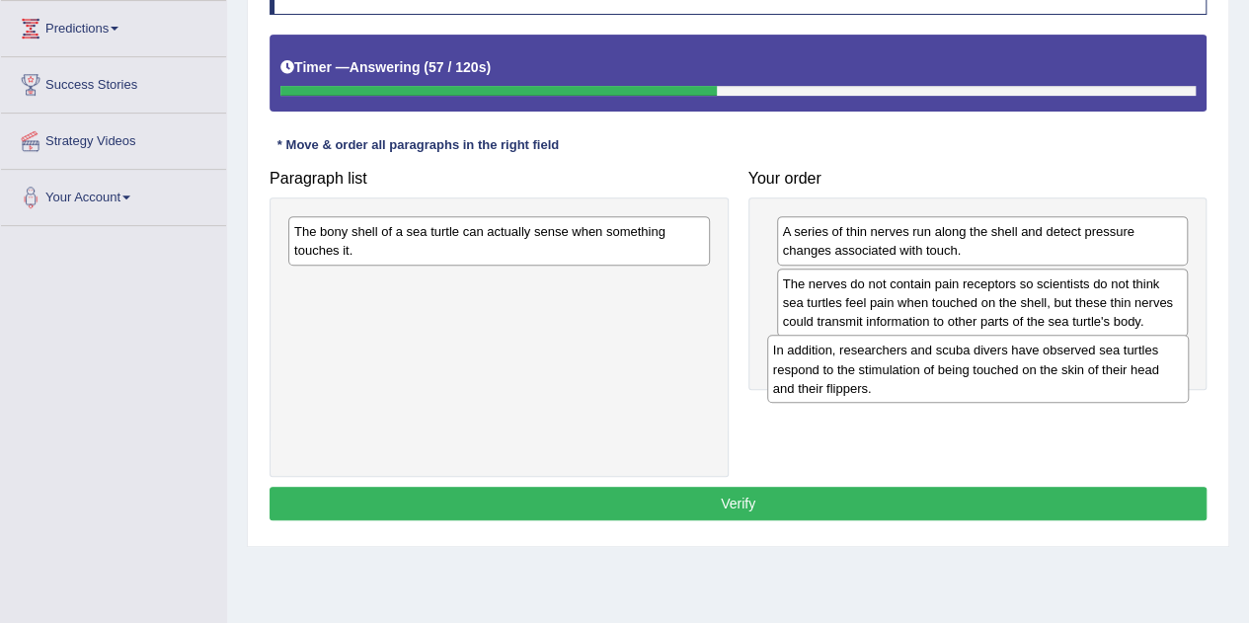
drag, startPoint x: 629, startPoint y: 244, endPoint x: 1110, endPoint y: 358, distance: 494.3
click at [1110, 358] on div "In addition, researchers and scuba divers have observed sea turtles respond to …" at bounding box center [978, 369] width 422 height 68
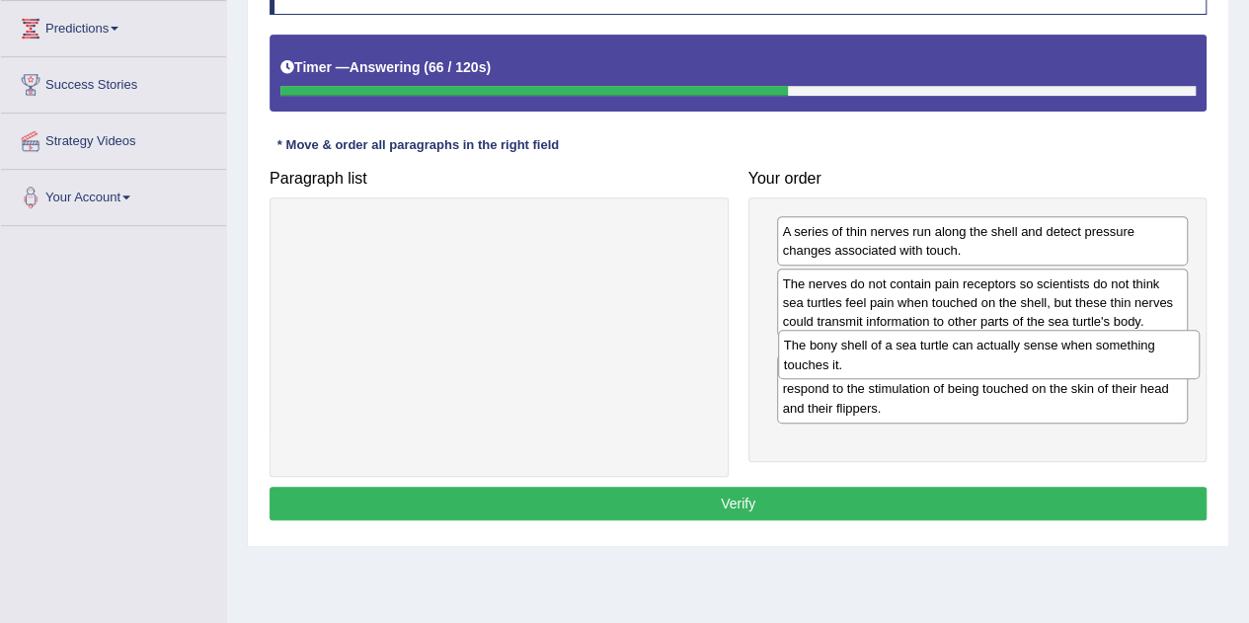
drag, startPoint x: 559, startPoint y: 237, endPoint x: 1049, endPoint y: 352, distance: 503.0
click at [1049, 352] on div "The bony shell of a sea turtle can actually sense when something touches it." at bounding box center [989, 354] width 422 height 49
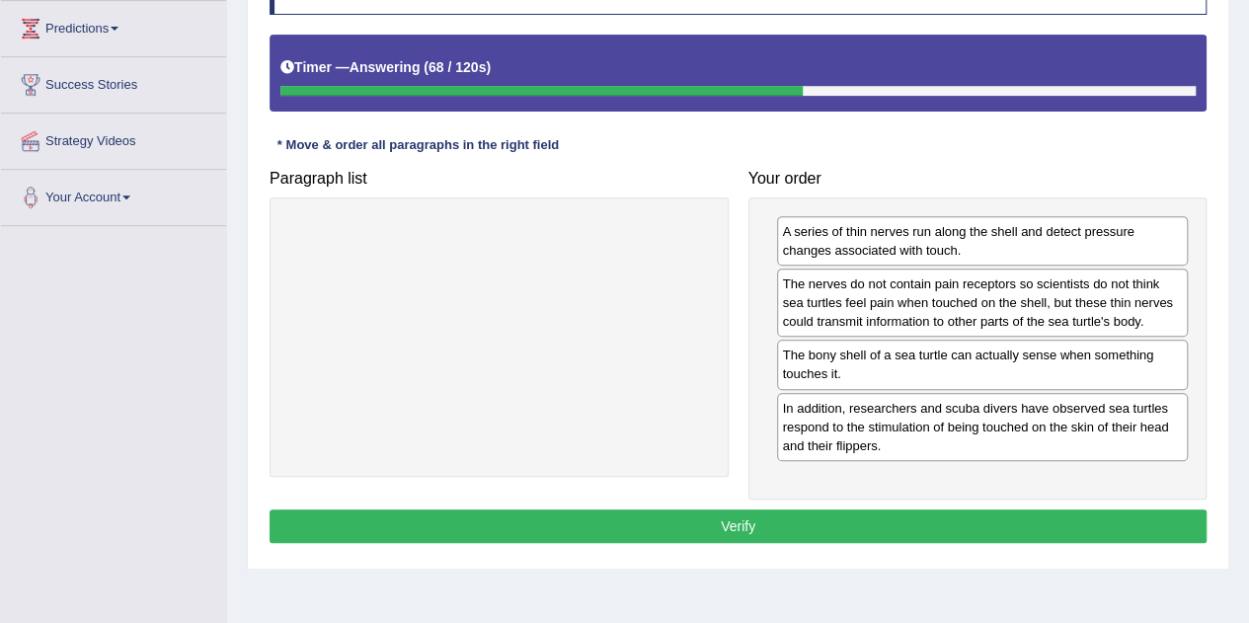
click at [818, 520] on button "Verify" at bounding box center [738, 527] width 937 height 34
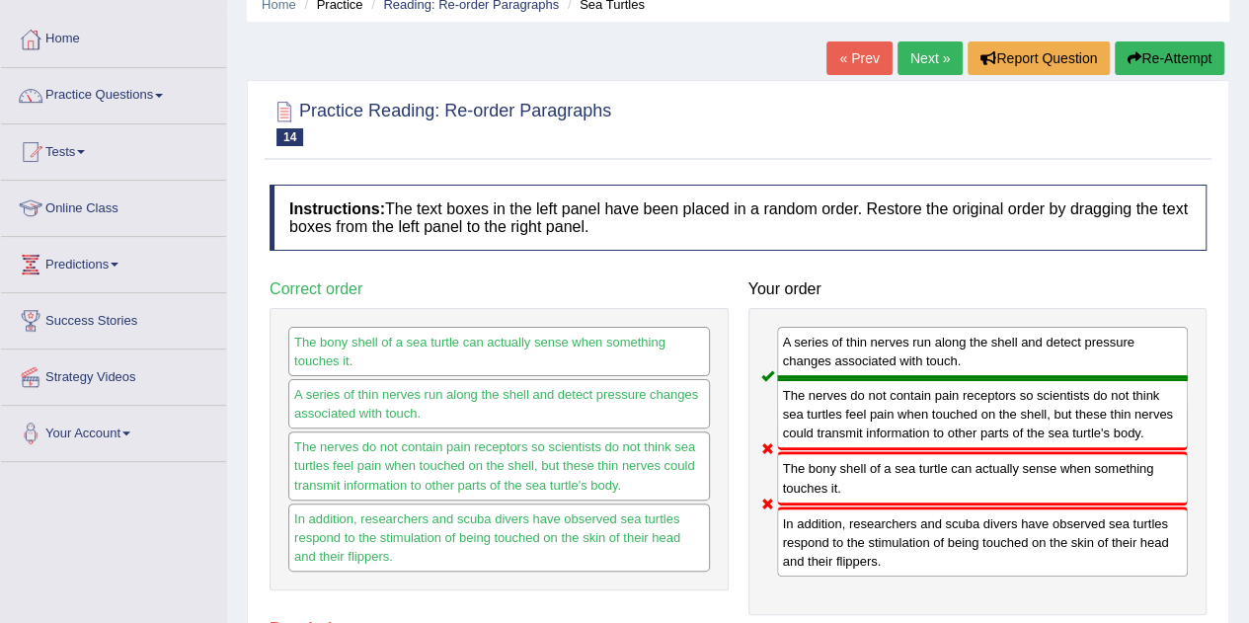
scroll to position [83, 0]
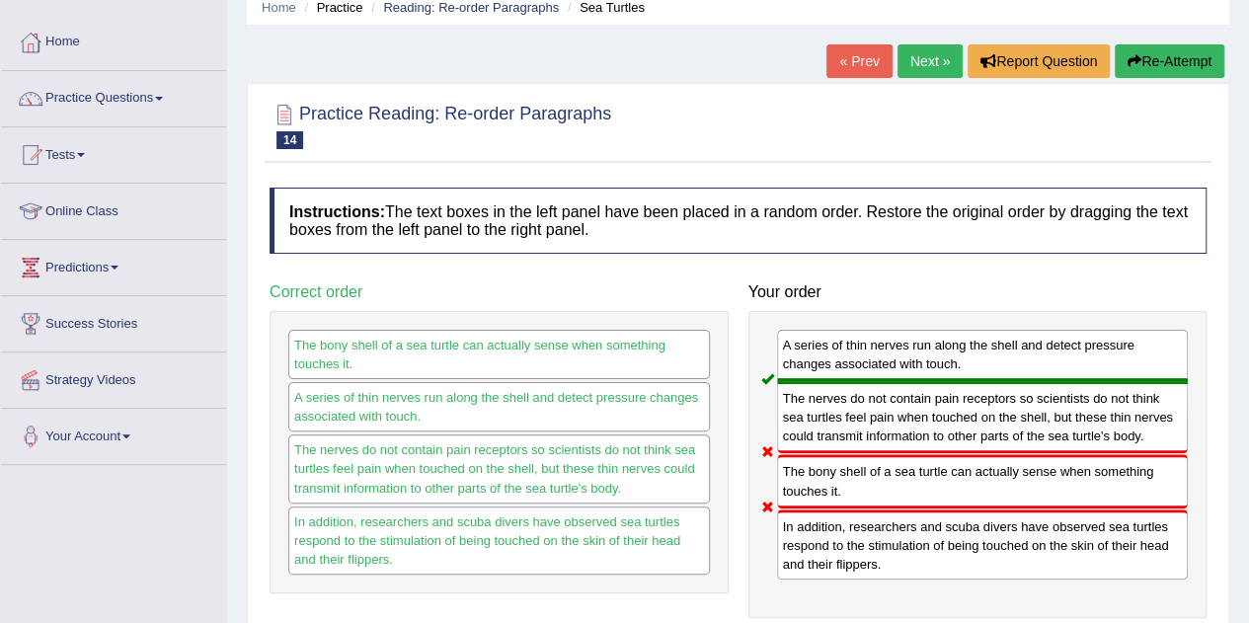
click at [926, 54] on link "Next »" at bounding box center [930, 61] width 65 height 34
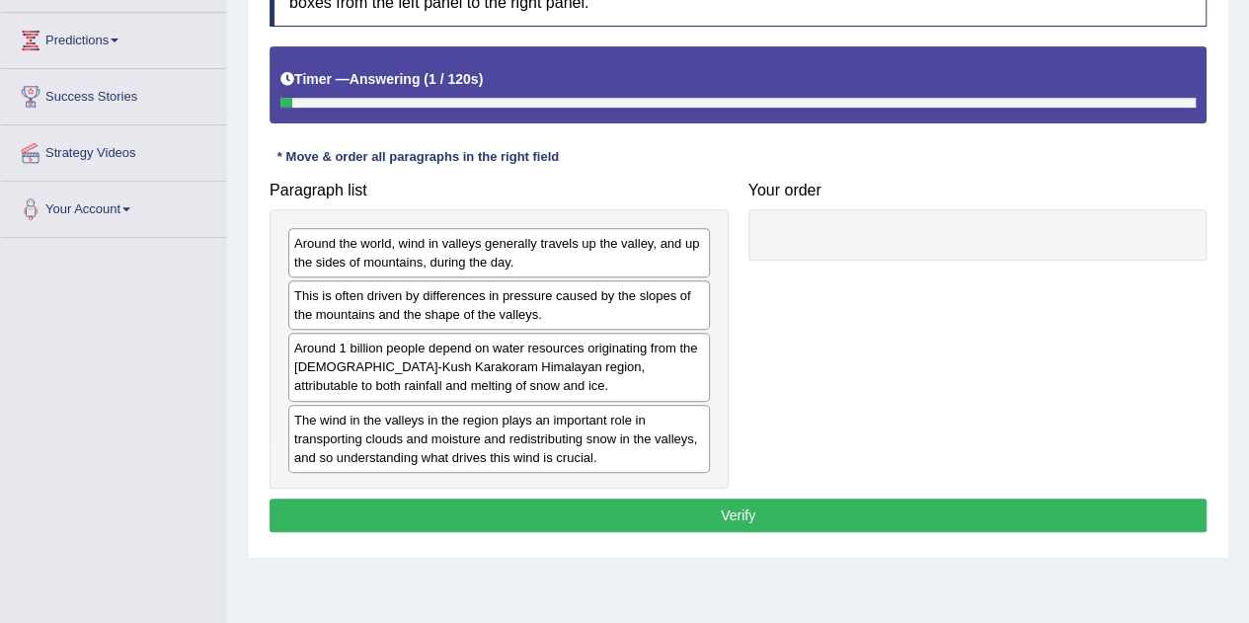
scroll to position [322, 0]
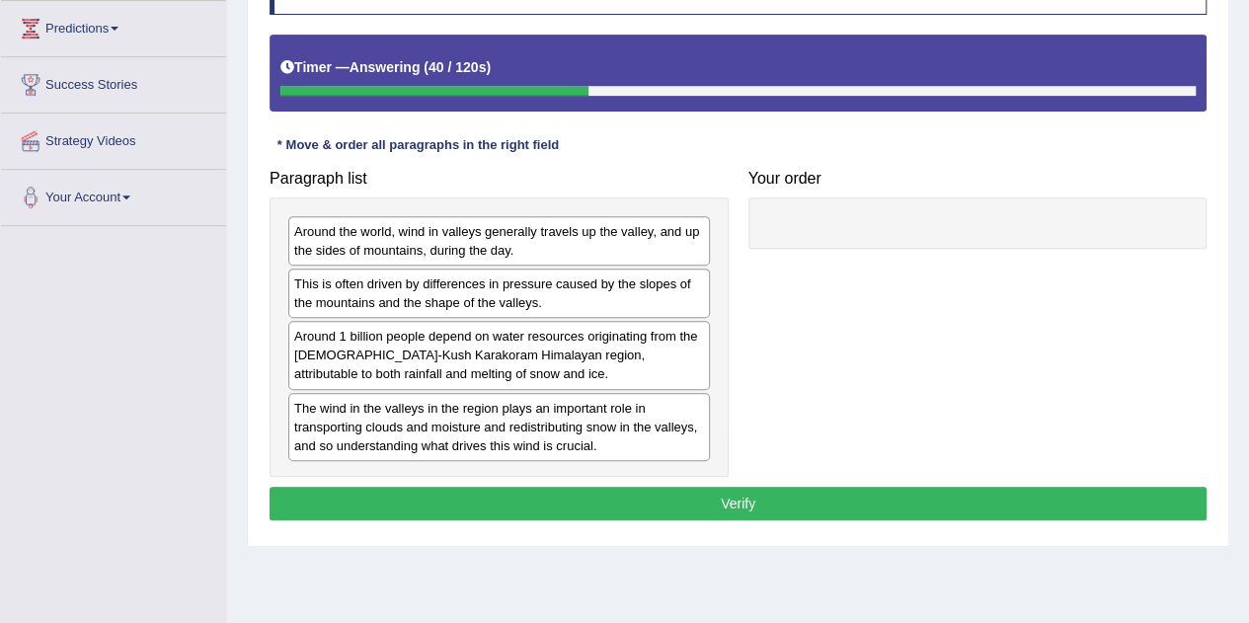
click at [553, 432] on div "The wind in the valleys in the region plays an important role in transporting c…" at bounding box center [499, 427] width 422 height 68
click at [448, 285] on div "This is often driven by differences in pressure caused by the slopes of the mou…" at bounding box center [499, 293] width 422 height 49
click at [523, 286] on div "This is often driven by differences in pressure caused by the slopes of the mou…" at bounding box center [499, 293] width 422 height 49
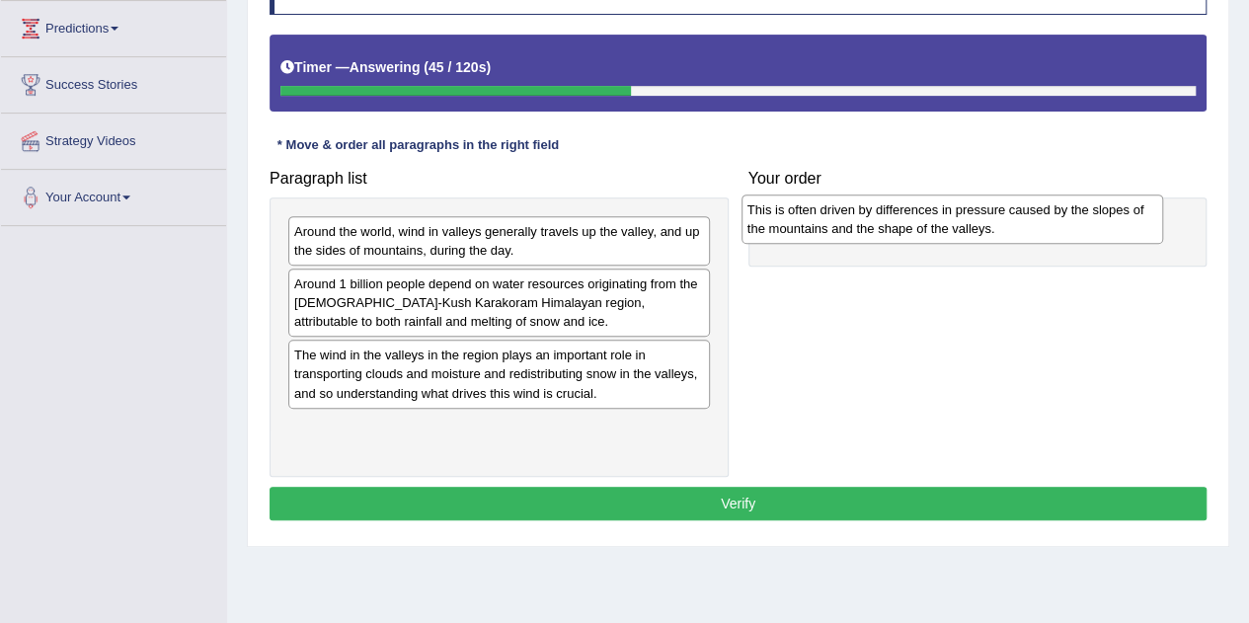
drag, startPoint x: 523, startPoint y: 286, endPoint x: 977, endPoint y: 213, distance: 459.1
click at [977, 213] on div "This is often driven by differences in pressure caused by the slopes of the mou…" at bounding box center [953, 219] width 422 height 49
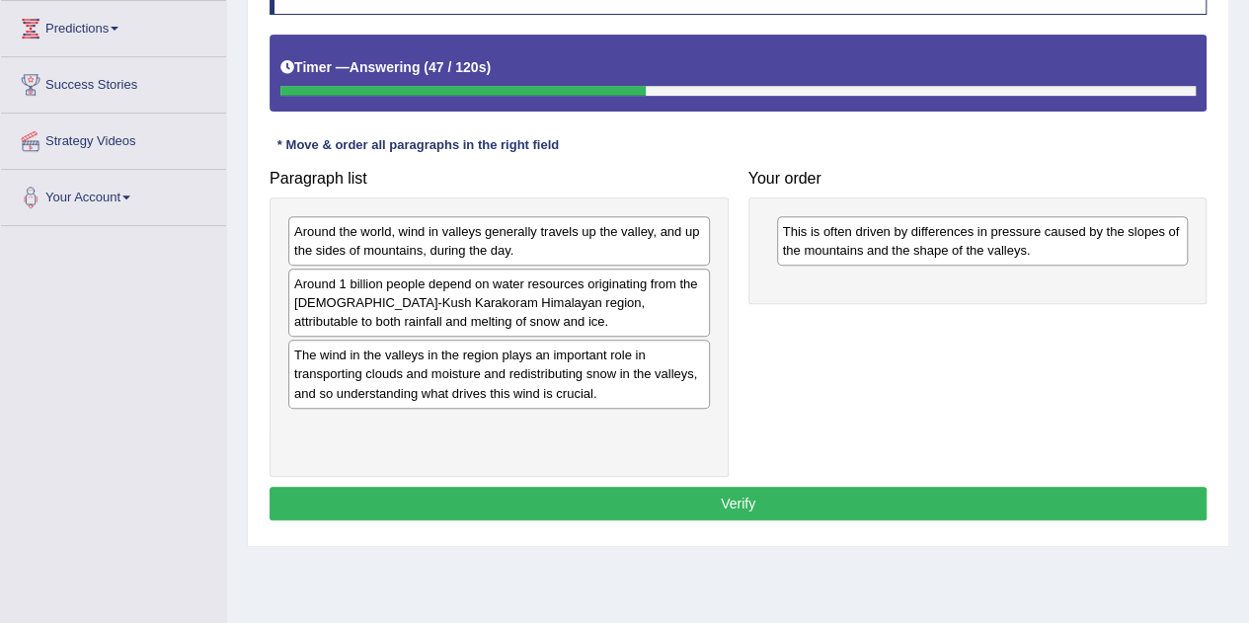
click at [592, 376] on div "The wind in the valleys in the region plays an important role in transporting c…" at bounding box center [499, 374] width 422 height 68
click at [602, 368] on div "The wind in the valleys in the region plays an important role in transporting c…" at bounding box center [499, 374] width 422 height 68
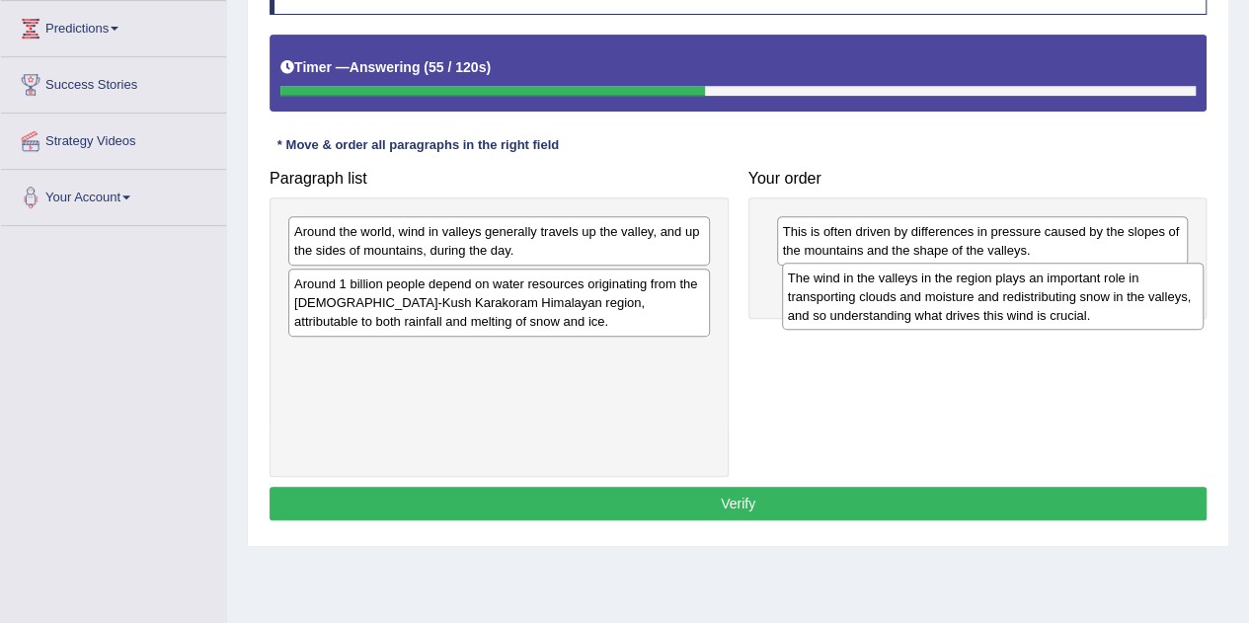
drag, startPoint x: 602, startPoint y: 368, endPoint x: 1096, endPoint y: 291, distance: 499.7
click at [1096, 291] on div "The wind in the valleys in the region plays an important role in transporting c…" at bounding box center [993, 297] width 422 height 68
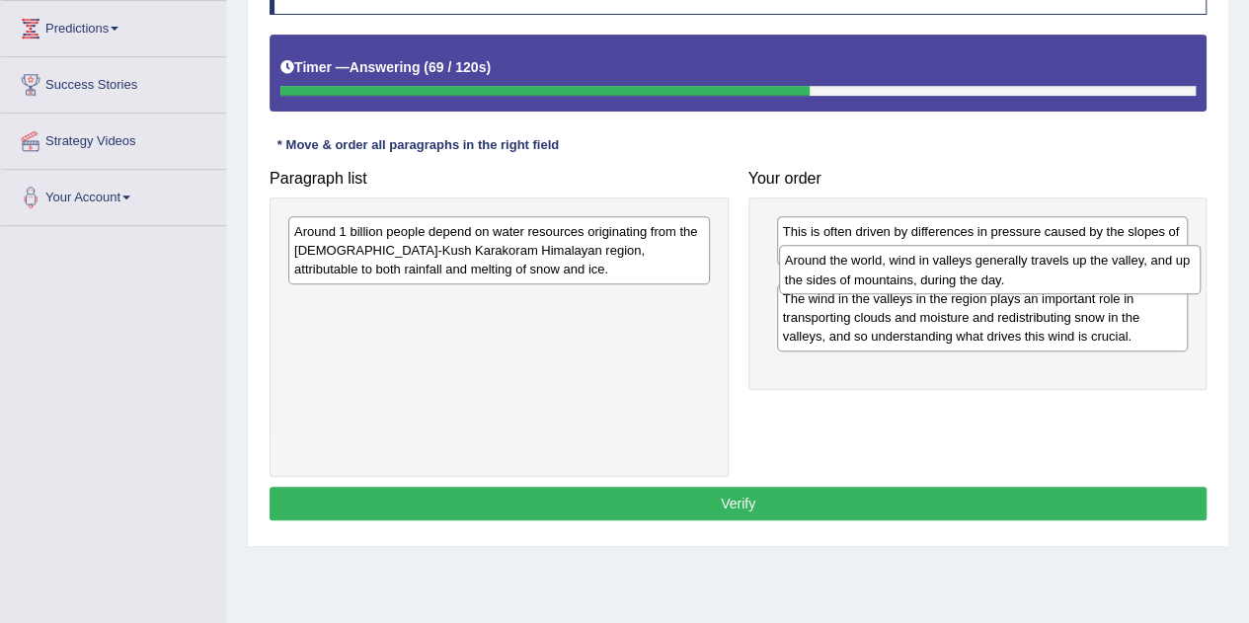
drag, startPoint x: 508, startPoint y: 244, endPoint x: 997, endPoint y: 273, distance: 490.6
click at [997, 273] on div "Around the world, wind in valleys generally travels up the valley, and up the s…" at bounding box center [990, 269] width 422 height 49
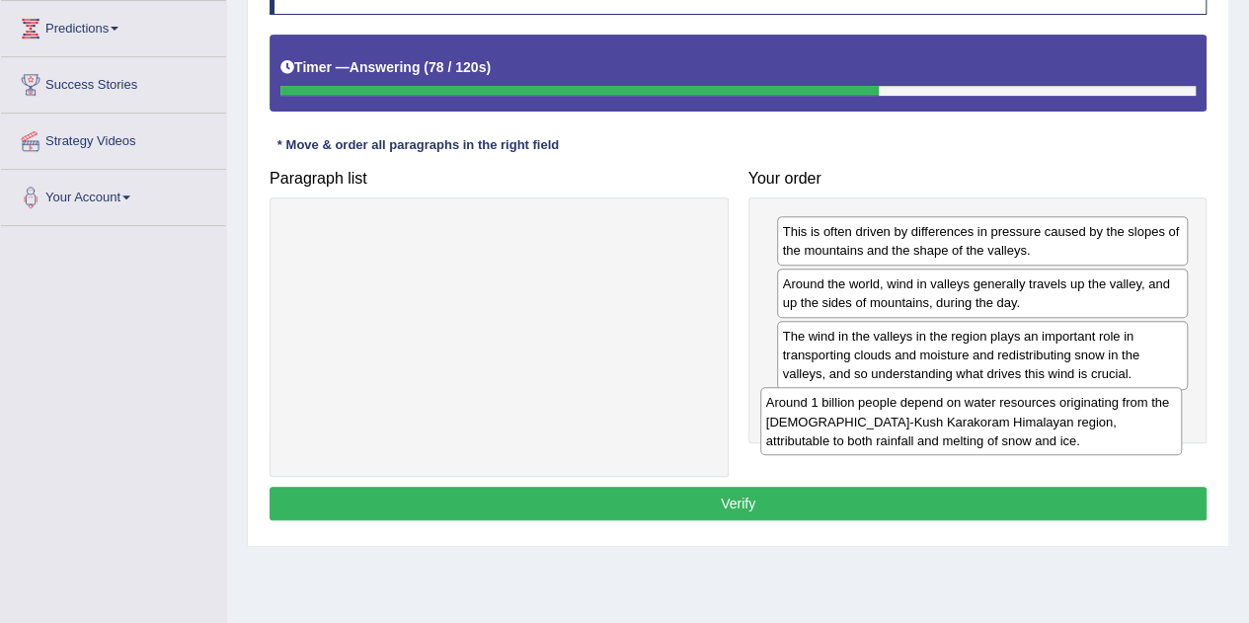
drag, startPoint x: 551, startPoint y: 260, endPoint x: 1023, endPoint y: 432, distance: 502.3
click at [1023, 432] on div "Around 1 billion people depend on water resources originating from the Hindu-Ku…" at bounding box center [971, 421] width 422 height 68
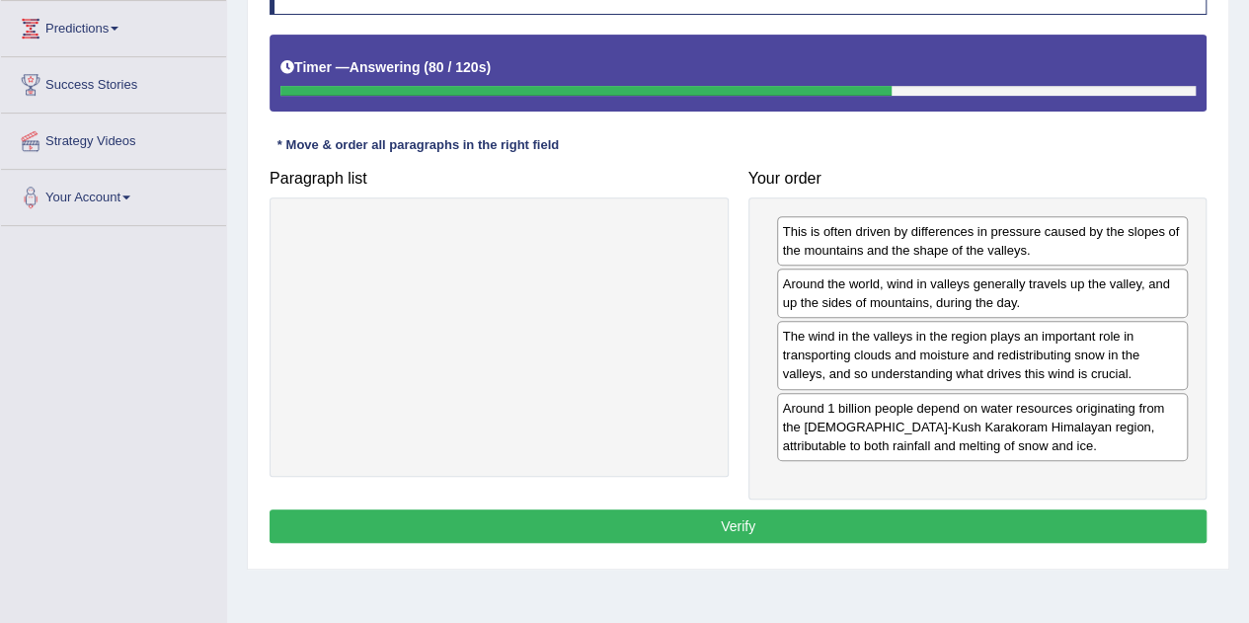
click at [787, 523] on button "Verify" at bounding box center [738, 527] width 937 height 34
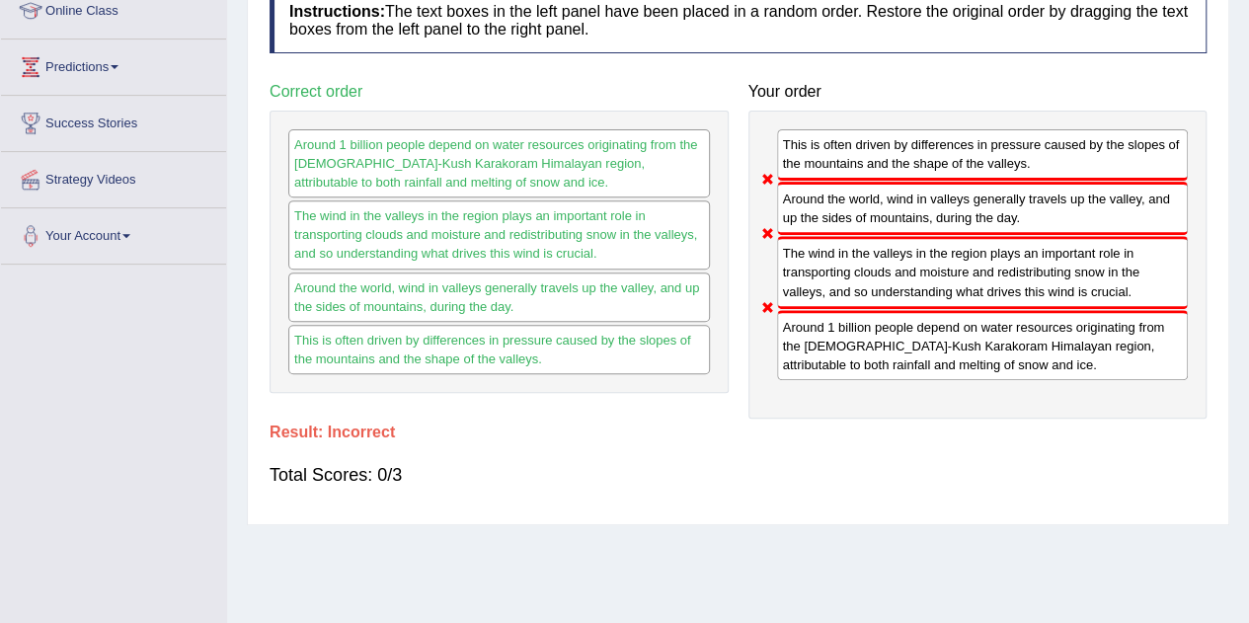
scroll to position [0, 0]
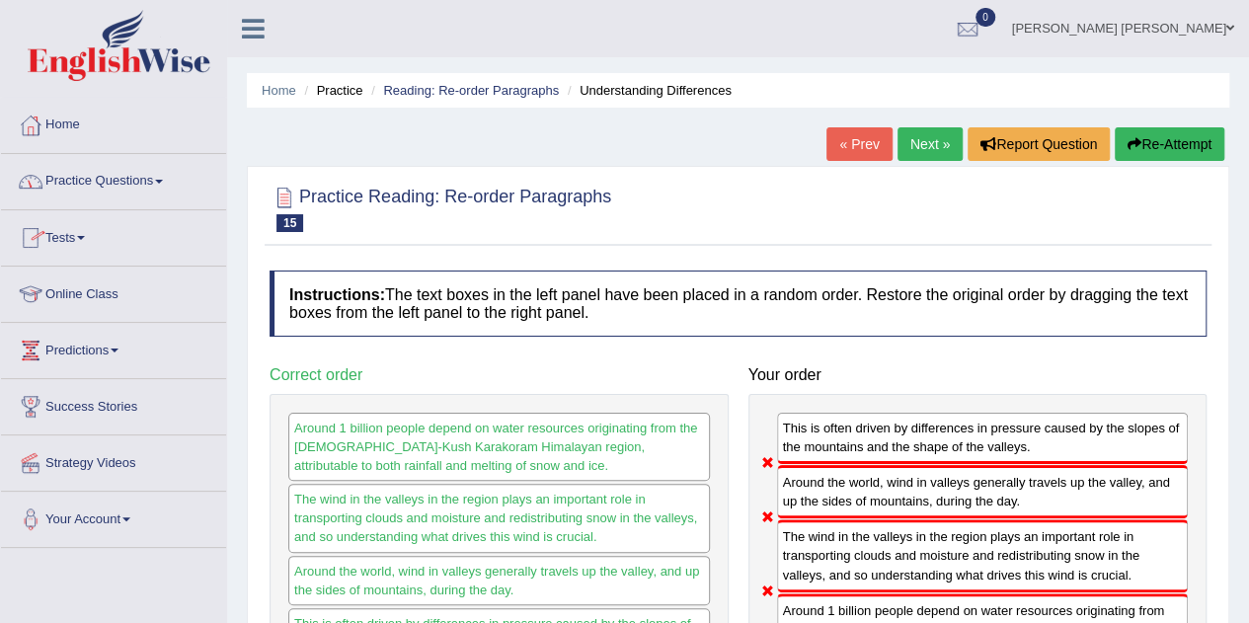
click at [166, 178] on link "Practice Questions" at bounding box center [113, 178] width 225 height 49
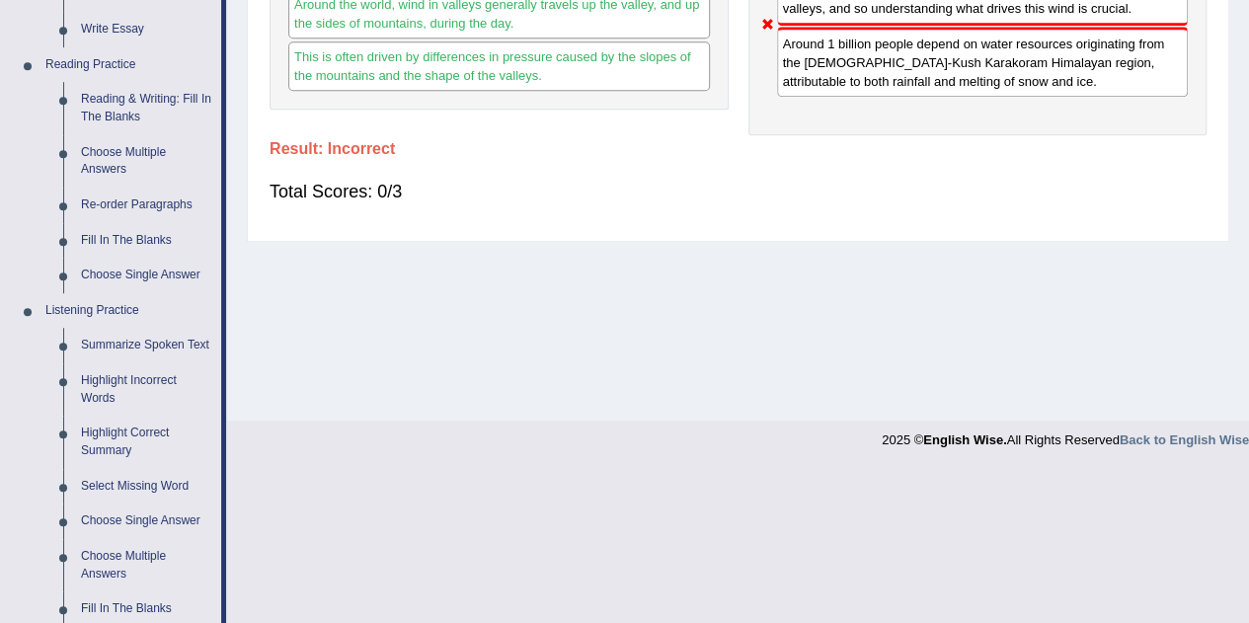
scroll to position [568, 0]
click at [129, 228] on link "Fill In The Blanks" at bounding box center [146, 240] width 149 height 36
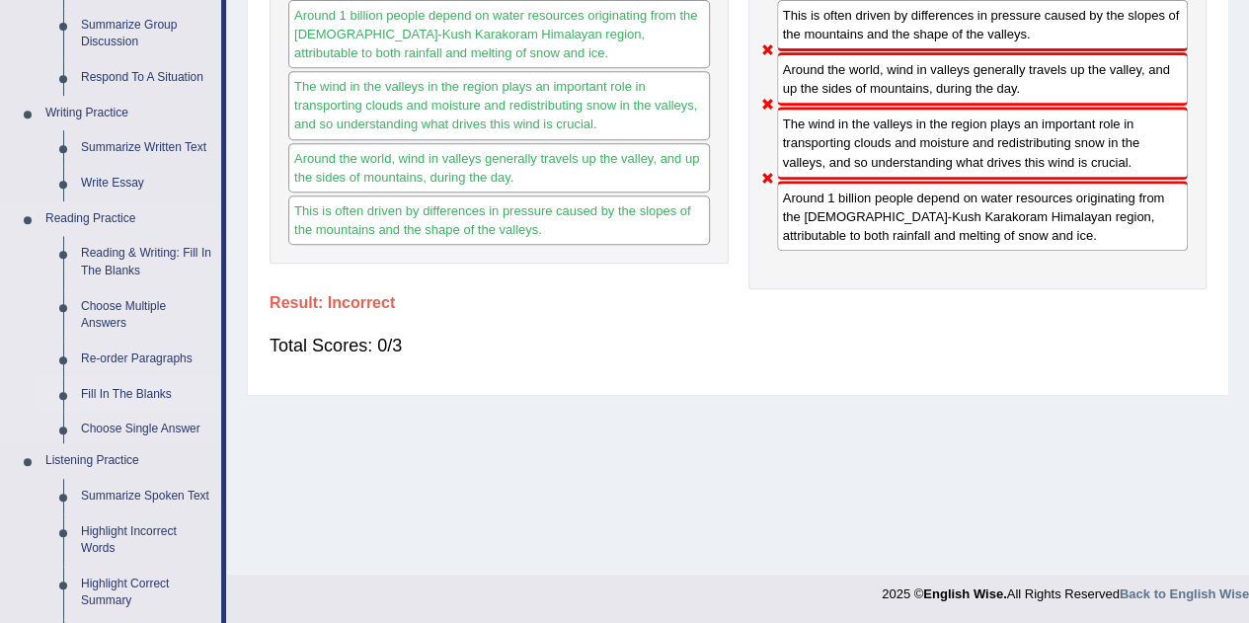
scroll to position [873, 0]
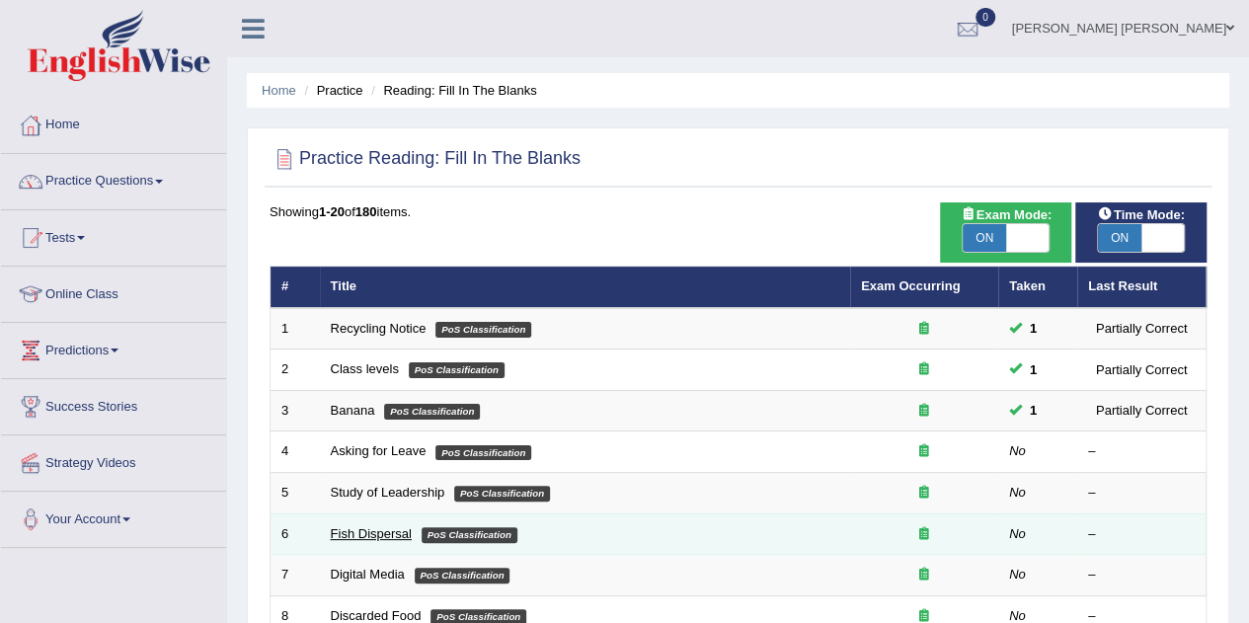
click at [382, 532] on link "Fish Dispersal" at bounding box center [371, 533] width 81 height 15
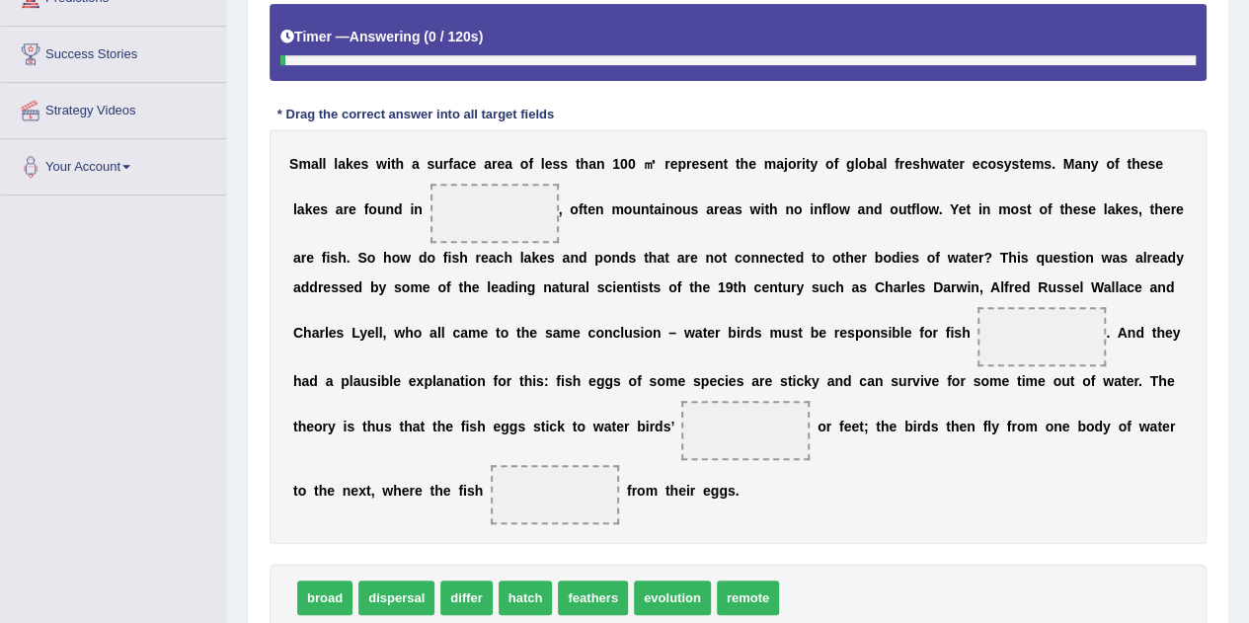
scroll to position [353, 0]
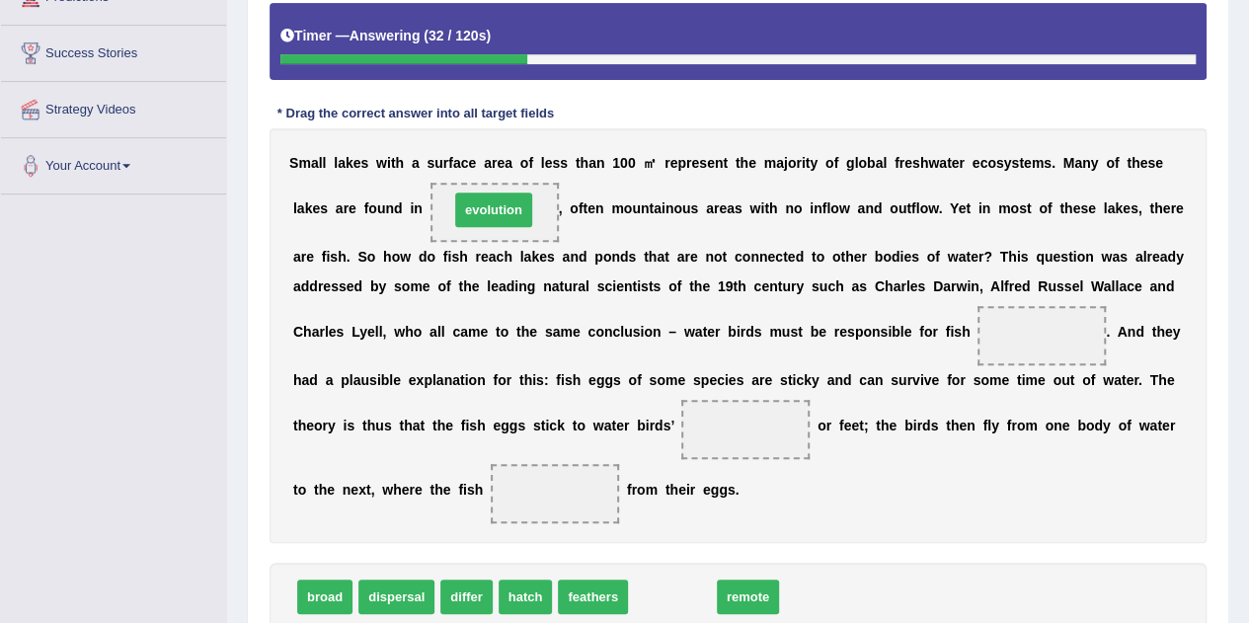
drag, startPoint x: 688, startPoint y: 591, endPoint x: 510, endPoint y: 204, distance: 426.3
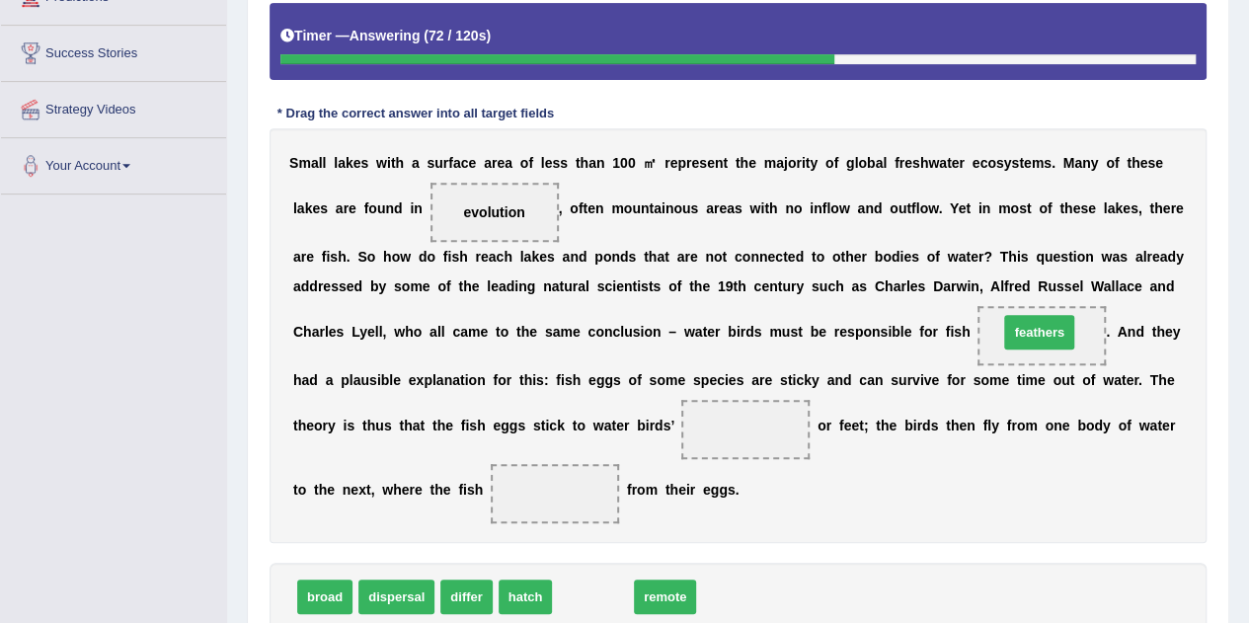
drag, startPoint x: 604, startPoint y: 596, endPoint x: 1051, endPoint y: 332, distance: 518.9
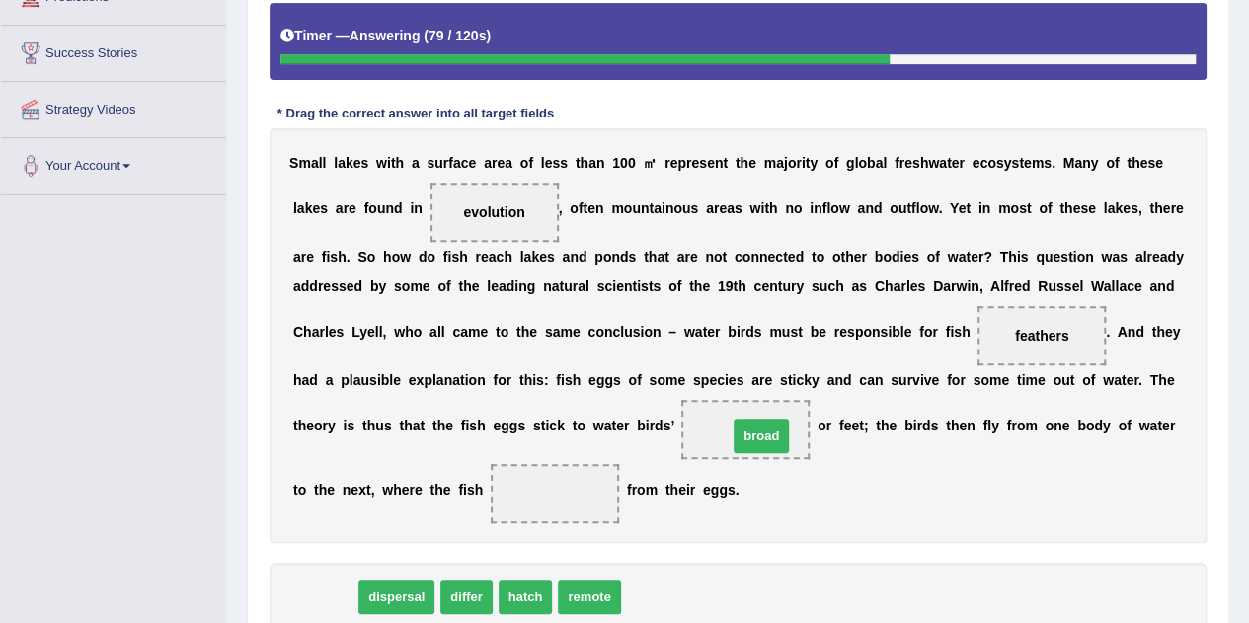
drag, startPoint x: 324, startPoint y: 603, endPoint x: 760, endPoint y: 442, distance: 465.2
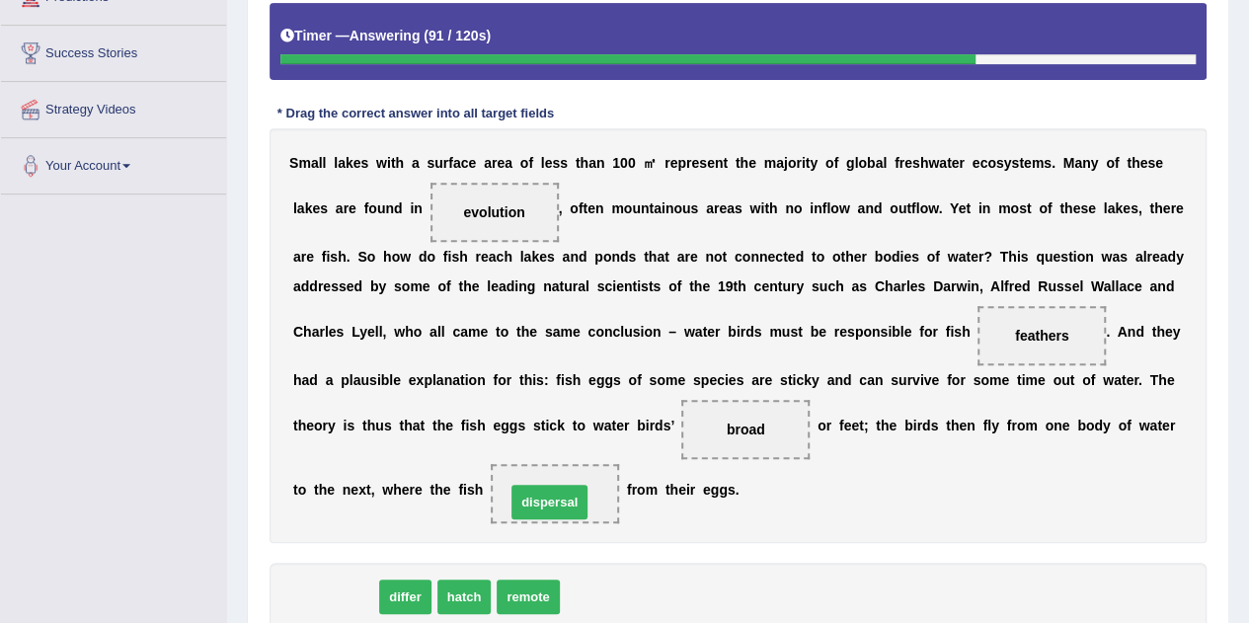
drag, startPoint x: 336, startPoint y: 598, endPoint x: 550, endPoint y: 503, distance: 234.7
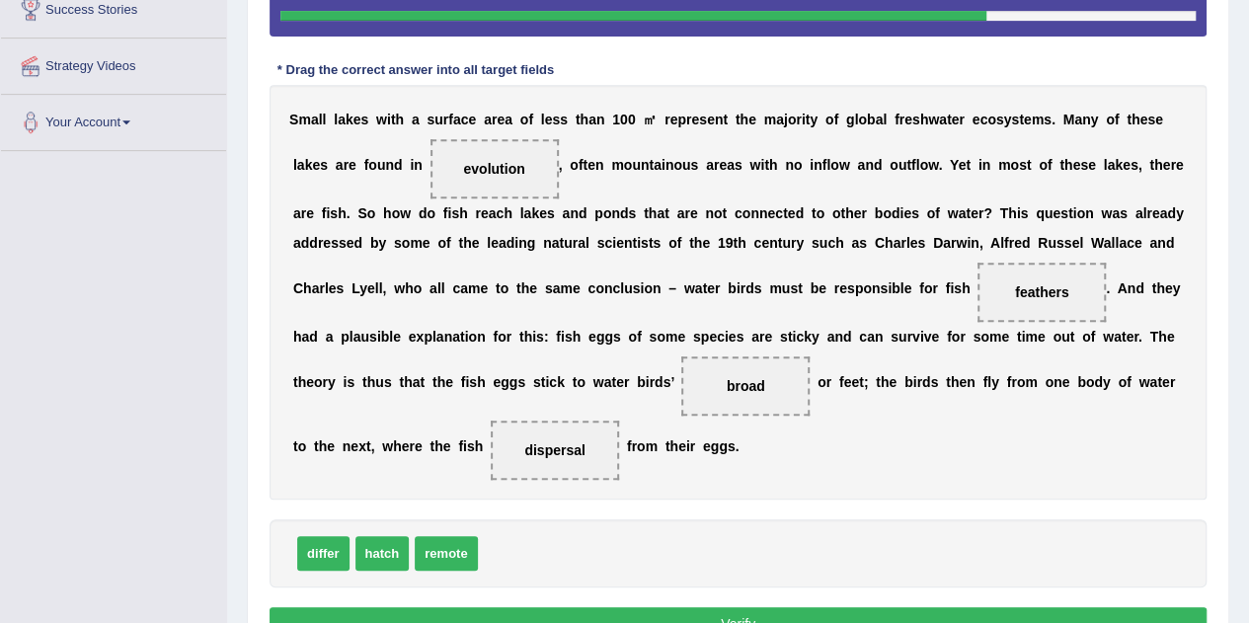
scroll to position [502, 0]
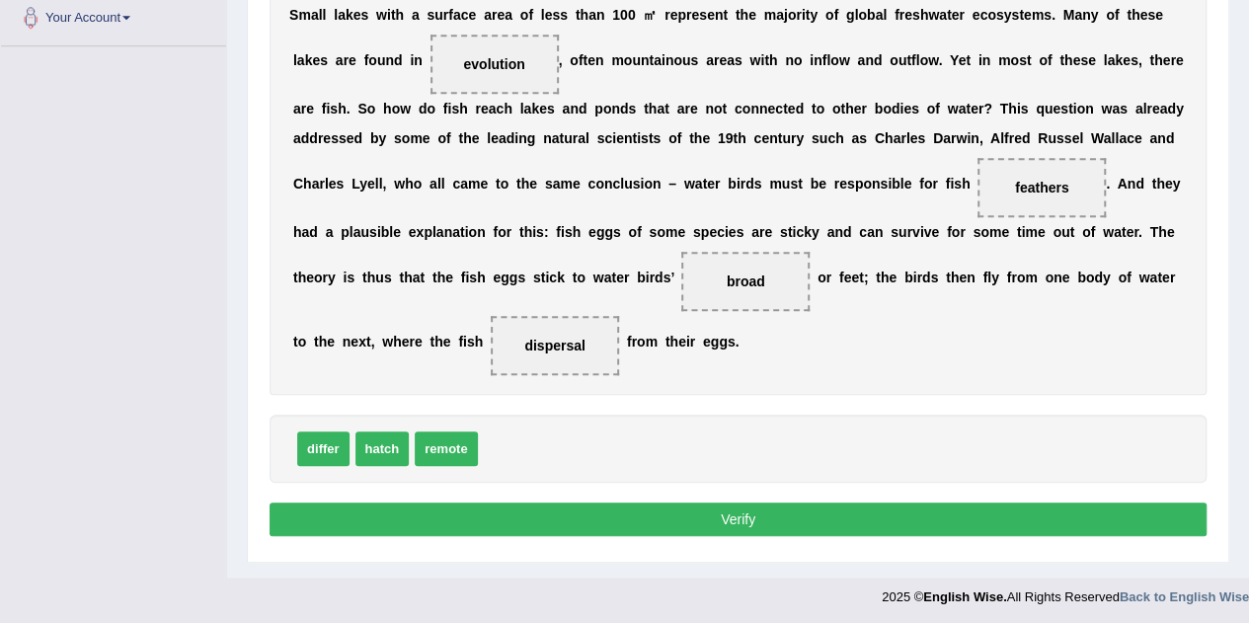
click at [751, 516] on button "Verify" at bounding box center [738, 520] width 937 height 34
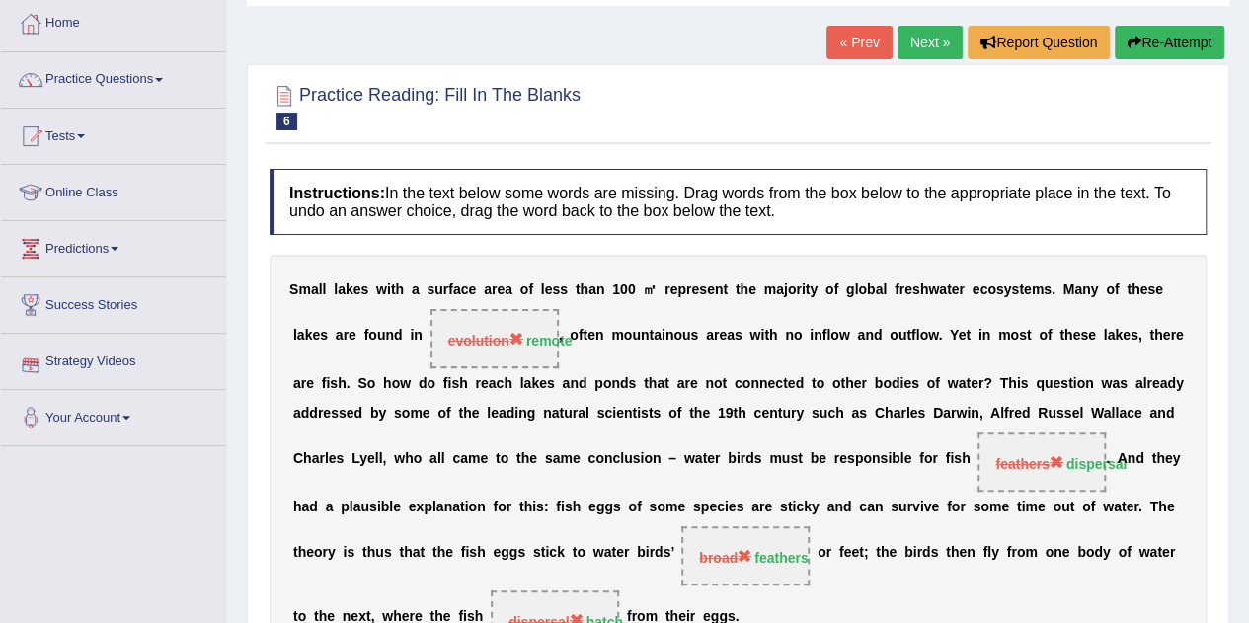
scroll to position [99, 0]
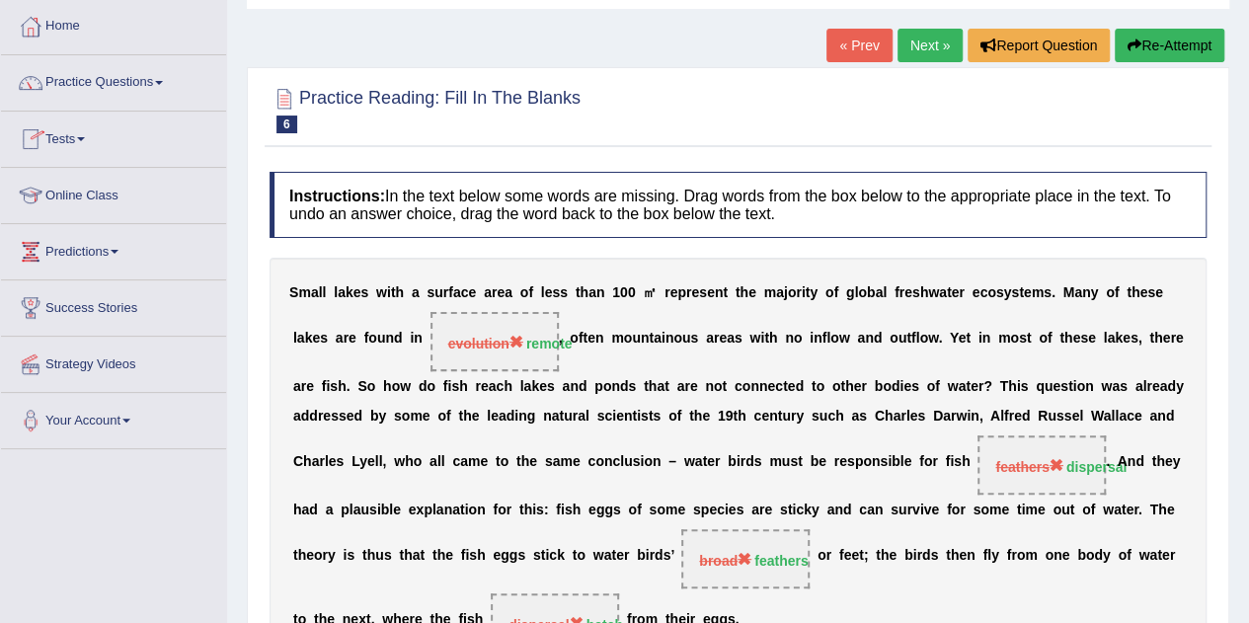
click at [921, 39] on link "Next »" at bounding box center [930, 46] width 65 height 34
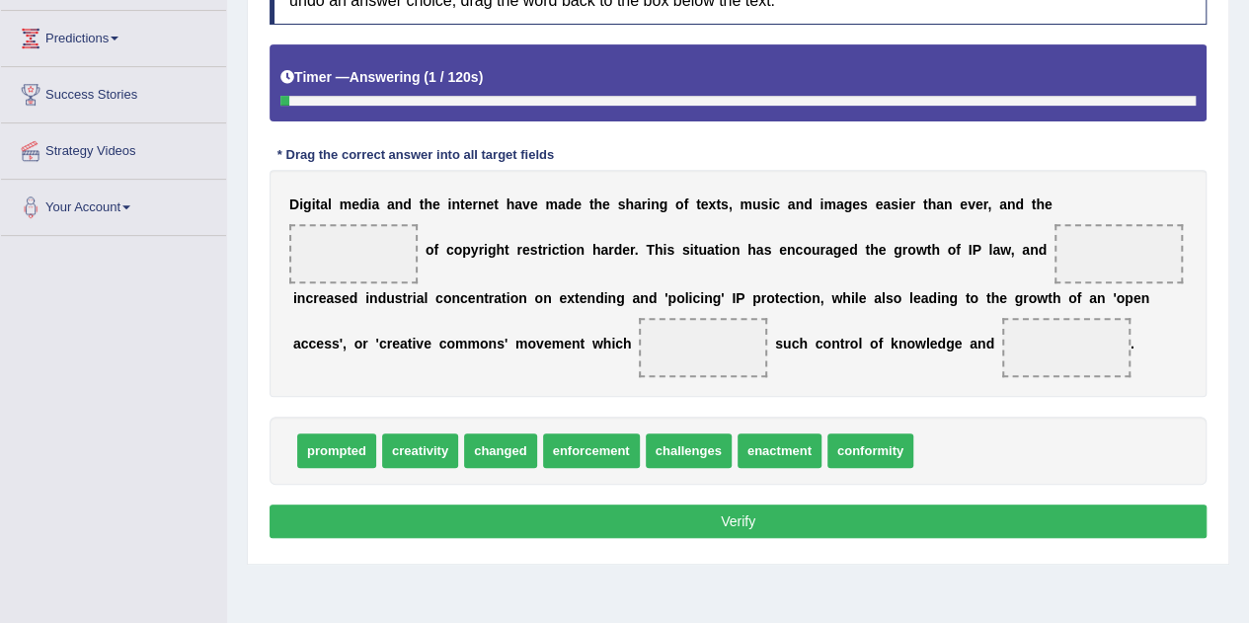
scroll to position [346, 0]
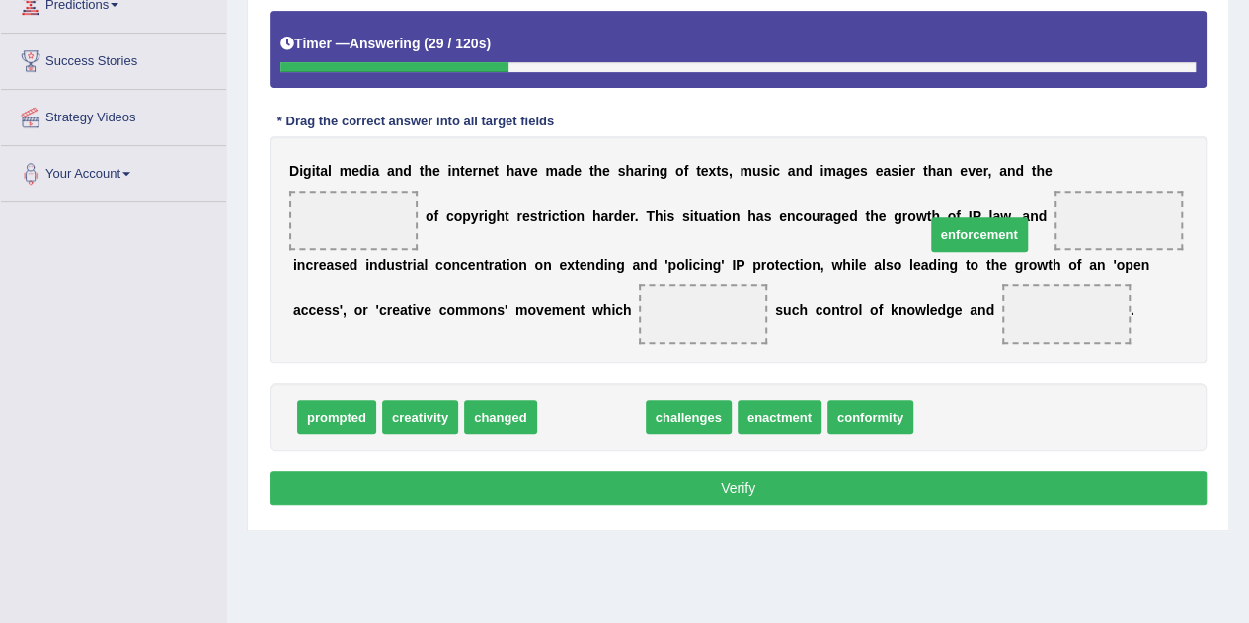
drag, startPoint x: 588, startPoint y: 453, endPoint x: 976, endPoint y: 272, distance: 428.5
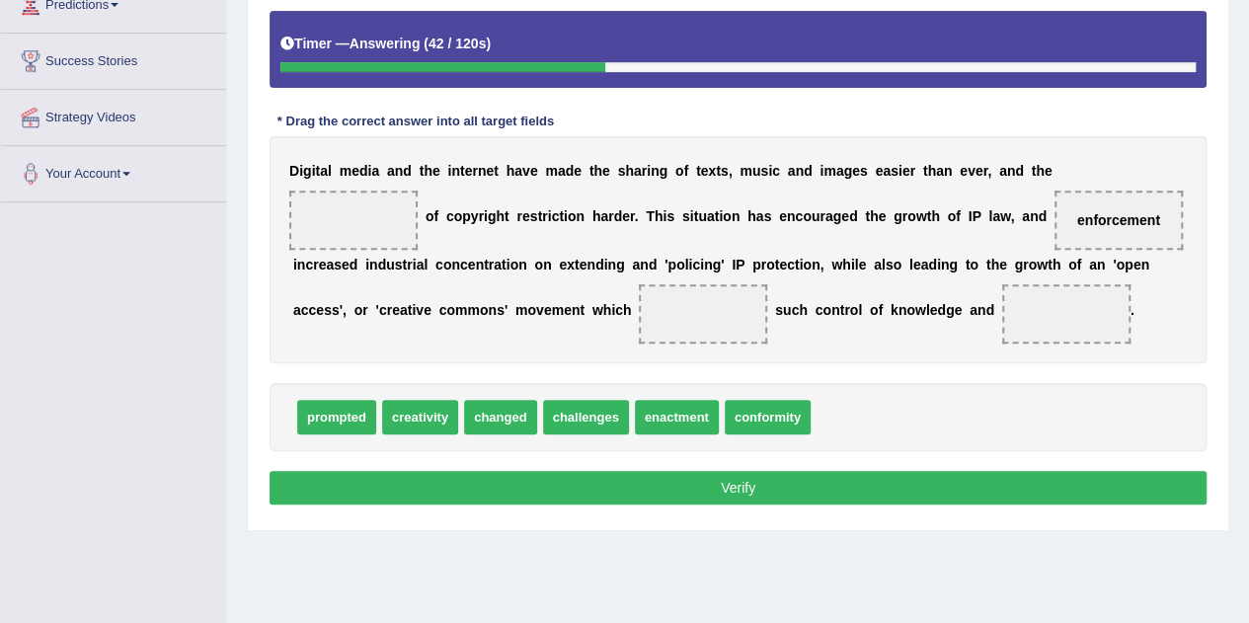
click at [335, 434] on span "prompted" at bounding box center [336, 417] width 79 height 35
click at [798, 312] on div "D i g i t a l m e d i a a n d t h e i n t e r n e t h a v e m a d e t h e s h a…" at bounding box center [738, 249] width 937 height 227
drag, startPoint x: 338, startPoint y: 448, endPoint x: 1132, endPoint y: 187, distance: 835.9
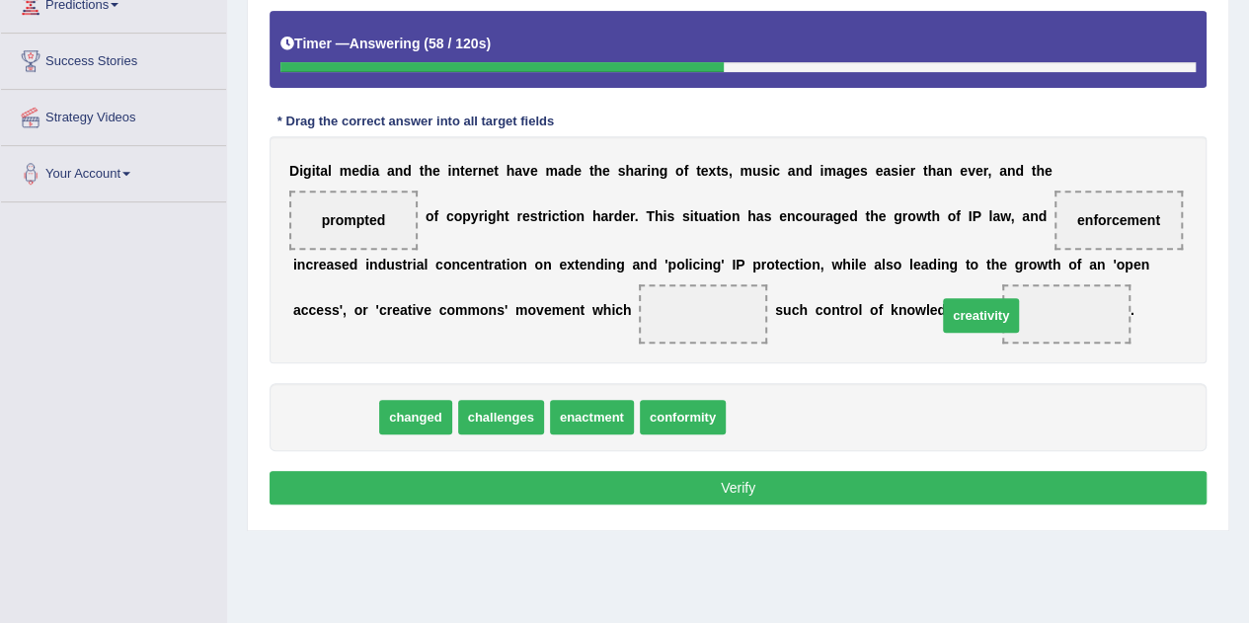
drag, startPoint x: 324, startPoint y: 449, endPoint x: 970, endPoint y: 347, distance: 653.9
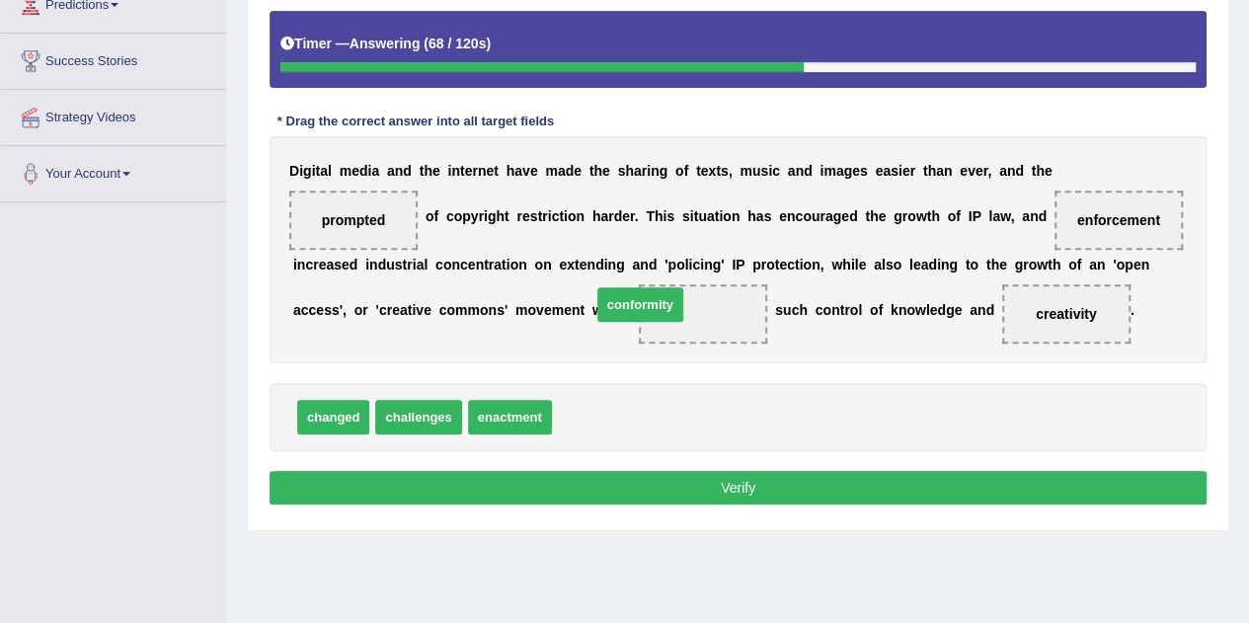
drag, startPoint x: 605, startPoint y: 451, endPoint x: 630, endPoint y: 347, distance: 107.5
click at [727, 505] on button "Verify" at bounding box center [738, 488] width 937 height 34
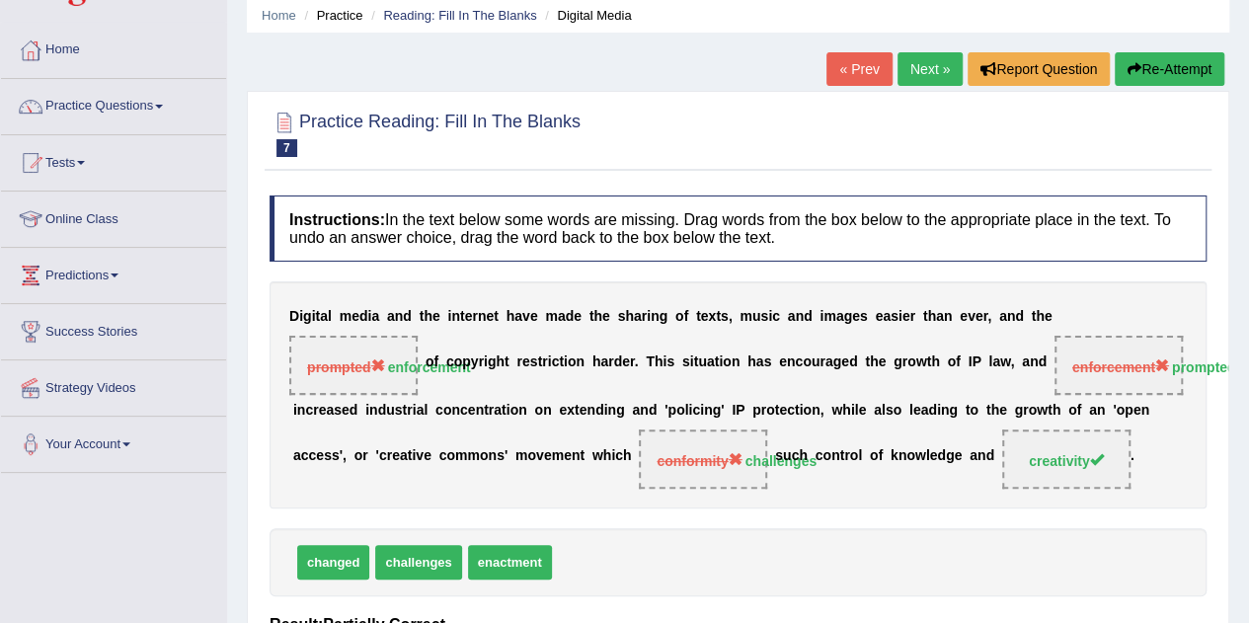
scroll to position [75, 0]
click at [937, 70] on link "Next »" at bounding box center [930, 69] width 65 height 34
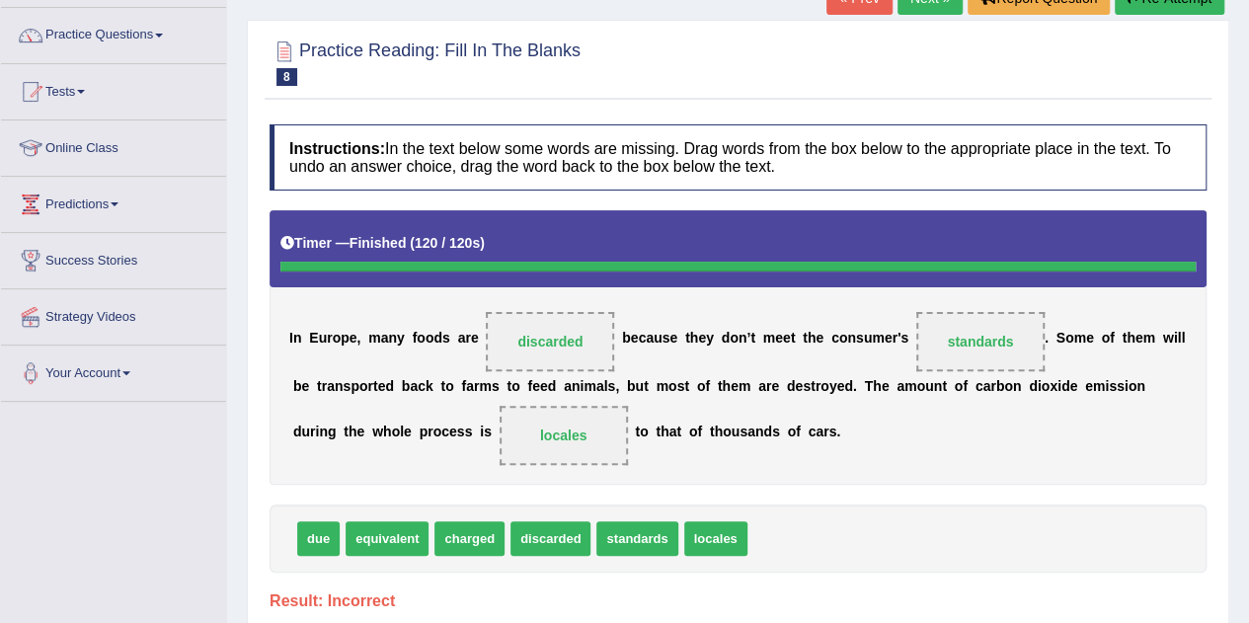
scroll to position [136, 0]
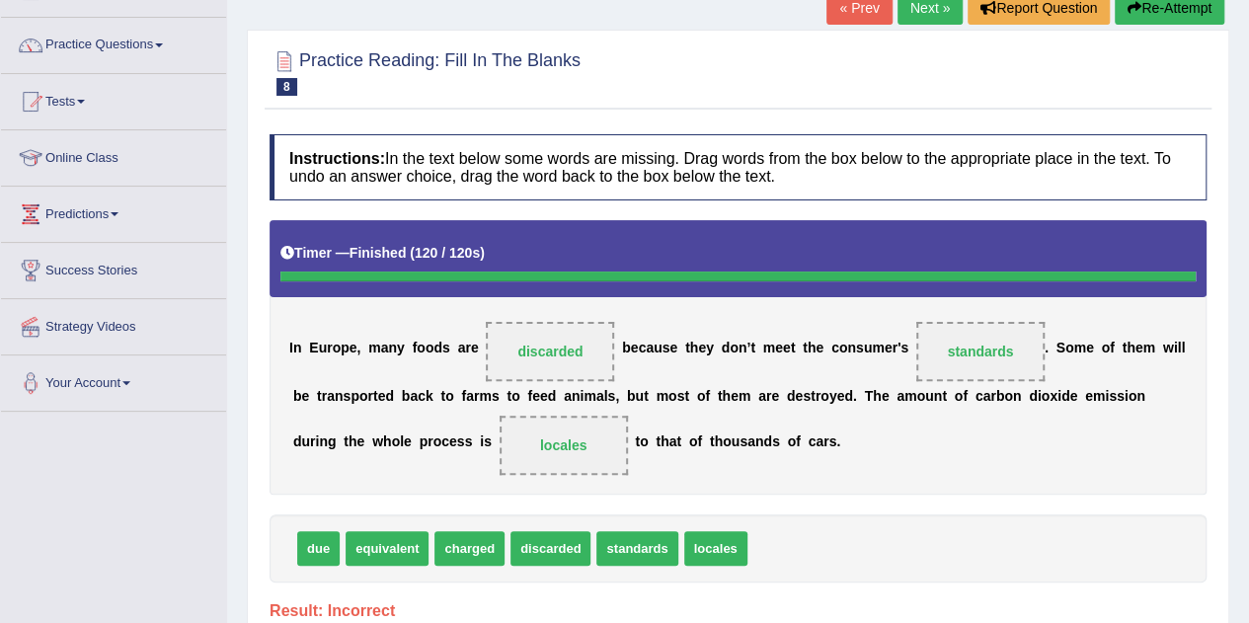
click at [926, 7] on link "Next »" at bounding box center [930, 8] width 65 height 34
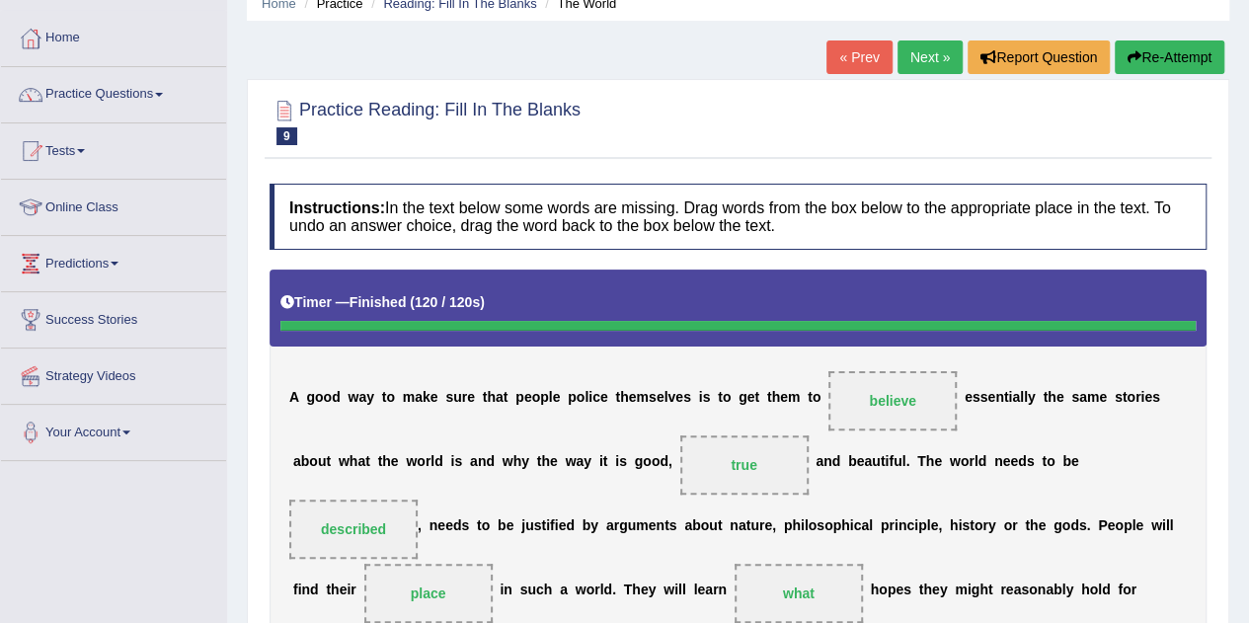
scroll to position [86, 0]
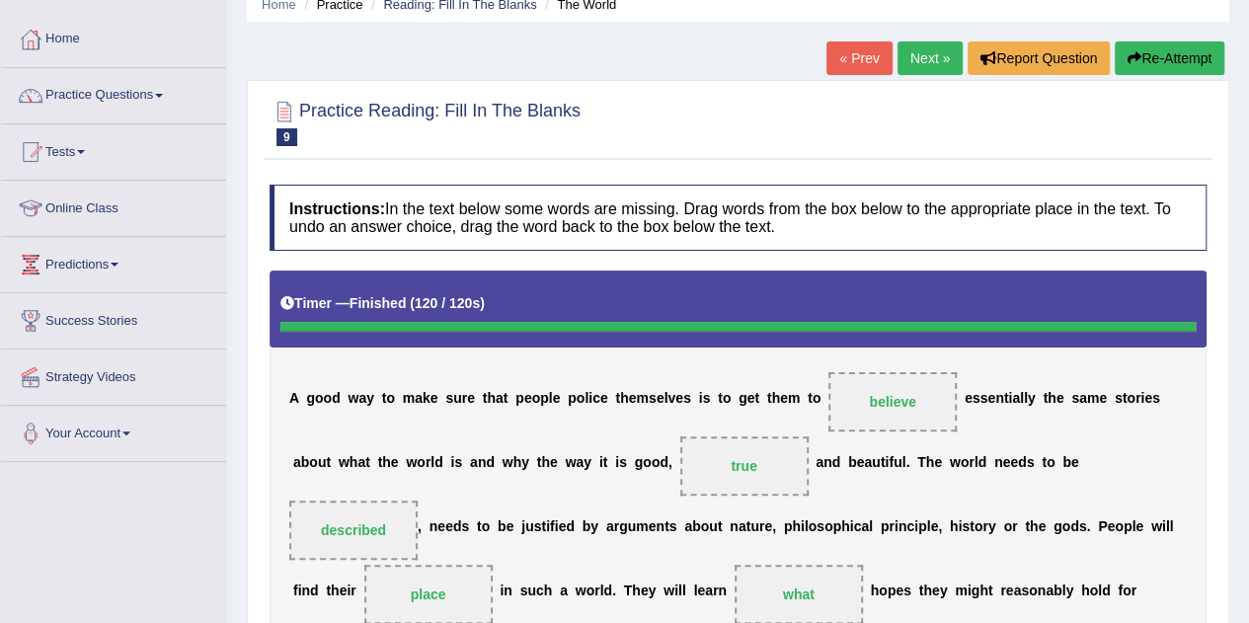
click at [924, 56] on link "Next »" at bounding box center [930, 58] width 65 height 34
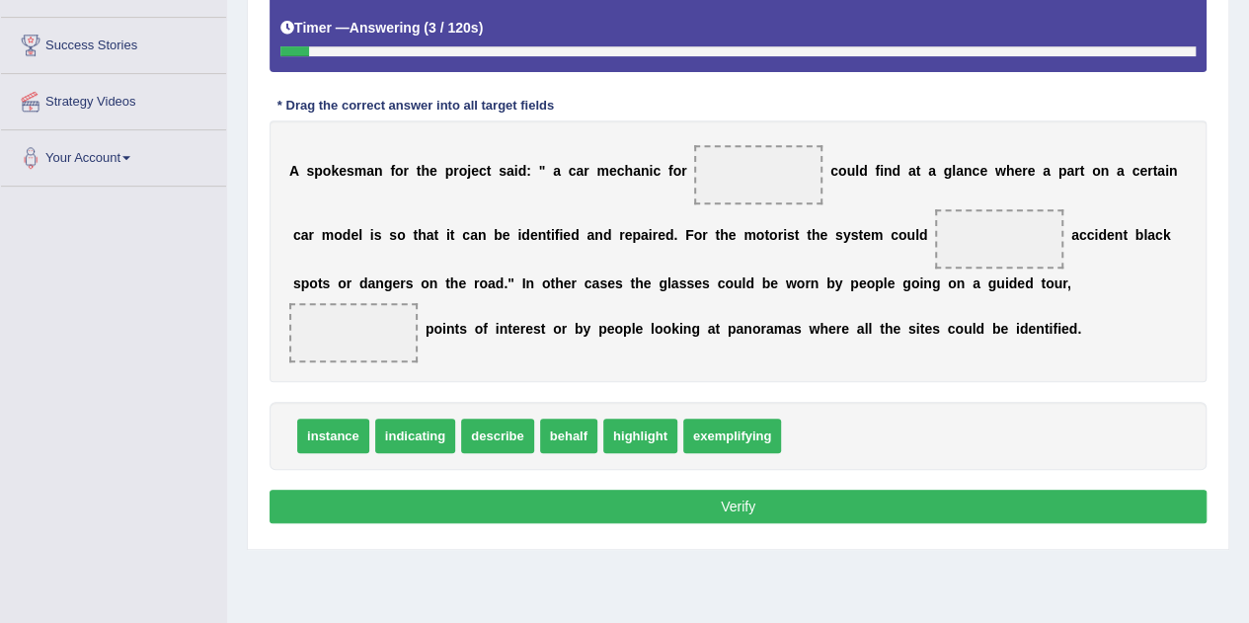
scroll to position [363, 0]
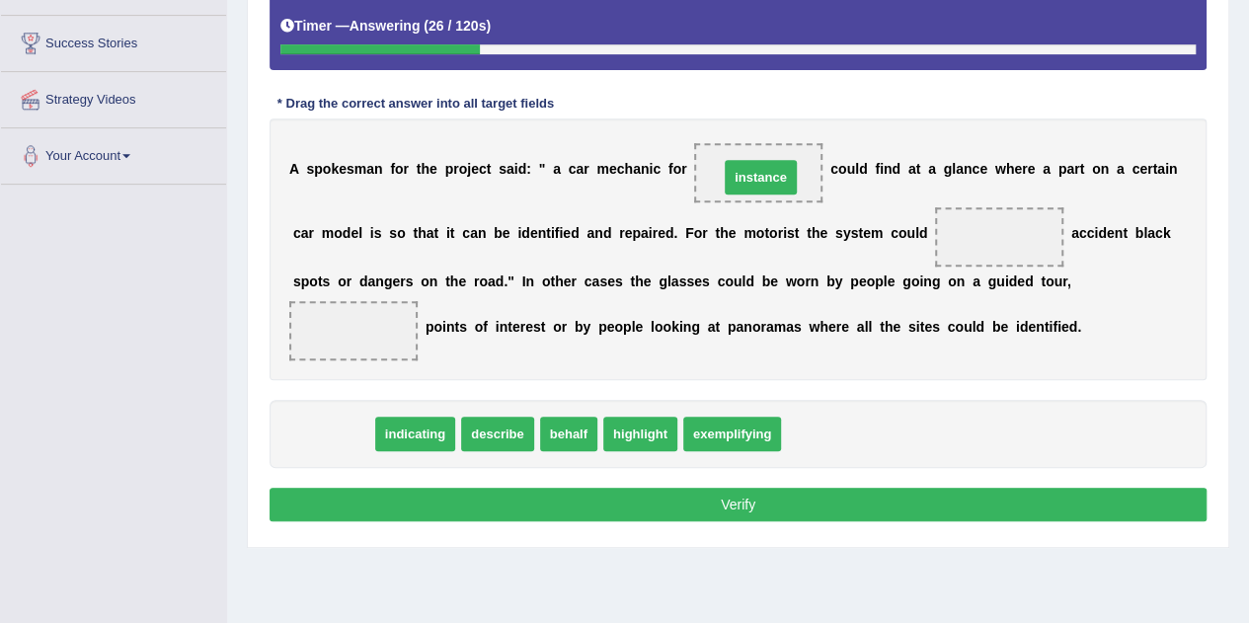
drag, startPoint x: 337, startPoint y: 441, endPoint x: 764, endPoint y: 185, distance: 498.7
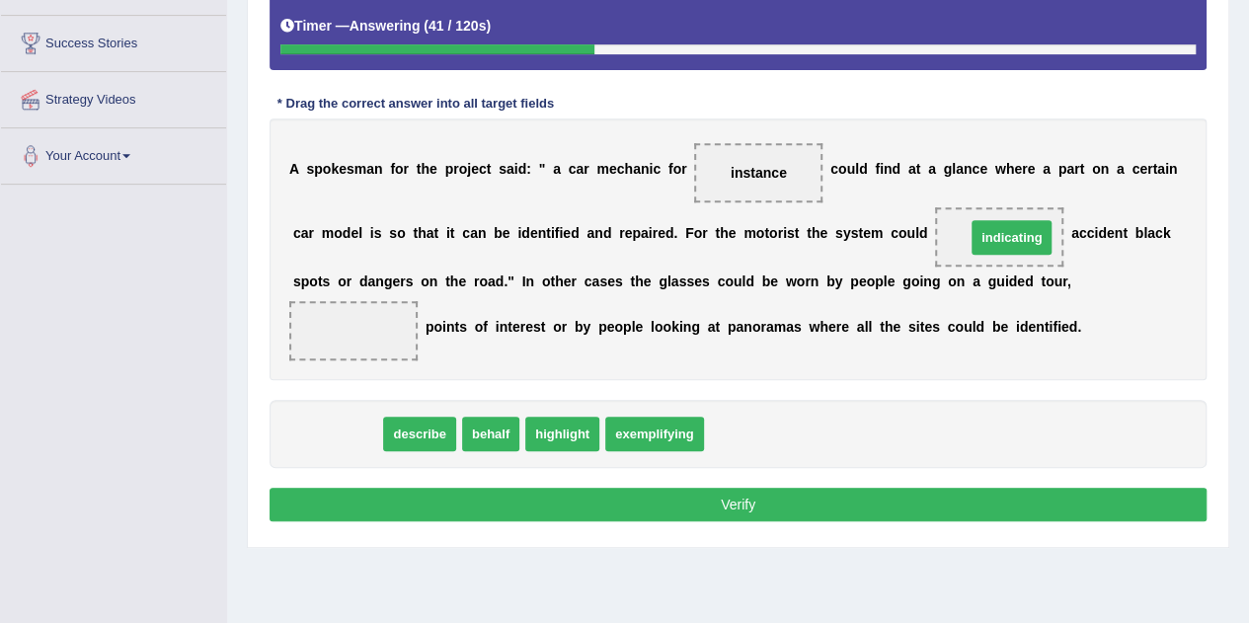
drag, startPoint x: 358, startPoint y: 432, endPoint x: 1032, endPoint y: 236, distance: 701.5
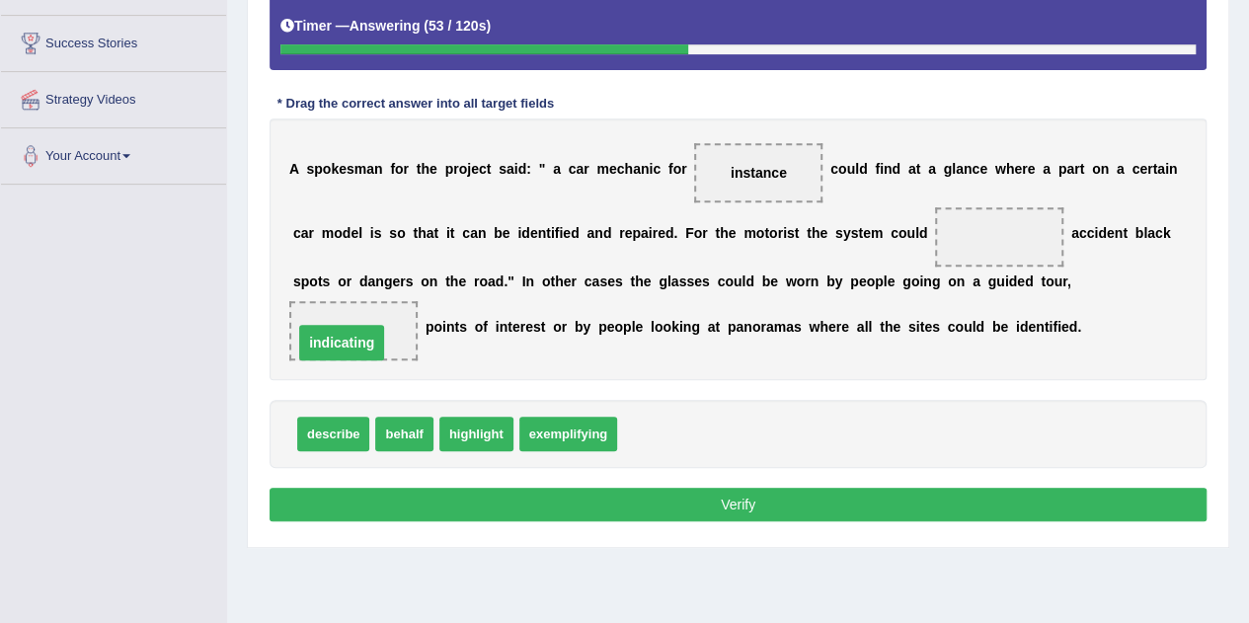
drag, startPoint x: 993, startPoint y: 239, endPoint x: 336, endPoint y: 345, distance: 666.1
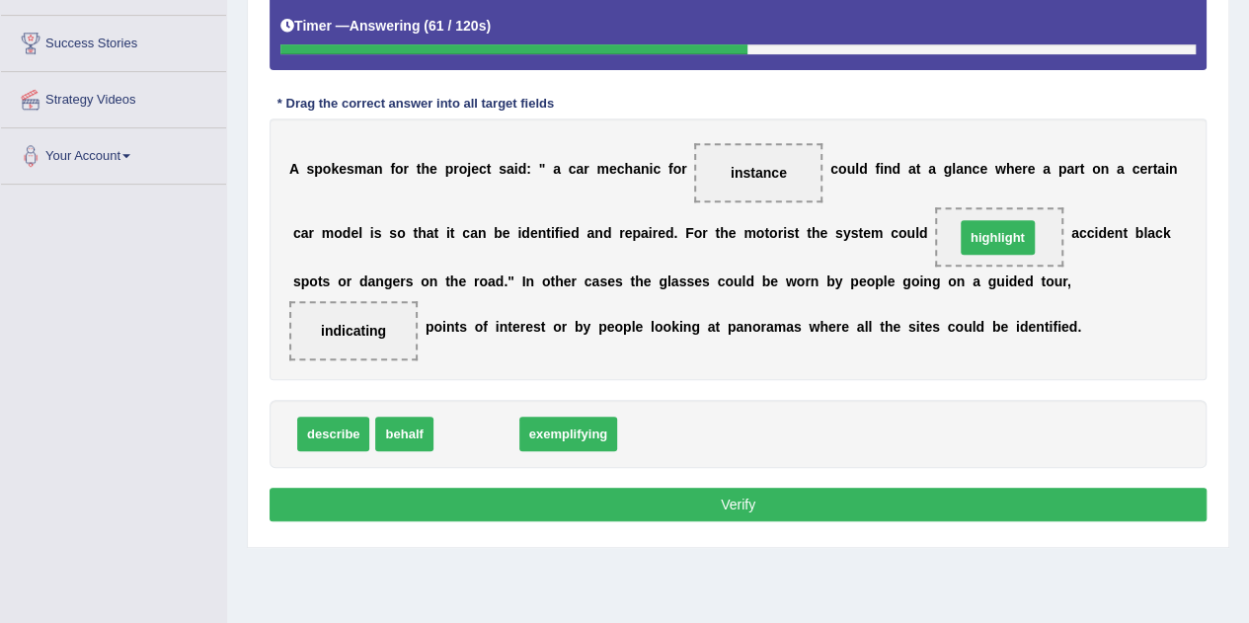
drag, startPoint x: 453, startPoint y: 431, endPoint x: 975, endPoint y: 234, distance: 557.2
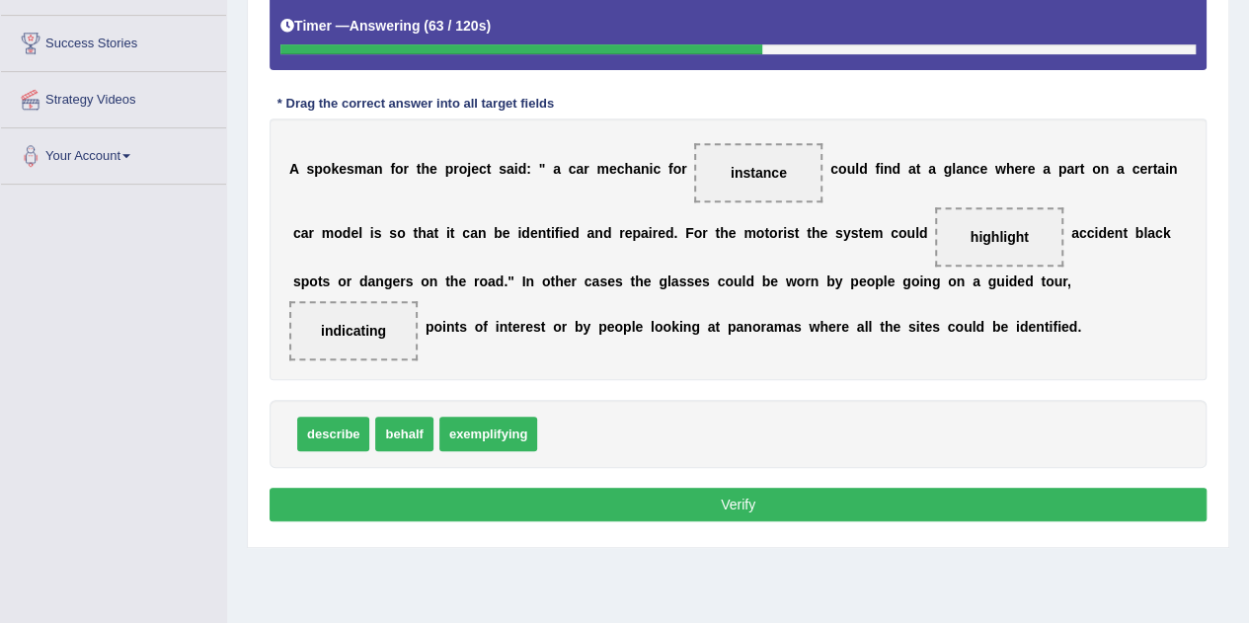
click at [725, 489] on button "Verify" at bounding box center [738, 505] width 937 height 34
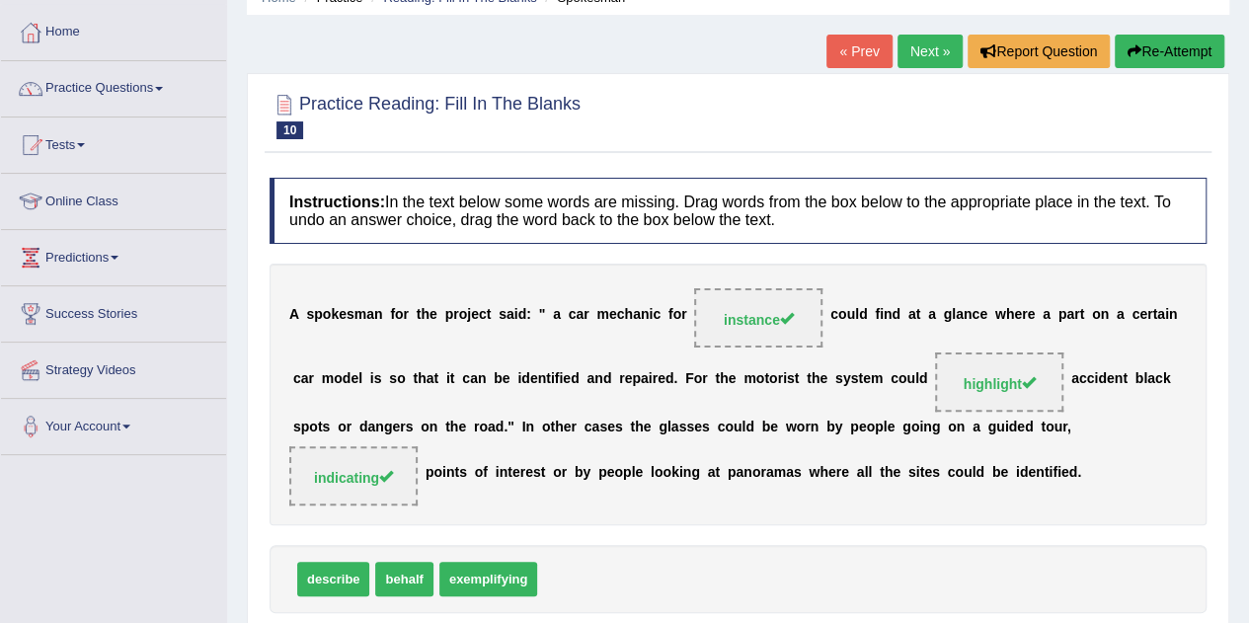
scroll to position [0, 0]
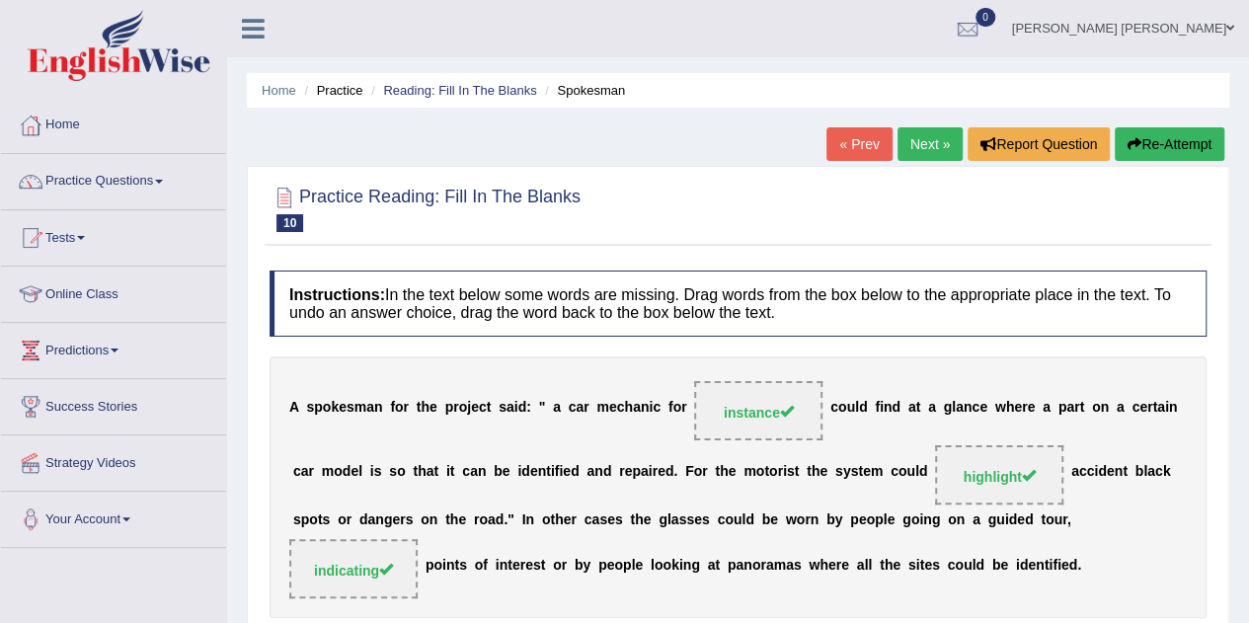
click at [928, 135] on link "Next »" at bounding box center [930, 144] width 65 height 34
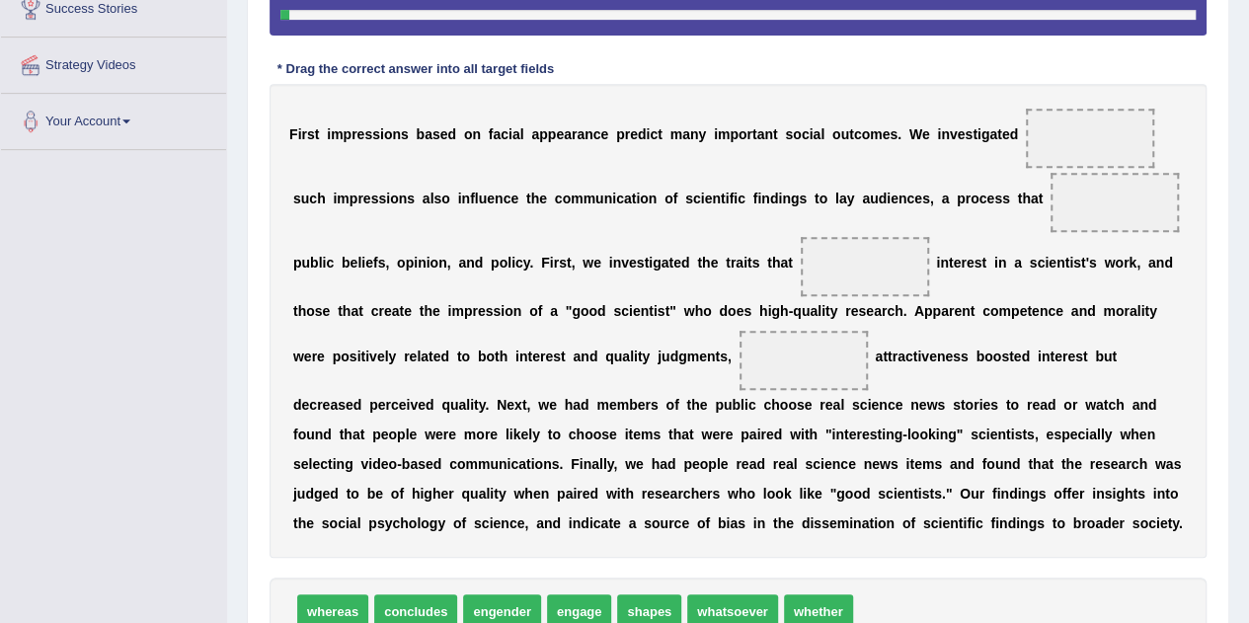
scroll to position [413, 0]
